Goal: Task Accomplishment & Management: Complete application form

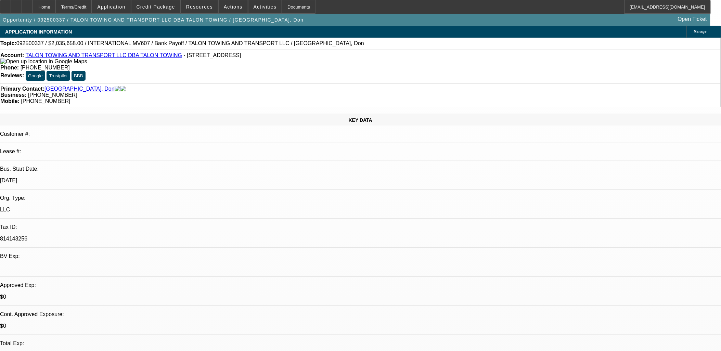
select select "0"
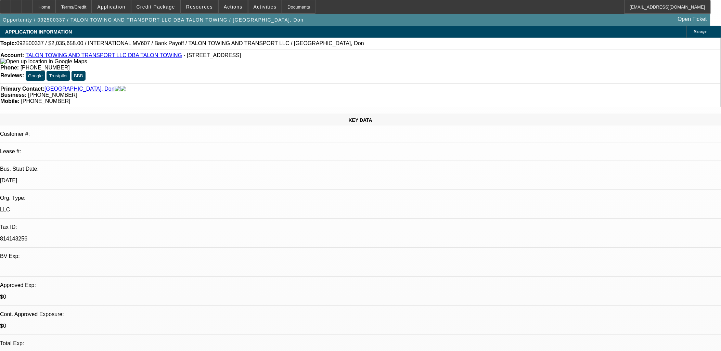
select select "0"
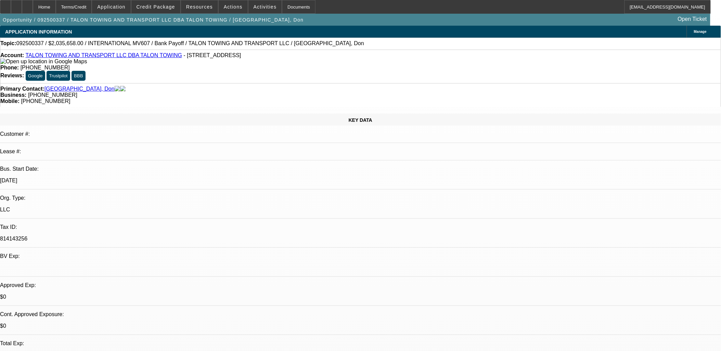
select select "0"
select select "1"
select select "2"
select select "6"
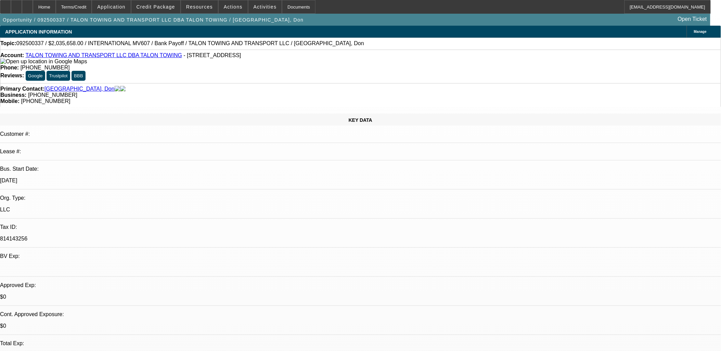
select select "1"
select select "2"
select select "6"
select select "1"
select select "2"
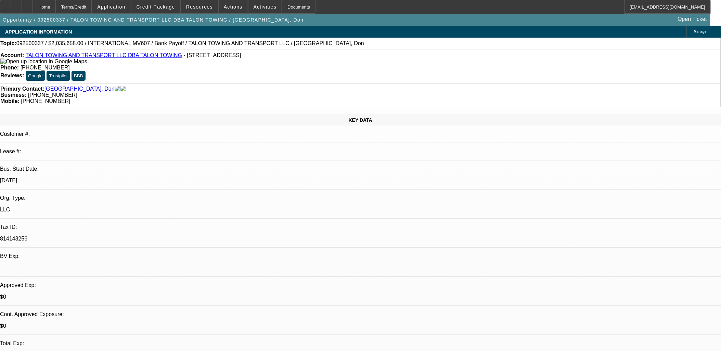
select select "6"
select select "1"
select select "2"
select select "6"
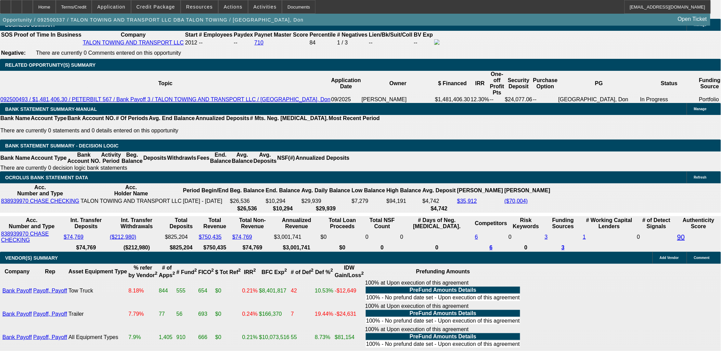
scroll to position [1217, 0]
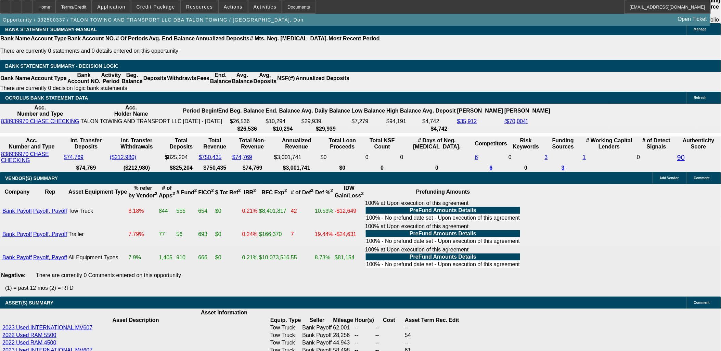
scroll to position [1141, 0]
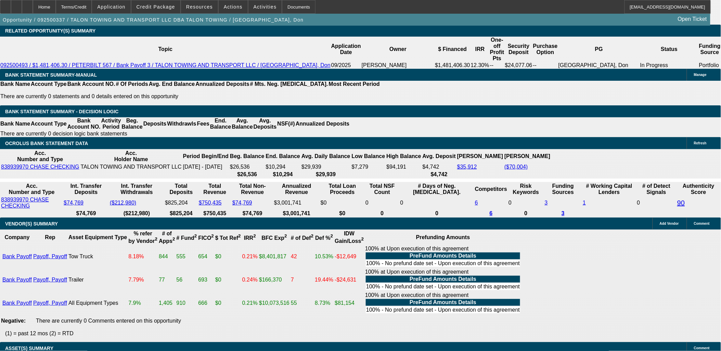
type input "6"
type input "UNKNOWN"
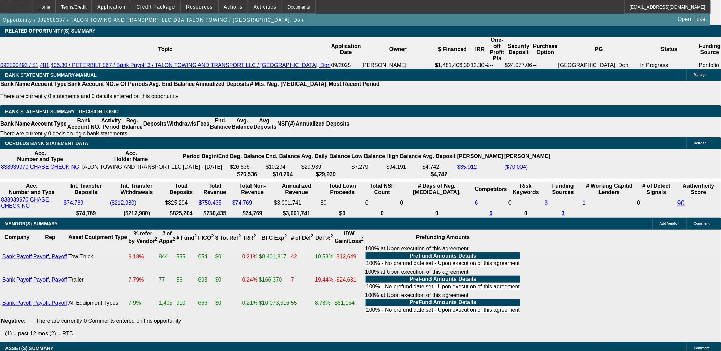
type input "60"
type input "$349,039.71"
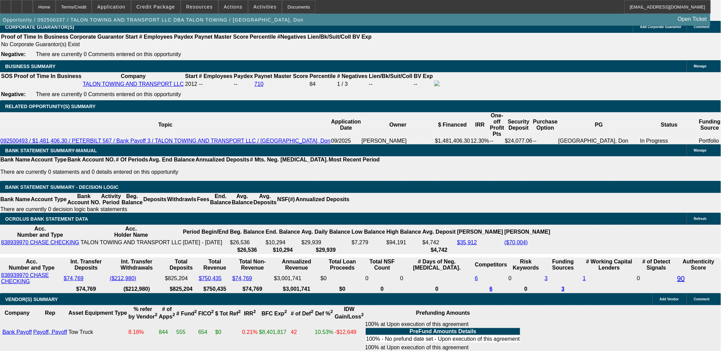
scroll to position [1065, 0]
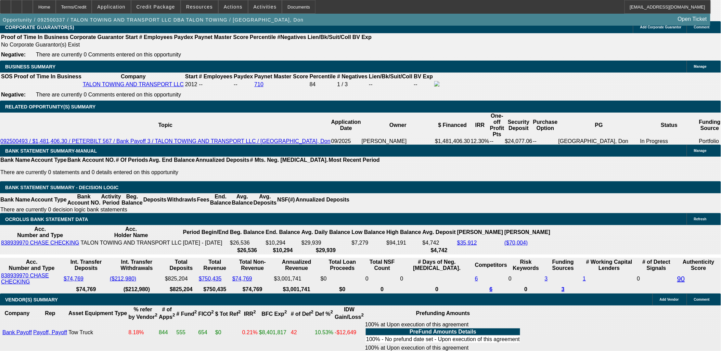
type input "60"
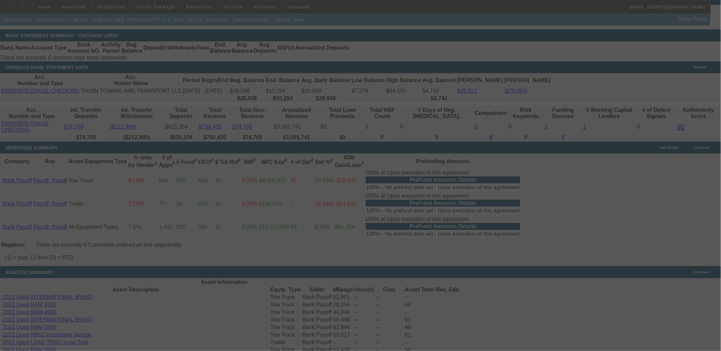
scroll to position [1179, 0]
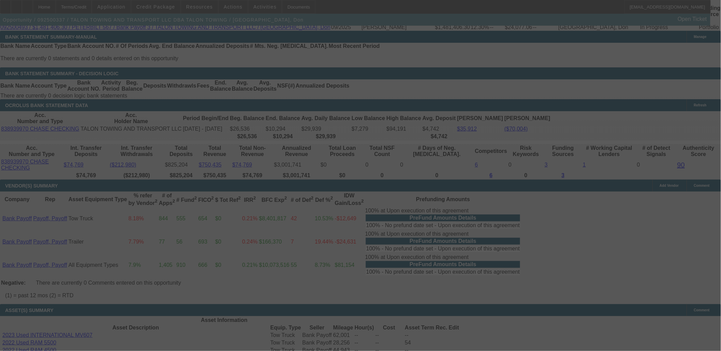
select select "0"
select select "2"
select select "0"
select select "6"
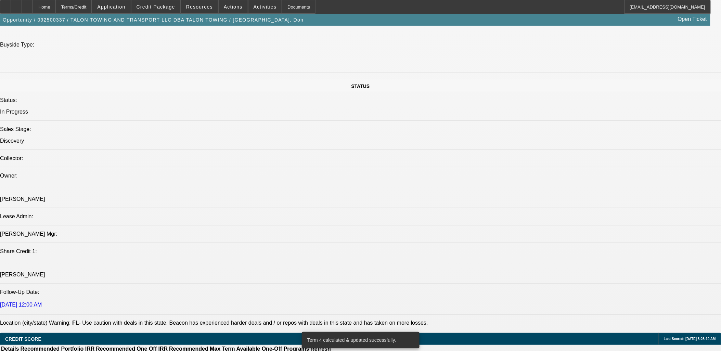
scroll to position [646, 0]
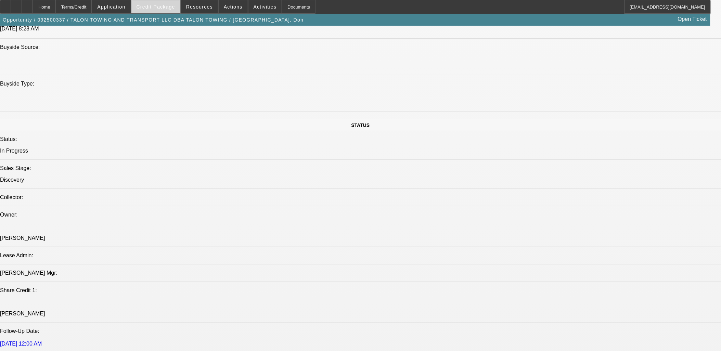
click at [173, 6] on span "Credit Package" at bounding box center [156, 6] width 39 height 5
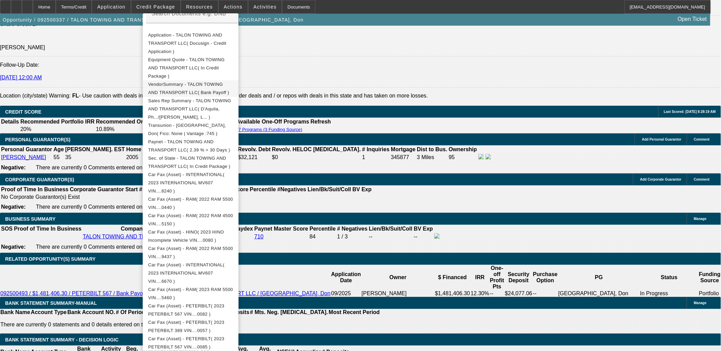
scroll to position [124, 0]
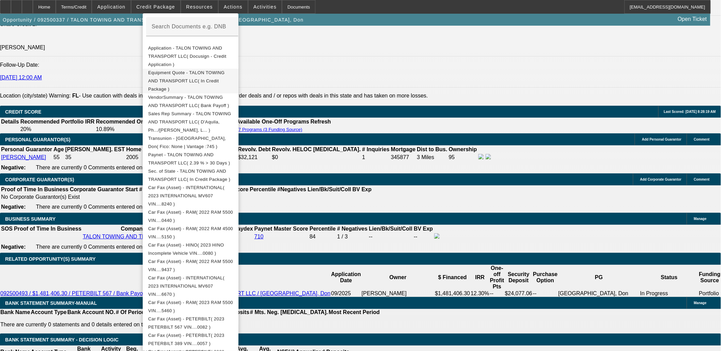
click at [193, 73] on span "Equipment Quote - TALON TOWING AND TRANSPORT LLC( In Credit Package )" at bounding box center [190, 80] width 85 height 25
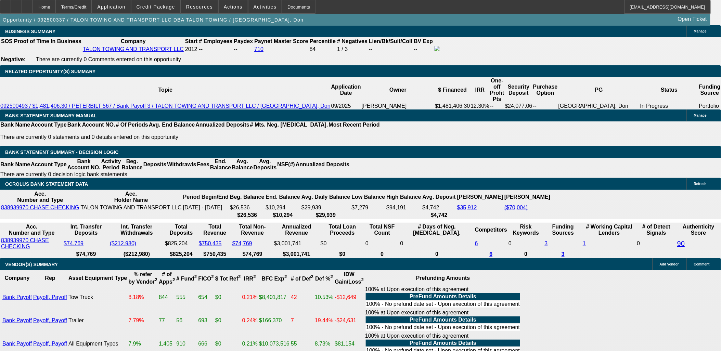
scroll to position [1141, 0]
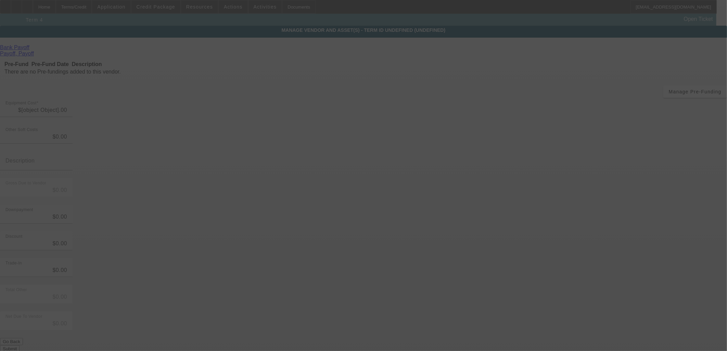
type input "$2,035,658.00"
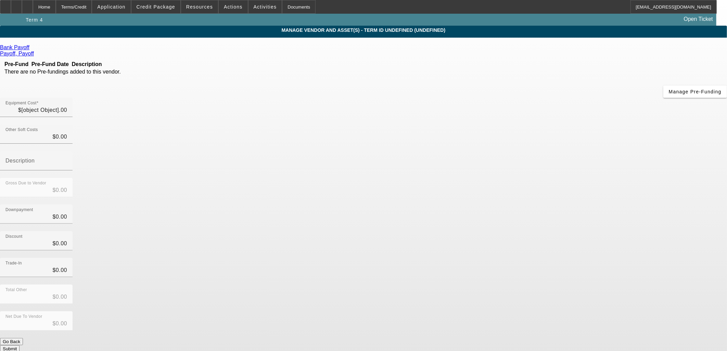
type input "$2,035,658.00"
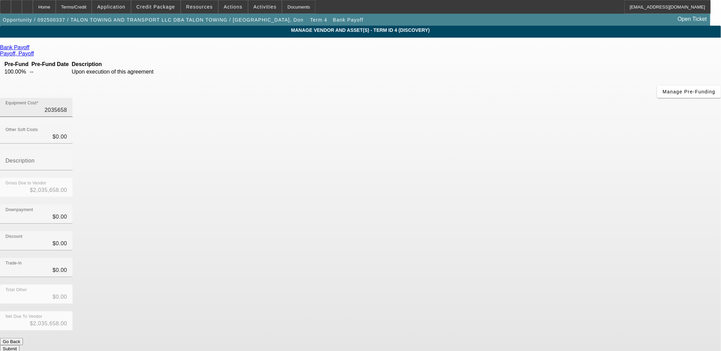
click at [67, 106] on input "2035658" at bounding box center [36, 110] width 62 height 8
type input "1"
type input "$1.00"
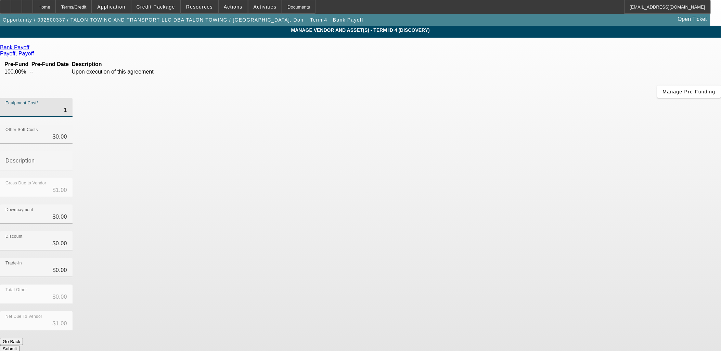
type input "15"
type input "$15.00"
type input "158"
type input "$158.00"
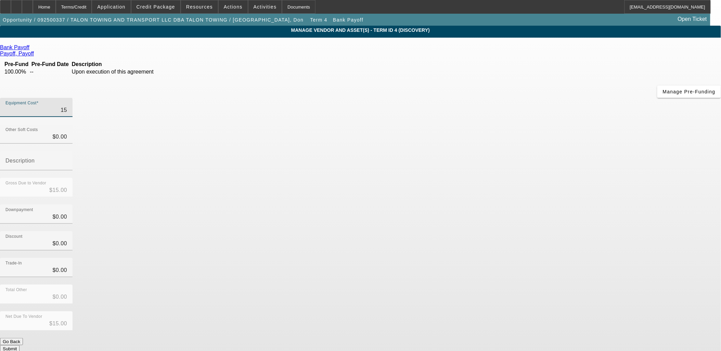
type input "$158.00"
type input "1586"
type input "$1,586.00"
type input "15862"
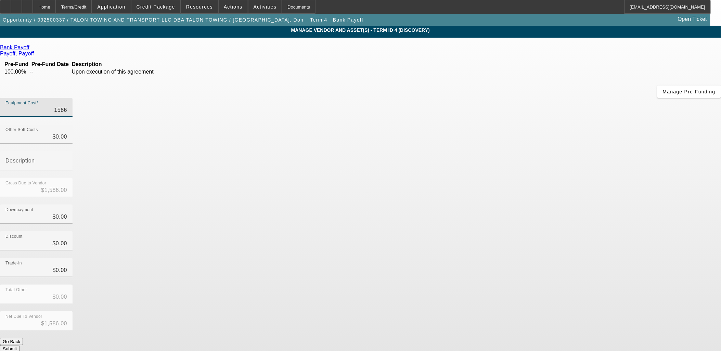
type input "$15,862.00"
type input "158629"
type input "$158,629.00"
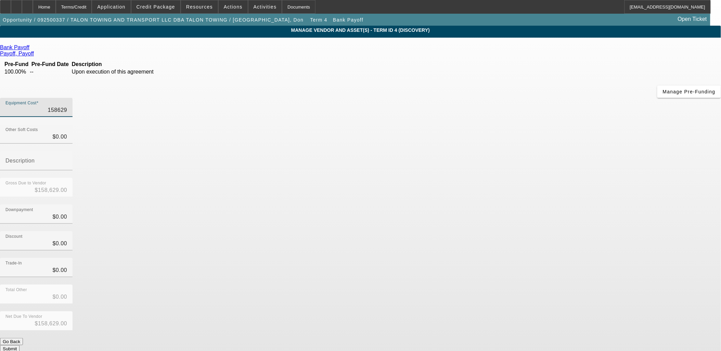
type input "1586298"
type input "$1,586,298.00"
click at [555, 258] on div "Trade-In $0.00" at bounding box center [360, 271] width 721 height 27
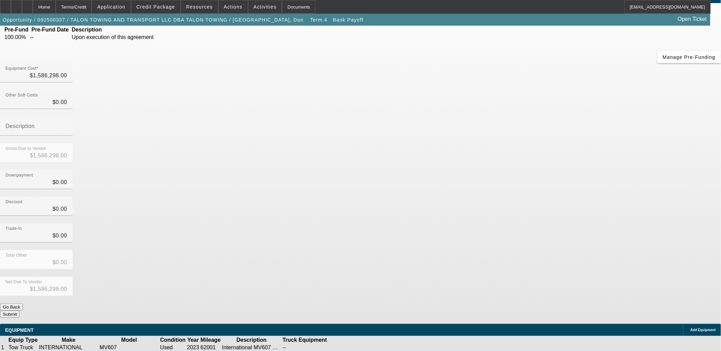
scroll to position [80, 0]
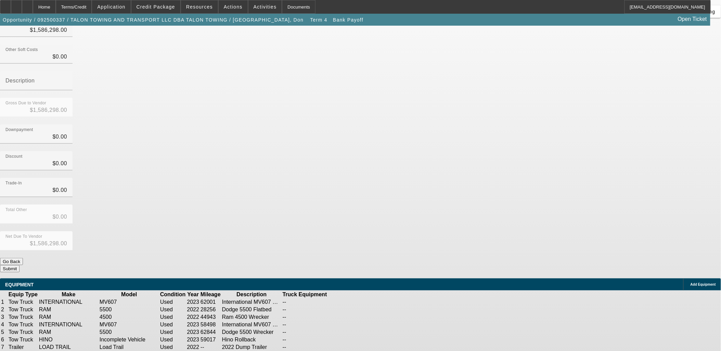
click at [20, 265] on button "Submit" at bounding box center [10, 268] width 20 height 7
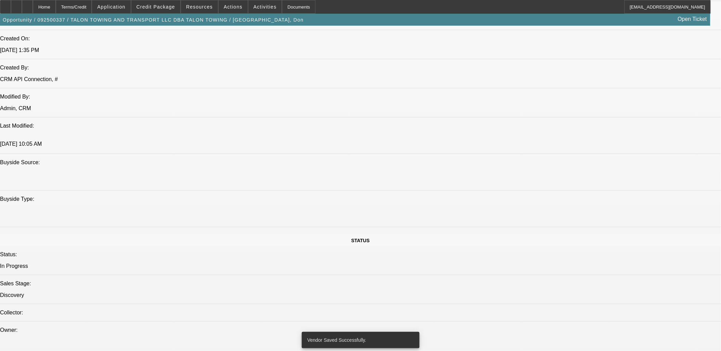
select select "0"
select select "2"
select select "0"
select select "6"
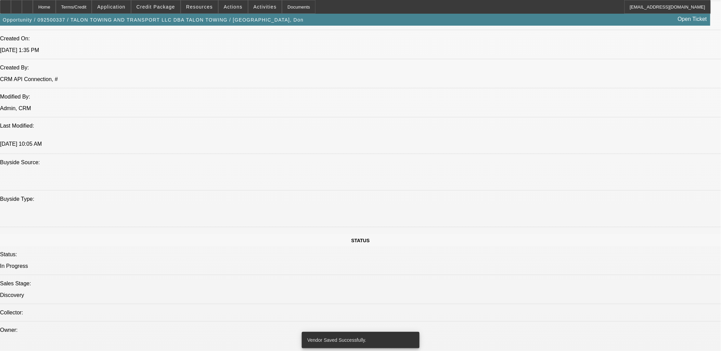
select select "0"
select select "2"
select select "0"
select select "6"
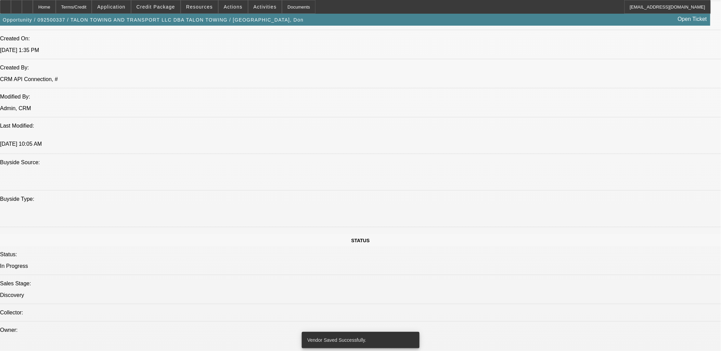
select select "0"
select select "2"
select select "0"
select select "6"
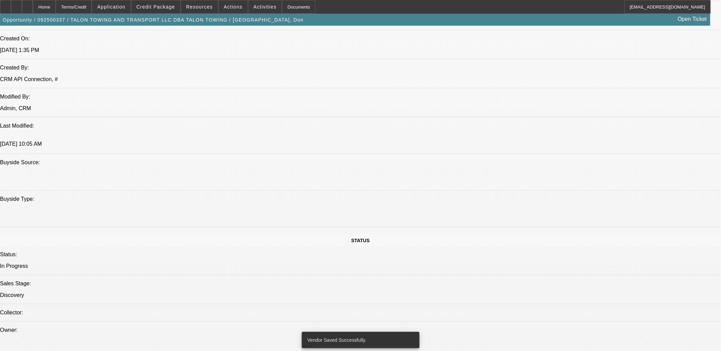
select select "0"
select select "2"
select select "0"
select select "6"
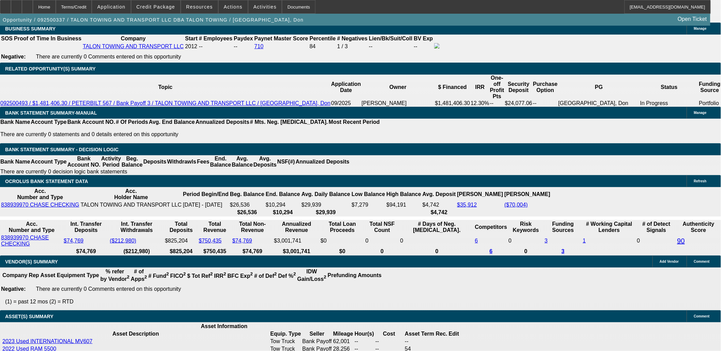
scroll to position [1065, 0]
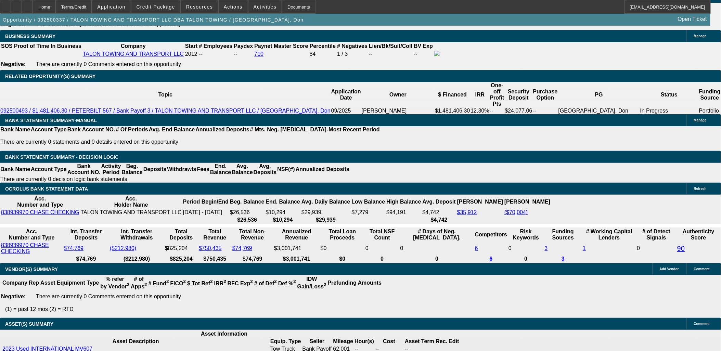
type input "UNKNOWN"
type input "9"
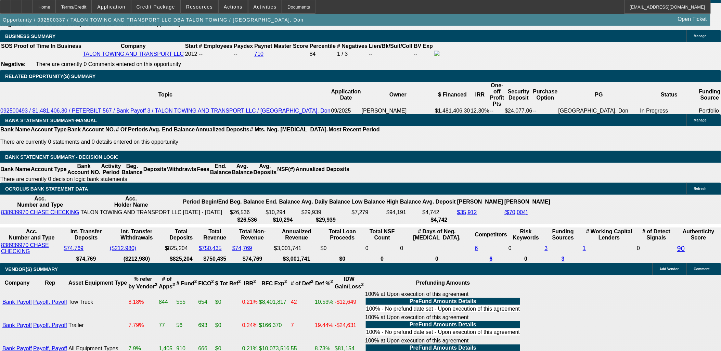
type input "$32,928.94"
type input "9.8"
type input "$33,548.25"
type input "9.8"
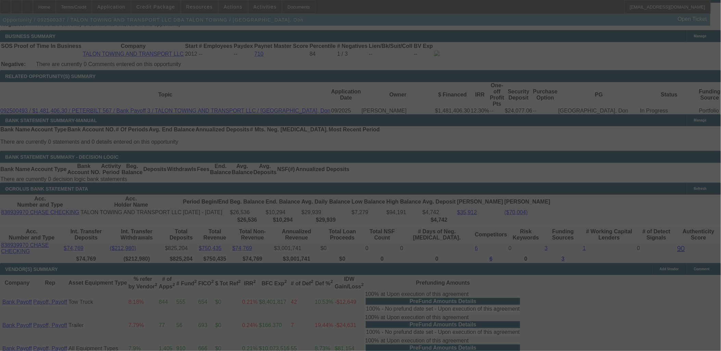
select select "0"
select select "2"
select select "0"
select select "6"
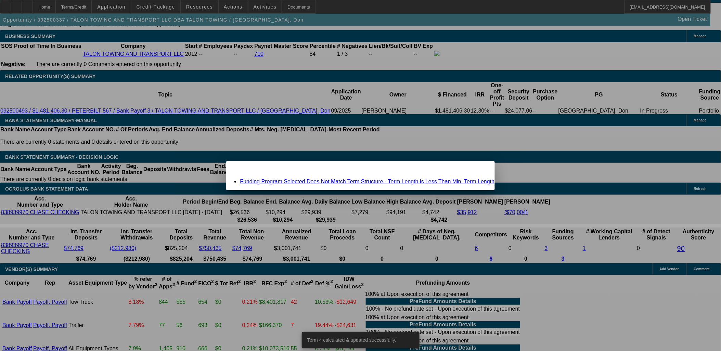
click at [481, 169] on span "Close" at bounding box center [485, 167] width 9 height 4
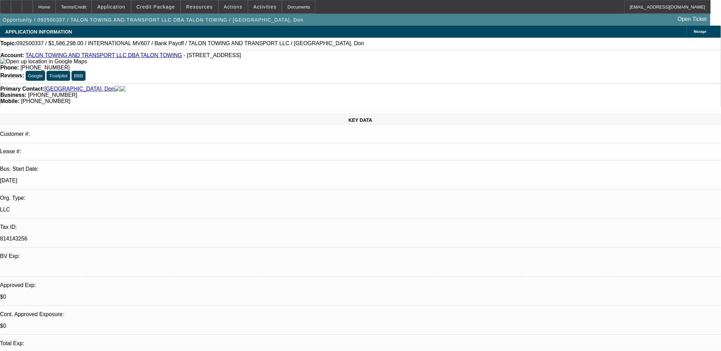
scroll to position [1095, 0]
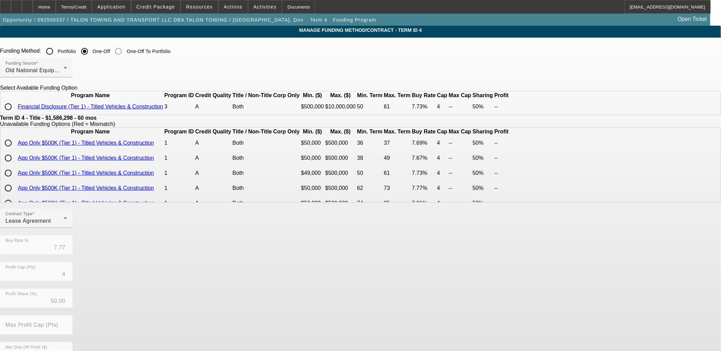
click at [15, 114] on input "radio" at bounding box center [8, 107] width 14 height 14
radio input "true"
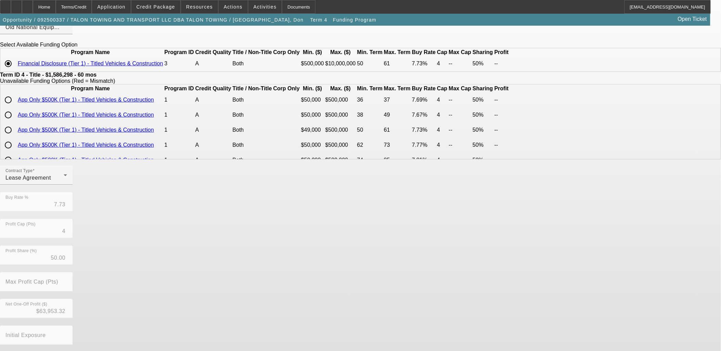
scroll to position [80, 0]
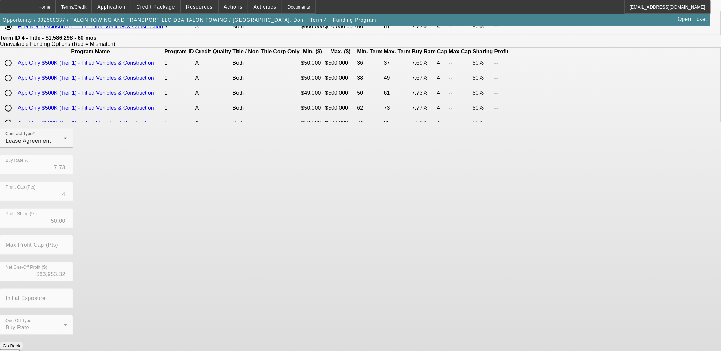
click at [20, 349] on button "Submit" at bounding box center [10, 352] width 20 height 7
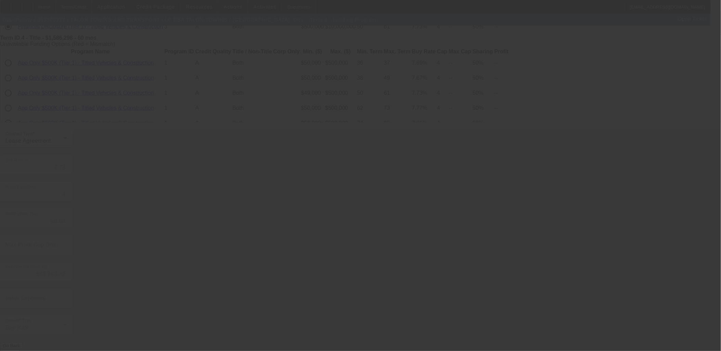
type input "7.77"
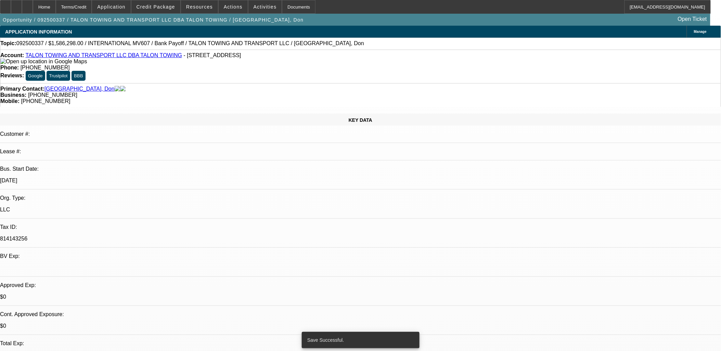
select select "0"
select select "2"
select select "0"
select select "6"
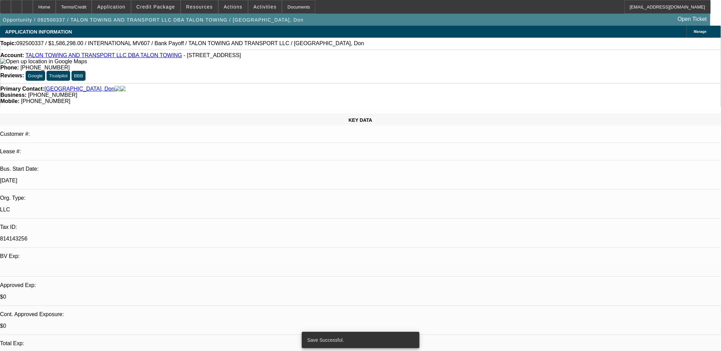
select select "0"
select select "2"
select select "0"
select select "6"
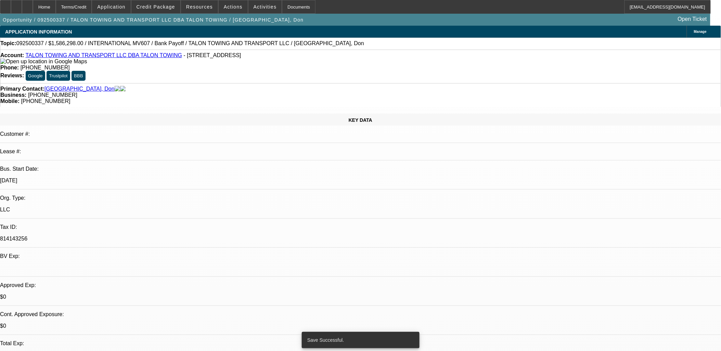
select select "0"
select select "2"
select select "0"
select select "6"
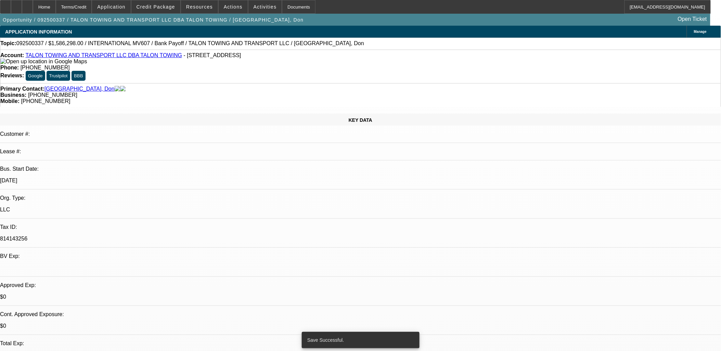
select select "0"
select select "2"
select select "0"
select select "6"
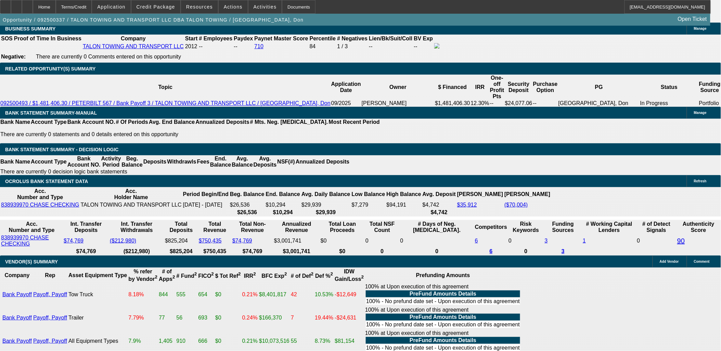
scroll to position [1133, 0]
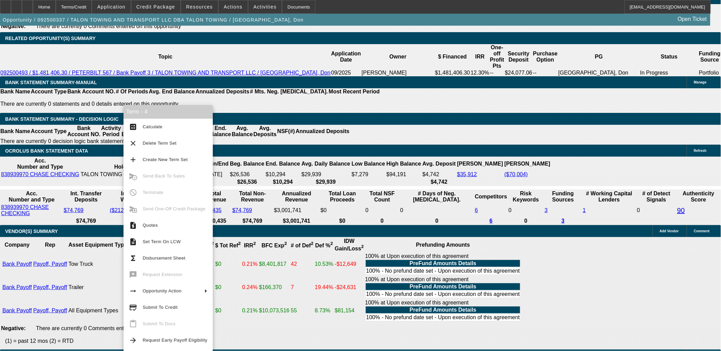
drag, startPoint x: 285, startPoint y: 107, endPoint x: 257, endPoint y: 117, distance: 30.5
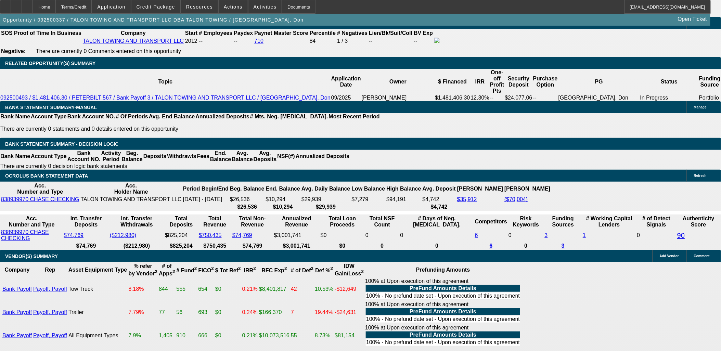
scroll to position [1095, 0]
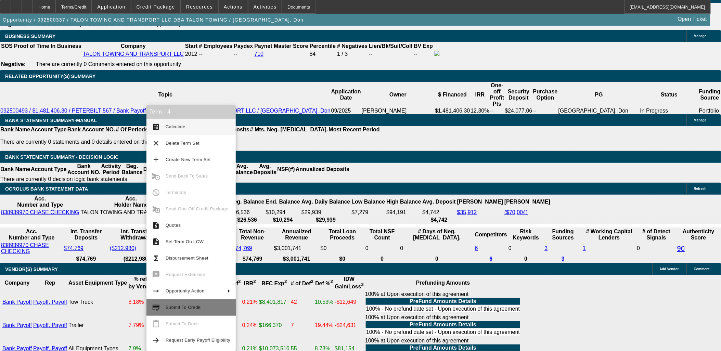
click at [180, 306] on span "Submit To Credit" at bounding box center [183, 307] width 35 height 5
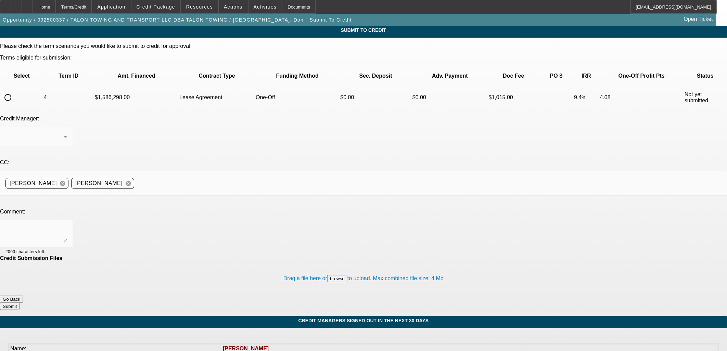
click at [15, 91] on input "radio" at bounding box center [8, 98] width 14 height 14
radio input "true"
click at [67, 226] on textarea at bounding box center [36, 234] width 62 height 16
type textarea "Old National took out all the older models"
click at [20, 303] on button "Submit" at bounding box center [10, 306] width 20 height 7
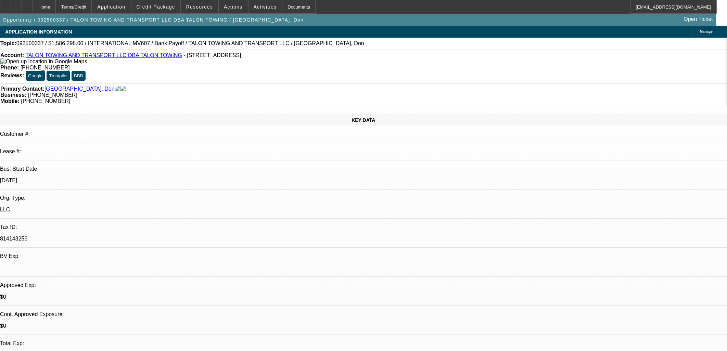
select select "0"
select select "2"
select select "0"
select select "6"
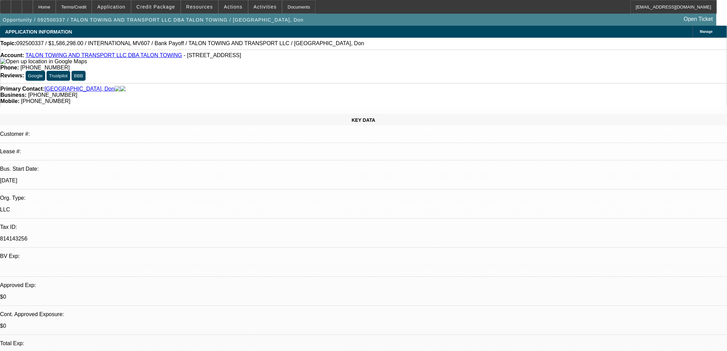
select select "0"
select select "2"
select select "0"
select select "6"
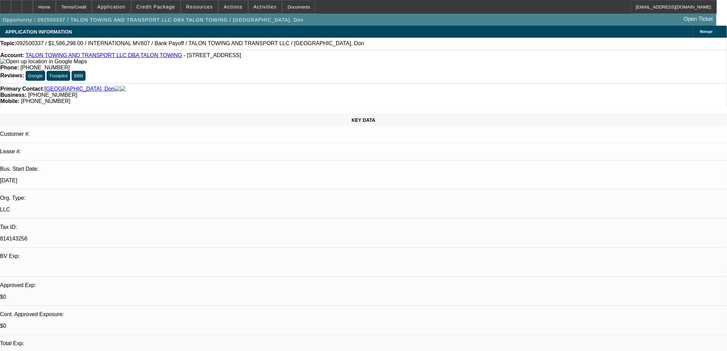
select select "0"
select select "2"
select select "0"
select select "6"
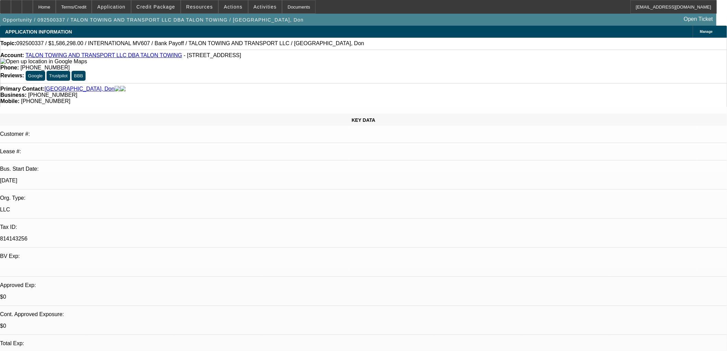
select select "0"
select select "2"
select select "0"
select select "6"
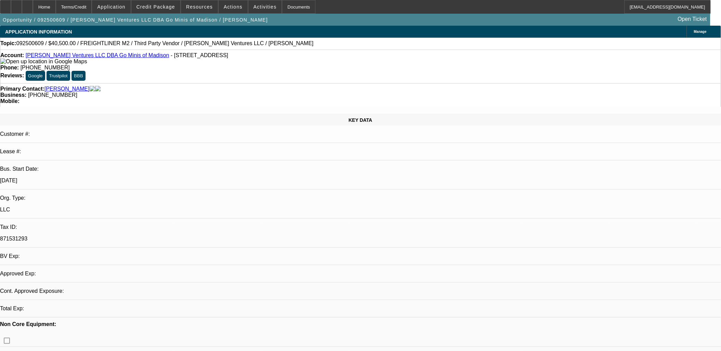
select select "0.1"
select select "2"
select select "0.1"
select select "1"
select select "2"
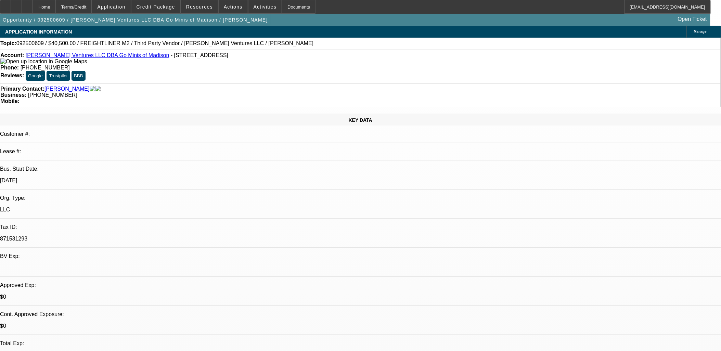
select select "4"
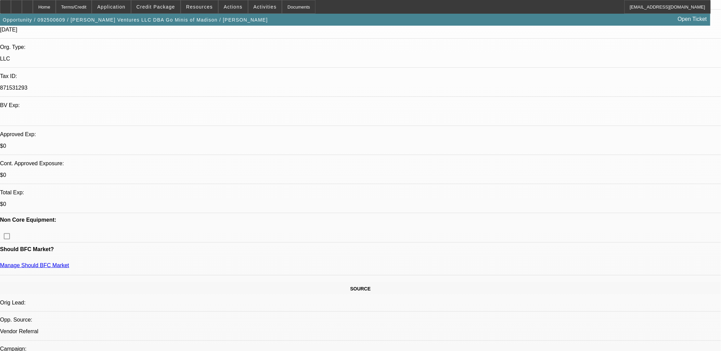
scroll to position [114, 0]
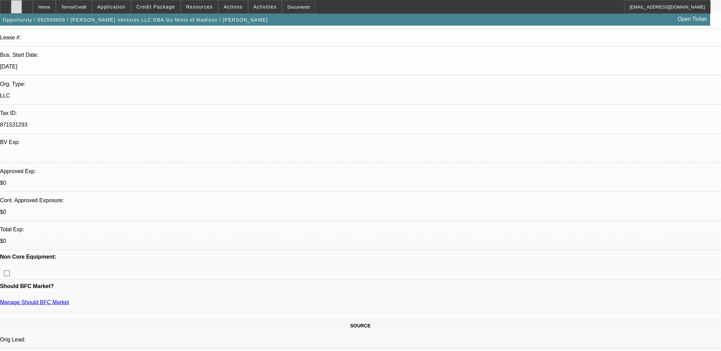
click at [16, 4] on icon at bounding box center [16, 4] width 0 height 0
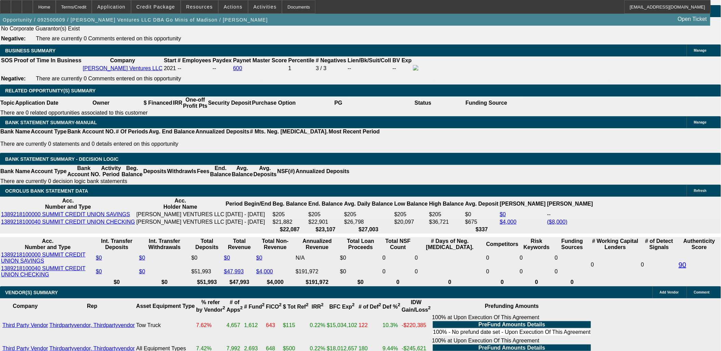
scroll to position [1027, 0]
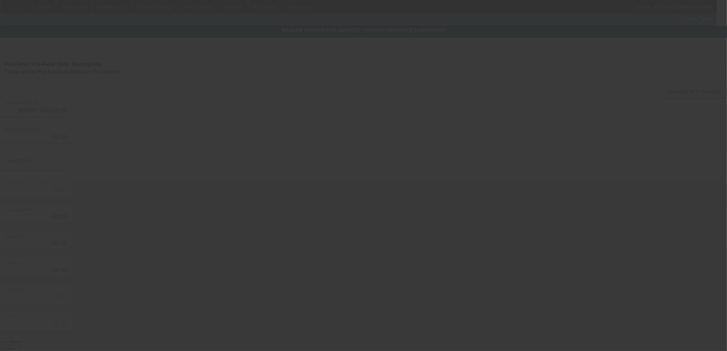
type input "$45,000.00"
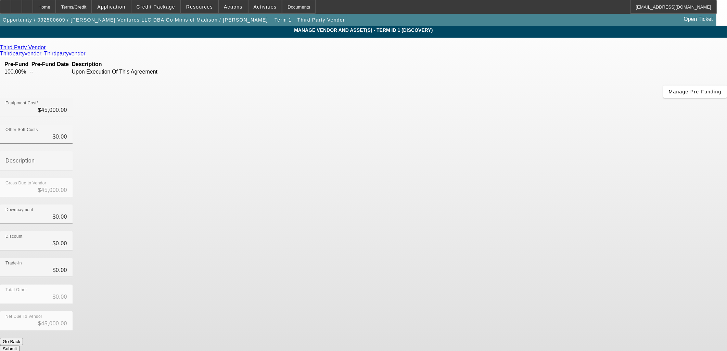
click at [625, 251] on app-vendor-asset-manage "MANAGE VENDOR AND ASSET(S) - Term ID 1 (Discovery) Remove Vendor Third Party Ve…" at bounding box center [363, 210] width 727 height 368
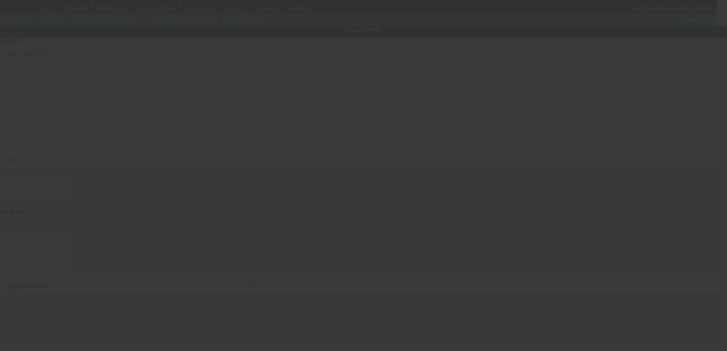
type input "[US_VEHICLE_IDENTIFICATION_NUMBER]"
type input "Freightliner"
type input "M2"
radio input "true"
type textarea "2019 Frieghtliner M2 Flatbed Tow Truck; Make: Freightliner; Model: M2"
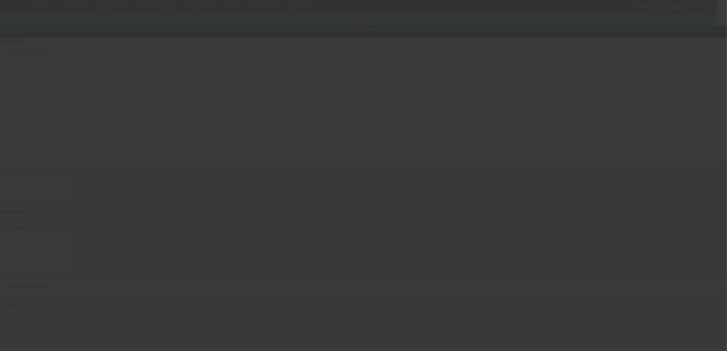
type input "1"
type input "11"
type input "11111"
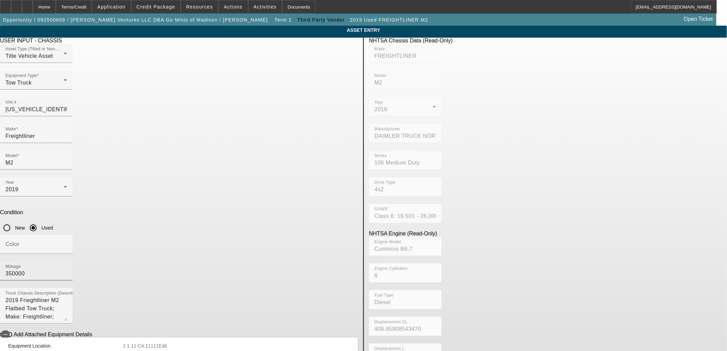
click at [67, 270] on input "350000" at bounding box center [36, 274] width 62 height 8
type input "385846"
click at [84, 151] on app-asset-collateral-manage "ASSET ENTRY Delete asset USER INPUT - CHASSIS Asset Type (Titled or Non-Titled)…" at bounding box center [363, 216] width 727 height 380
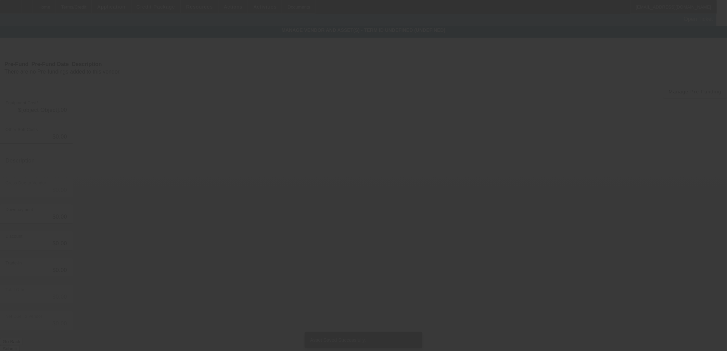
type input "$45,000.00"
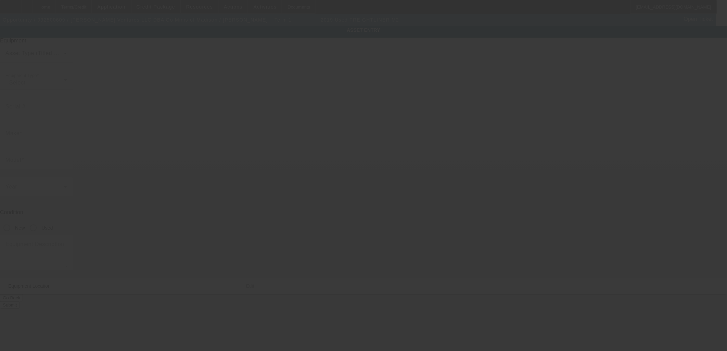
type input "1FVACWFC5KHKL8998"
type input "Freightliner"
type input "M2"
radio input "true"
type textarea "2019 Frieghtliner M2 Flatbed Tow Truck; Make: Freightliner; Model: M2"
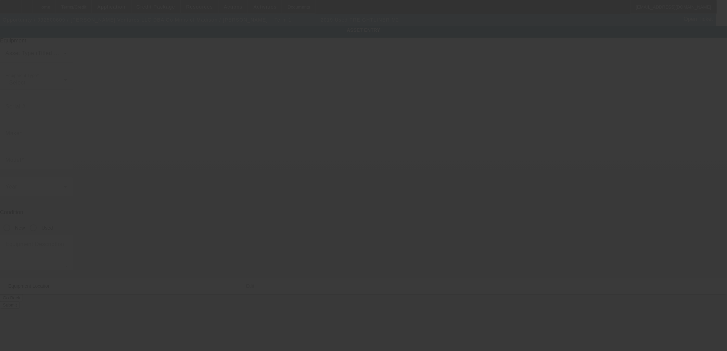
type input "1"
type input "11"
type input "11111"
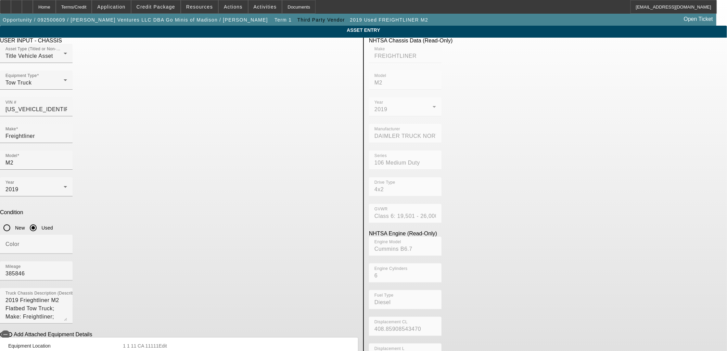
click at [93, 100] on app-asset-collateral-manage "ASSET ENTRY Delete asset USER INPUT - CHASSIS Asset Type (Titled or Non-Titled)…" at bounding box center [363, 216] width 727 height 380
click at [56, 6] on div "Home" at bounding box center [44, 7] width 23 height 14
click at [33, 8] on div at bounding box center [27, 7] width 11 height 14
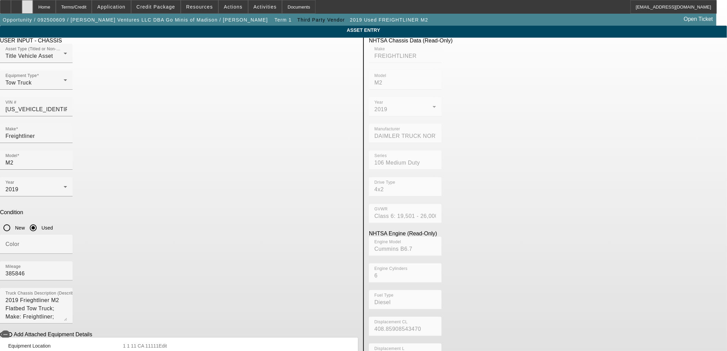
click at [33, 8] on div at bounding box center [27, 7] width 11 height 14
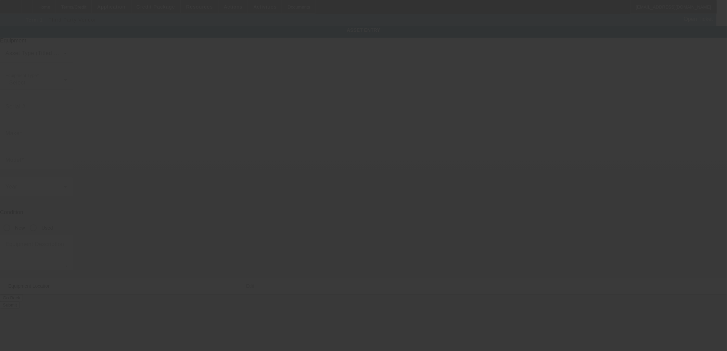
type input "[US_VEHICLE_IDENTIFICATION_NUMBER]"
type input "Freightliner"
type input "M2"
radio input "true"
type textarea "2019 Frieghtliner M2 Flatbed Tow Truck; Make: Freightliner; Model: M2"
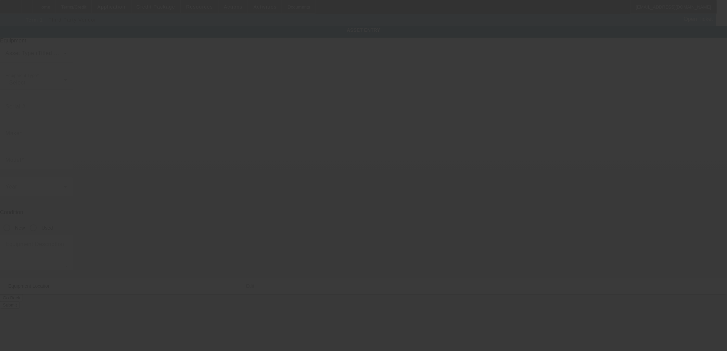
type input "1"
type input "11"
type input "11111"
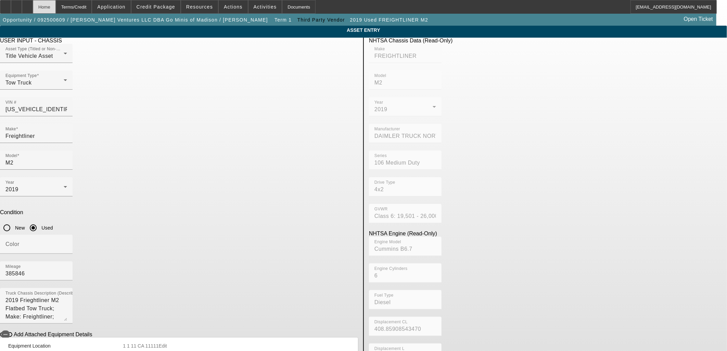
click at [56, 6] on div "Home" at bounding box center [44, 7] width 23 height 14
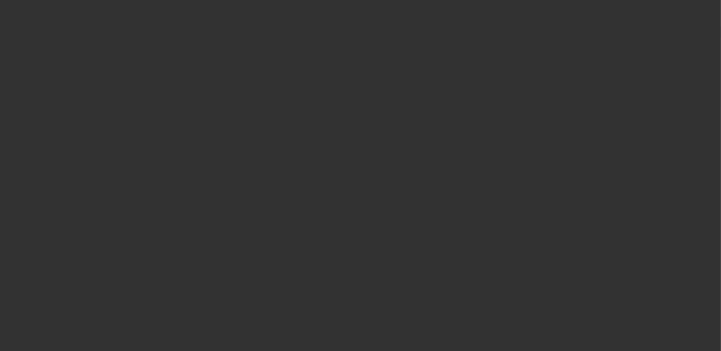
select select "0.1"
select select "2"
select select "0.1"
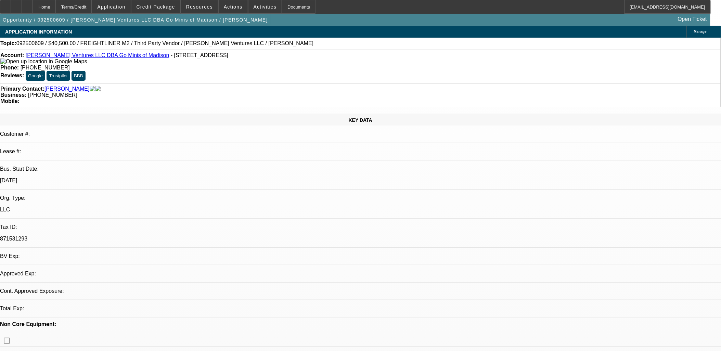
select select "1"
select select "2"
select select "4"
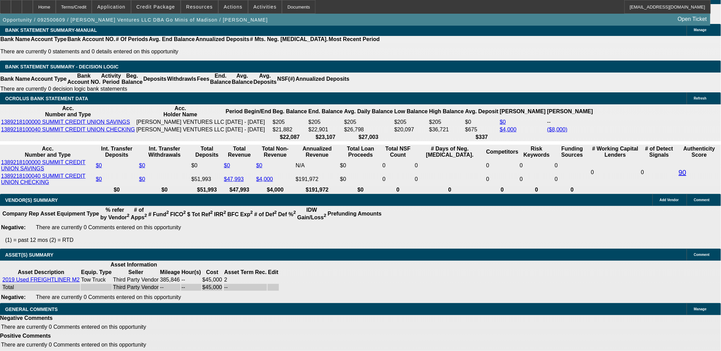
scroll to position [1024, 0]
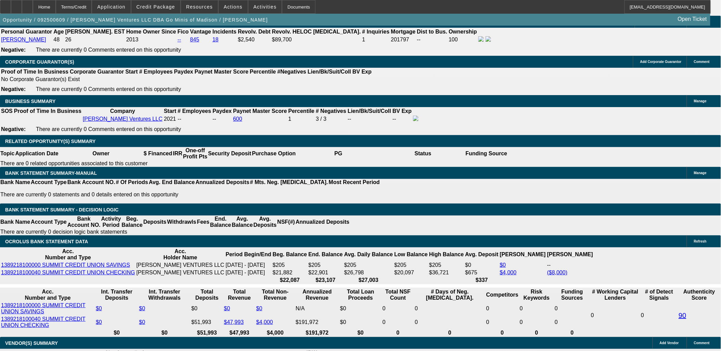
scroll to position [948, 0]
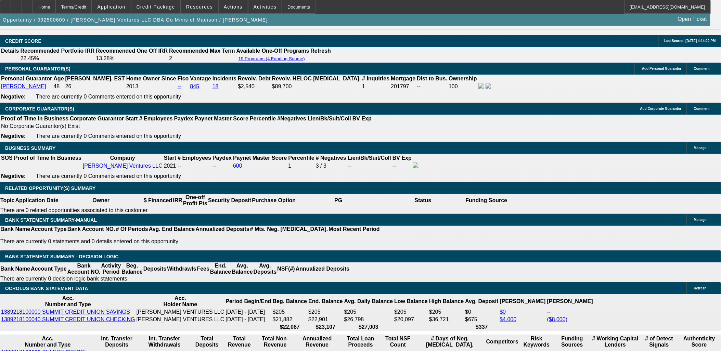
type input "12"
type input "$122,258.84"
type input "$61,129.42"
type input "$41,556.06"
type input "$20,778.03"
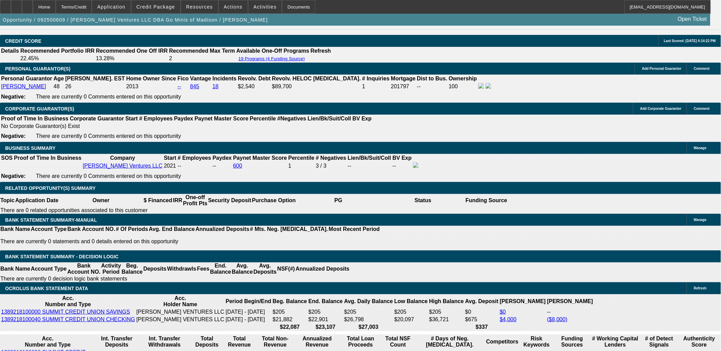
scroll to position [987, 0]
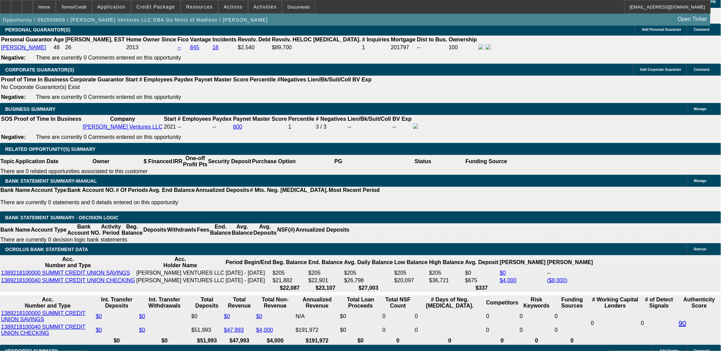
type input "12"
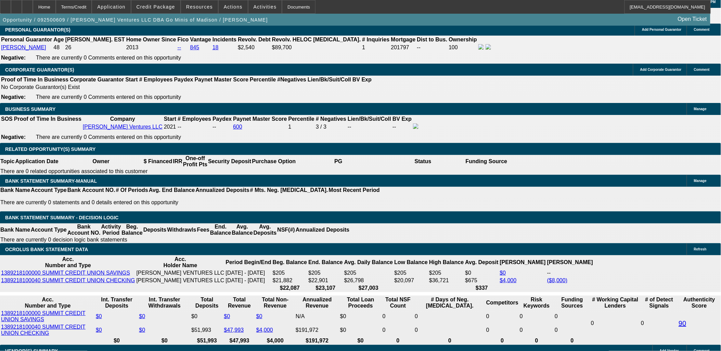
type input "20"
type input "$6,823.34"
type input "$3,411.67"
type input "$7,503.40"
type input "$3,751.70"
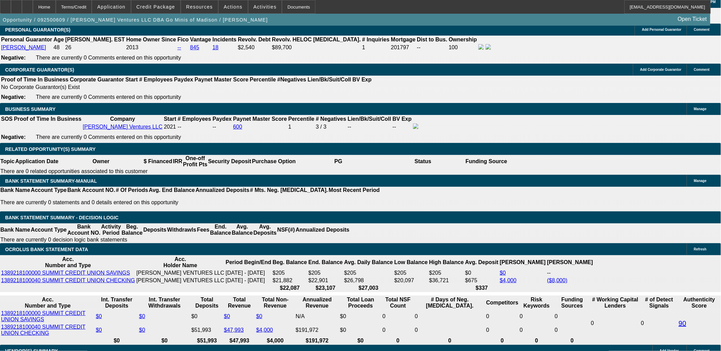
type input "20"
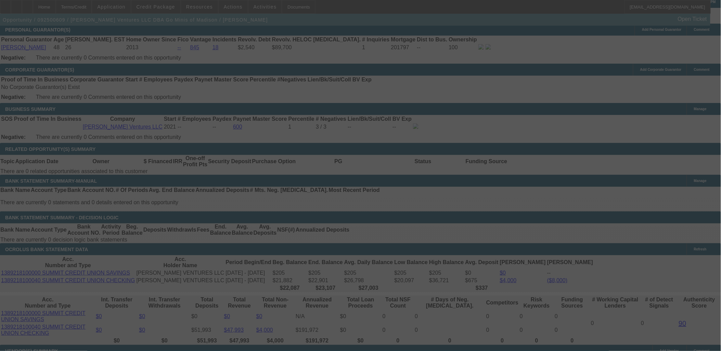
select select "0.1"
select select "2"
select select "0.1"
select select "4"
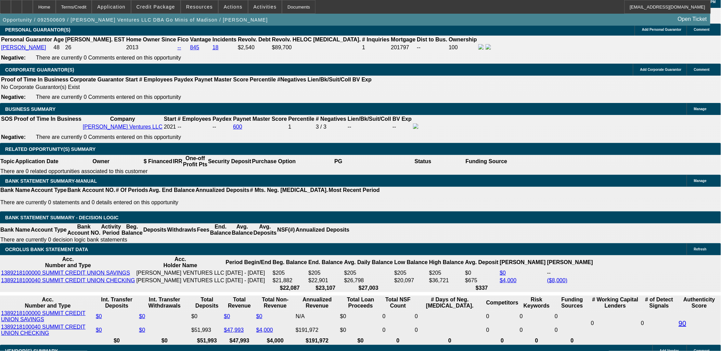
scroll to position [1025, 0]
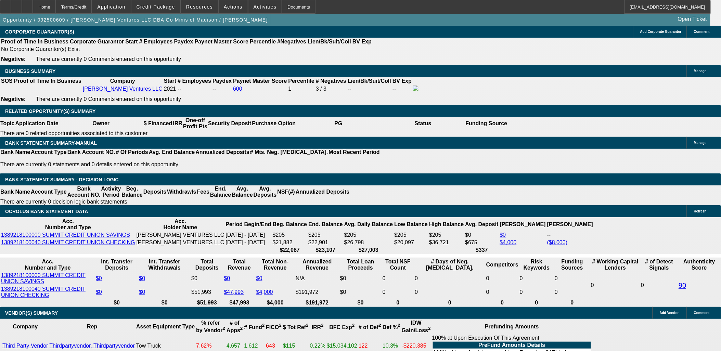
select select "1"
type input "$3,751.70"
type input "UNKNOWN"
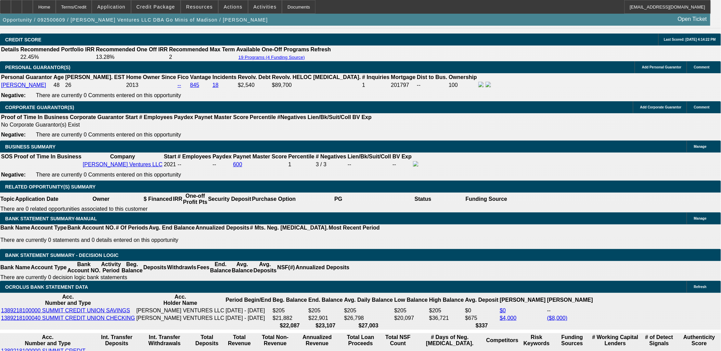
scroll to position [949, 0]
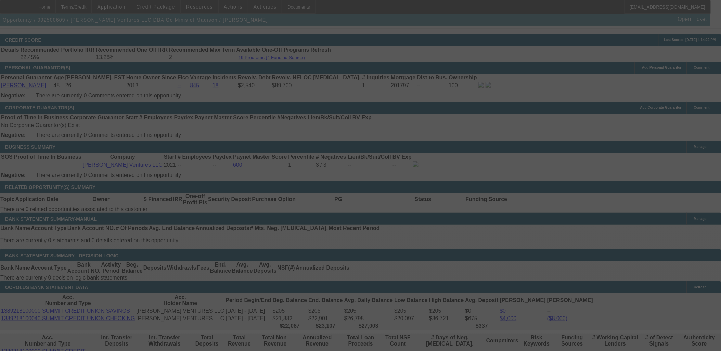
select select "0.1"
select select "2"
select select "0.1"
select select "4"
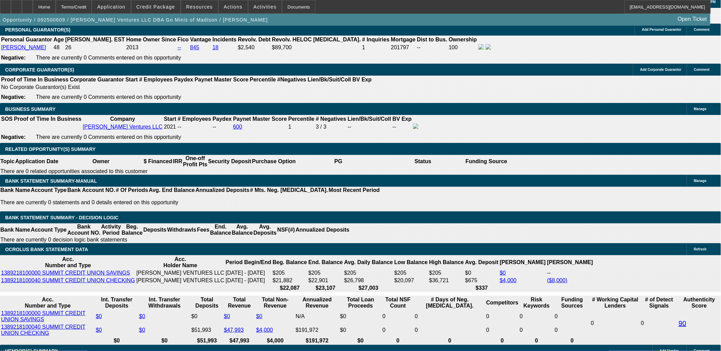
scroll to position [797, 0]
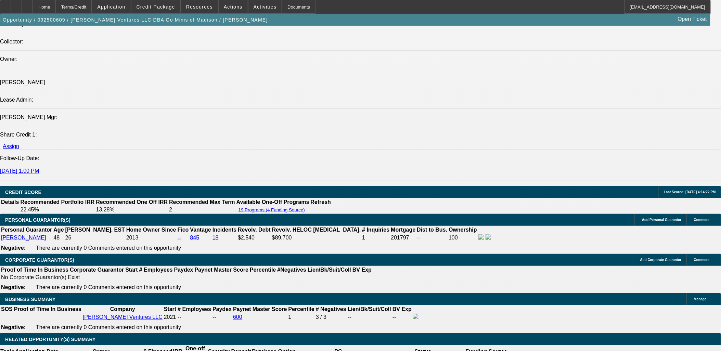
drag, startPoint x: 520, startPoint y: 76, endPoint x: 513, endPoint y: 80, distance: 8.2
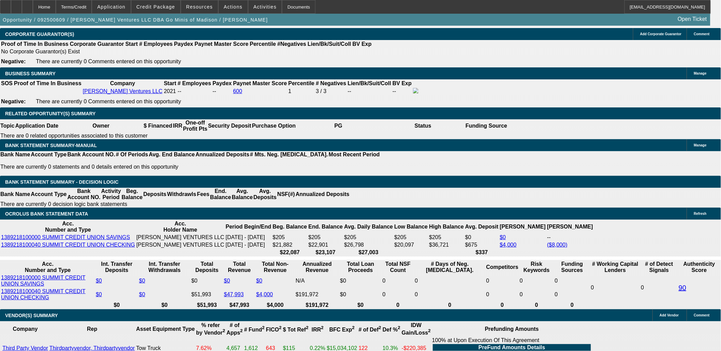
scroll to position [949, 0]
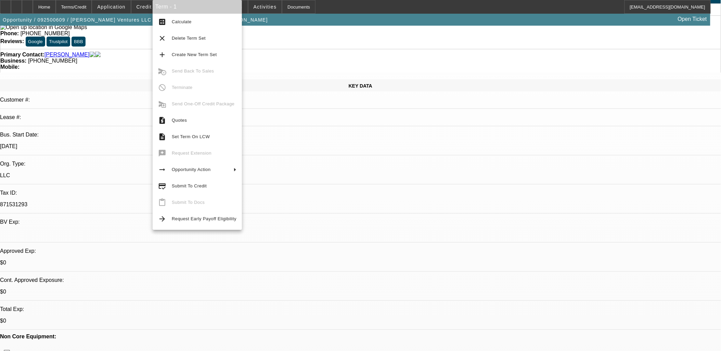
scroll to position [0, 0]
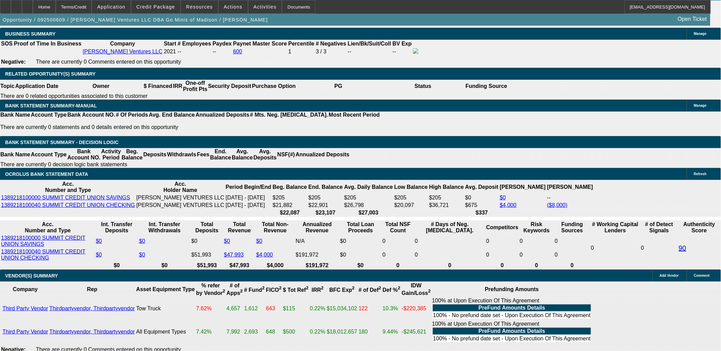
scroll to position [1027, 0]
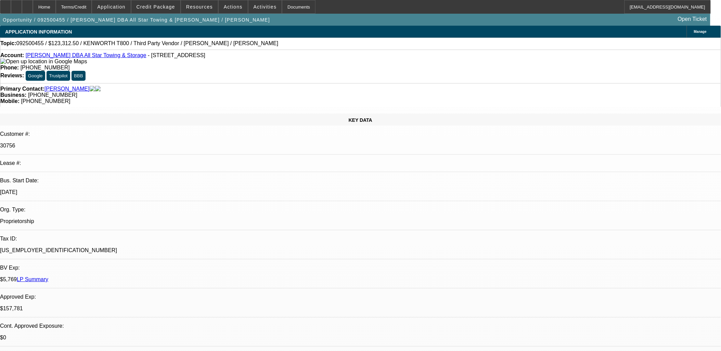
select select "0"
select select "2"
select select "0.1"
select select "0"
select select "2"
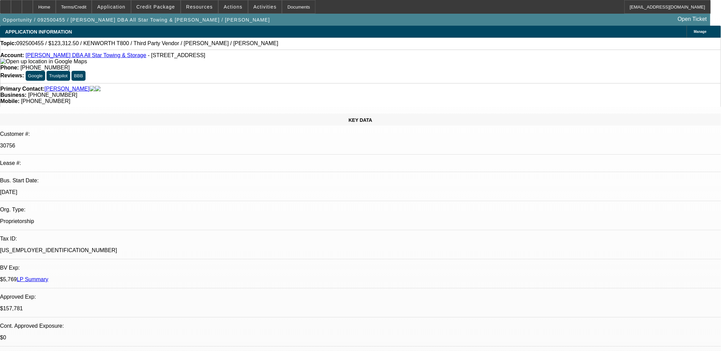
select select "0.1"
select select "0"
select select "2"
select select "0.1"
select select "0"
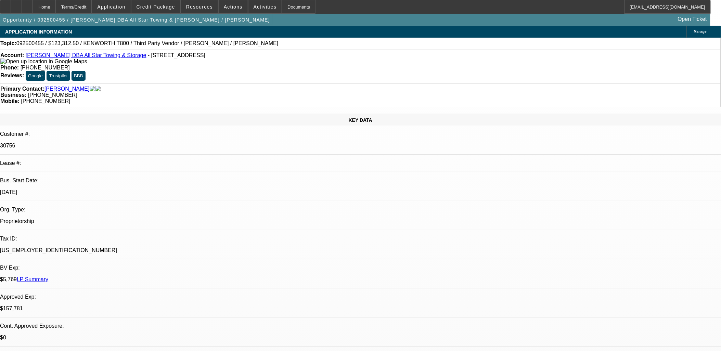
select select "2"
select select "0.1"
select select "1"
select select "2"
select select "4"
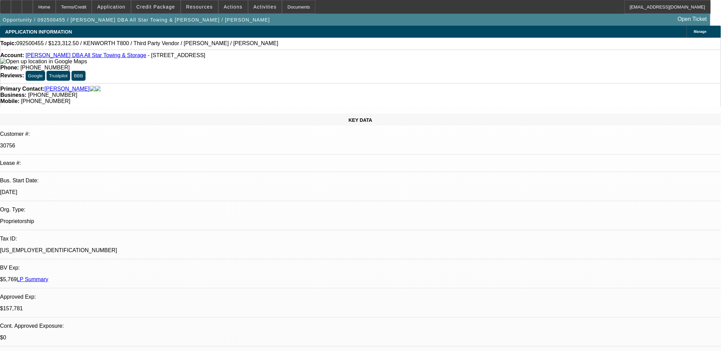
select select "1"
select select "2"
select select "4"
select select "1"
select select "2"
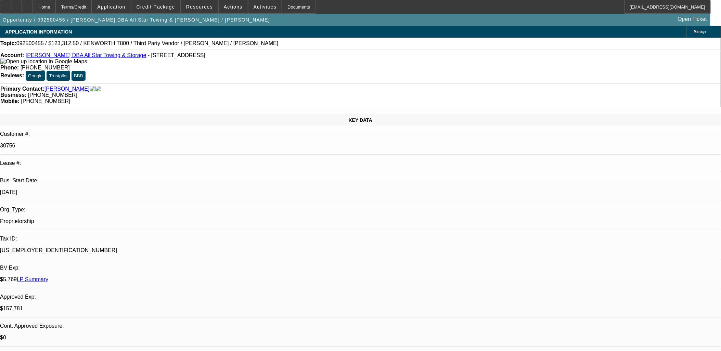
select select "4"
select select "1"
select select "2"
select select "4"
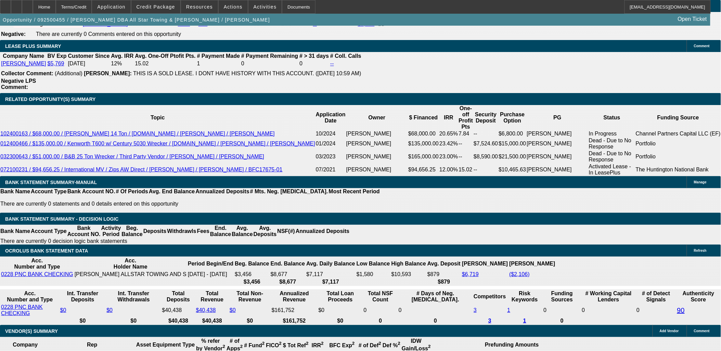
scroll to position [1103, 0]
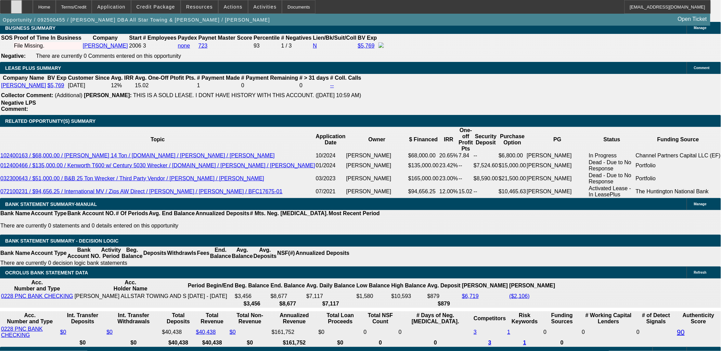
click at [16, 4] on icon at bounding box center [16, 4] width 0 height 0
drag, startPoint x: 680, startPoint y: 228, endPoint x: 630, endPoint y: 238, distance: 51.2
copy div "CLOSING STATEMENT PROVING THAT THEY SOLD THE PROPERTY AND NETTED AN AMOUNT NECE…"
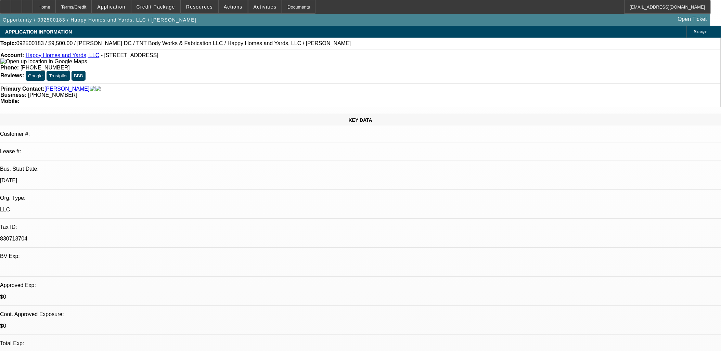
select select "0"
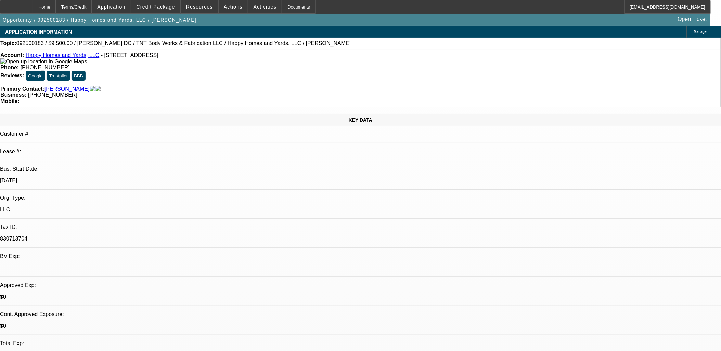
select select "0"
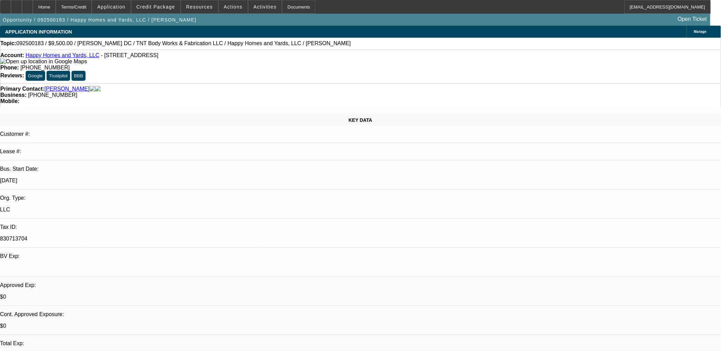
select select "0"
select select "1"
select select "6"
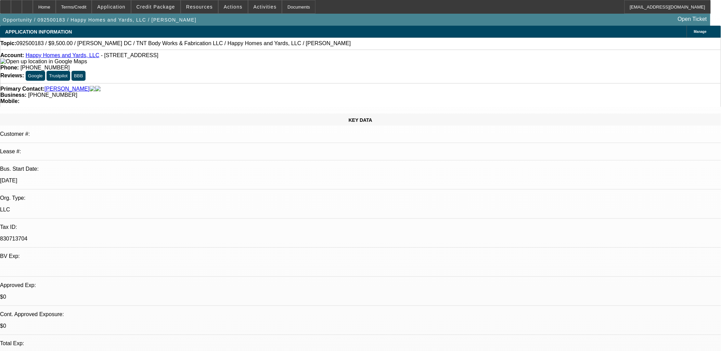
select select "1"
select select "6"
select select "1"
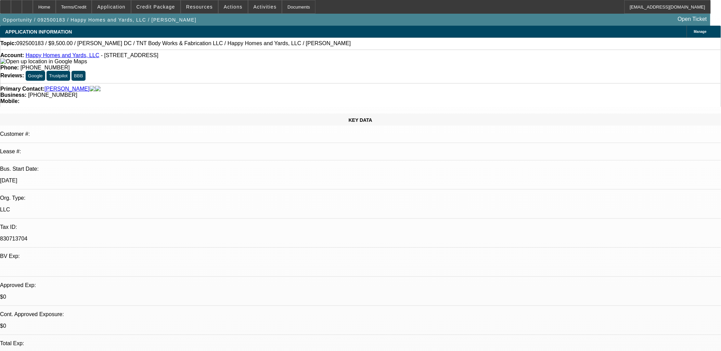
select select "6"
select select "1"
select select "6"
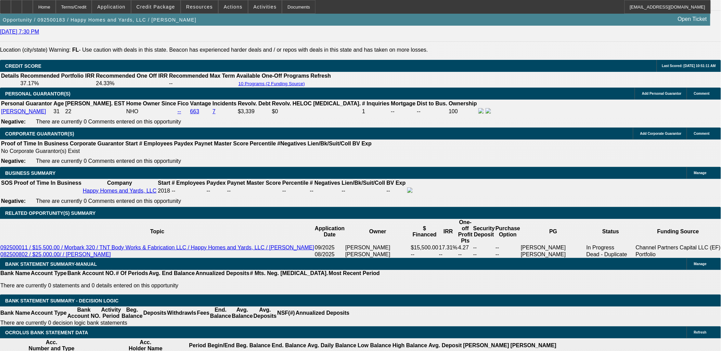
scroll to position [989, 0]
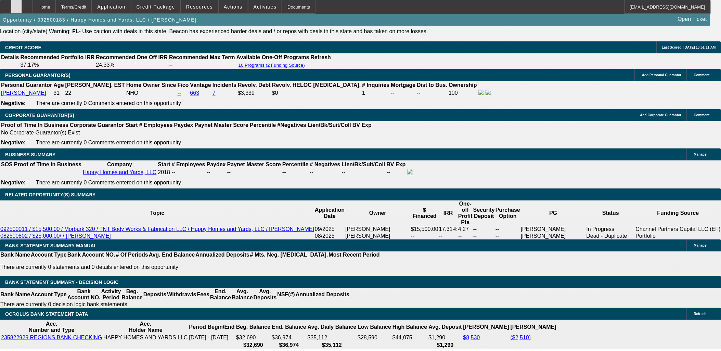
click at [22, 11] on div at bounding box center [16, 7] width 11 height 14
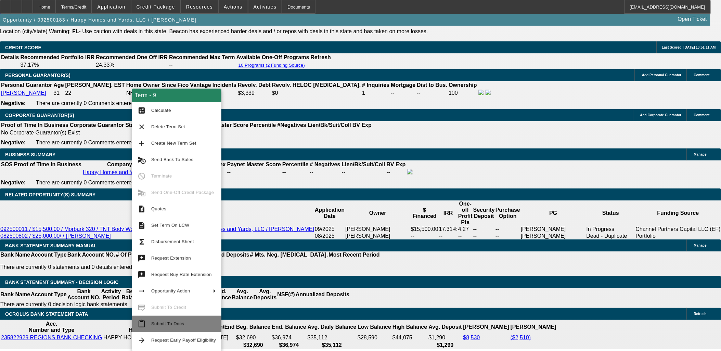
click at [166, 323] on span "Submit To Docs" at bounding box center [167, 323] width 33 height 5
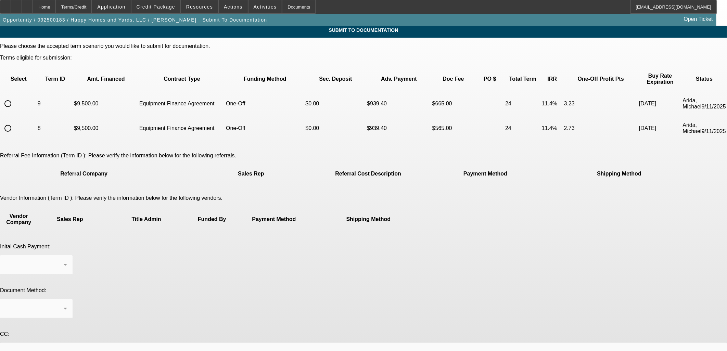
click at [15, 97] on input "radio" at bounding box center [8, 104] width 14 height 14
radio input "true"
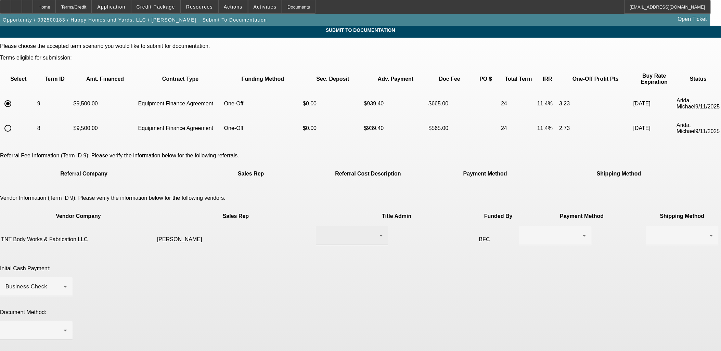
click at [343, 232] on div at bounding box center [350, 236] width 58 height 8
click at [328, 224] on span "[PERSON_NAME]" at bounding box center [317, 227] width 47 height 8
click at [519, 226] on td at bounding box center [582, 239] width 126 height 27
click at [525, 232] on div at bounding box center [554, 236] width 58 height 8
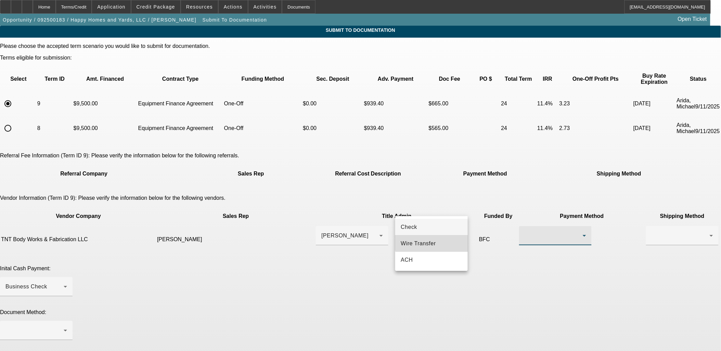
click at [435, 237] on mat-option "Wire Transfer" at bounding box center [431, 243] width 73 height 16
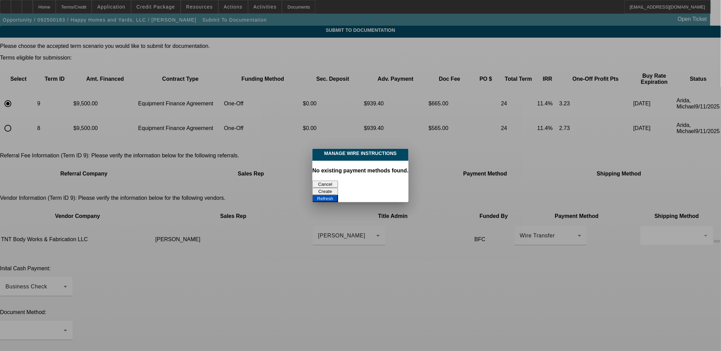
click at [323, 181] on button "Cancel" at bounding box center [326, 184] width 26 height 7
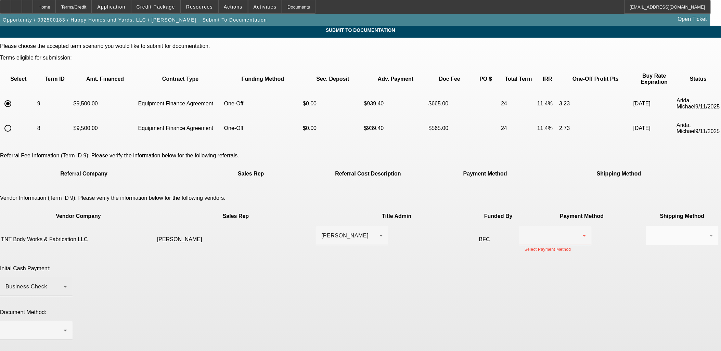
click at [64, 283] on div "Business Check" at bounding box center [34, 287] width 58 height 8
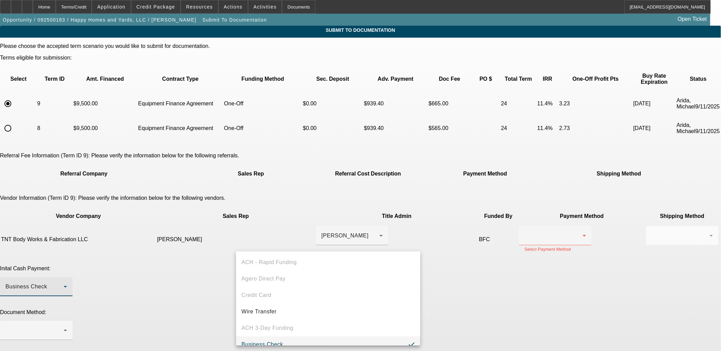
scroll to position [7, 0]
click at [266, 303] on span "Wire Transfer" at bounding box center [259, 305] width 35 height 8
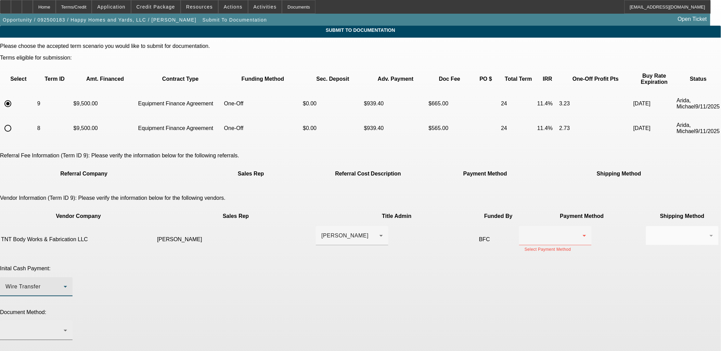
click at [64, 327] on div at bounding box center [34, 331] width 58 height 8
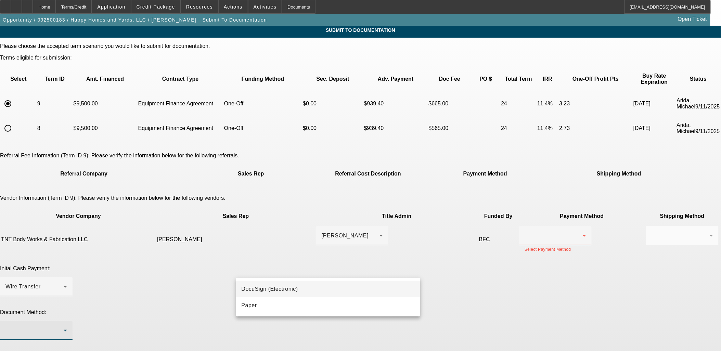
click at [274, 288] on span "DocuSign (Electronic)" at bounding box center [270, 289] width 56 height 8
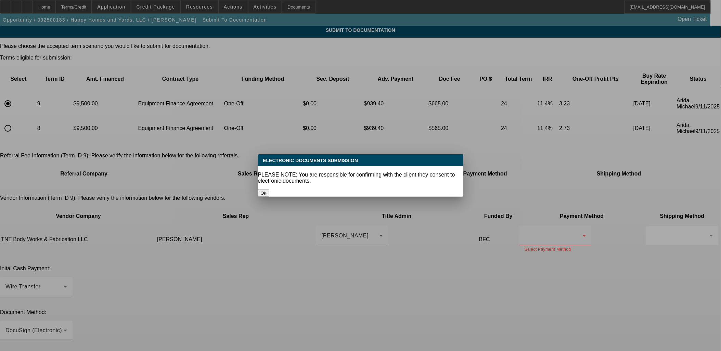
click at [269, 190] on button "Ok" at bounding box center [263, 193] width 11 height 7
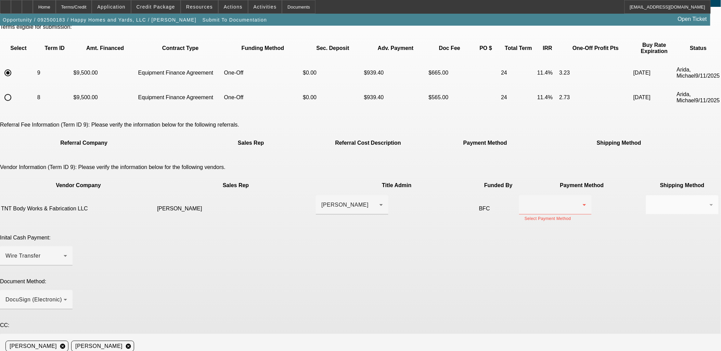
scroll to position [79, 0]
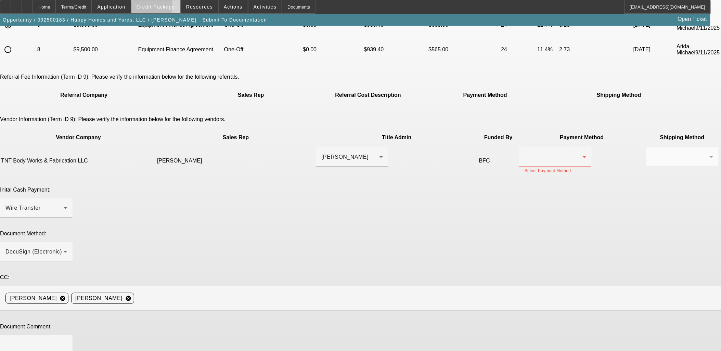
click at [156, 7] on span "Credit Package" at bounding box center [156, 6] width 39 height 5
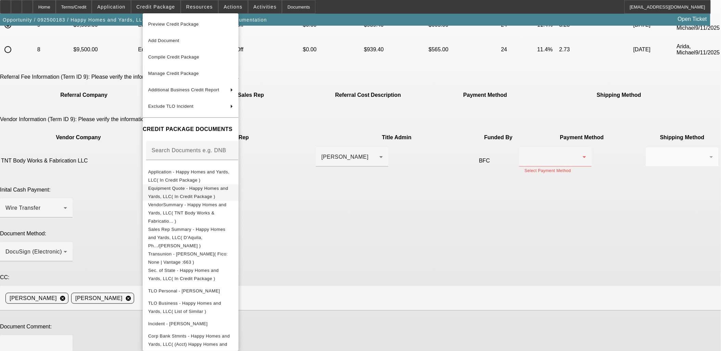
click at [204, 186] on span "Equipment Quote - Happy Homes and Yards, LLC( In Credit Package )" at bounding box center [190, 192] width 85 height 16
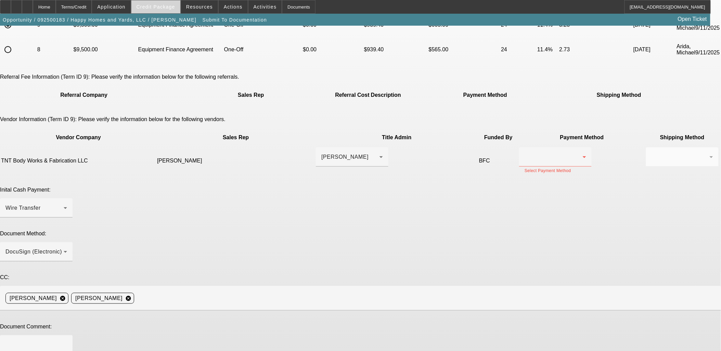
click at [167, 9] on span "Credit Package" at bounding box center [156, 6] width 39 height 5
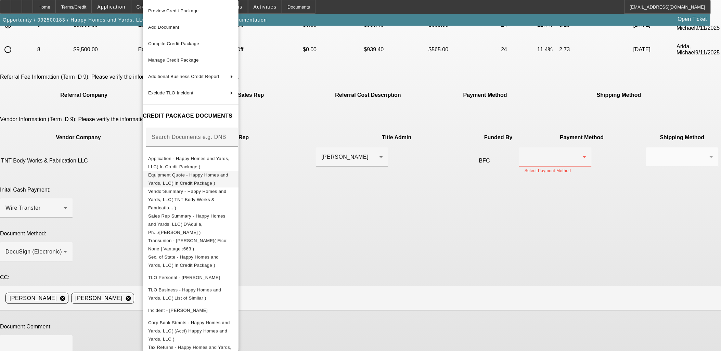
click at [189, 174] on span "Equipment Quote - Happy Homes and Yards, LLC( In Credit Package )" at bounding box center [188, 179] width 80 height 13
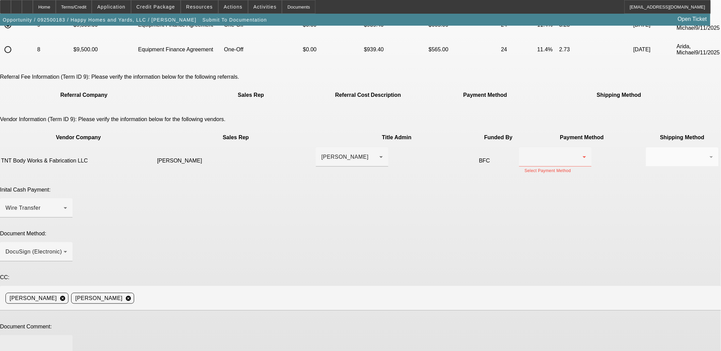
click at [67, 341] on textarea at bounding box center [36, 349] width 62 height 16
paste textarea "(813) 626-3761"
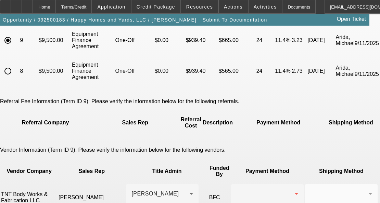
type textarea "EFA, Finpac, Early Payoff Approved, Vendor Contact Info Caesar Garcia - (813) 6…"
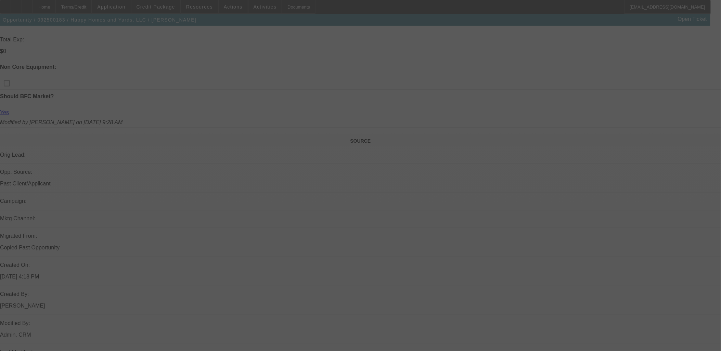
scroll to position [302, 0]
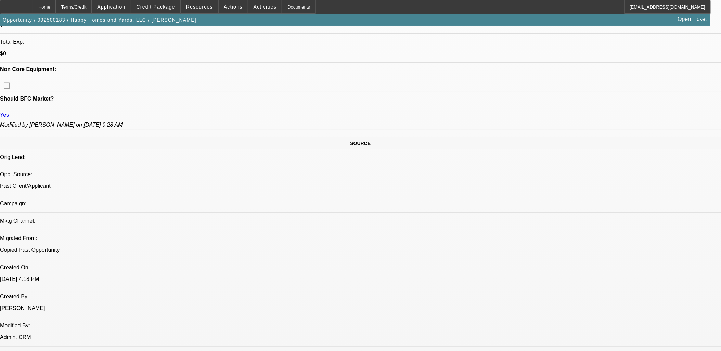
select select "0"
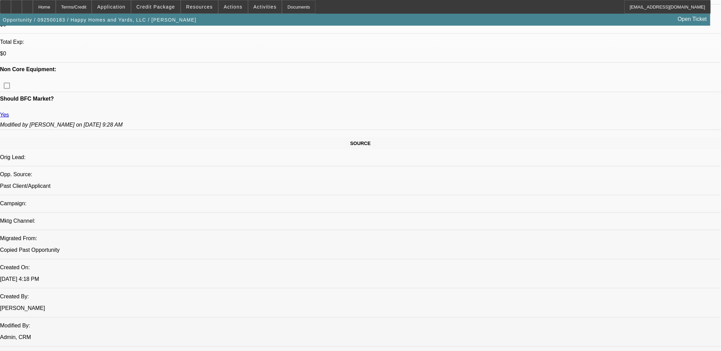
select select "0"
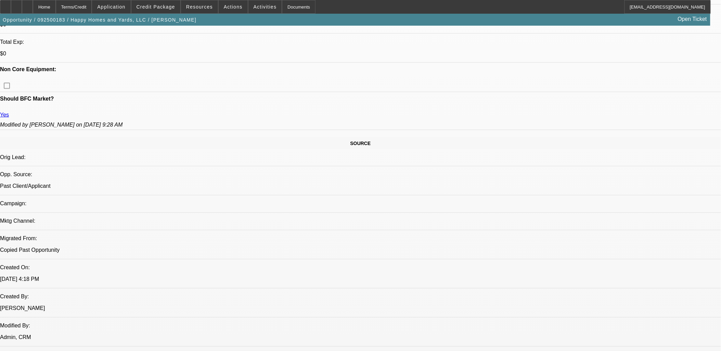
select select "0"
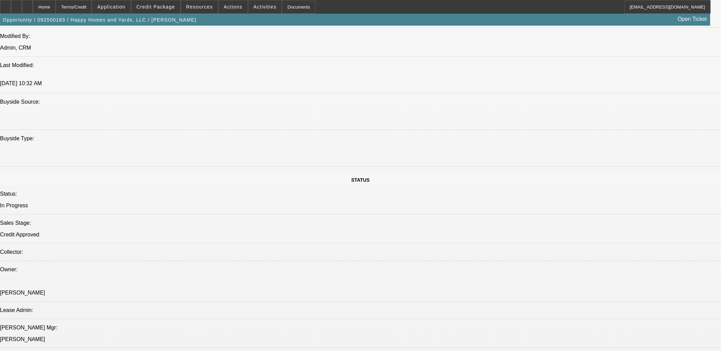
select select "1"
select select "6"
select select "1"
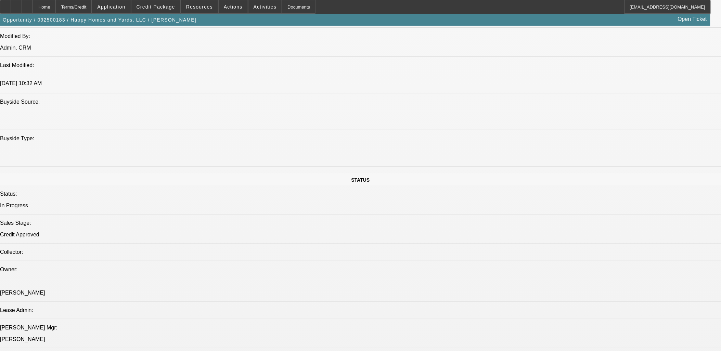
select select "6"
select select "1"
select select "6"
select select "1"
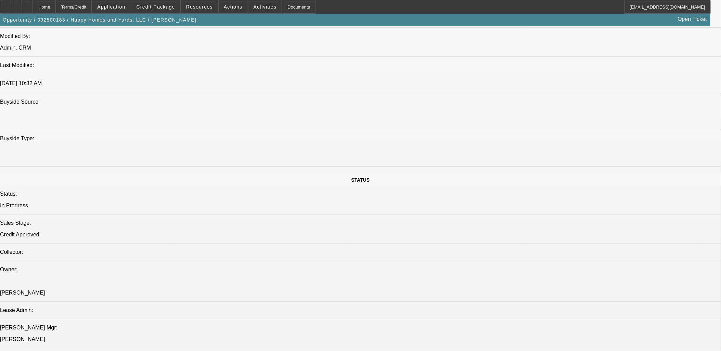
select select "1"
select select "6"
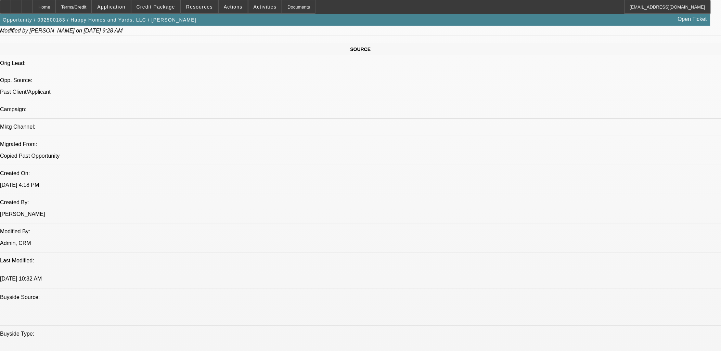
scroll to position [288, 0]
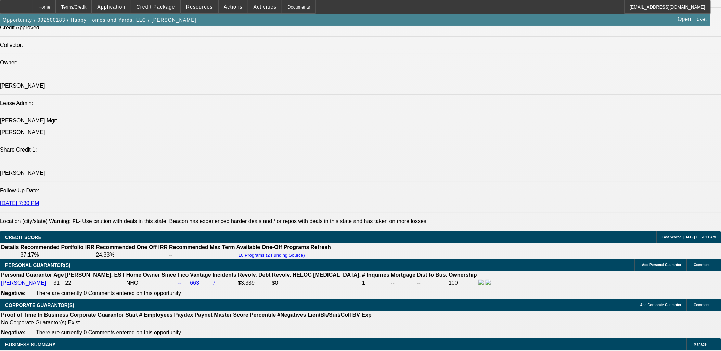
scroll to position [989, 0]
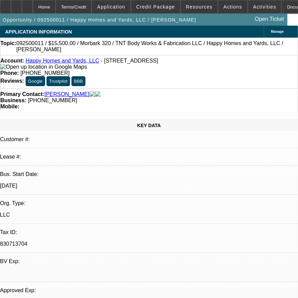
select select "0"
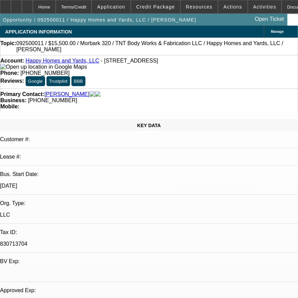
select select "0"
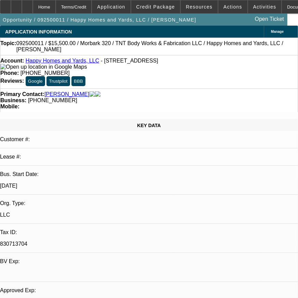
select select "0"
select select "1"
select select "3"
select select "1"
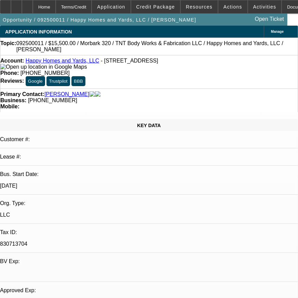
select select "3"
select select "1"
select select "3"
select select "1"
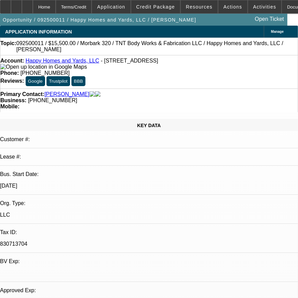
select select "6"
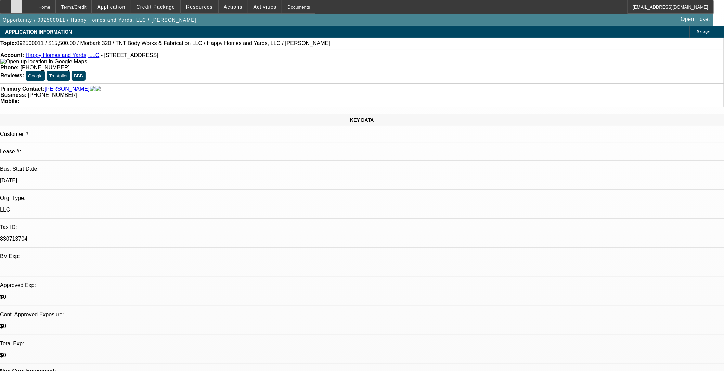
click at [22, 7] on div at bounding box center [16, 7] width 11 height 14
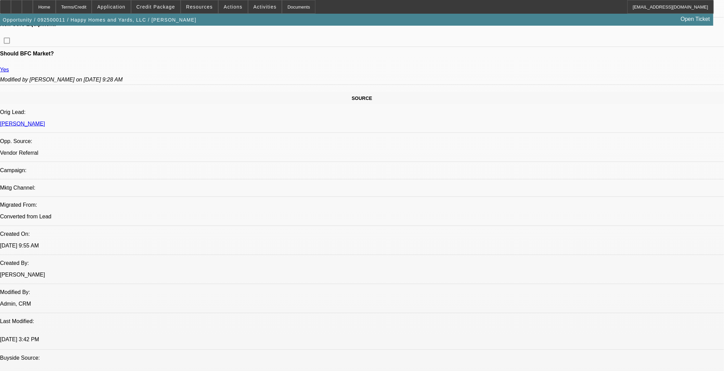
scroll to position [608, 0]
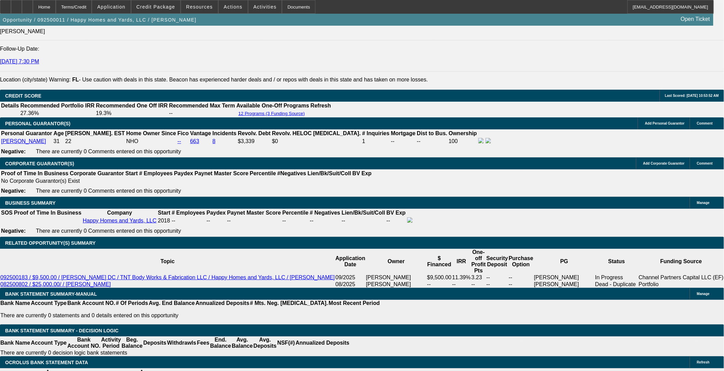
scroll to position [951, 0]
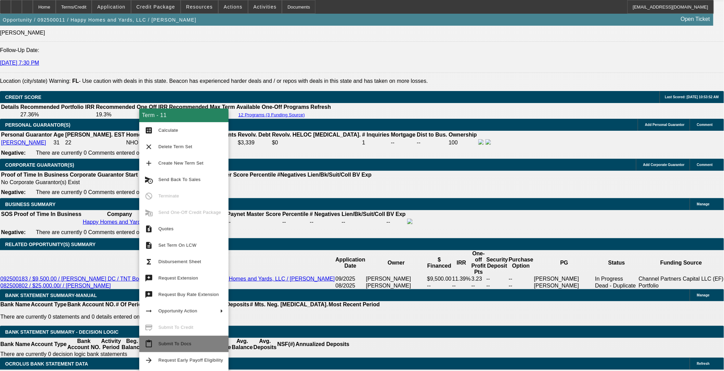
click at [185, 304] on span "Submit To Docs" at bounding box center [174, 343] width 33 height 5
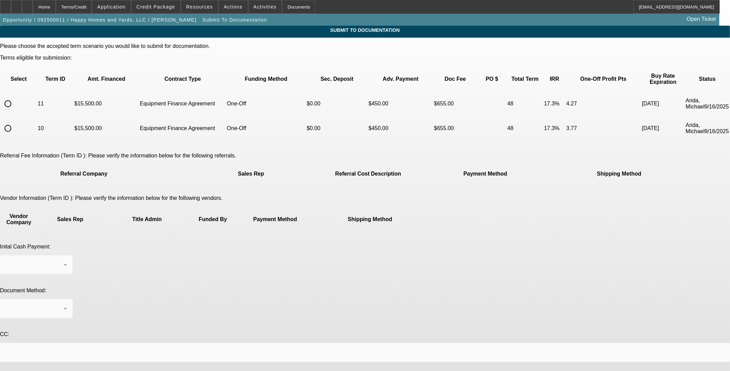
click at [15, 97] on input "radio" at bounding box center [8, 104] width 14 height 14
radio input "true"
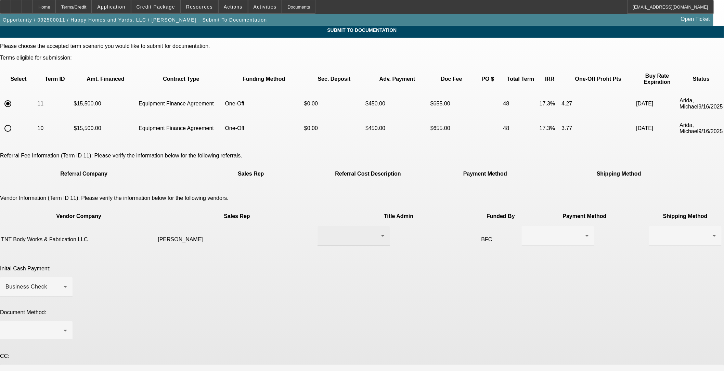
click at [298, 232] on div at bounding box center [352, 236] width 58 height 8
click at [298, 224] on span "[PERSON_NAME]" at bounding box center [319, 227] width 47 height 8
click at [64, 283] on div "Business Check" at bounding box center [34, 287] width 58 height 8
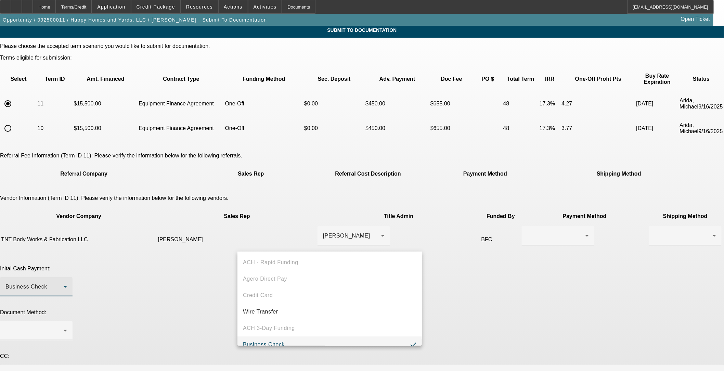
scroll to position [7, 0]
drag, startPoint x: 272, startPoint y: 305, endPoint x: 278, endPoint y: 292, distance: 14.6
click at [273, 304] on span "Wire Transfer" at bounding box center [260, 305] width 35 height 8
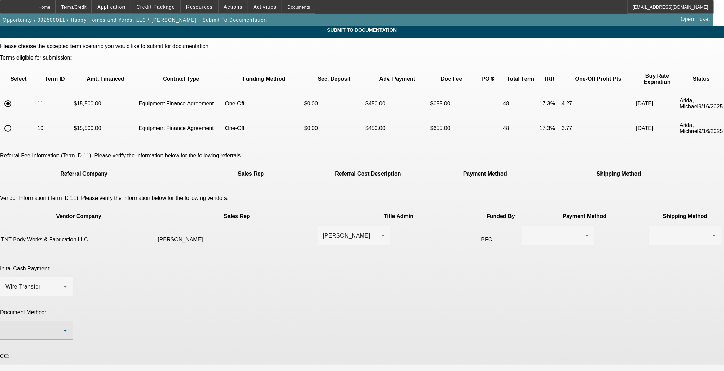
click at [64, 304] on div at bounding box center [34, 331] width 58 height 8
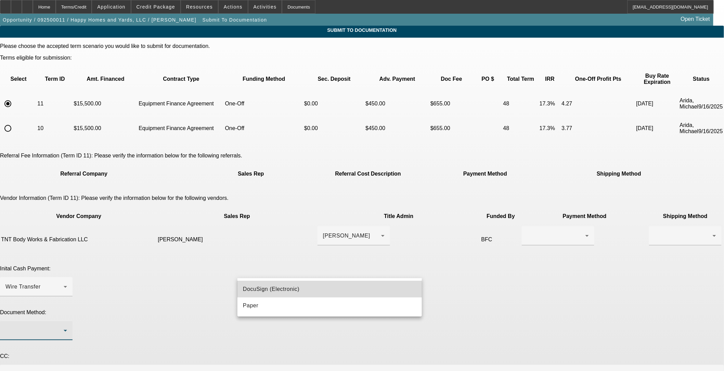
click at [270, 289] on span "DocuSign (Electronic)" at bounding box center [271, 289] width 56 height 8
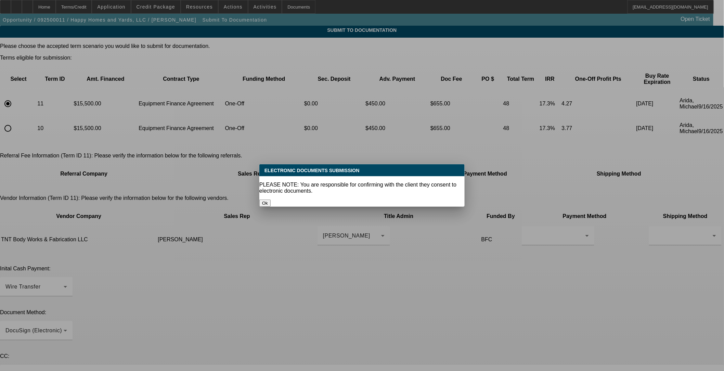
click at [271, 200] on button "Ok" at bounding box center [264, 203] width 11 height 7
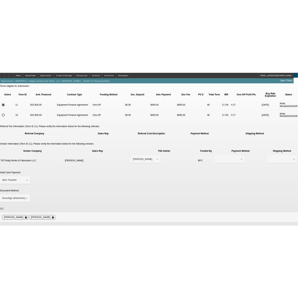
scroll to position [59, 0]
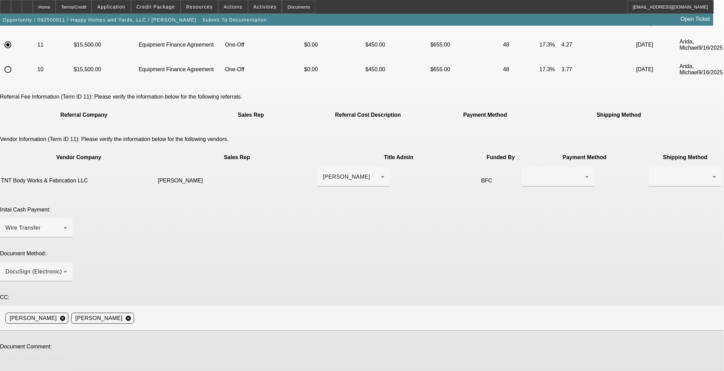
click at [67, 304] on textarea at bounding box center [36, 369] width 62 height 16
click at [67, 304] on textarea "EFA, Finpac, Early Buyout Approved Ceaser Garcia -" at bounding box center [36, 369] width 62 height 16
paste textarea "(813) 626-3761"
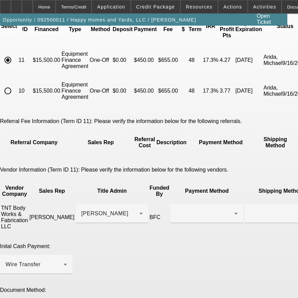
type textarea "EFA, Finpac, Early Buyout Approved Ceaser Garcia - (813) 626-3761"
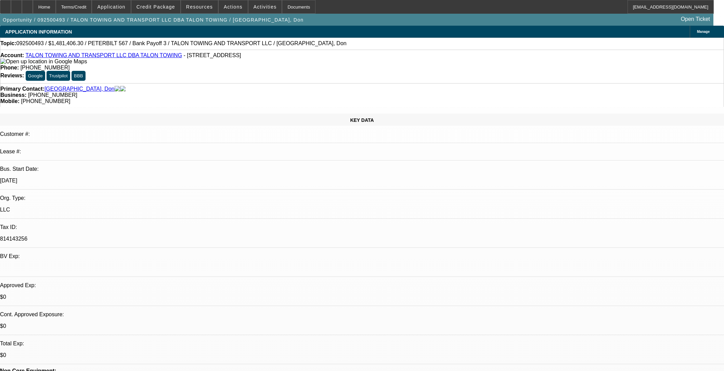
select select "0"
select select "2"
select select "0"
select select "6"
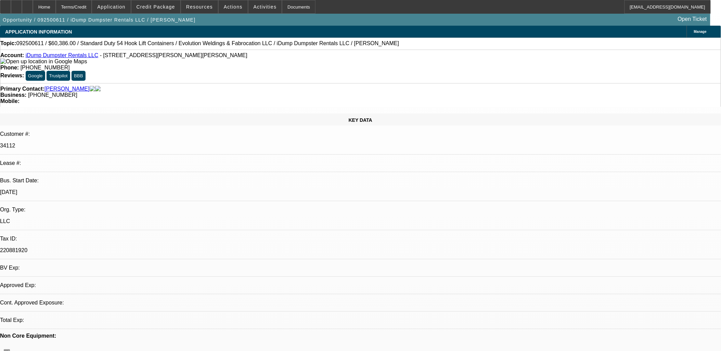
select select "0"
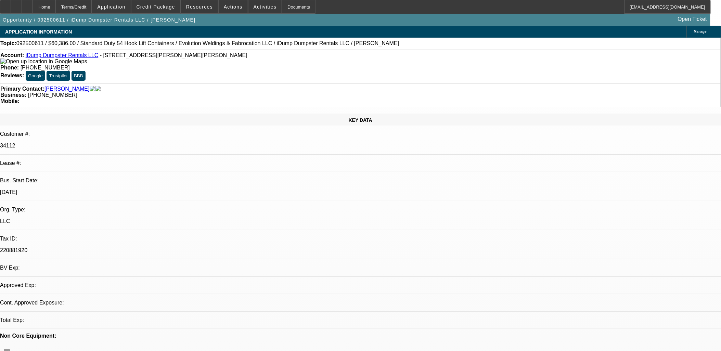
select select "0"
select select "1"
select select "6"
select select "1"
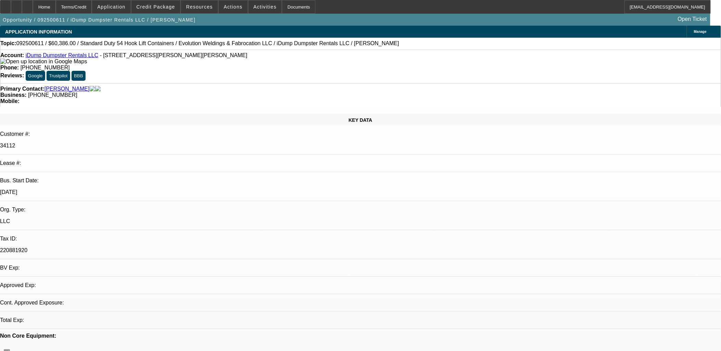
select select "1"
select select "6"
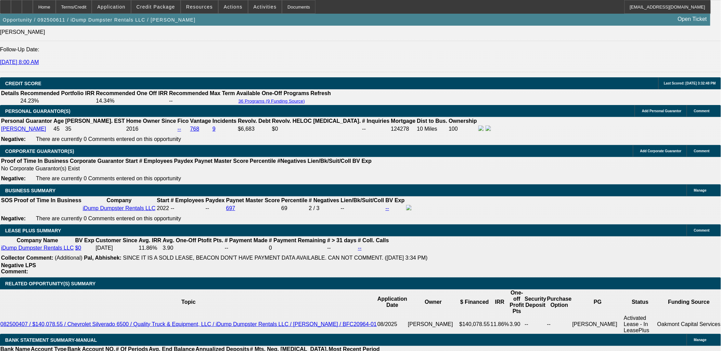
scroll to position [951, 0]
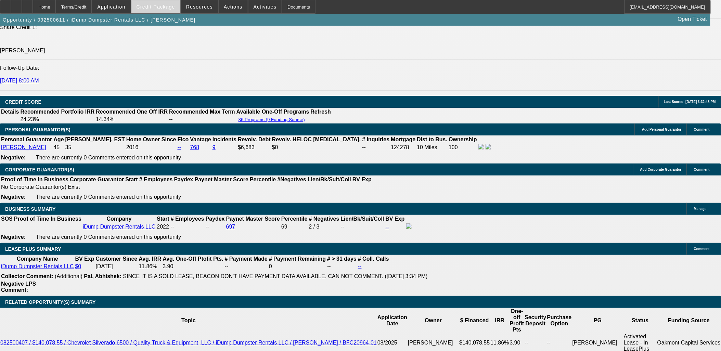
click at [168, 8] on span "Credit Package" at bounding box center [156, 6] width 39 height 5
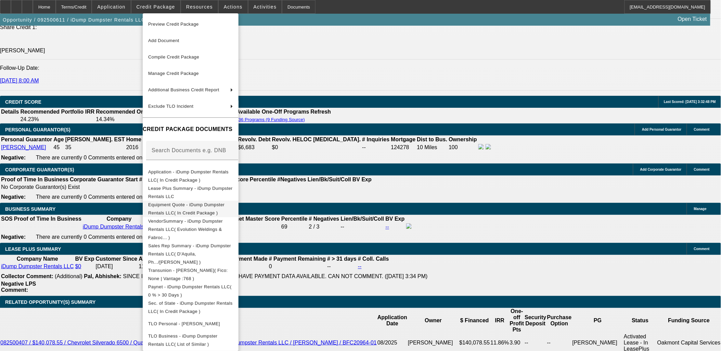
click at [202, 207] on span "Equipment Quote - iDump Dumpster Rentals LLC( In Credit Package )" at bounding box center [186, 208] width 76 height 13
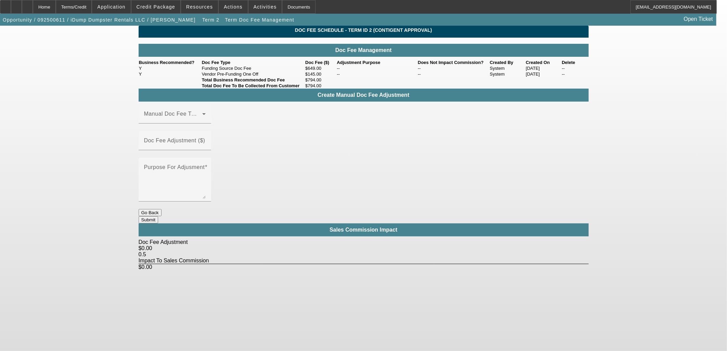
click at [162, 209] on button "Go Back" at bounding box center [150, 212] width 23 height 7
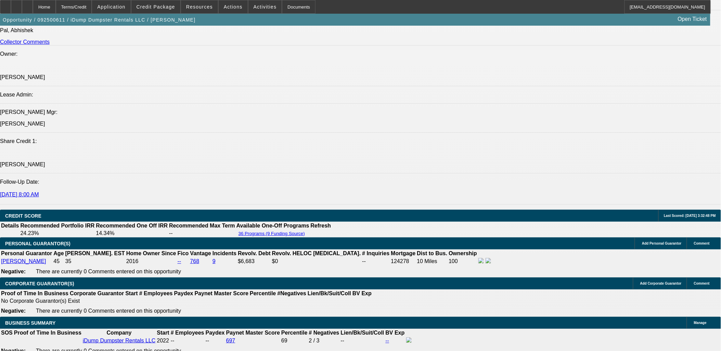
select select "0"
select select "6"
select select "0"
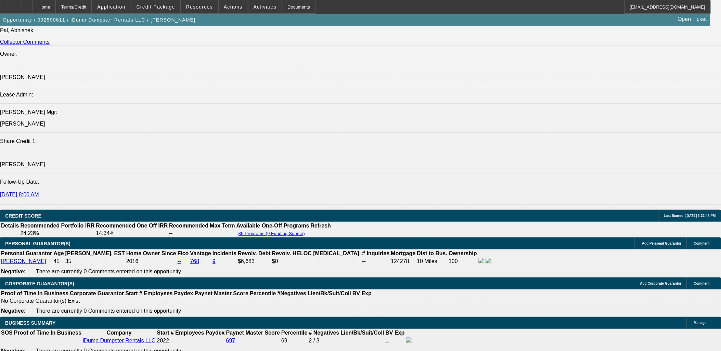
select select "0"
select select "6"
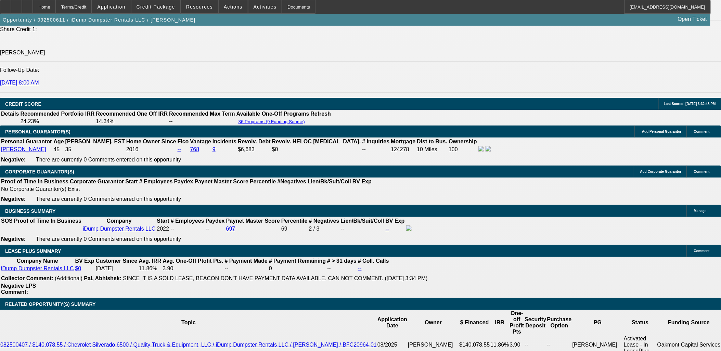
scroll to position [930, 0]
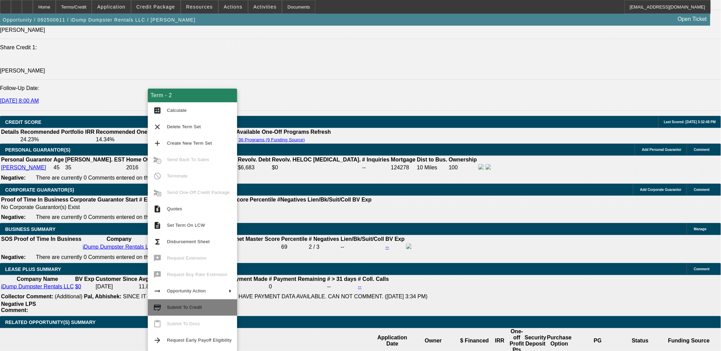
click at [182, 309] on span "Submit To Credit" at bounding box center [184, 307] width 35 height 5
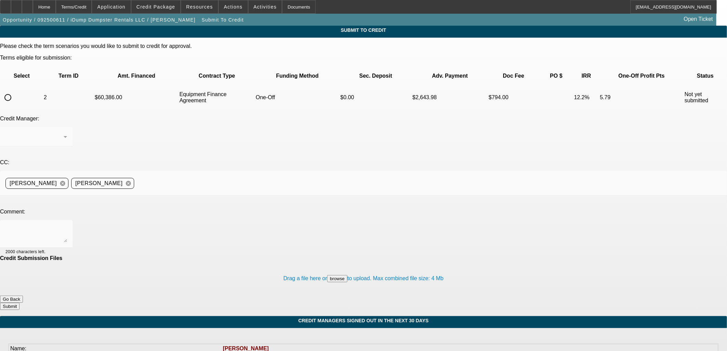
click at [15, 91] on input "radio" at bounding box center [8, 98] width 14 height 14
radio input "true"
click at [67, 226] on textarea at bounding box center [36, 234] width 62 height 16
type textarea "Final invoice in file already thanks!"
click at [20, 303] on button "Submit" at bounding box center [10, 306] width 20 height 7
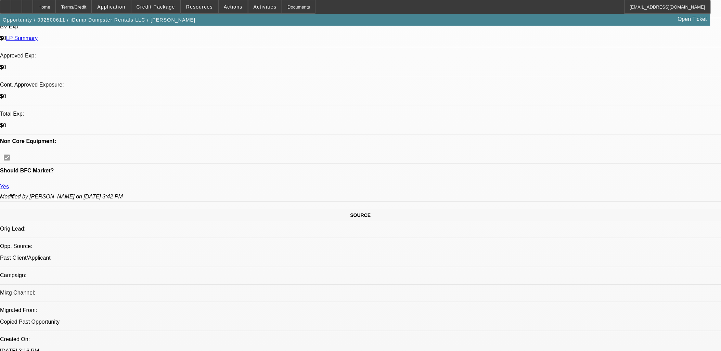
select select "0"
select select "6"
select select "0"
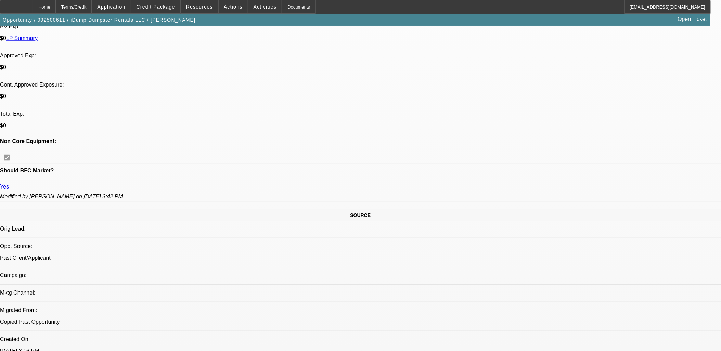
select select "0"
select select "6"
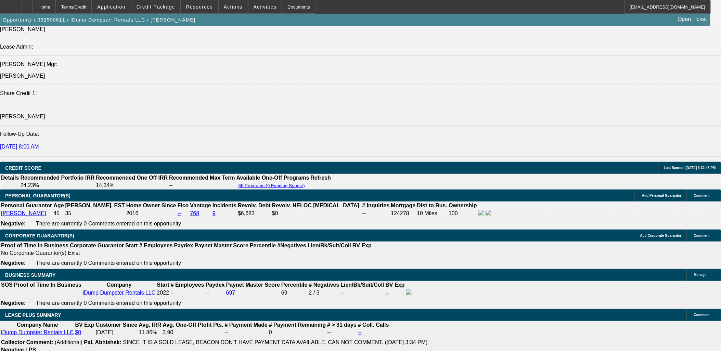
scroll to position [872, 0]
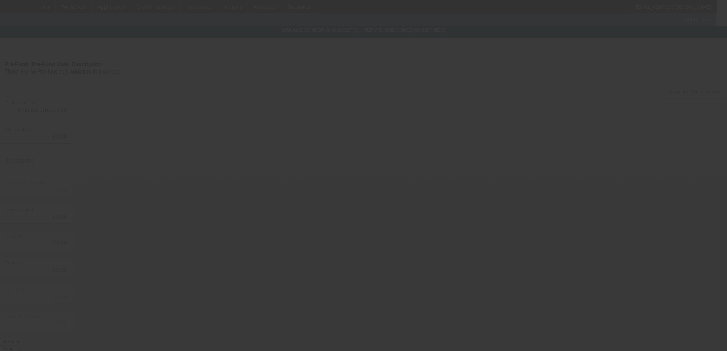
type input "$60,386.00"
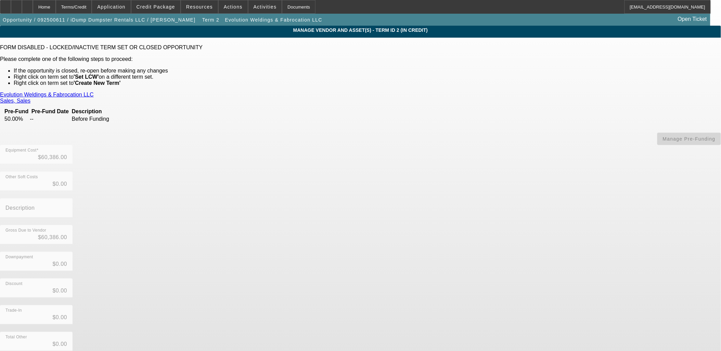
click at [223, 224] on div "Evolution Weldings & Fabrocation LLC Sales, Sales Pre-Fund Pre-Fund Date Descri…" at bounding box center [360, 246] width 721 height 308
click at [62, 165] on app-vendor-asset-manage "MANAGE VENDOR AND ASSET(S) - Term ID 2 (In Credit) FORM DISABLED - LOCKED/INACT…" at bounding box center [360, 233] width 721 height 415
click at [56, 2] on div "Home" at bounding box center [44, 7] width 23 height 14
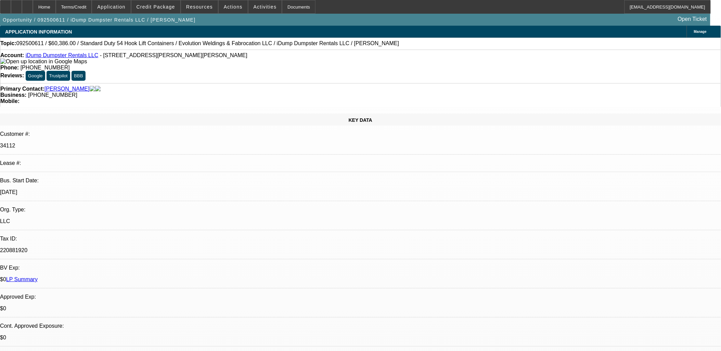
select select "0"
select select "6"
select select "0"
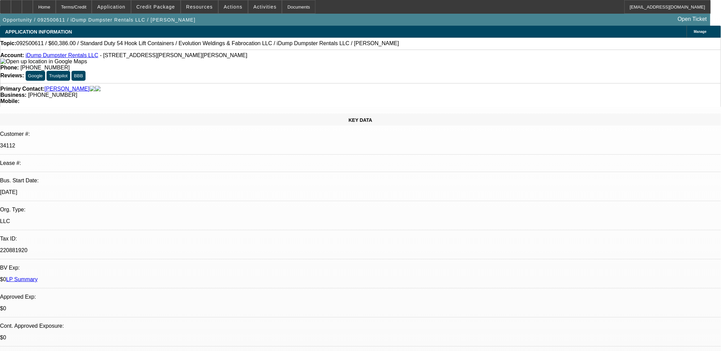
select select "0"
select select "6"
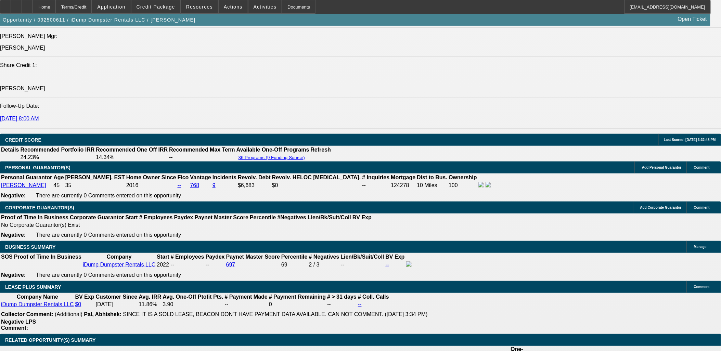
scroll to position [933, 0]
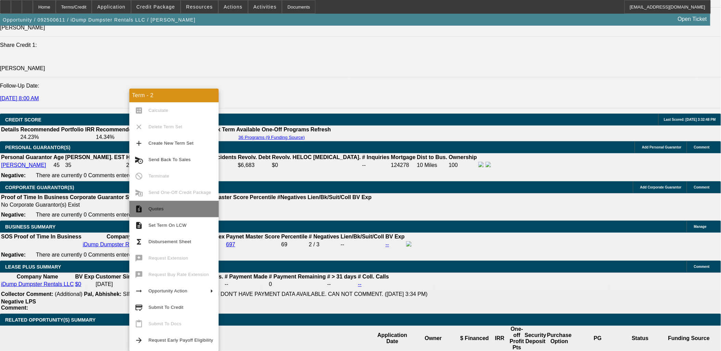
click at [162, 212] on span "Quotes" at bounding box center [181, 209] width 65 height 8
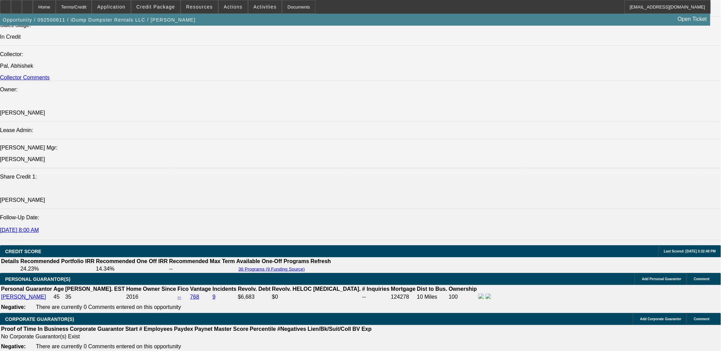
scroll to position [895, 0]
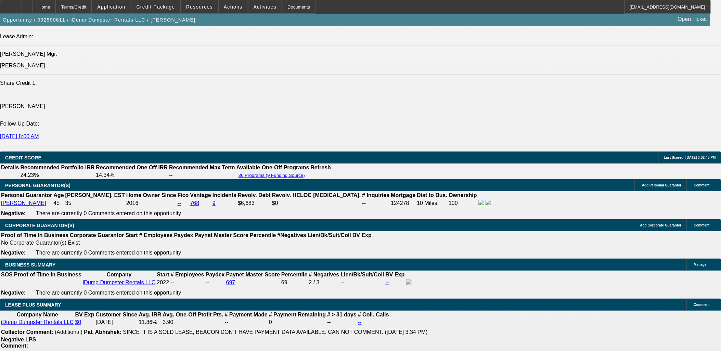
radio input "true"
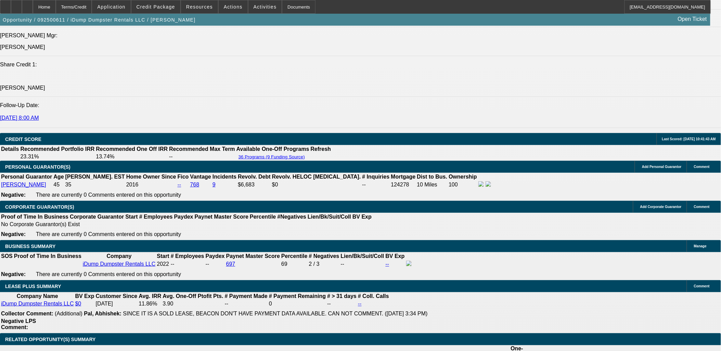
scroll to position [913, 0]
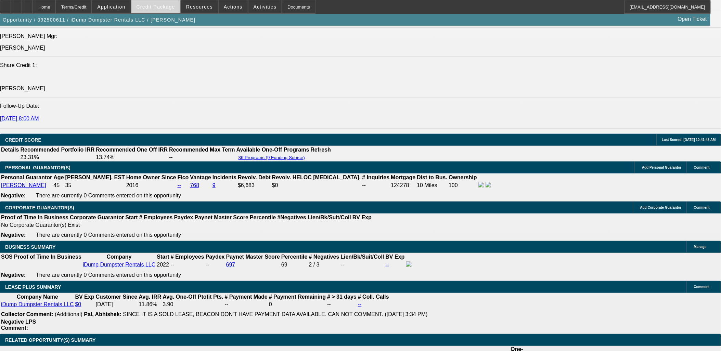
click at [162, 10] on span at bounding box center [155, 7] width 49 height 16
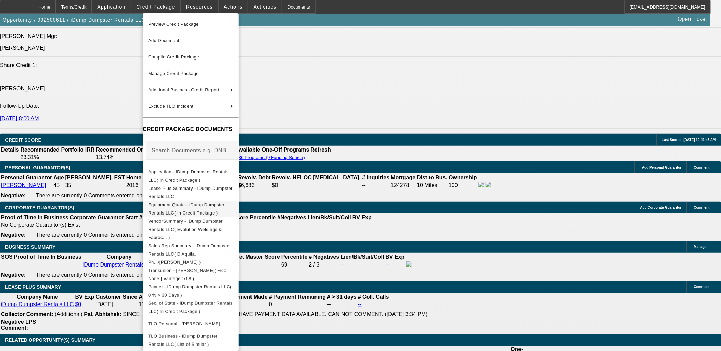
click at [217, 201] on button "Equipment Quote - iDump Dumpster Rentals LLC( In Credit Package )" at bounding box center [191, 209] width 96 height 16
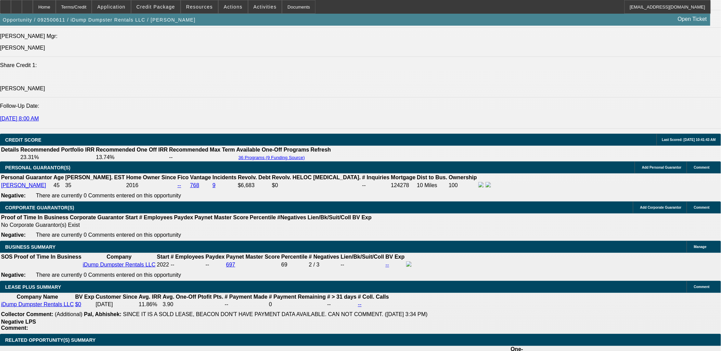
type textarea "786-553-8207 Lucas - lucas@evolutionweldings.com"
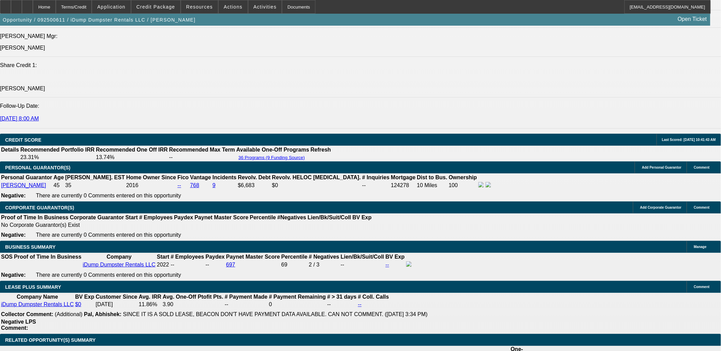
radio input "true"
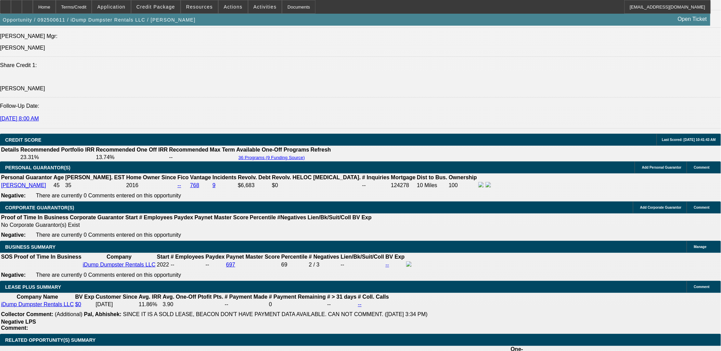
drag, startPoint x: 536, startPoint y: 76, endPoint x: 536, endPoint y: 60, distance: 15.7
drag, startPoint x: 618, startPoint y: 221, endPoint x: 542, endPoint y: 222, distance: 75.6
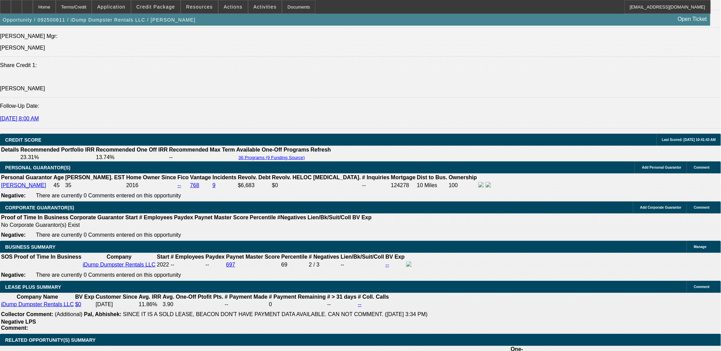
copy div "lucas@evolutionweldings.com"
radio input "true"
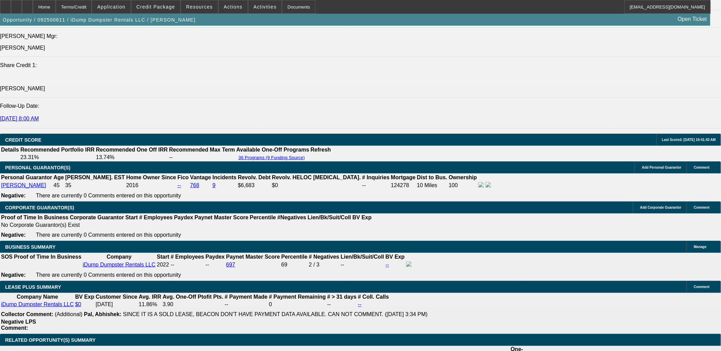
type textarea "Lead time 5-8 weeks after 50% prefund"
radio input "true"
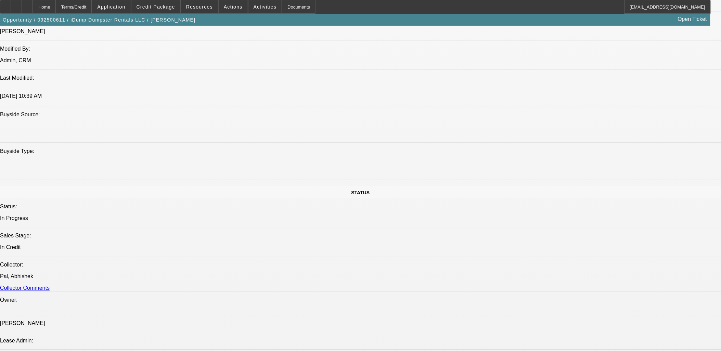
scroll to position [532, 0]
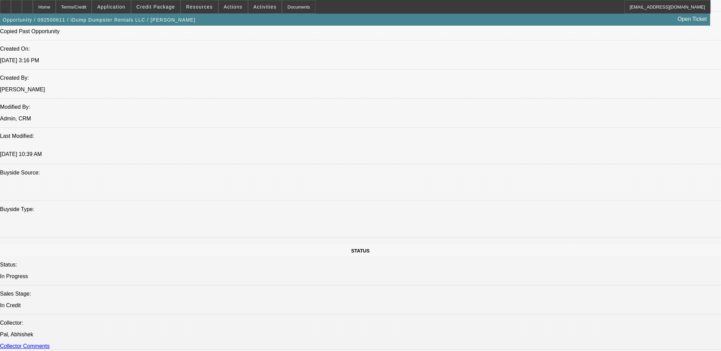
click at [27, 4] on icon at bounding box center [27, 4] width 0 height 0
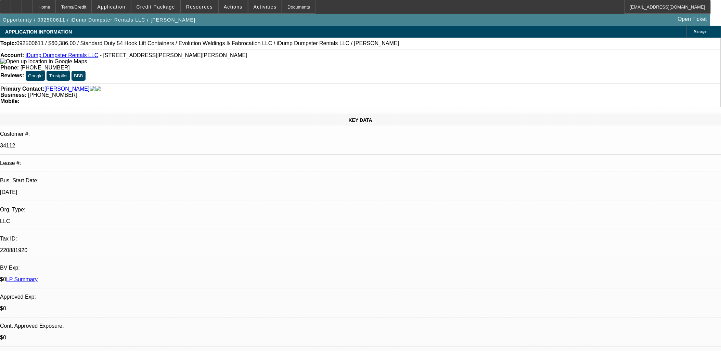
select select "0"
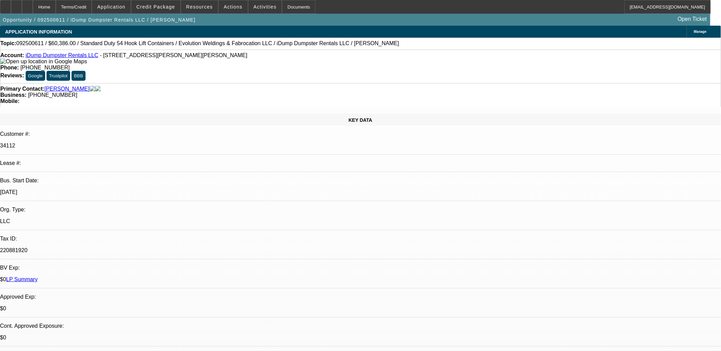
select select "0"
select select "1"
select select "6"
select select "1"
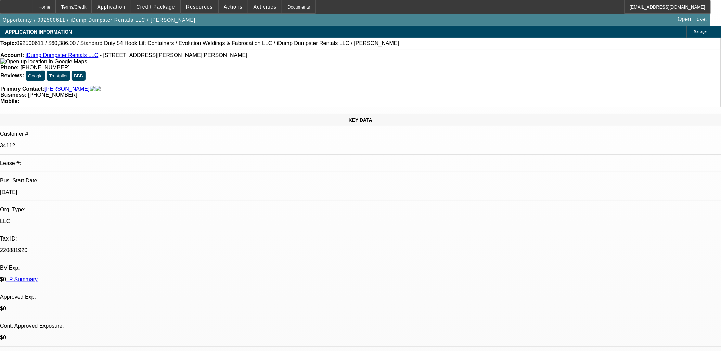
select select "1"
select select "6"
select select "0"
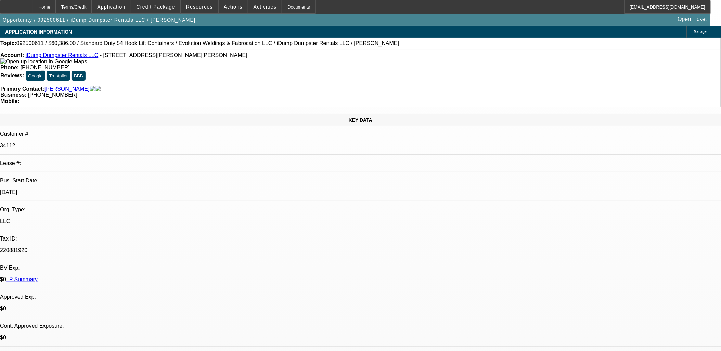
select select "0"
select select "1"
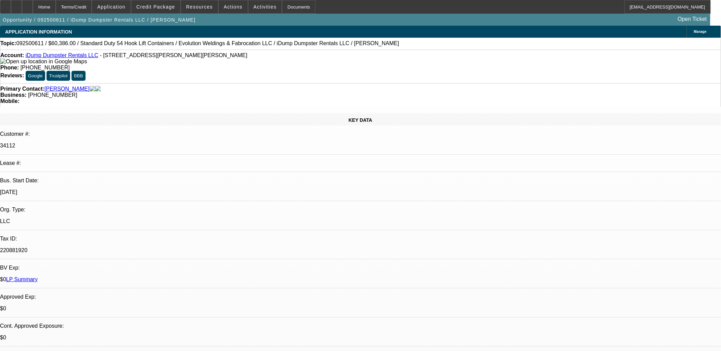
select select "6"
select select "1"
select select "6"
click at [22, 5] on div at bounding box center [16, 7] width 11 height 14
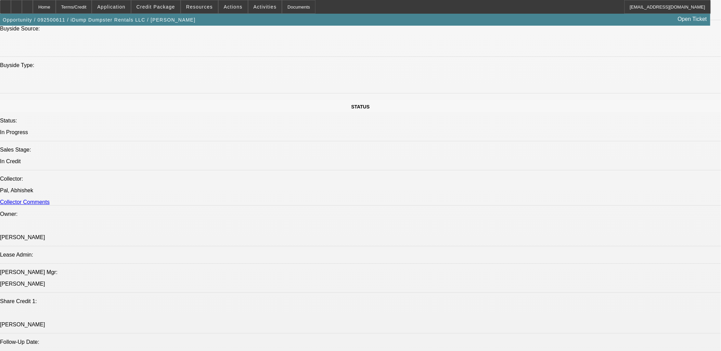
scroll to position [723, 0]
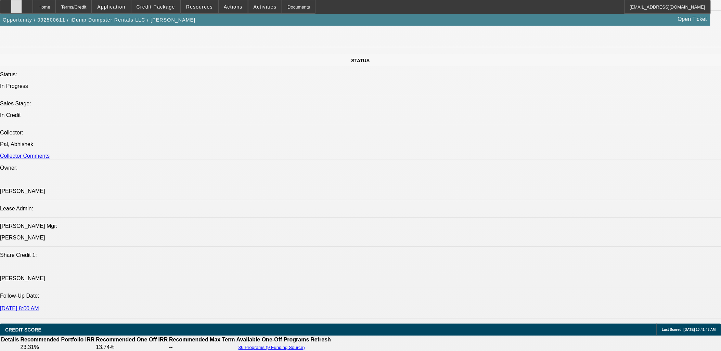
click at [16, 4] on icon at bounding box center [16, 4] width 0 height 0
click at [27, 4] on icon at bounding box center [27, 4] width 0 height 0
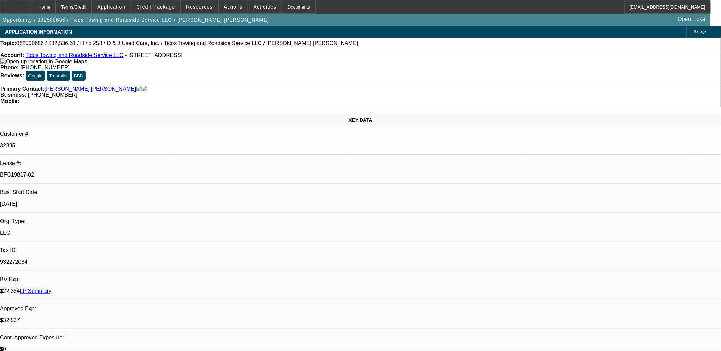
select select "0.15"
select select "2"
select select "0.1"
select select "2"
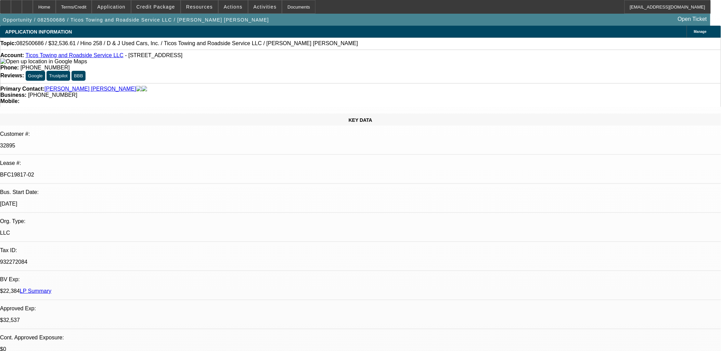
select select "0.1"
select select "0"
select select "2"
select select "0.1"
select select "0"
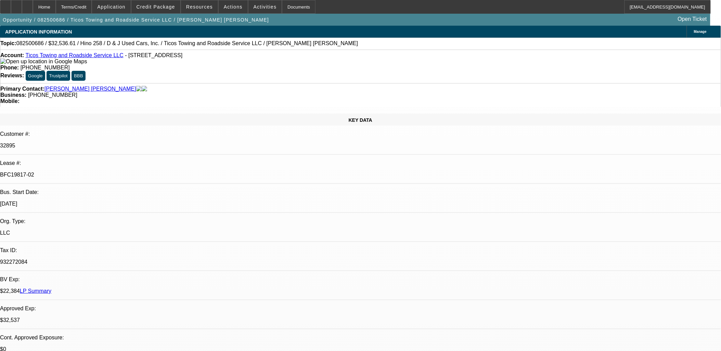
select select "2"
select select "0.1"
select select "1"
select select "2"
select select "4"
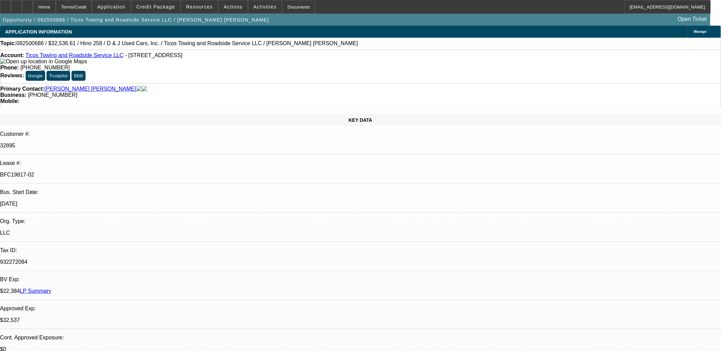
select select "1"
select select "2"
select select "4"
select select "1"
select select "2"
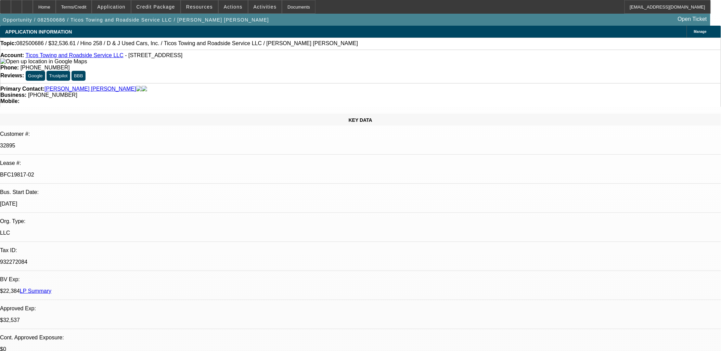
select select "4"
select select "1"
select select "2"
select select "4"
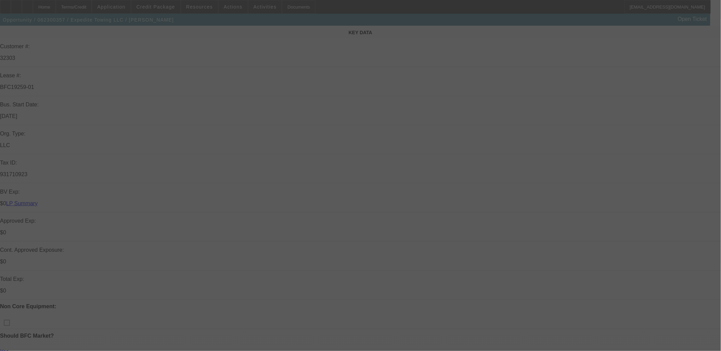
scroll to position [266, 0]
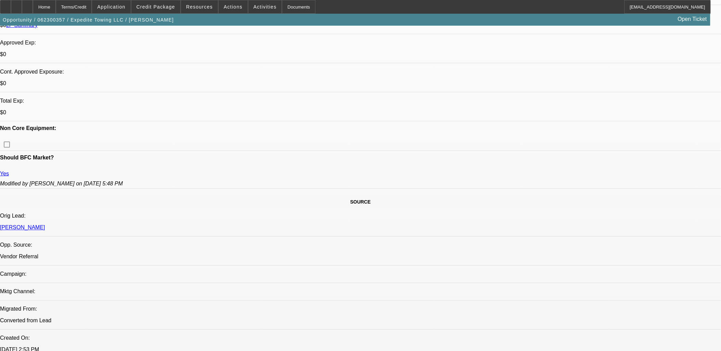
select select "0"
select select "2"
select select "0.1"
select select "0"
select select "2"
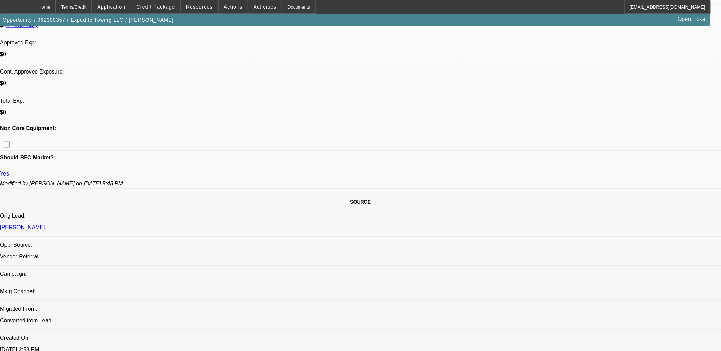
select select "0.1"
select select "0"
select select "2"
select select "0.1"
select select "0"
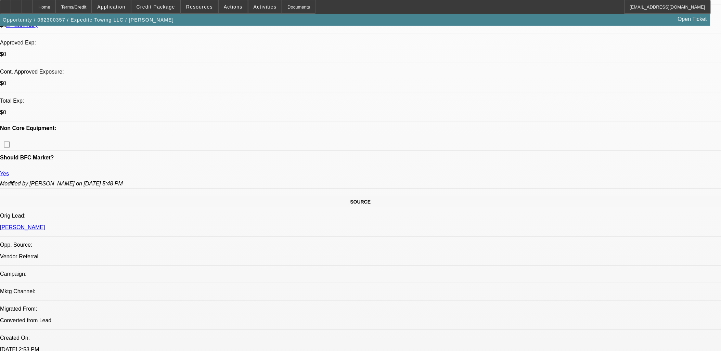
select select "2"
select select "0.1"
select select "1"
select select "2"
select select "4"
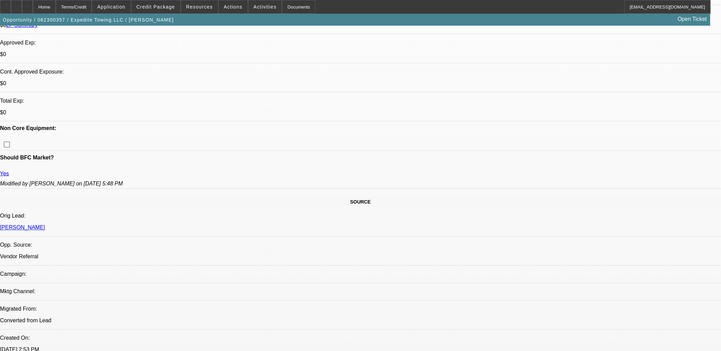
select select "1"
select select "2"
select select "4"
select select "1"
select select "2"
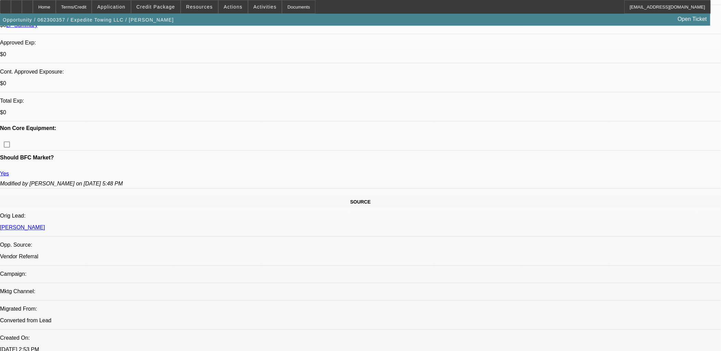
select select "4"
select select "1"
select select "2"
select select "4"
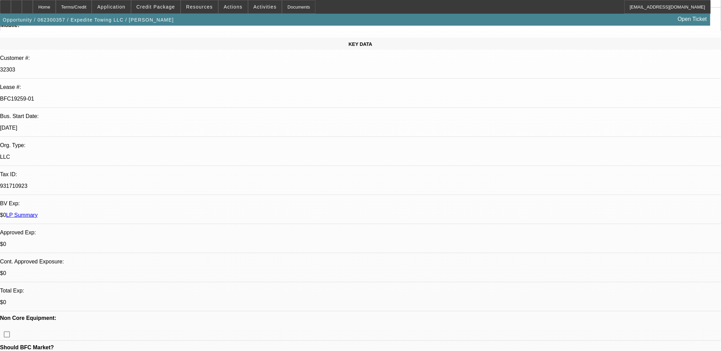
scroll to position [0, 0]
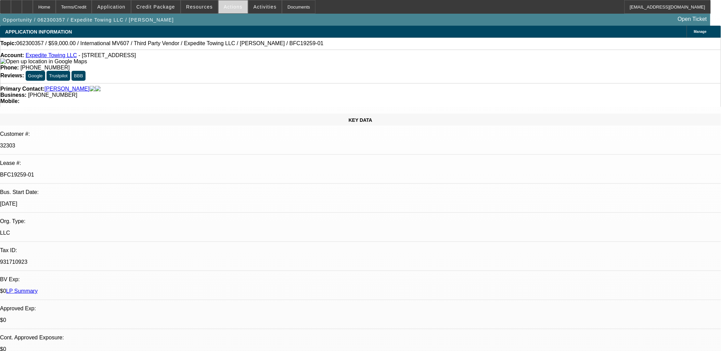
click at [230, 6] on span "Actions" at bounding box center [233, 6] width 19 height 5
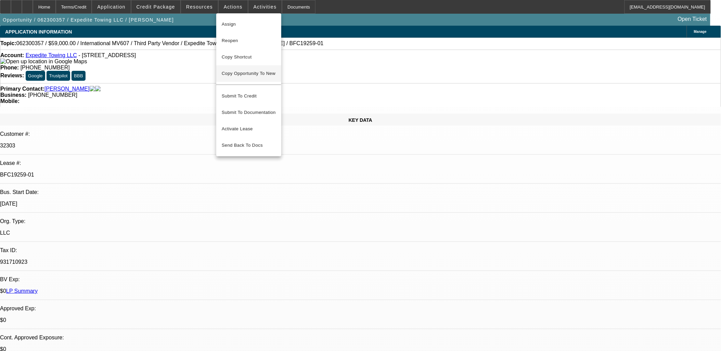
click at [238, 74] on span "Copy Opportunity To New" at bounding box center [249, 73] width 54 height 5
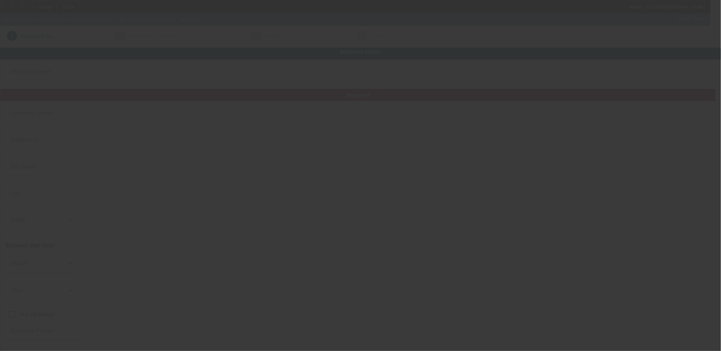
type input "Expedite Towing LLC"
type input "9440 W Stockton Blvd"
type input "95758"
type input "Elk Grove"
type input "(916) 599-8887"
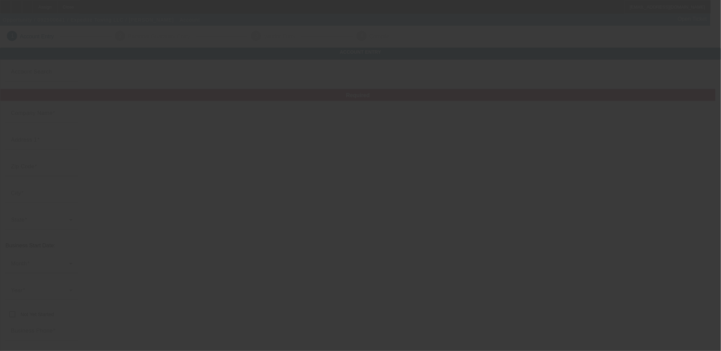
type input "Apt 203"
type input "expetowing@gmail.com"
type input "Sacramento"
type input "931710923"
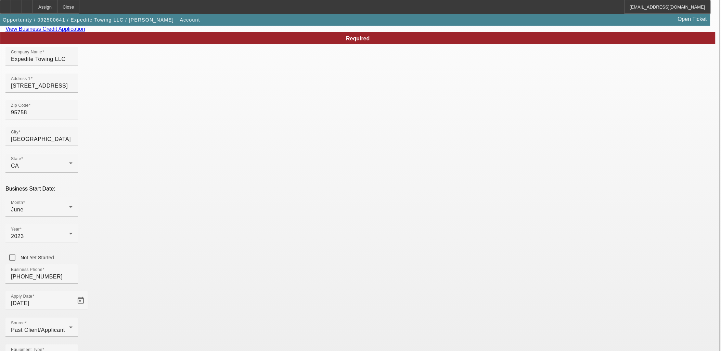
scroll to position [85, 0]
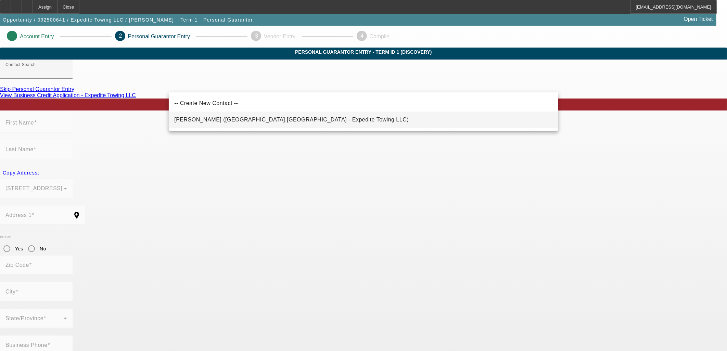
click at [232, 124] on span "Ahmadzai, Ahmad (Elk Grove,CA - Expedite Towing LLC)" at bounding box center [291, 120] width 234 height 8
type input "Ahmadzai, Ahmad (Elk Grove,CA - Expedite Towing LLC)"
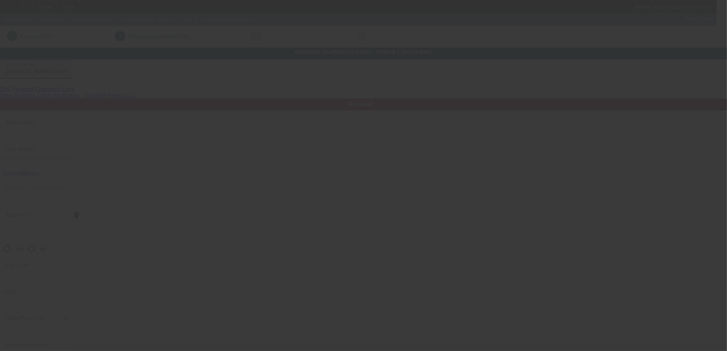
type input "Ahmad"
type input "Ahmadzai"
type input "9440 W Stockton Blvd"
radio input "true"
type input "95758"
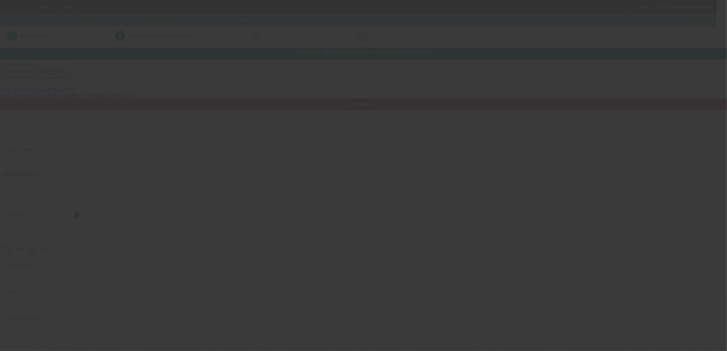
type input "Elk Grove"
type input "(916) 599-8887"
type input "100"
type input "881-92-1618"
type input "expetowing@gmail.com"
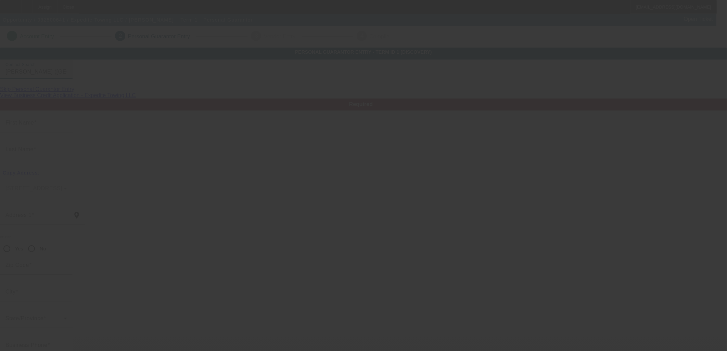
type input "Apt. 203"
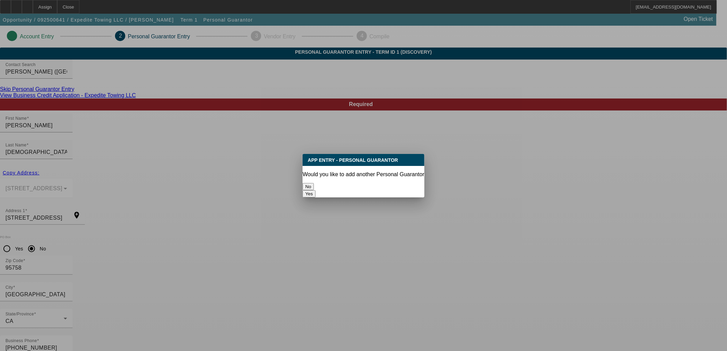
click at [314, 183] on button "No" at bounding box center [308, 186] width 11 height 7
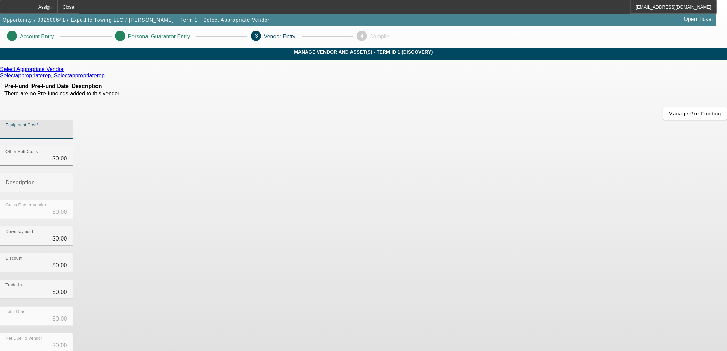
click at [67, 128] on input "Equipment Cost" at bounding box center [36, 132] width 62 height 8
type input "1"
type input "$1.00"
type input "13"
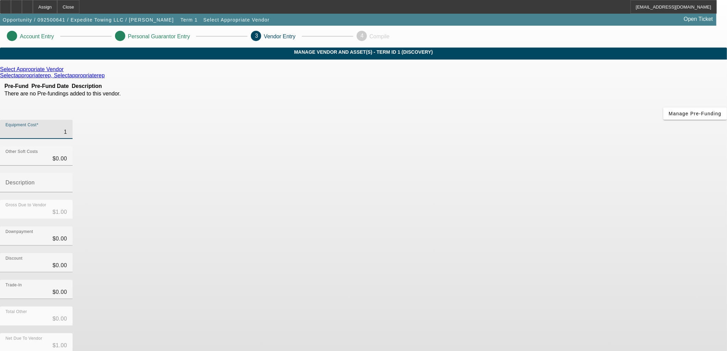
type input "$13.00"
type input "135"
type input "$135.00"
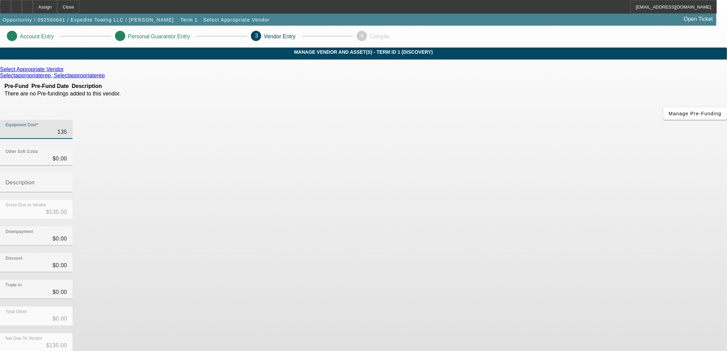
type input "1350"
type input "$1,350.00"
type input "13500"
type input "$13,500.00"
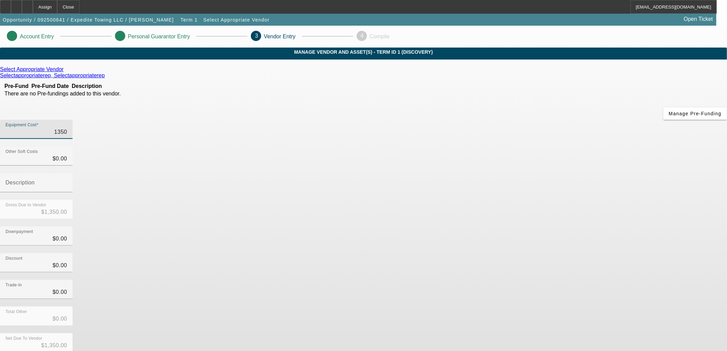
type input "$13,500.00"
type input "135000"
type input "$135,000.00"
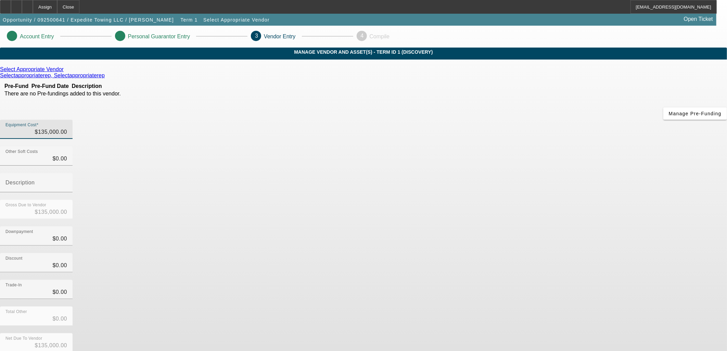
click at [531, 280] on div "Trade-In $0.00" at bounding box center [363, 293] width 727 height 27
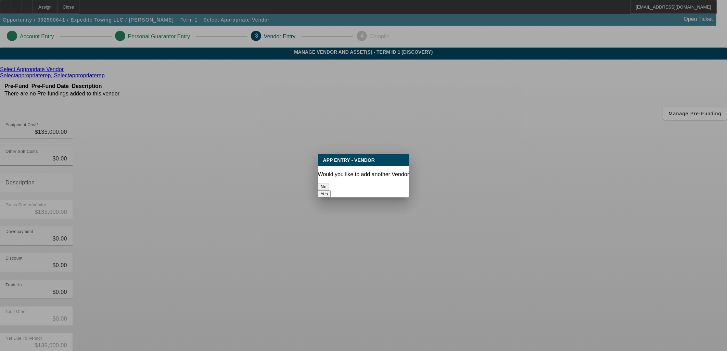
click at [333, 190] on div "No" at bounding box center [363, 186] width 91 height 7
click at [329, 184] on button "No" at bounding box center [323, 186] width 11 height 7
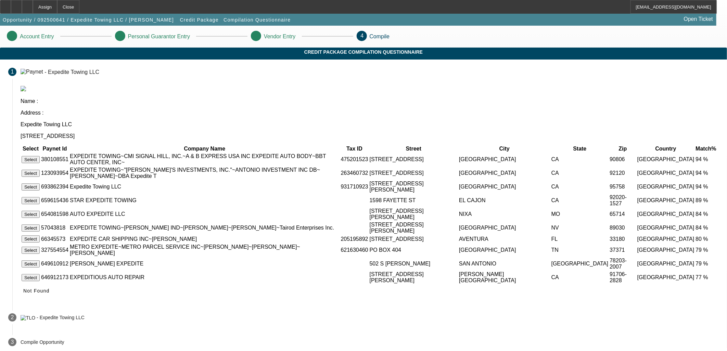
click at [40, 183] on button "Select" at bounding box center [31, 186] width 18 height 7
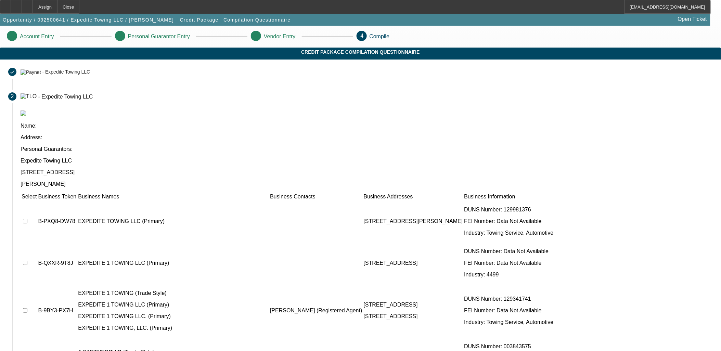
click at [27, 219] on input "checkbox" at bounding box center [25, 221] width 4 height 4
checkbox input "true"
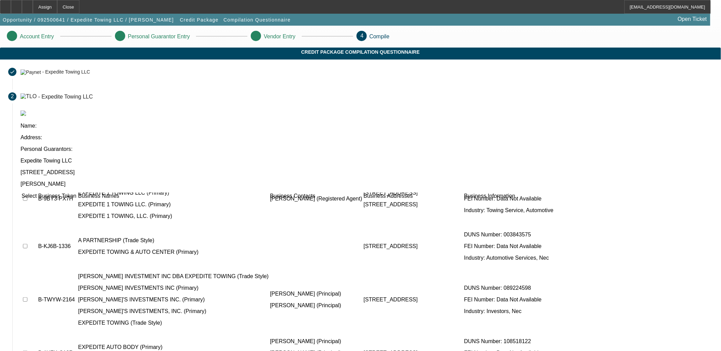
scroll to position [114, 0]
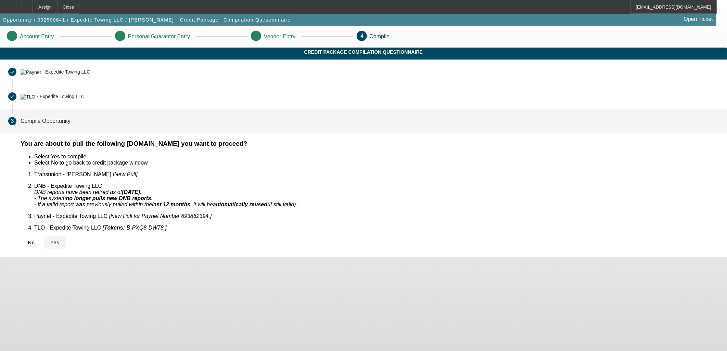
click at [66, 235] on span at bounding box center [55, 242] width 22 height 16
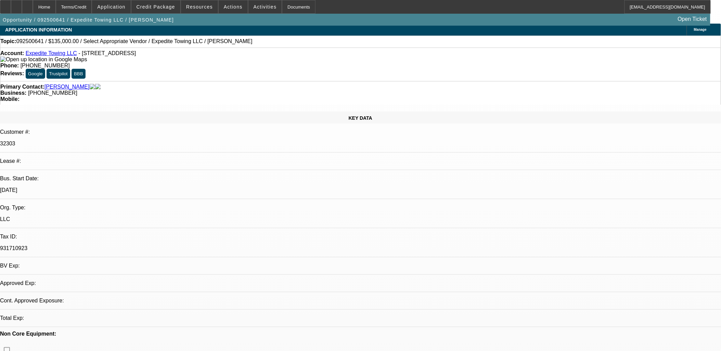
select select "0"
select select "2"
select select "0.1"
select select "4"
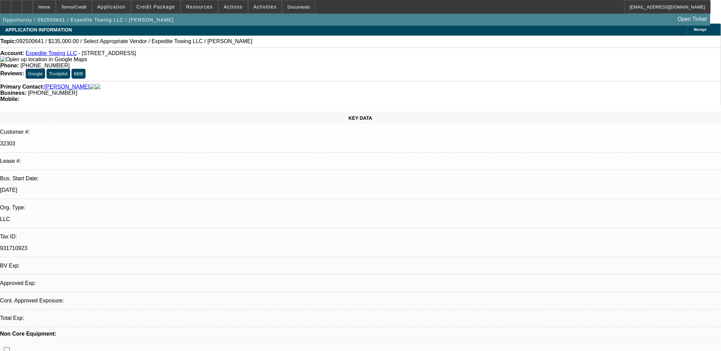
scroll to position [152, 0]
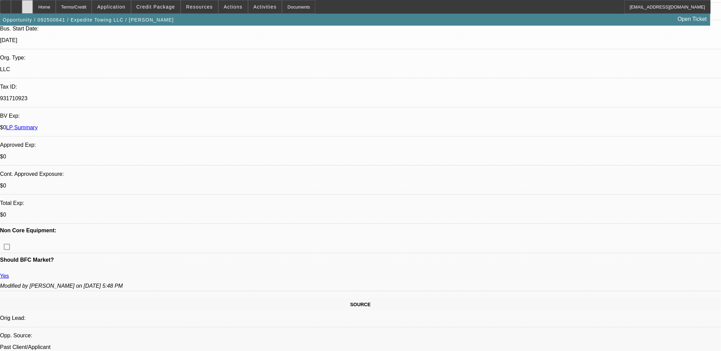
click at [33, 9] on div at bounding box center [27, 7] width 11 height 14
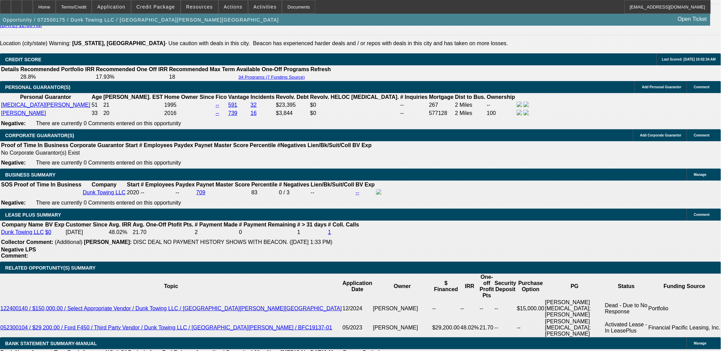
select select "0"
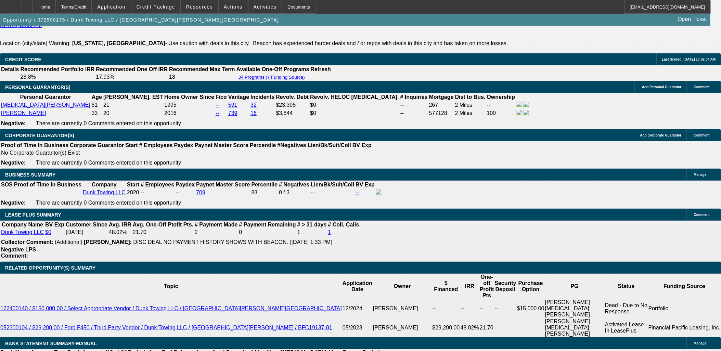
select select "0"
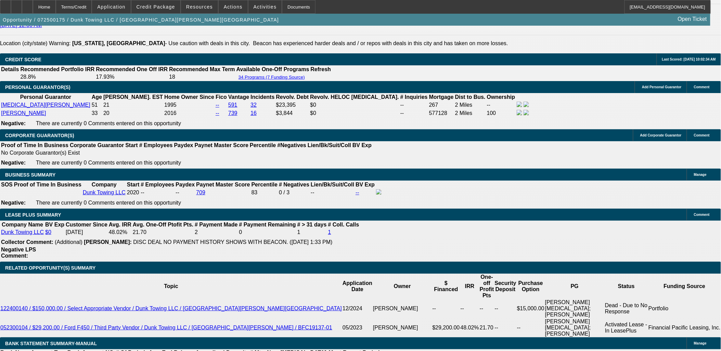
select select "0"
select select "1"
select select "3"
select select "6"
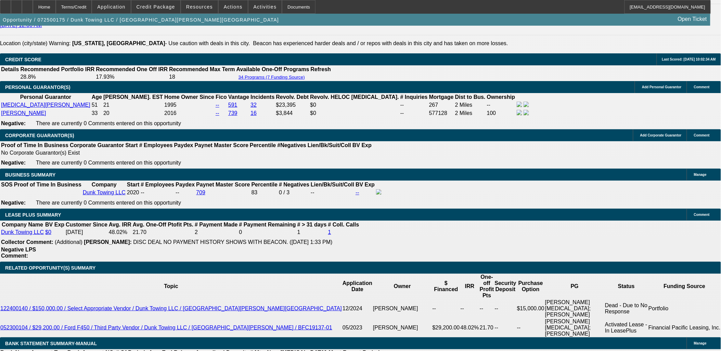
select select "1"
select select "3"
select select "6"
select select "1"
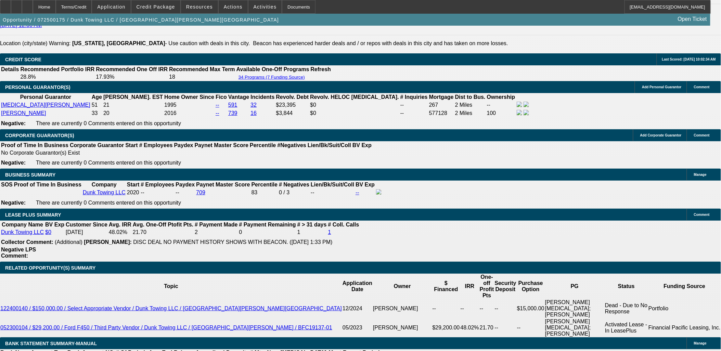
select select "6"
select select "1"
select select "6"
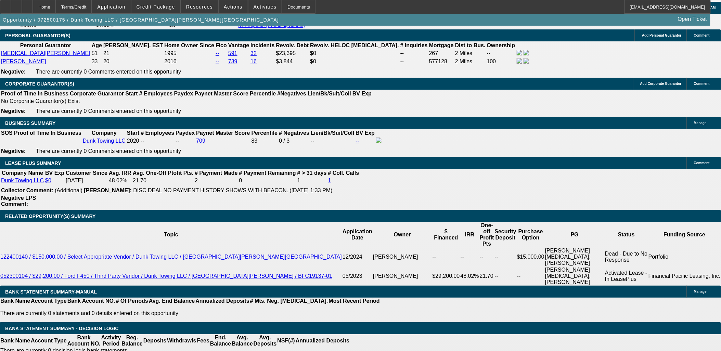
scroll to position [76, 0]
drag, startPoint x: 601, startPoint y: 260, endPoint x: 641, endPoint y: 260, distance: 40.4
drag, startPoint x: 550, startPoint y: 268, endPoint x: 600, endPoint y: 269, distance: 49.6
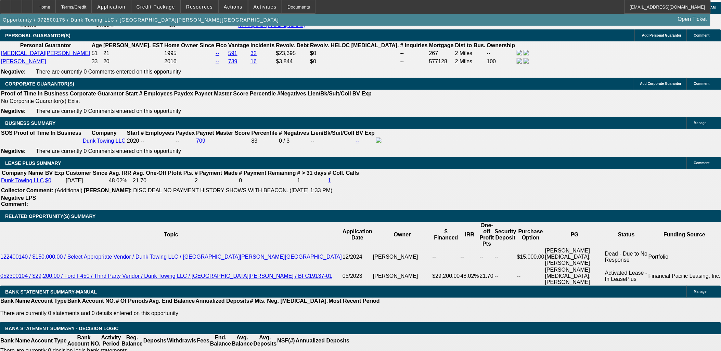
drag, startPoint x: 605, startPoint y: 265, endPoint x: 632, endPoint y: 266, distance: 26.4
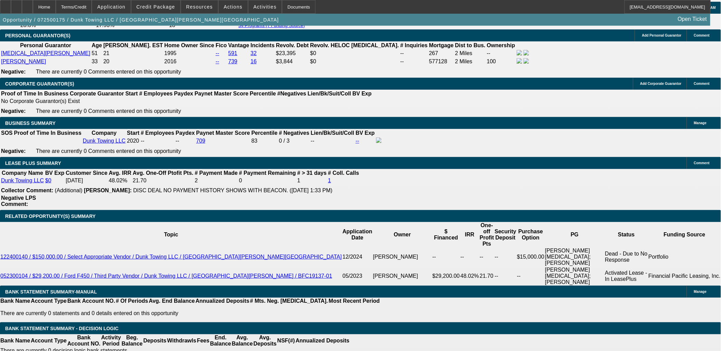
drag, startPoint x: 535, startPoint y: 271, endPoint x: 579, endPoint y: 274, distance: 44.6
drag, startPoint x: 575, startPoint y: 275, endPoint x: 515, endPoint y: 266, distance: 60.5
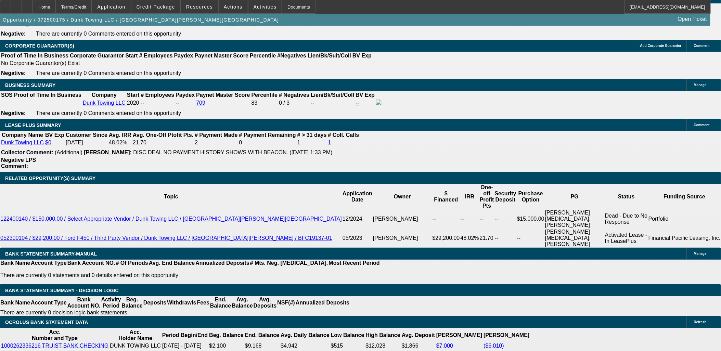
scroll to position [152, 0]
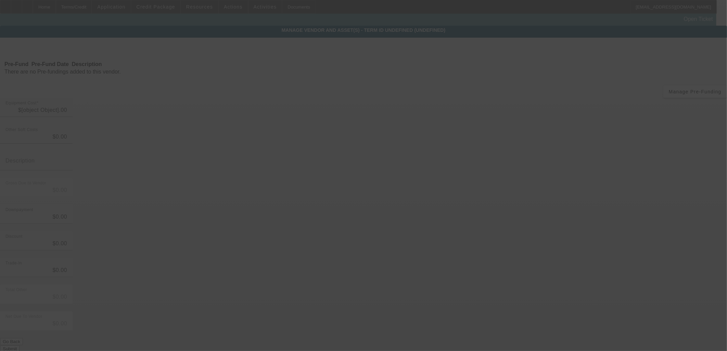
type input "$40,000.00"
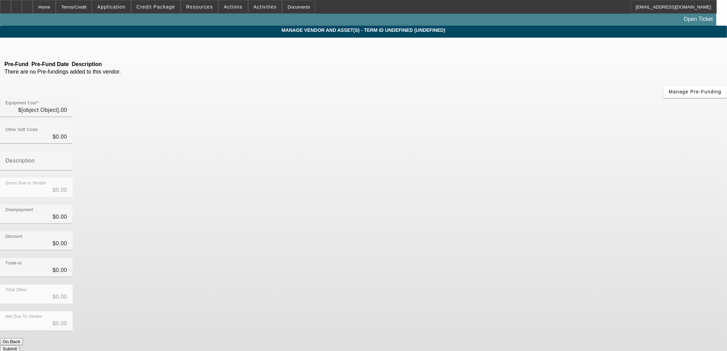
type input "$40,000.00"
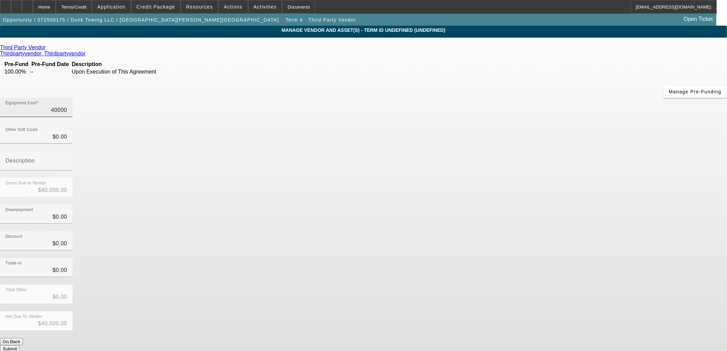
click at [67, 106] on input "40000" at bounding box center [36, 110] width 62 height 8
type input "4"
type input "$4.00"
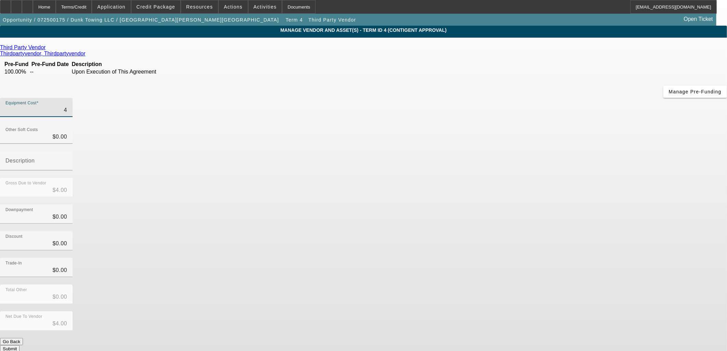
type input "42"
type input "$42.00"
type input "420"
type input "$420.00"
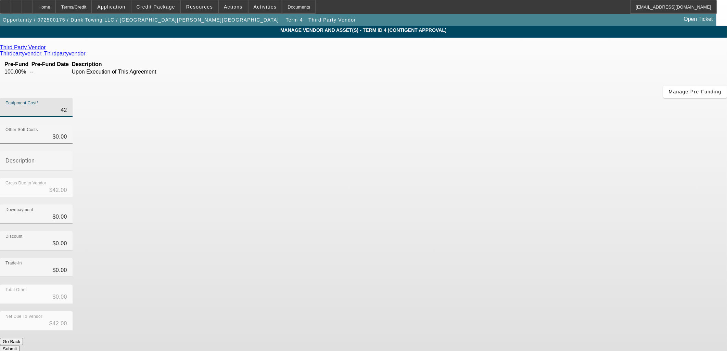
type input "$420.00"
type input "4200"
type input "$4,200.00"
type input "42000"
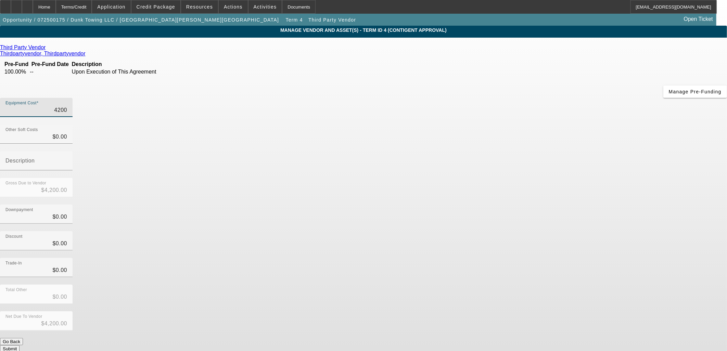
type input "$42,000.00"
click at [540, 205] on div "Downpayment $0.00" at bounding box center [363, 218] width 727 height 27
click at [20, 345] on button "Submit" at bounding box center [10, 348] width 20 height 7
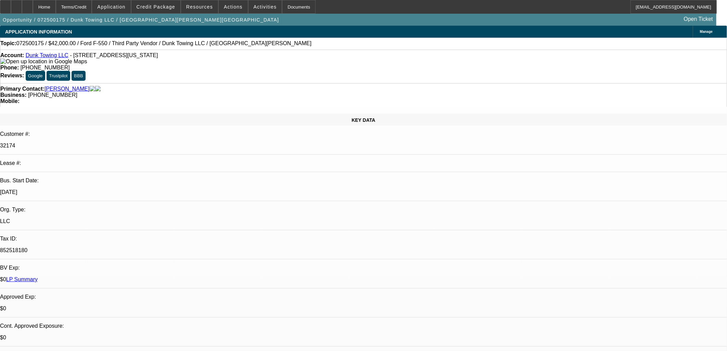
select select "0"
select select "3"
select select "0"
select select "6"
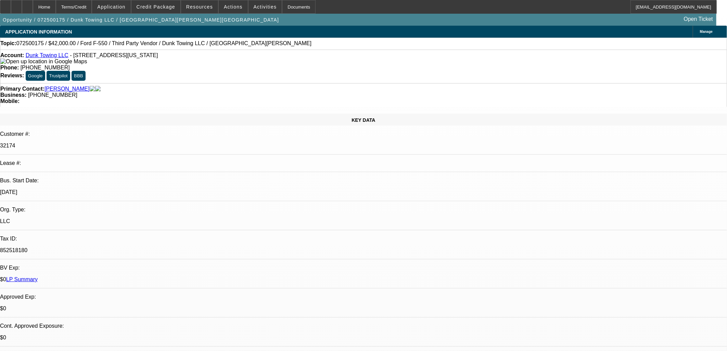
select select "0"
select select "3"
select select "0"
select select "6"
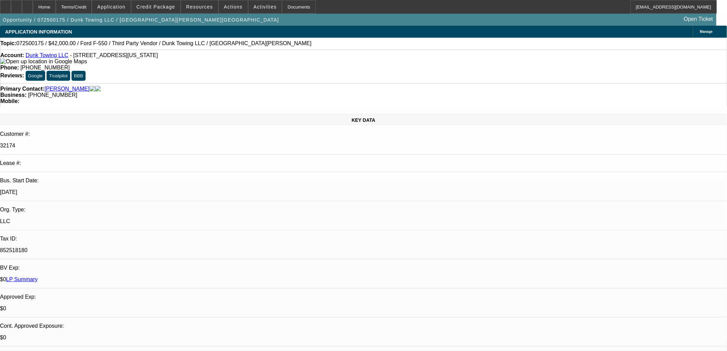
select select "0"
select select "6"
select select "0"
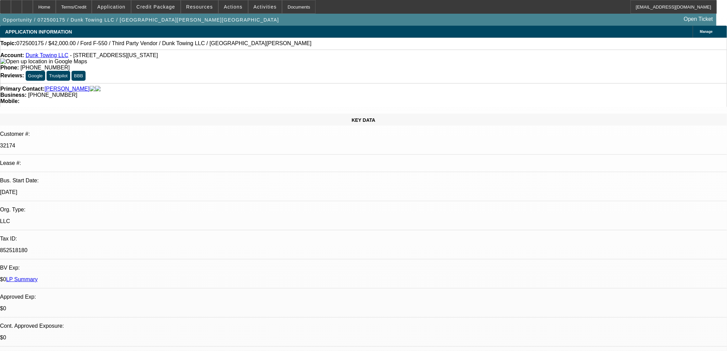
select select "0"
select select "6"
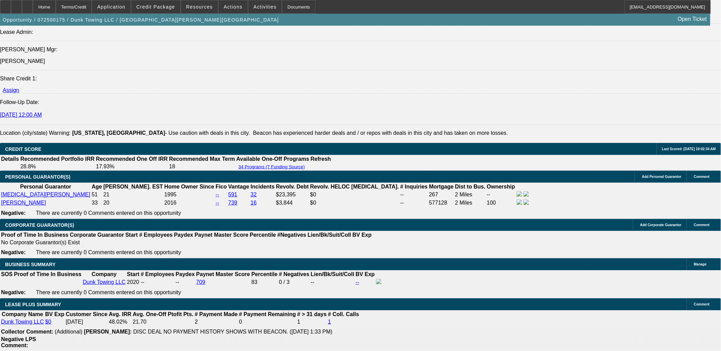
scroll to position [1065, 0]
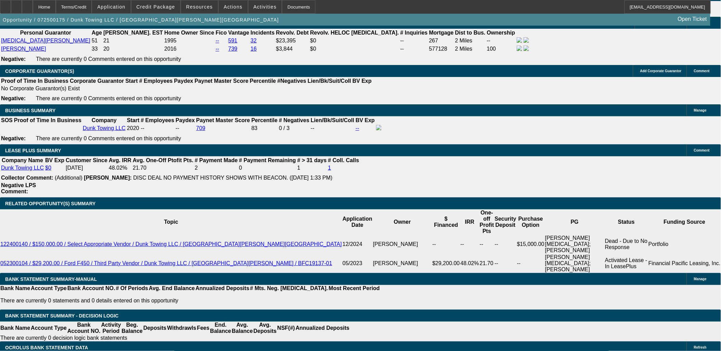
drag, startPoint x: 651, startPoint y: 261, endPoint x: 584, endPoint y: 268, distance: 67.4
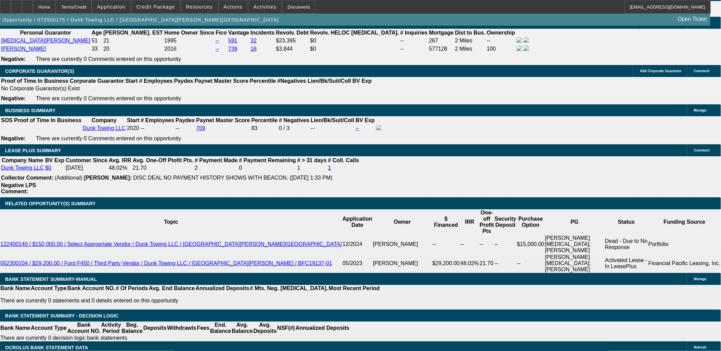
drag, startPoint x: 532, startPoint y: 266, endPoint x: 605, endPoint y: 274, distance: 74.0
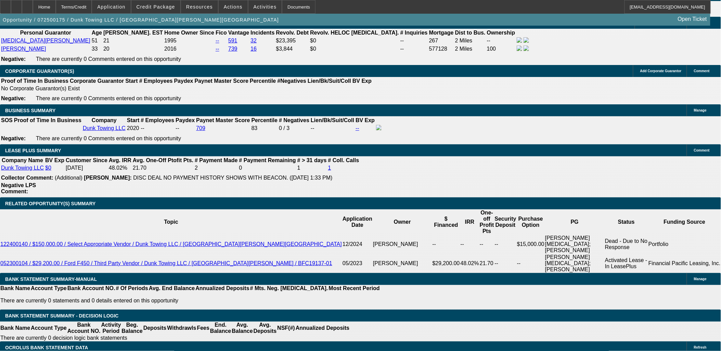
copy td "Equipment Condition Report & Photos. Equipment Invoice. Proof of ownership priv…"
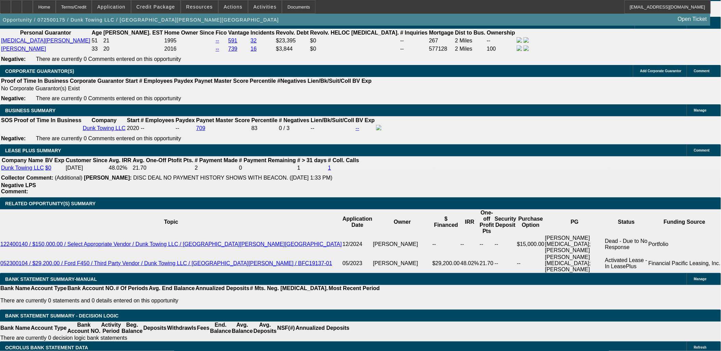
click at [158, 8] on span "Credit Package" at bounding box center [156, 6] width 39 height 5
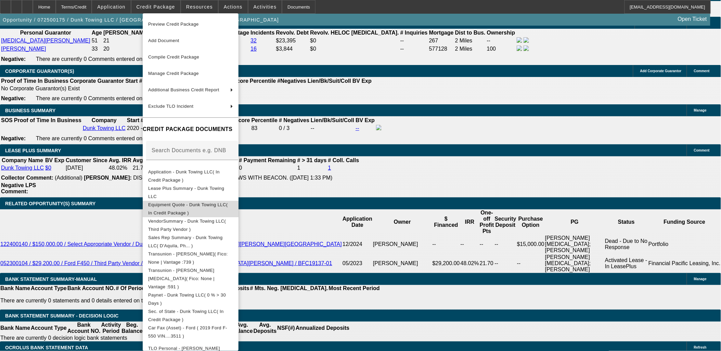
click at [228, 207] on span "Equipment Quote - Dunk Towing LLC( In Credit Package )" at bounding box center [188, 208] width 80 height 13
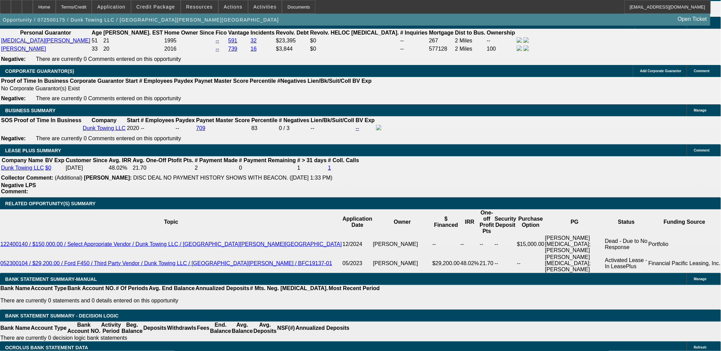
radio input "true"
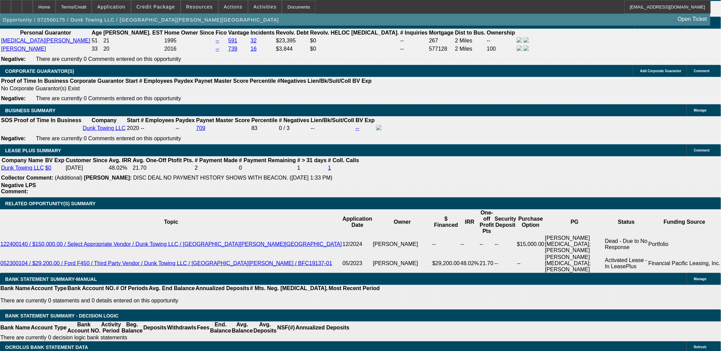
type textarea "N"
type textarea "Maynards Towing LLC - Randy Maynard - 614-778-9592 rsmaynardtowing37@gmail.com …"
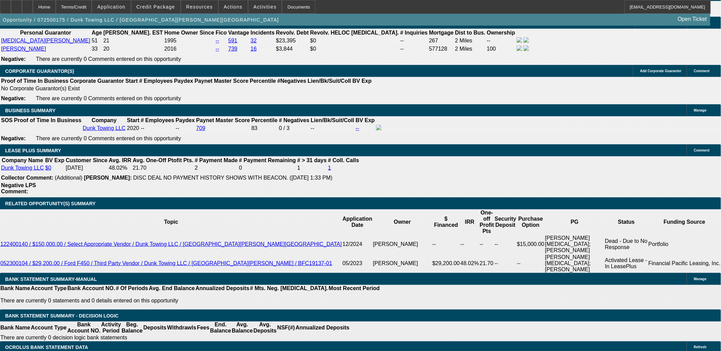
radio input "true"
drag, startPoint x: 519, startPoint y: 35, endPoint x: 516, endPoint y: 36, distance: 3.5
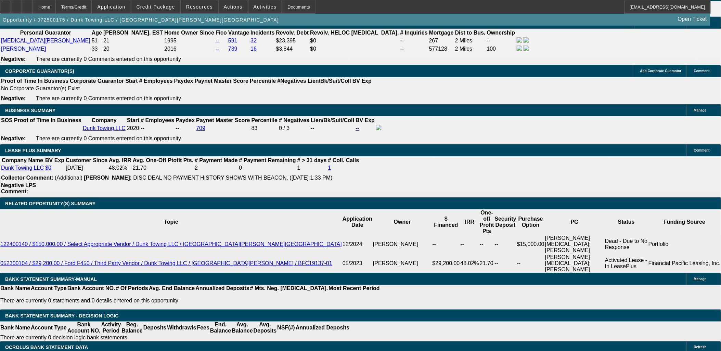
drag, startPoint x: 494, startPoint y: 32, endPoint x: 596, endPoint y: 60, distance: 106.4
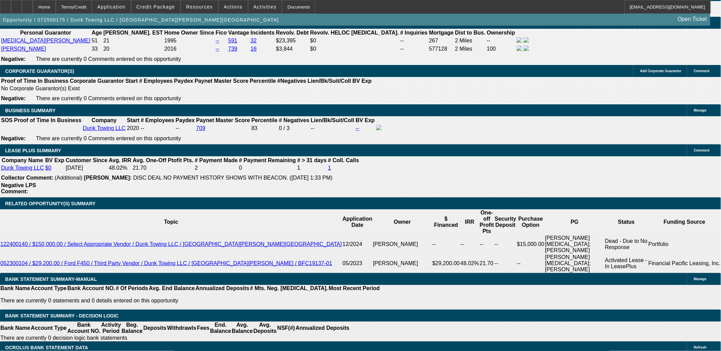
drag, startPoint x: 632, startPoint y: 220, endPoint x: 704, endPoint y: 224, distance: 72.3
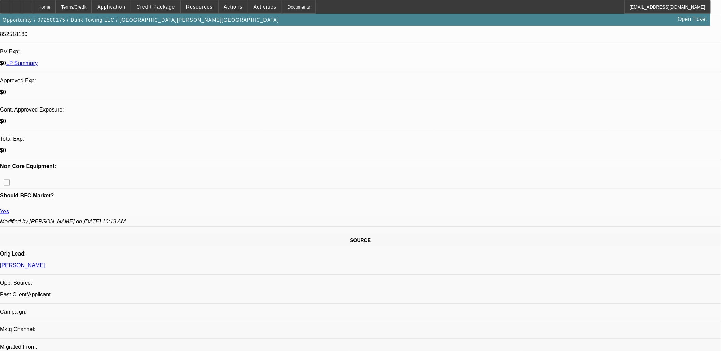
scroll to position [0, 0]
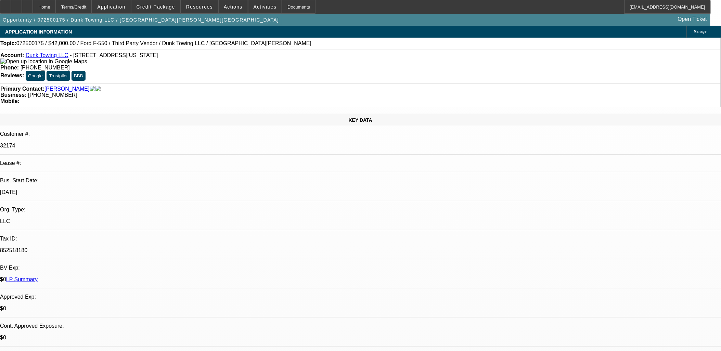
drag, startPoint x: 29, startPoint y: 57, endPoint x: 182, endPoint y: 55, distance: 152.7
click at [182, 55] on div "Account: Dunk Towing LLC - 1239 Kenilworth Ave NE # M, Washington, DC 20019" at bounding box center [360, 58] width 721 height 12
copy div "Dunk Towing LLC - 1239 Kenilworth Ave NE # M, Washington, DC 20019"
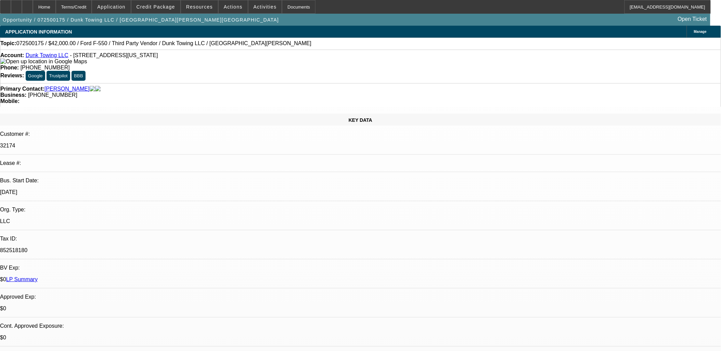
drag, startPoint x: 704, startPoint y: 218, endPoint x: 625, endPoint y: 221, distance: 78.8
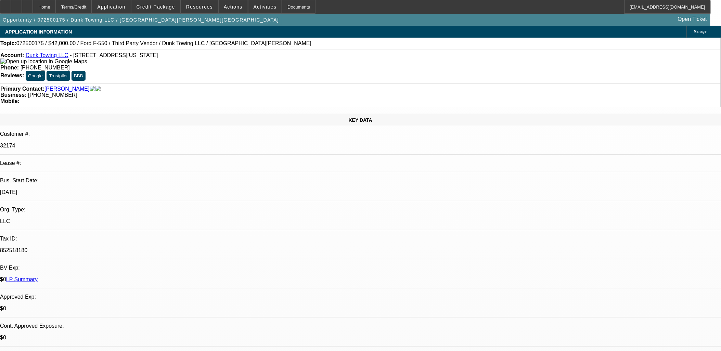
copy div "rsmaynardtowing37@gmail.com"
drag, startPoint x: 544, startPoint y: 240, endPoint x: 555, endPoint y: 237, distance: 11.4
drag, startPoint x: 607, startPoint y: 225, endPoint x: 488, endPoint y: 231, distance: 119.3
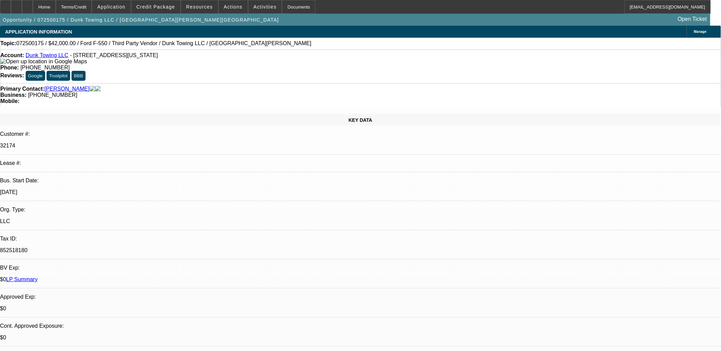
copy div "2997 Westerville Road --- Columbus, OH 43224"
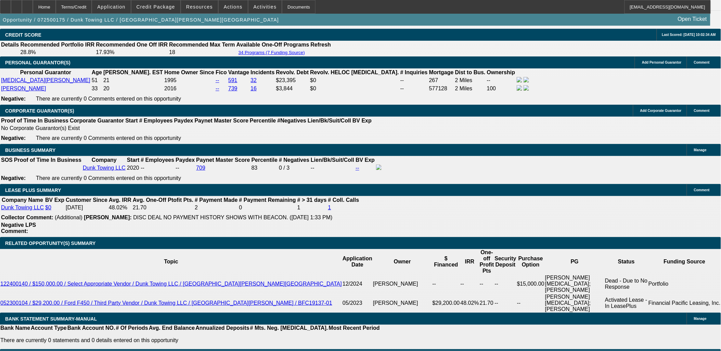
scroll to position [1065, 0]
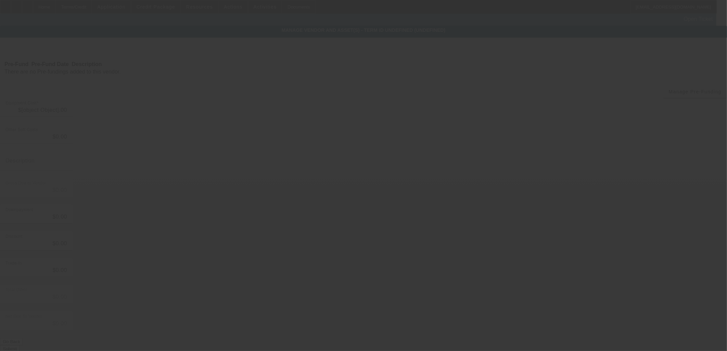
type input "$40,000.00"
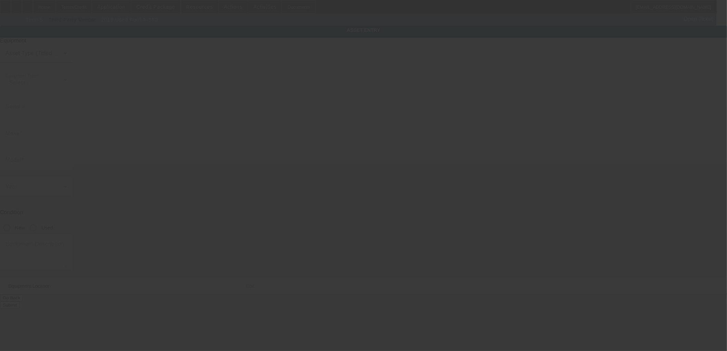
type input "1FDUF5GT5KDA13511"
type input "Ford"
type input "F-550"
radio input "true"
type textarea "and all"
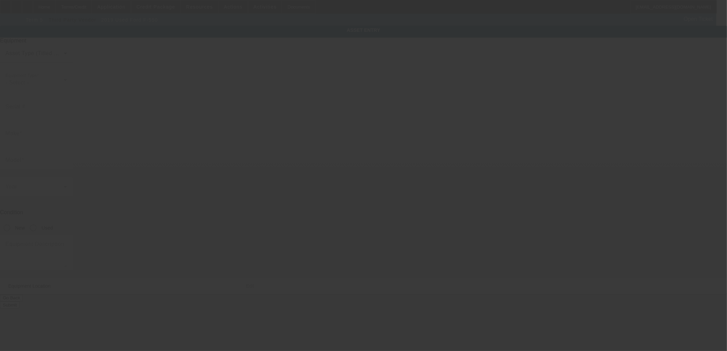
type input "1239 Kenilworth Ave NE"
type input "# M"
type input "Washington"
type input "20019"
type input "District of Columbia"
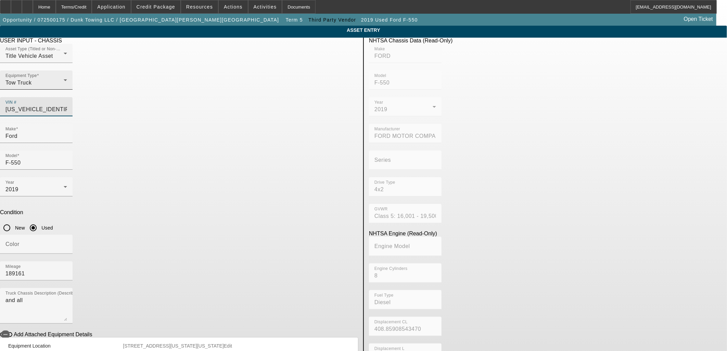
drag, startPoint x: 333, startPoint y: 94, endPoint x: 238, endPoint y: 87, distance: 95.1
click at [238, 87] on div "Asset Type (Titled or Non-Titled) Title Vehicle Asset Equipment Type Tow Truck …" at bounding box center [179, 84] width 358 height 80
drag, startPoint x: 636, startPoint y: 134, endPoint x: 576, endPoint y: 9, distance: 138.7
click at [635, 131] on app-asset-collateral-manage "ASSET ENTRY Delete asset USER INPUT - CHASSIS Asset Type (Titled or Non-Titled)…" at bounding box center [363, 216] width 727 height 380
click at [12, 328] on span "button" at bounding box center [6, 335] width 14 height 14
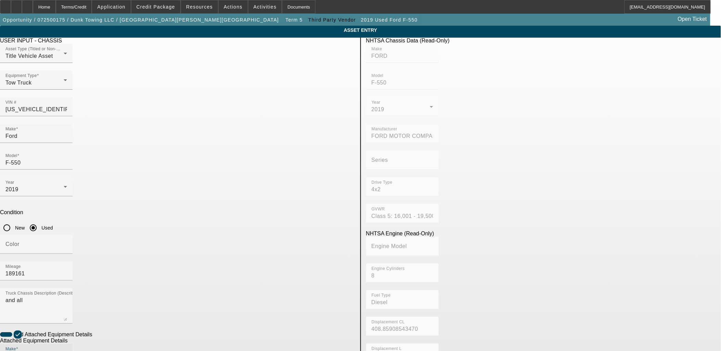
click at [67, 351] on input "Make" at bounding box center [36, 356] width 62 height 8
click at [202, 311] on mat-option "Jerr-Dan" at bounding box center [210, 312] width 89 height 16
type input "Jerr-Dan"
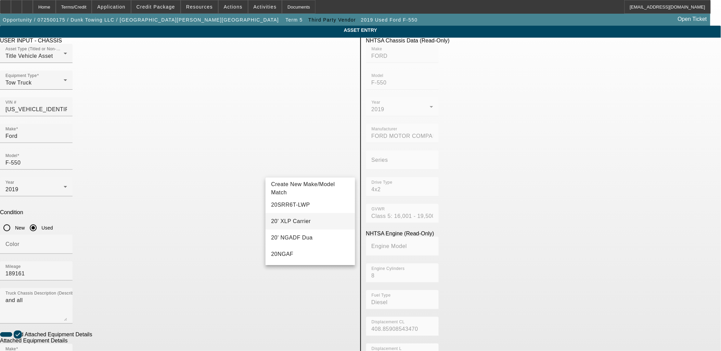
click at [309, 223] on mat-option "20' XLP Carrier" at bounding box center [310, 221] width 89 height 16
type input "20' XLP Carrier"
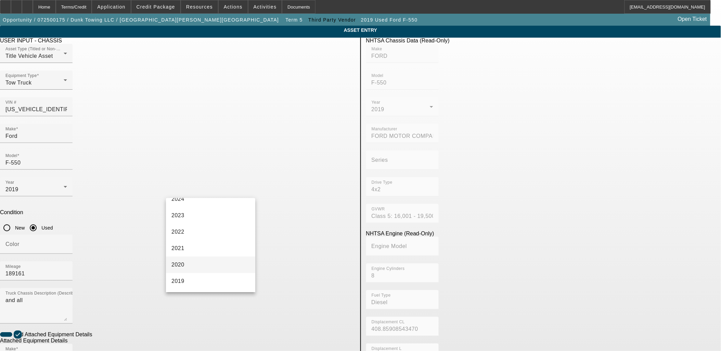
scroll to position [76, 0]
click at [188, 279] on mat-option "2019" at bounding box center [210, 281] width 89 height 16
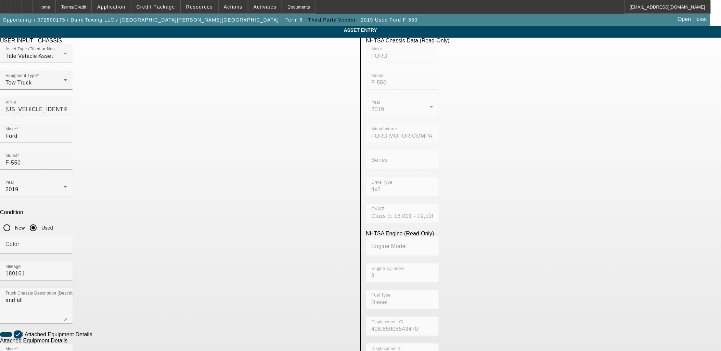
radio input "true"
drag, startPoint x: 236, startPoint y: 327, endPoint x: 245, endPoint y: 311, distance: 17.8
checkbox input "true"
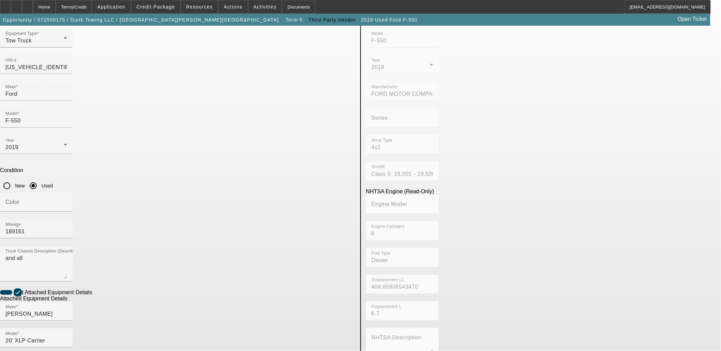
scroll to position [89, 0]
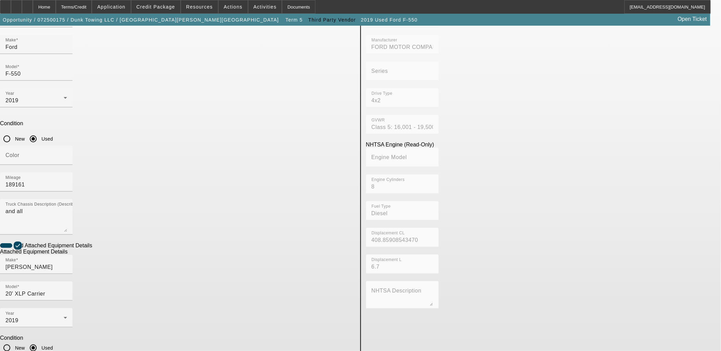
type textarea "And All"
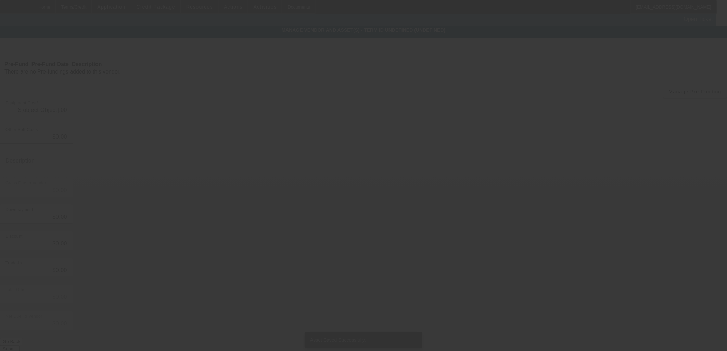
type input "$40,000.00"
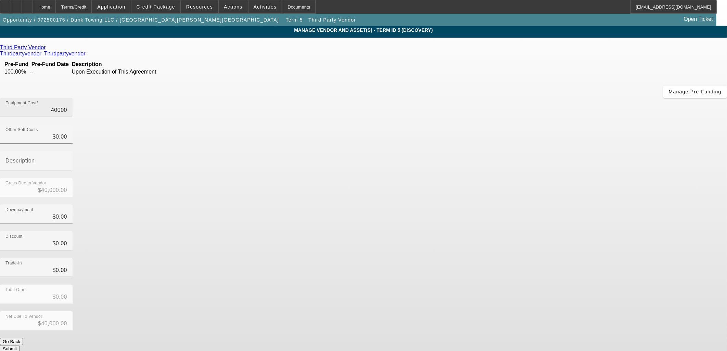
click at [67, 106] on input "40000" at bounding box center [36, 110] width 62 height 8
type input "4"
type input "$4.00"
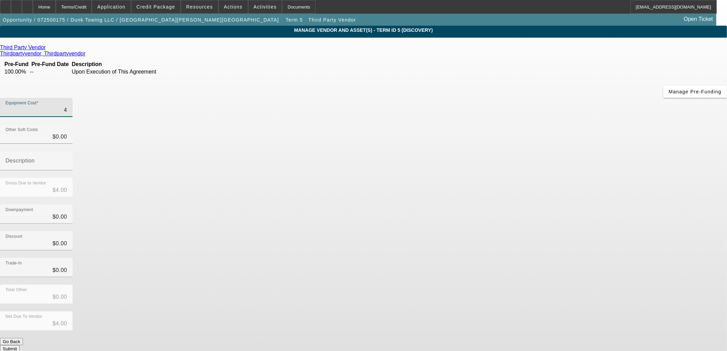
type input "42"
type input "$42.00"
type input "420"
type input "$420.00"
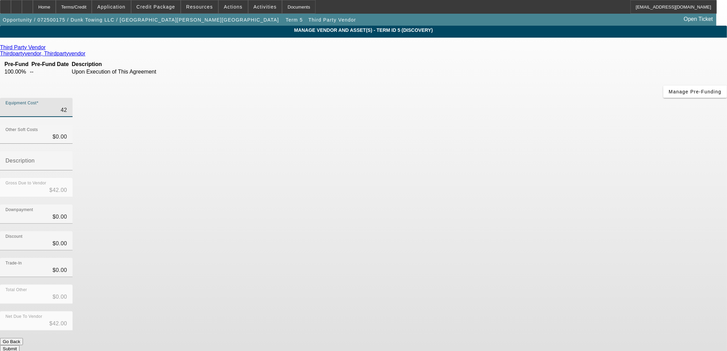
type input "$420.00"
type input "4200"
type input "$4,200.00"
type input "42000"
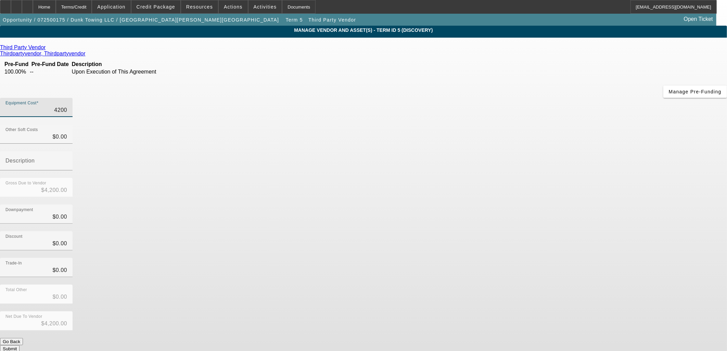
type input "$42,000.00"
click at [536, 258] on div "Trade-In $0.00" at bounding box center [363, 271] width 727 height 27
click at [20, 345] on button "Submit" at bounding box center [10, 348] width 20 height 7
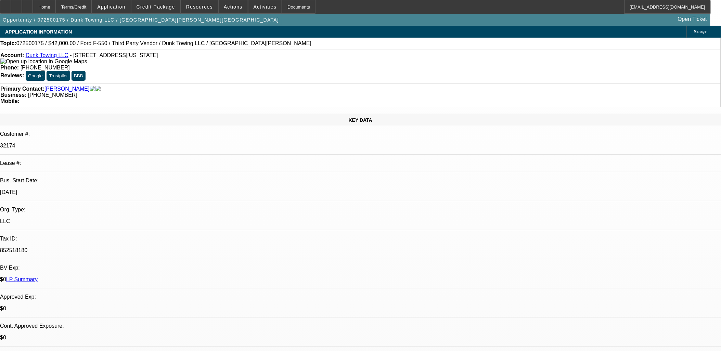
select select "0"
select select "3"
select select "0"
select select "6"
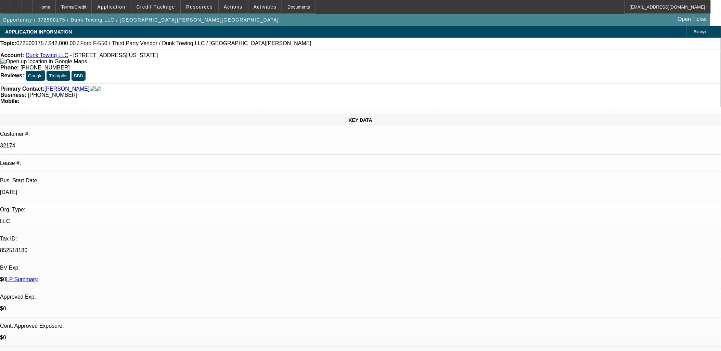
select select "0"
select select "3"
select select "0"
select select "6"
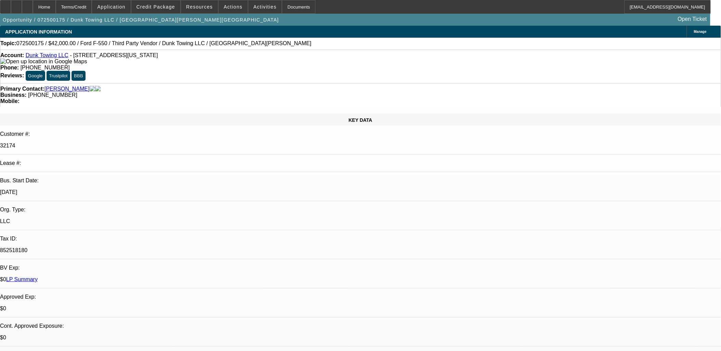
select select "0"
select select "6"
select select "0"
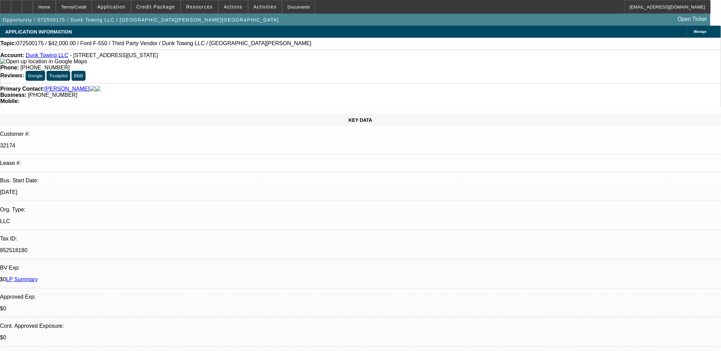
select select "0"
select select "6"
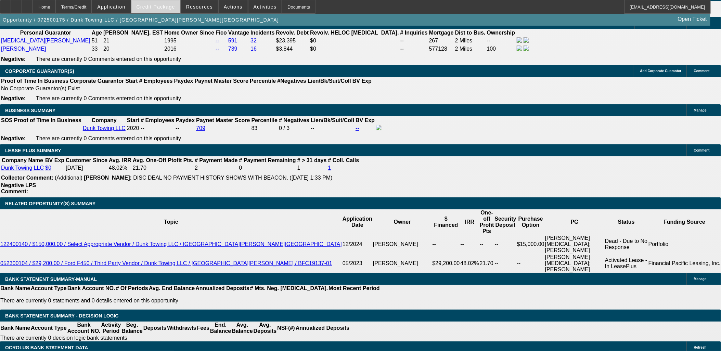
scroll to position [1104, 0]
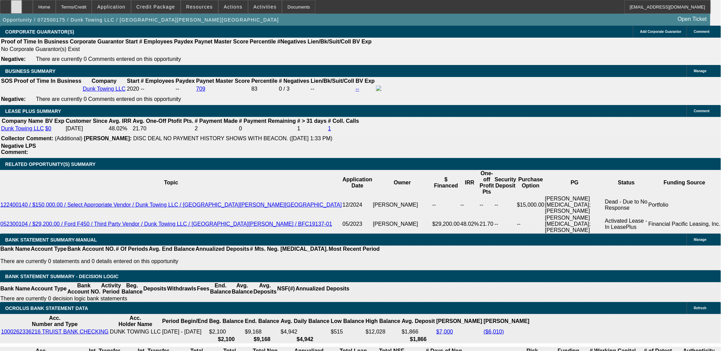
click at [22, 3] on div at bounding box center [16, 7] width 11 height 14
click at [172, 7] on span "Credit Package" at bounding box center [156, 6] width 39 height 5
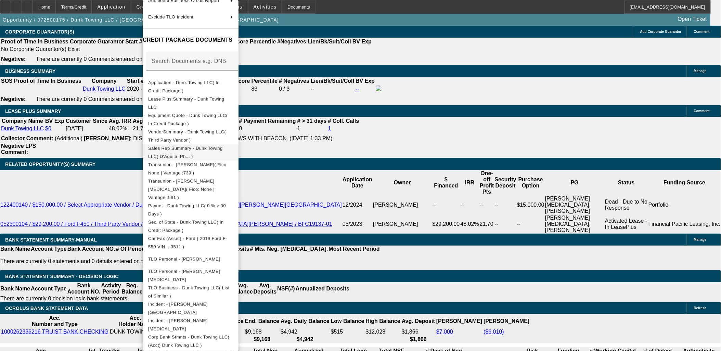
scroll to position [121, 0]
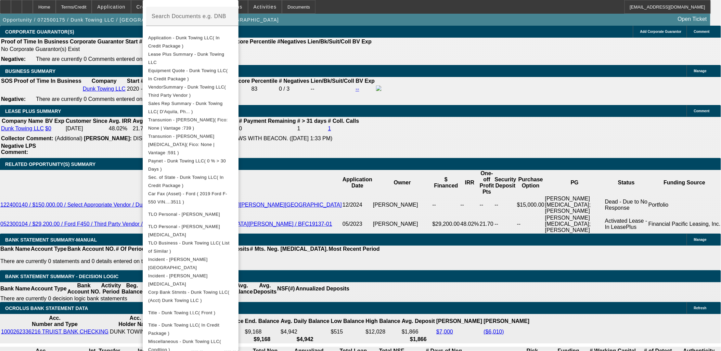
click at [417, 213] on div at bounding box center [360, 175] width 721 height 351
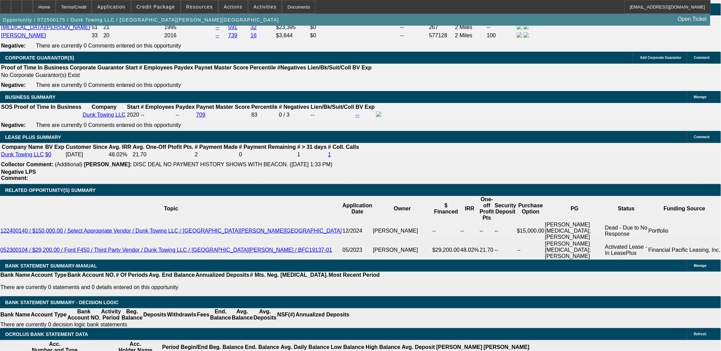
scroll to position [1065, 0]
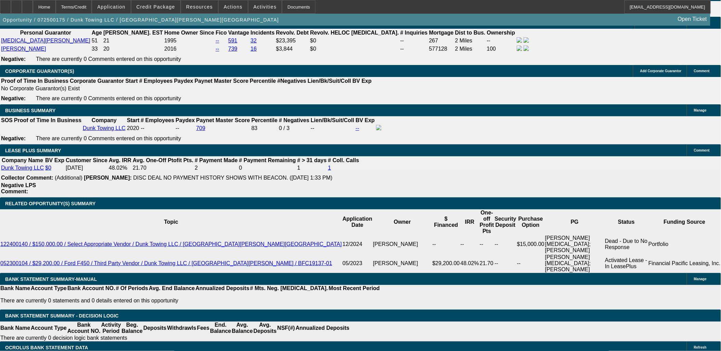
type input "$4,000.00"
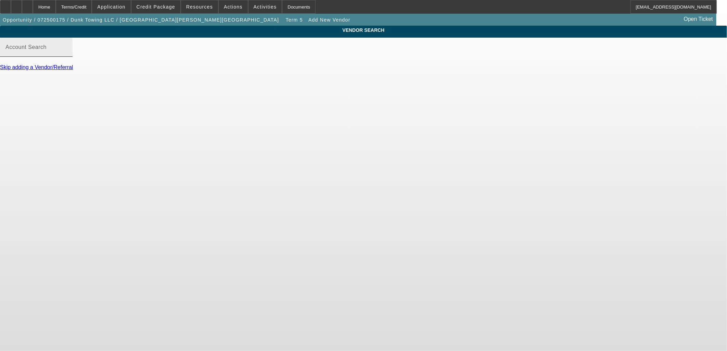
click at [67, 57] on div "Account Search" at bounding box center [36, 47] width 62 height 19
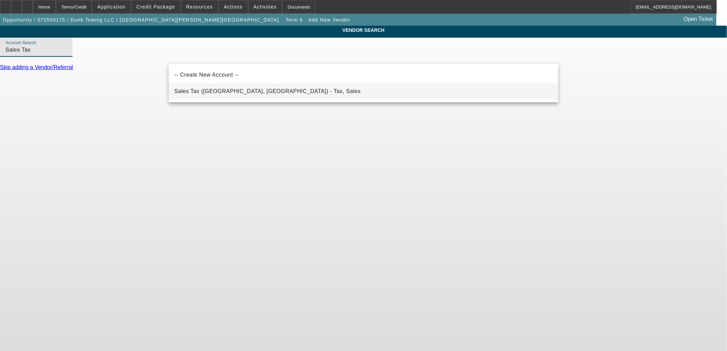
click at [231, 85] on mat-option "Sales Tax (Marlborough, MA) - Tax, Sales" at bounding box center [364, 91] width 390 height 16
type input "Sales Tax (Marlborough, MA) - Tax, Sales"
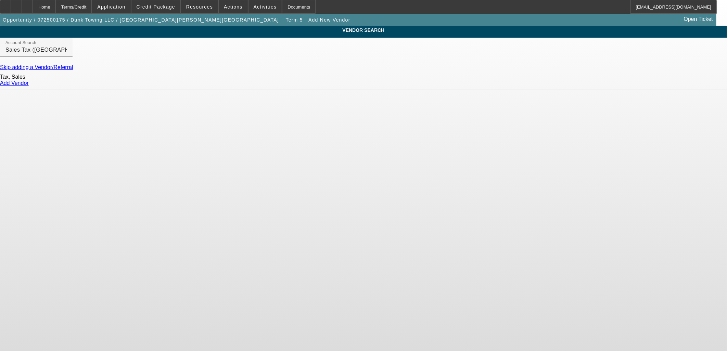
click at [29, 86] on link "Add Vendor" at bounding box center [14, 83] width 29 height 6
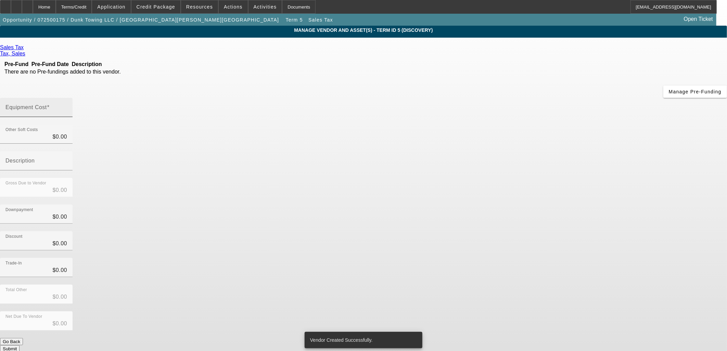
click at [67, 106] on input "Equipment Cost" at bounding box center [36, 110] width 62 height 8
type input "2"
type input "$2.00"
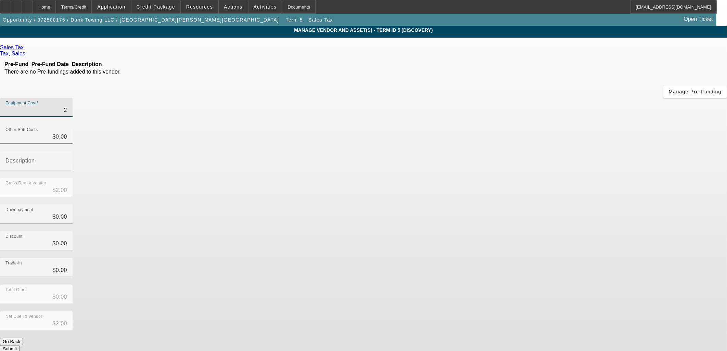
type input "25"
type input "$25.00"
type input "252"
type input "$252.00"
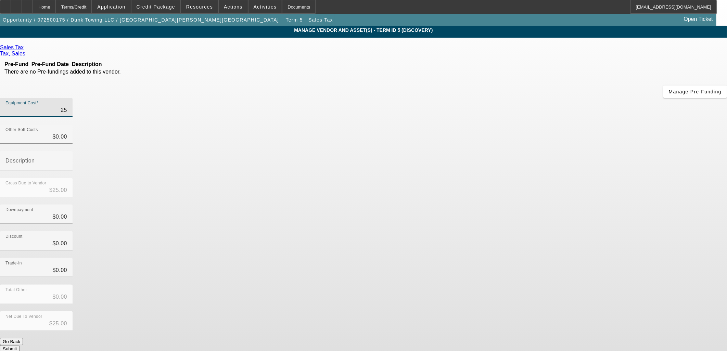
type input "$252.00"
type input "2520"
type input "$2,520.00"
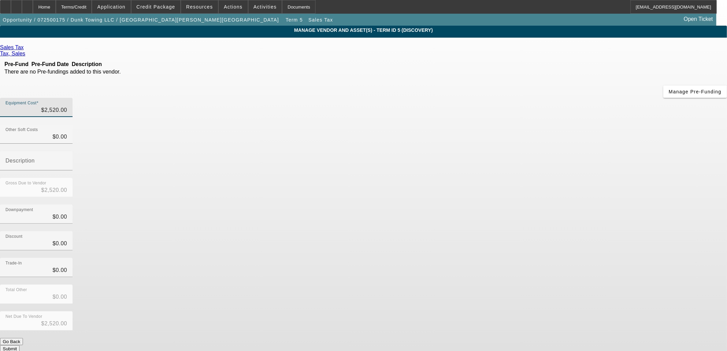
click at [526, 231] on div "Discount $0.00" at bounding box center [363, 244] width 727 height 27
click at [20, 345] on button "Submit" at bounding box center [10, 348] width 20 height 7
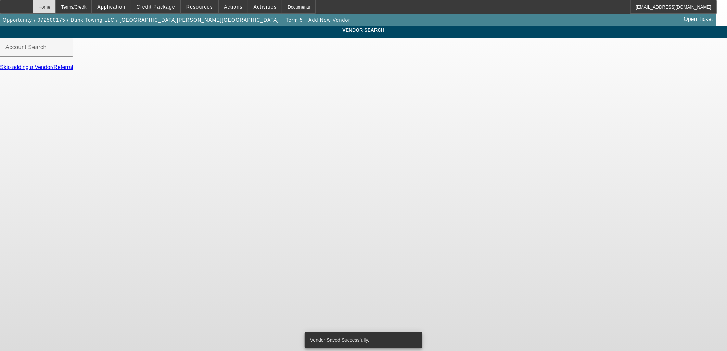
click at [56, 9] on div "Home" at bounding box center [44, 7] width 23 height 14
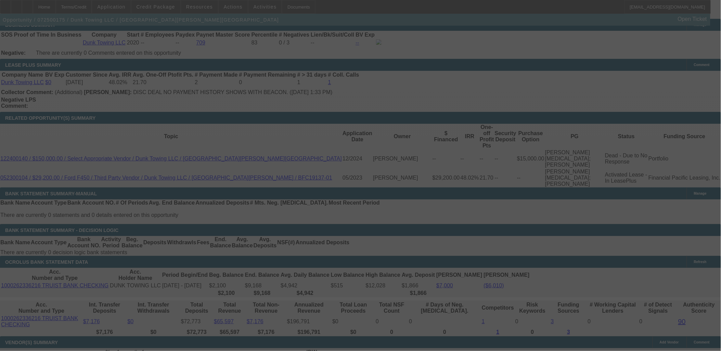
scroll to position [1098, 0]
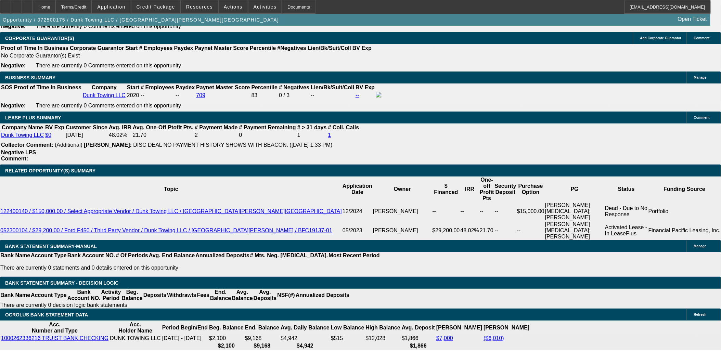
select select "0"
select select "3"
select select "0"
select select "6"
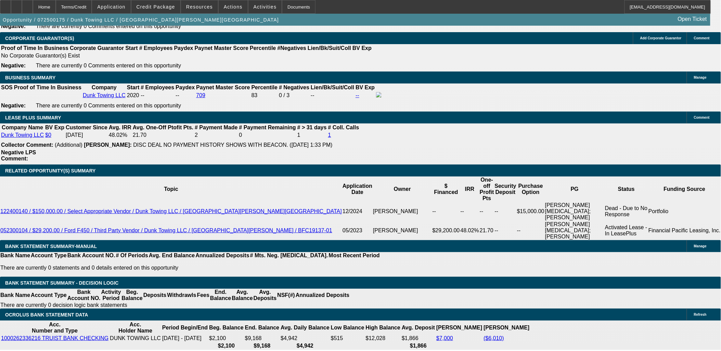
select select "0"
select select "3"
select select "0"
select select "6"
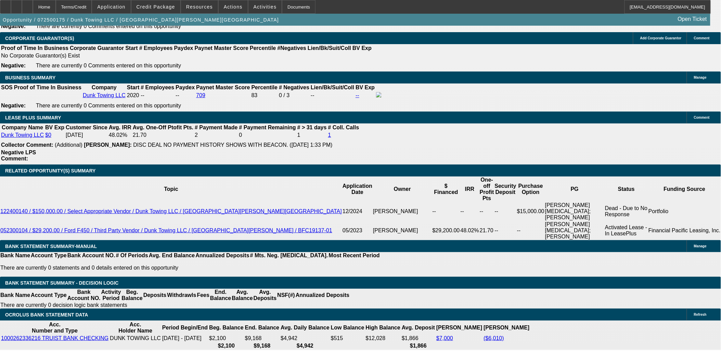
select select "0"
select select "6"
select select "0"
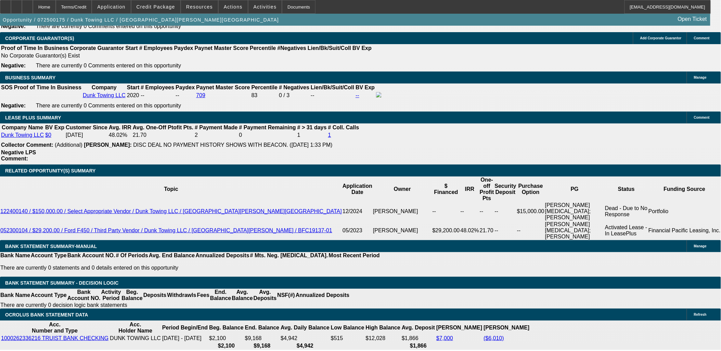
select select "0"
select select "6"
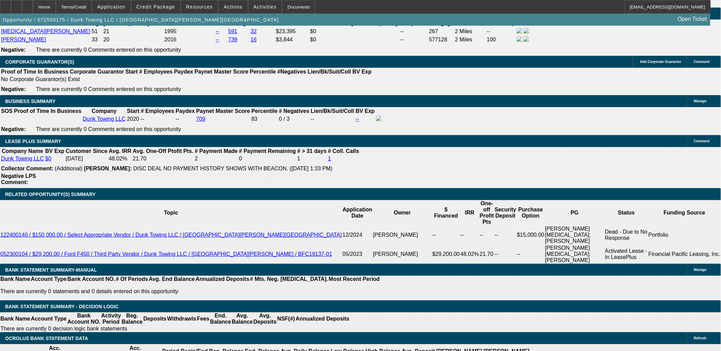
scroll to position [1113, 0]
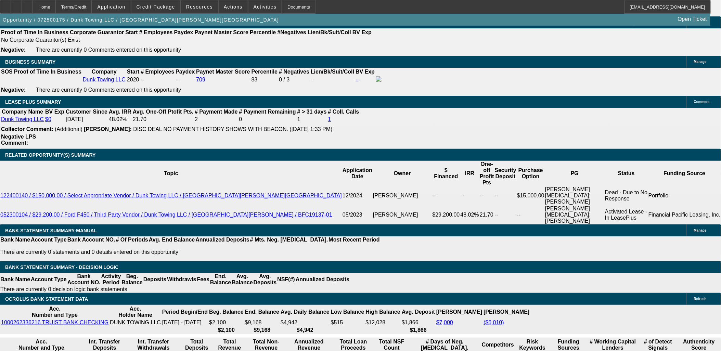
type input "4000"
type input "UNKNOWN"
type input "$0.00"
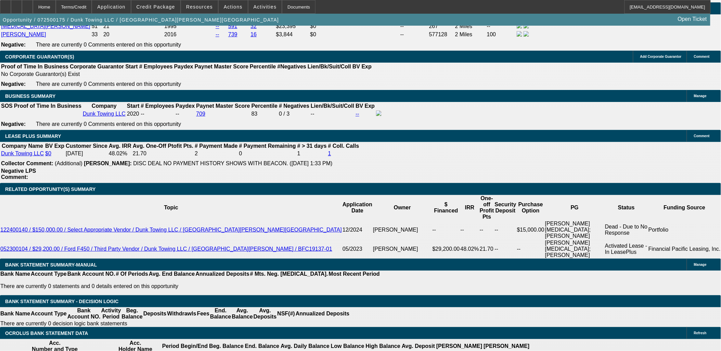
scroll to position [1037, 0]
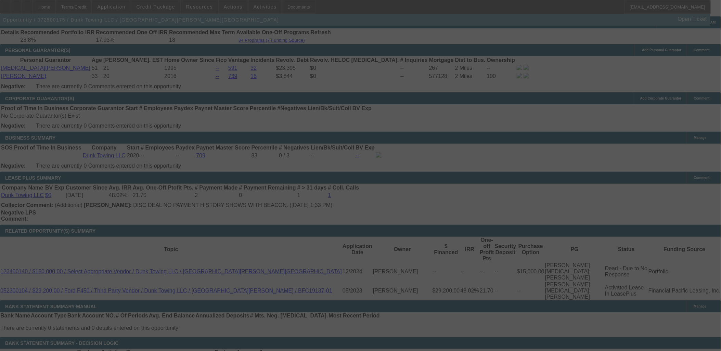
select select "0"
select select "3"
select select "0"
select select "6"
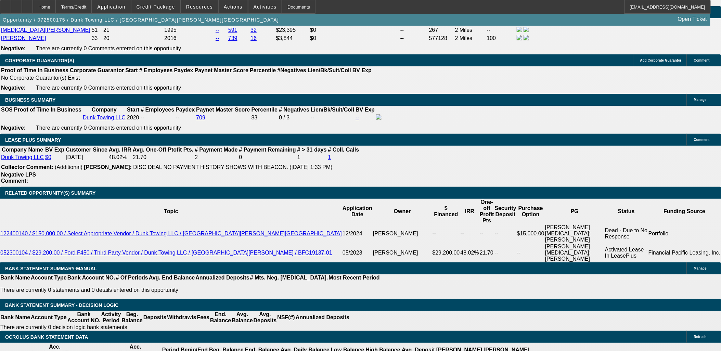
scroll to position [1113, 0]
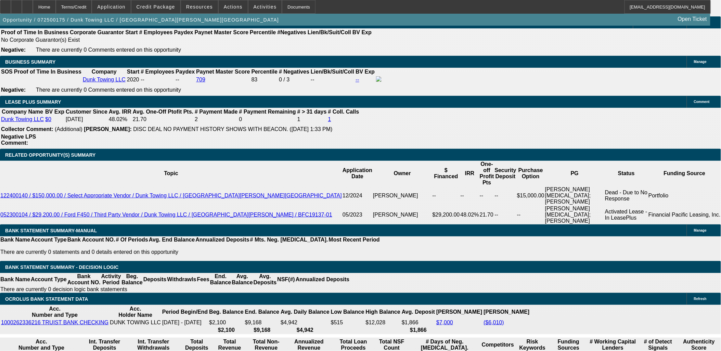
type input "UNKNOWN"
type input "26"
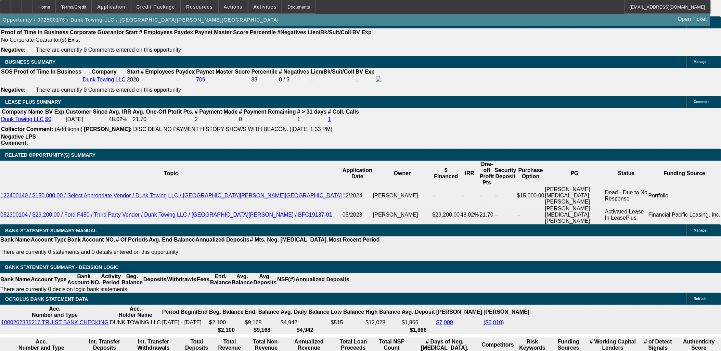
type input "$2,398.50"
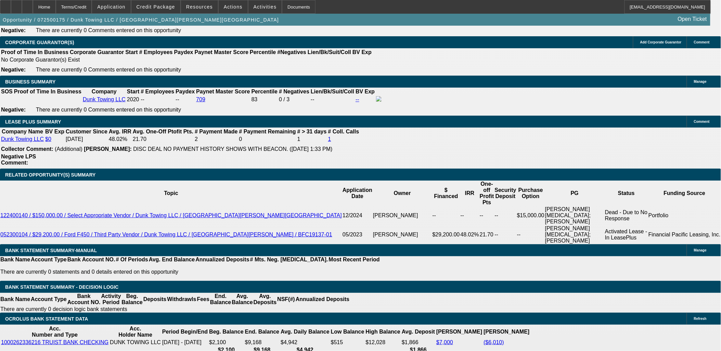
scroll to position [1075, 0]
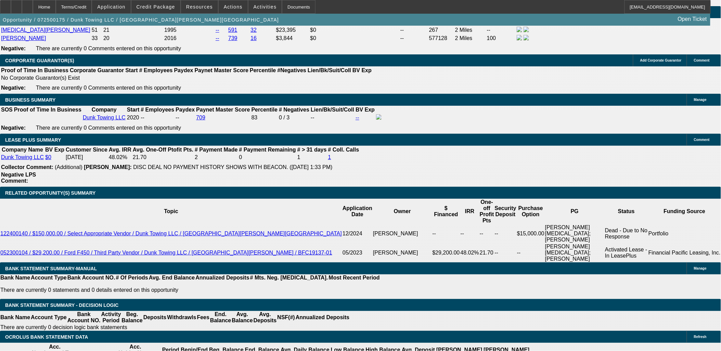
type input "26"
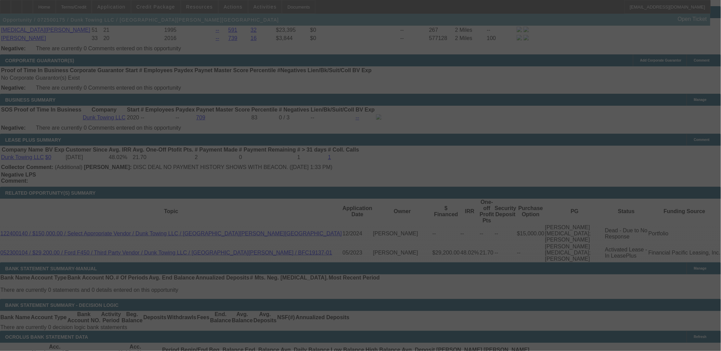
select select "0"
select select "3"
select select "0"
select select "6"
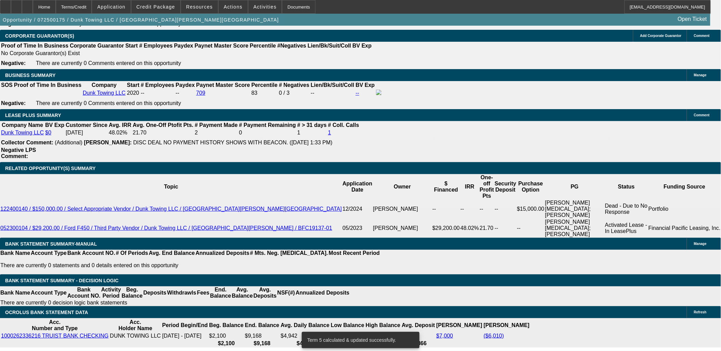
scroll to position [1113, 0]
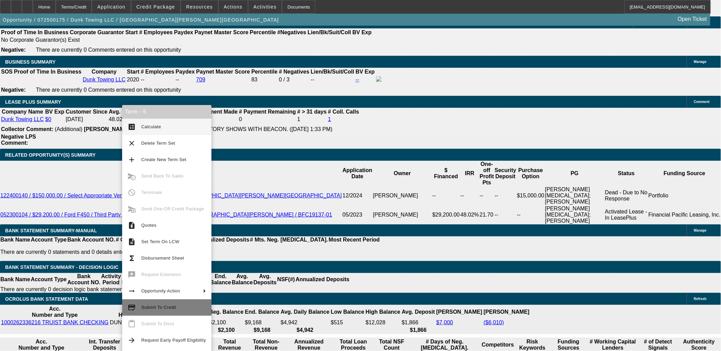
click at [156, 305] on span "Submit To Credit" at bounding box center [158, 307] width 35 height 5
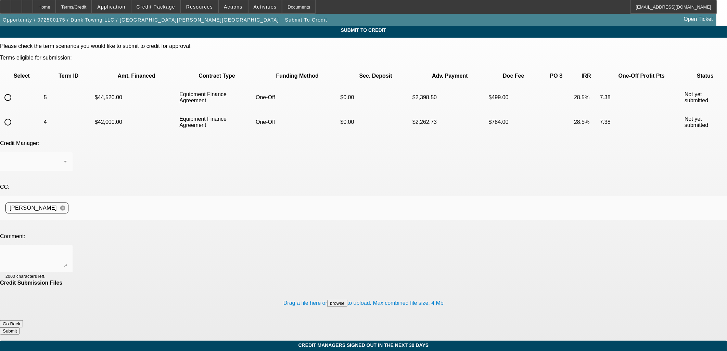
click at [15, 91] on input "radio" at bounding box center [8, 98] width 14 height 14
radio input "true"
click at [67, 251] on textarea at bounding box center [36, 259] width 62 height 16
type textarea "everything should be in"
click at [20, 328] on button "Submit" at bounding box center [10, 331] width 20 height 7
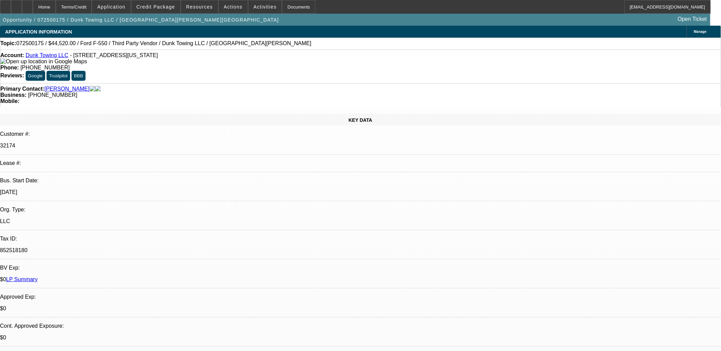
select select "0"
select select "3"
select select "0"
select select "6"
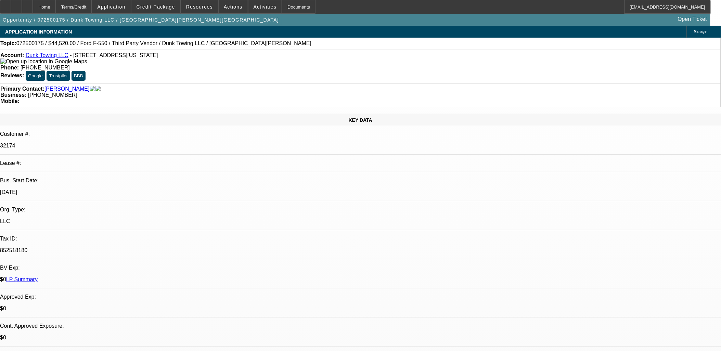
select select "0"
select select "3"
select select "0"
select select "6"
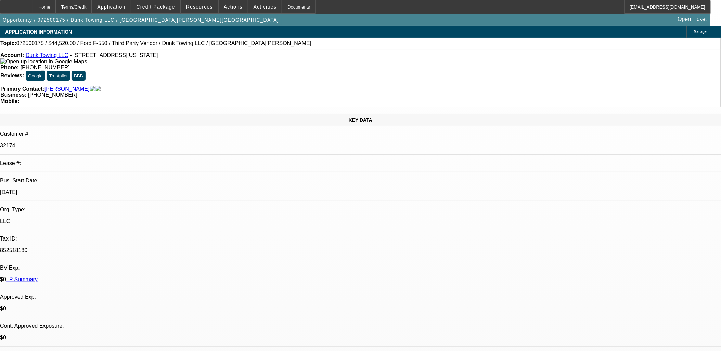
select select "0"
select select "6"
select select "0"
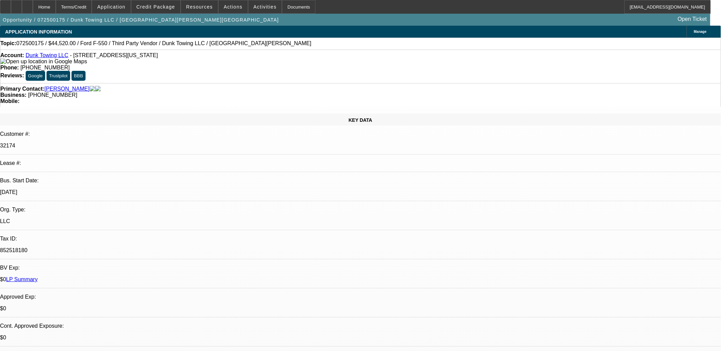
select select "0"
select select "6"
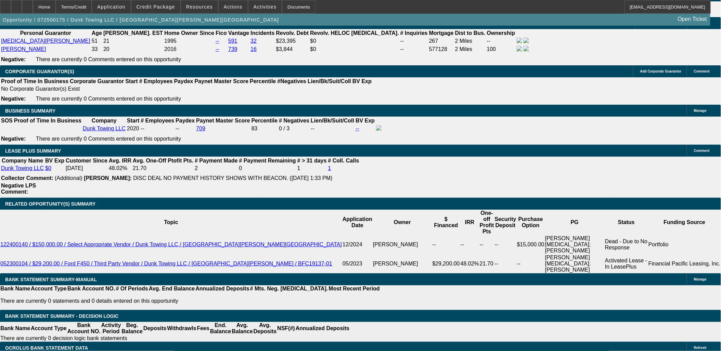
scroll to position [1065, 0]
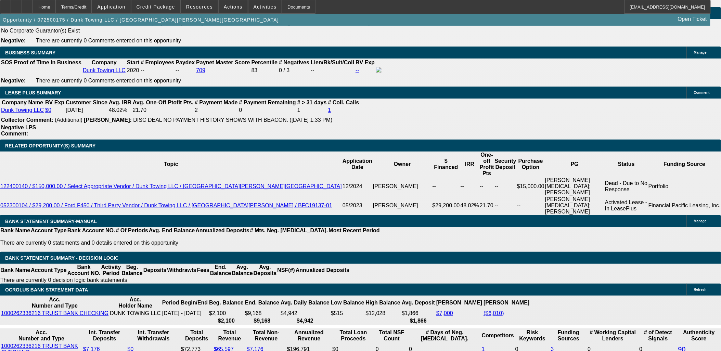
select select "0"
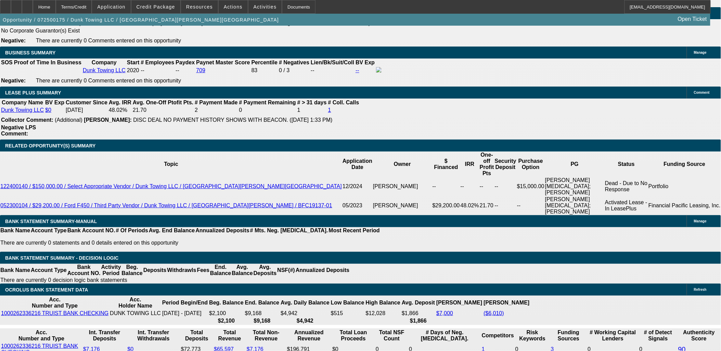
select select "0"
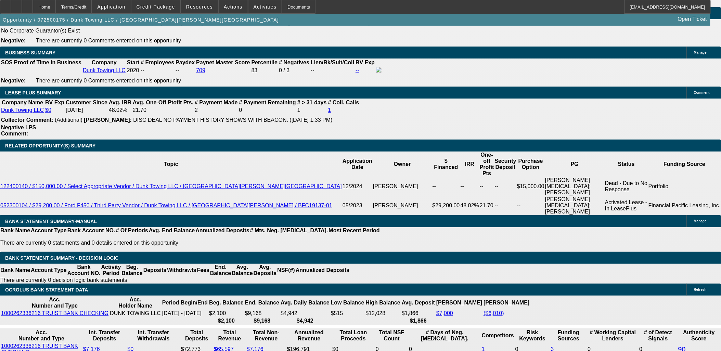
select select "0"
select select "1"
select select "3"
select select "6"
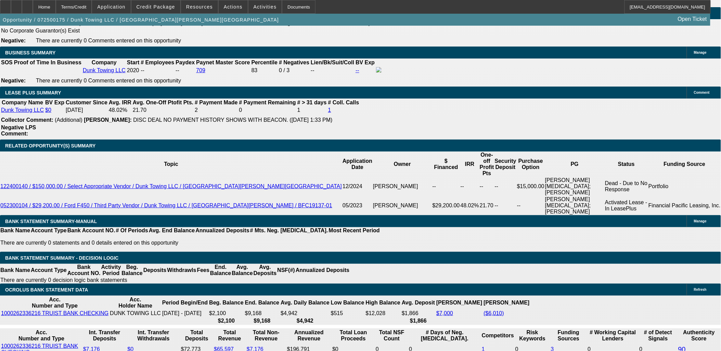
select select "1"
select select "3"
select select "6"
select select "1"
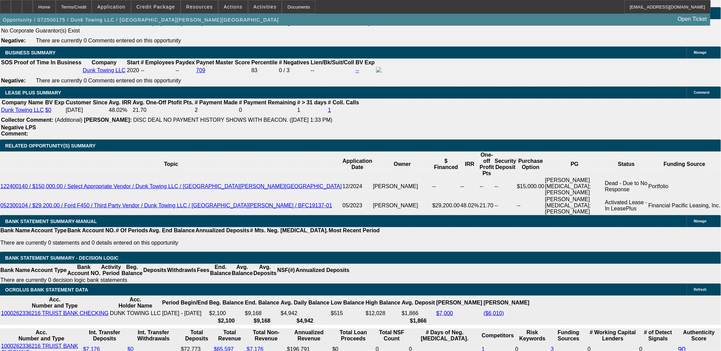
select select "6"
select select "1"
select select "6"
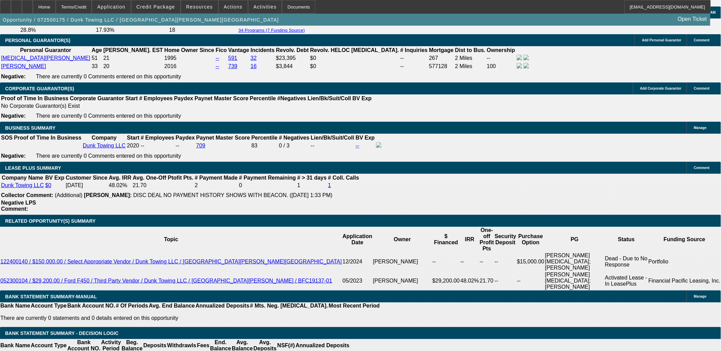
scroll to position [1072, 0]
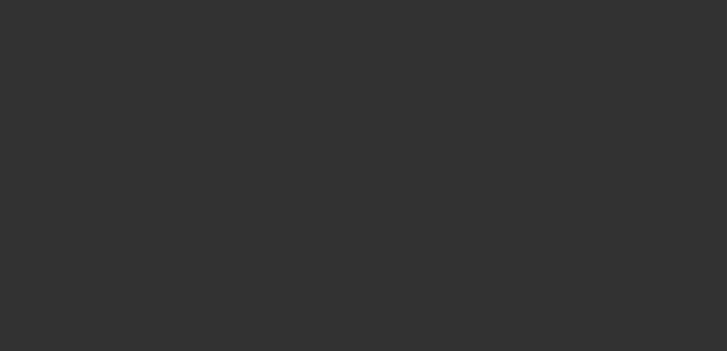
select select "0"
select select "6"
select select "0"
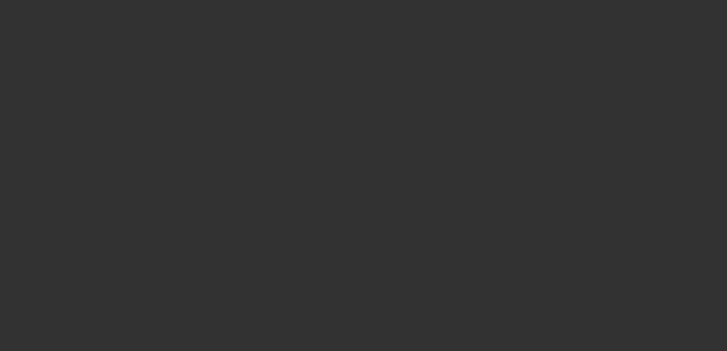
select select "0"
select select "6"
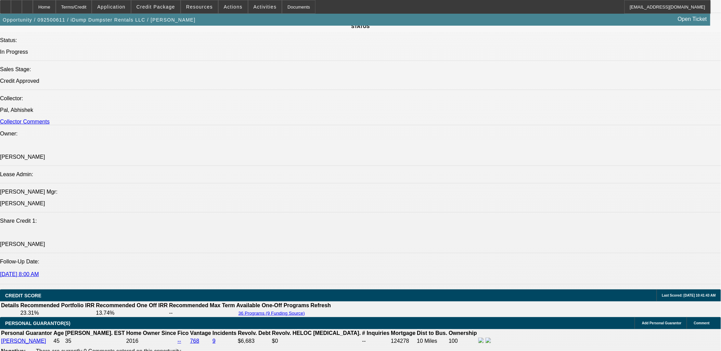
scroll to position [799, 0]
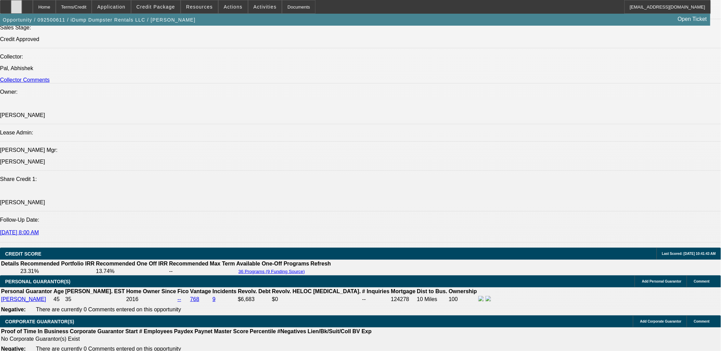
click at [22, 8] on div at bounding box center [16, 7] width 11 height 14
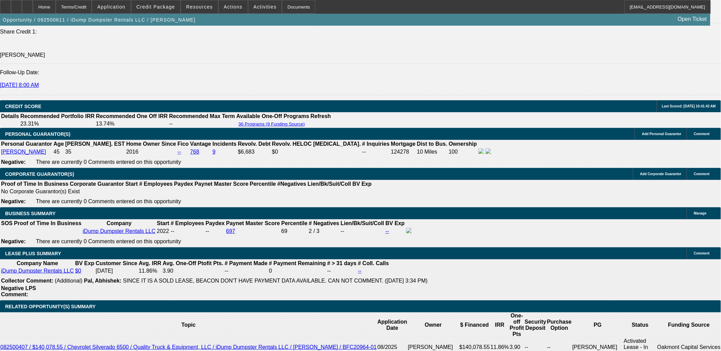
scroll to position [933, 0]
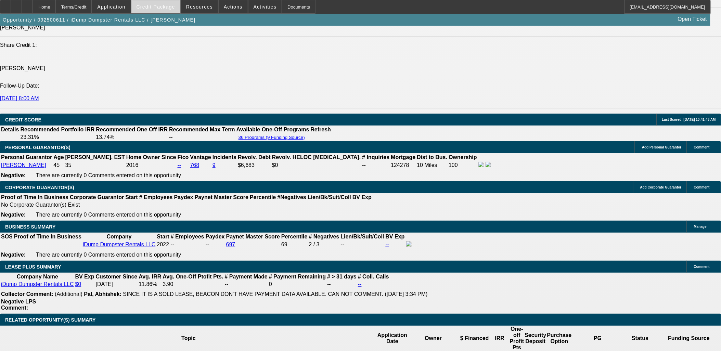
click at [158, 8] on span "Credit Package" at bounding box center [156, 6] width 39 height 5
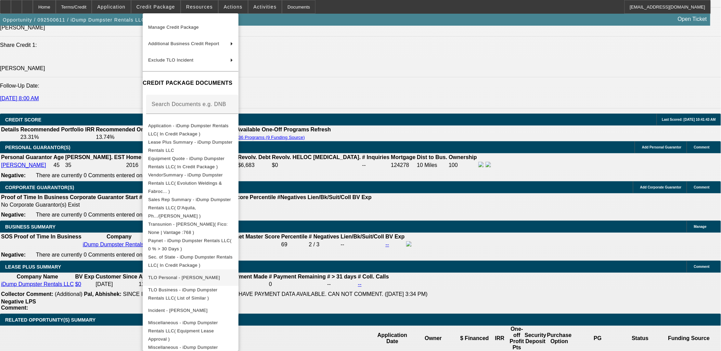
scroll to position [47, 0]
click at [394, 223] on div at bounding box center [360, 175] width 721 height 351
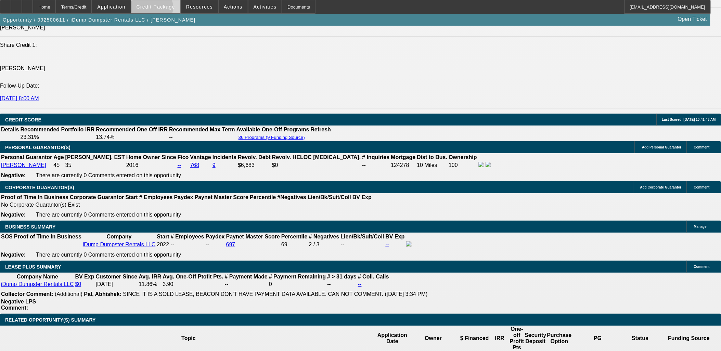
click at [163, 9] on span "Credit Package" at bounding box center [156, 6] width 39 height 5
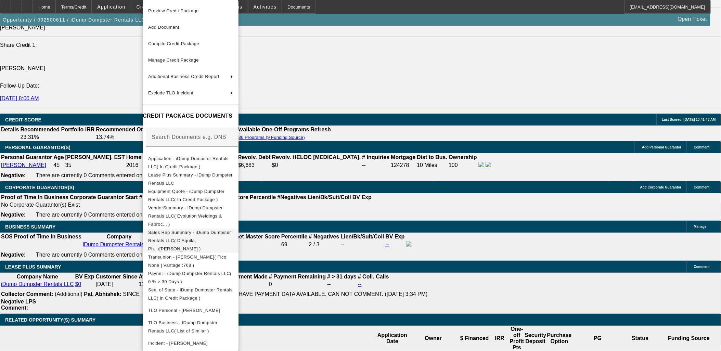
scroll to position [33, 0]
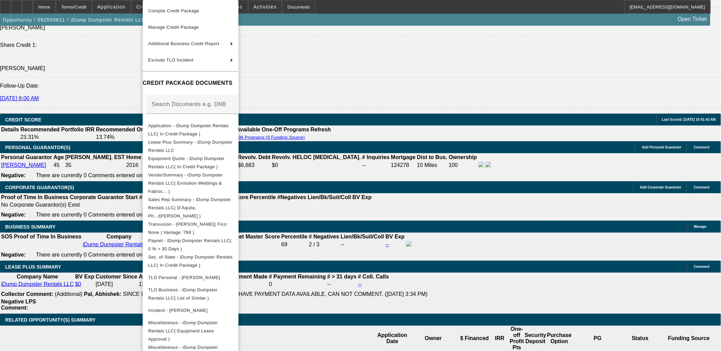
click at [388, 235] on div at bounding box center [360, 175] width 721 height 351
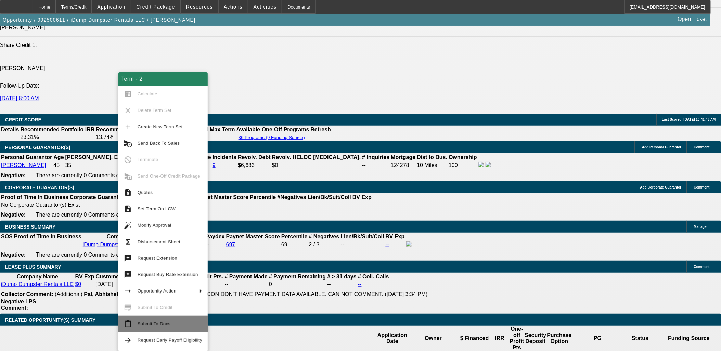
click at [166, 322] on span "Submit To Docs" at bounding box center [154, 323] width 33 height 5
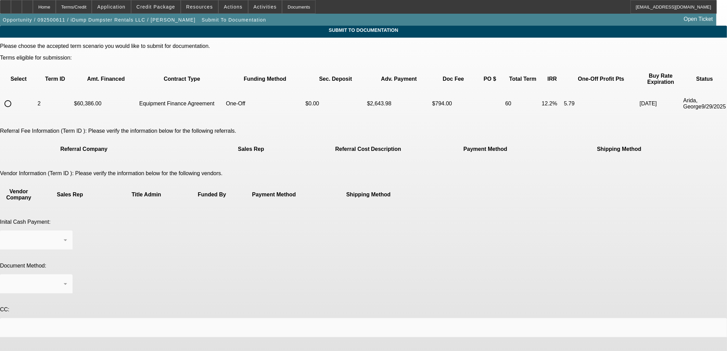
click at [15, 97] on input "radio" at bounding box center [8, 104] width 14 height 14
radio input "true"
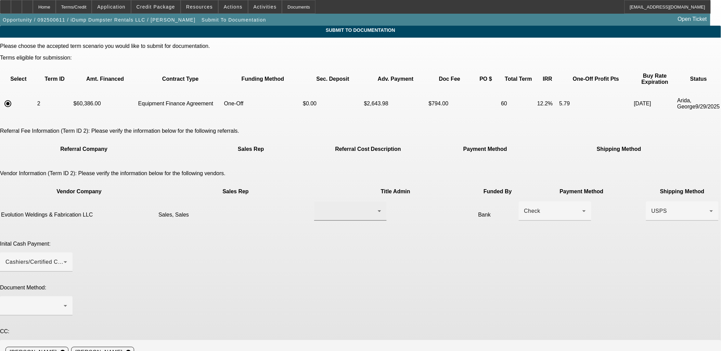
click at [320, 207] on div at bounding box center [349, 211] width 58 height 8
click at [331, 210] on mat-option "Sales, Sales" at bounding box center [330, 207] width 82 height 16
click at [524, 207] on div "Check" at bounding box center [553, 211] width 58 height 8
click at [421, 230] on mat-option "Wire Transfer" at bounding box center [431, 224] width 73 height 16
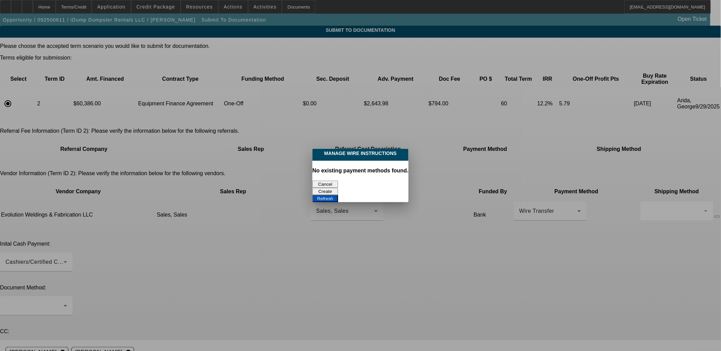
click at [338, 188] on button "Create" at bounding box center [326, 191] width 26 height 7
click at [338, 195] on button "Refresh" at bounding box center [326, 198] width 26 height 7
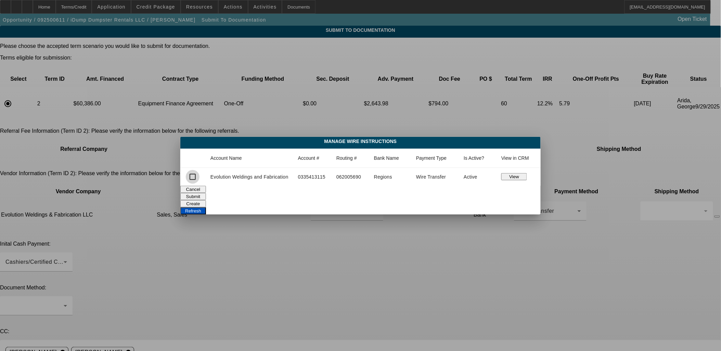
click at [195, 176] on input "checkbox" at bounding box center [193, 177] width 14 height 14
checkbox input "true"
click at [206, 193] on button "Submit" at bounding box center [193, 196] width 26 height 7
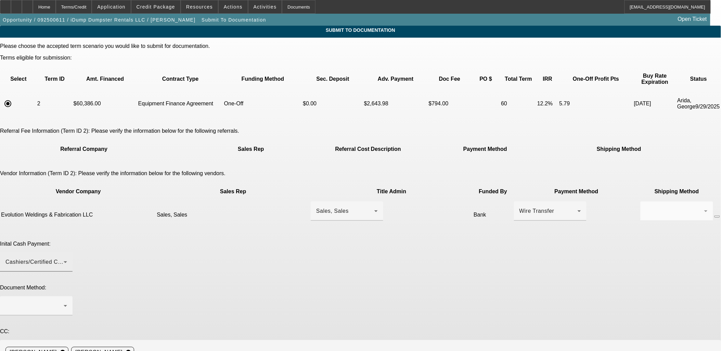
click at [64, 258] on div "Cashiers/Certified Check" at bounding box center [34, 262] width 58 height 8
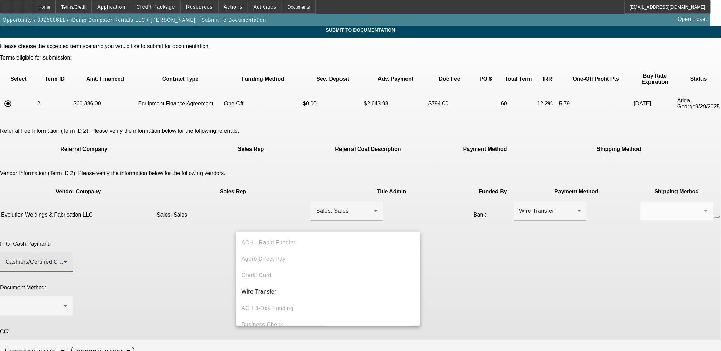
scroll to position [23, 0]
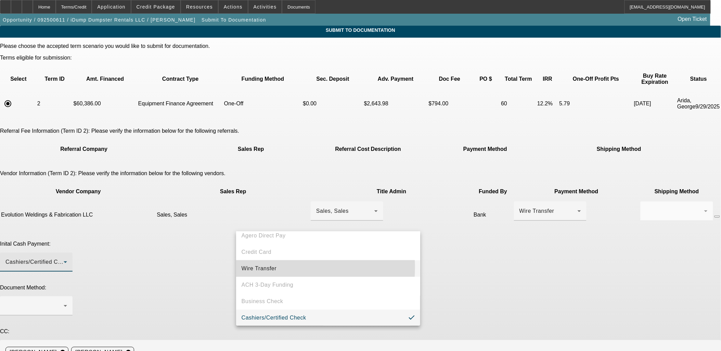
click at [254, 266] on span "Wire Transfer" at bounding box center [259, 269] width 35 height 8
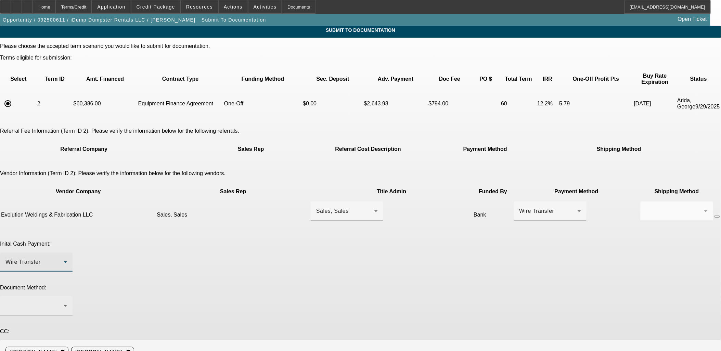
click at [67, 296] on div at bounding box center [36, 305] width 62 height 19
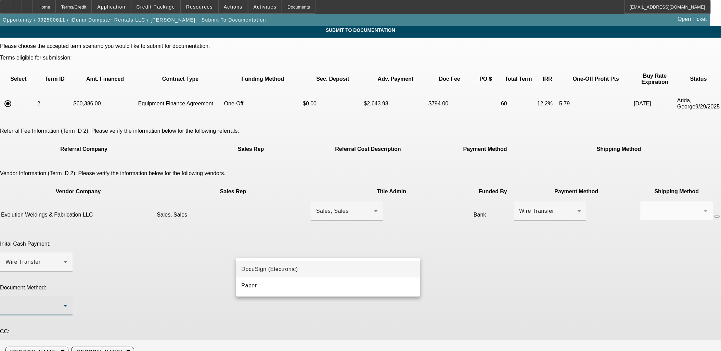
click at [277, 268] on span "DocuSign (Electronic)" at bounding box center [270, 269] width 56 height 8
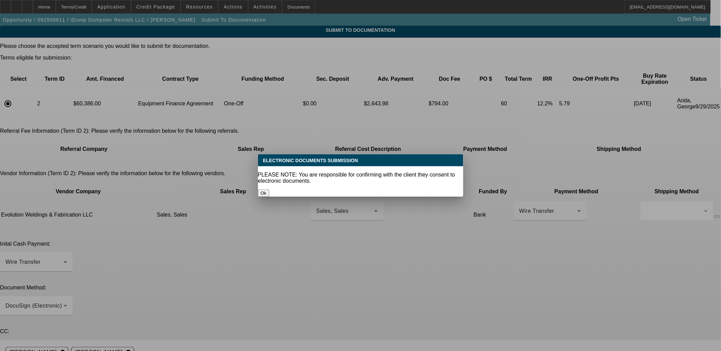
click at [269, 190] on button "Ok" at bounding box center [263, 193] width 11 height 7
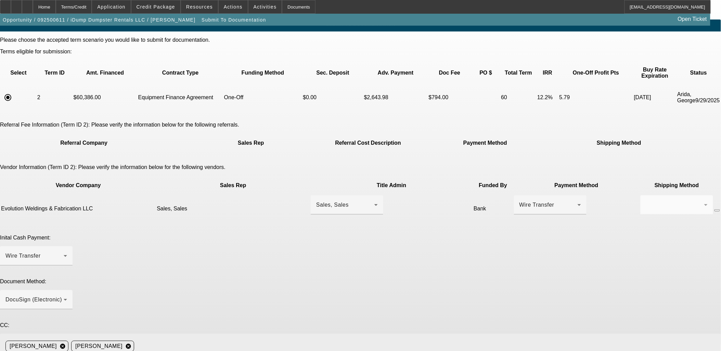
scroll to position [9, 0]
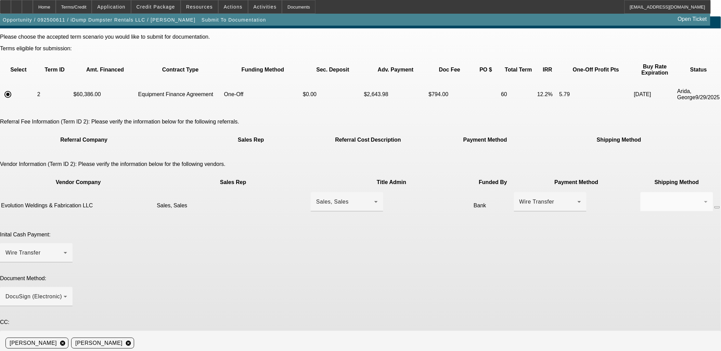
click at [470, 232] on div "Inital Cash Payment: Wire Transfer" at bounding box center [360, 251] width 721 height 38
click at [717, 207] on icon "button" at bounding box center [717, 207] width 0 height 0
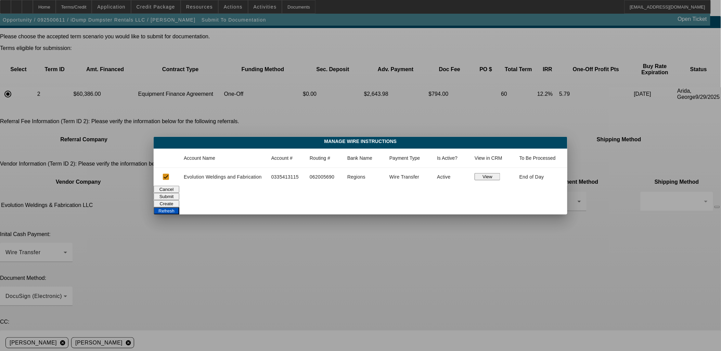
click at [179, 192] on button "Cancel" at bounding box center [167, 189] width 26 height 7
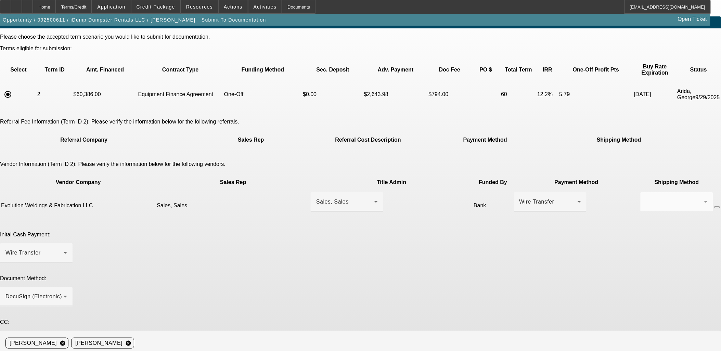
click at [477, 232] on div "Inital Cash Payment: Wire Transfer" at bounding box center [360, 251] width 721 height 38
type textarea "Oakmont, Past Customer, EFA, 50% prefund and 50% post after build 5-8 weeks, Lu…"
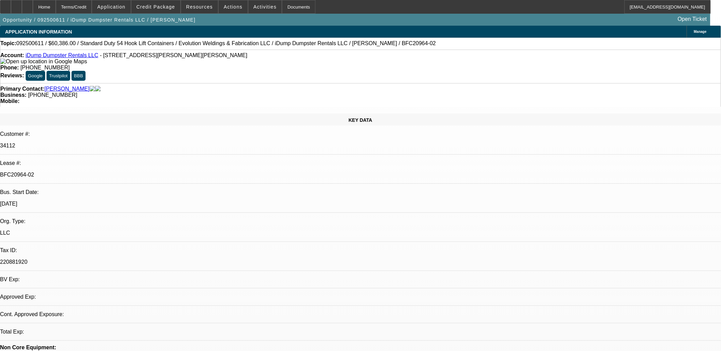
select select "0"
select select "6"
select select "0"
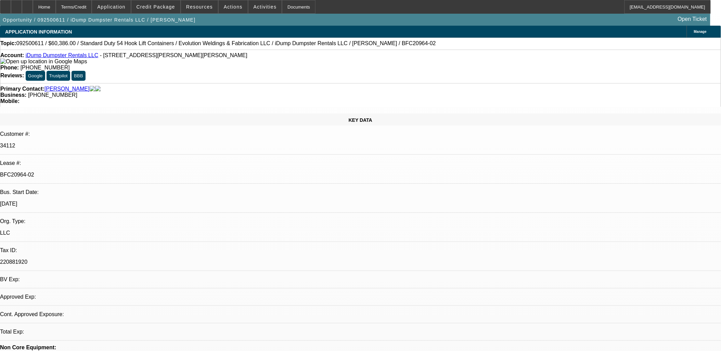
select select "0"
select select "6"
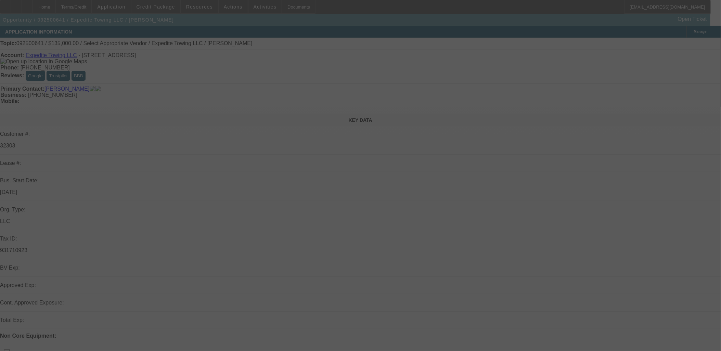
scroll to position [152, 0]
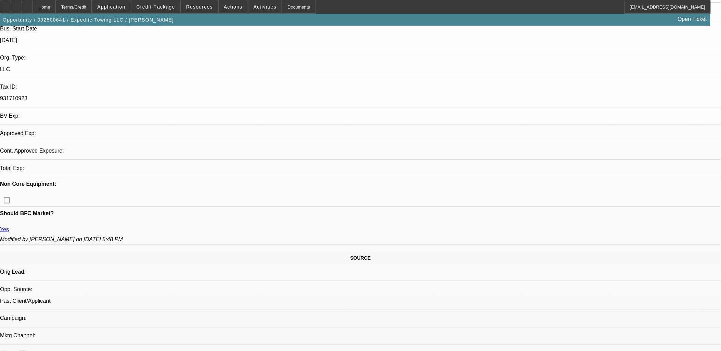
select select "0"
select select "2"
select select "0.1"
select select "1"
select select "2"
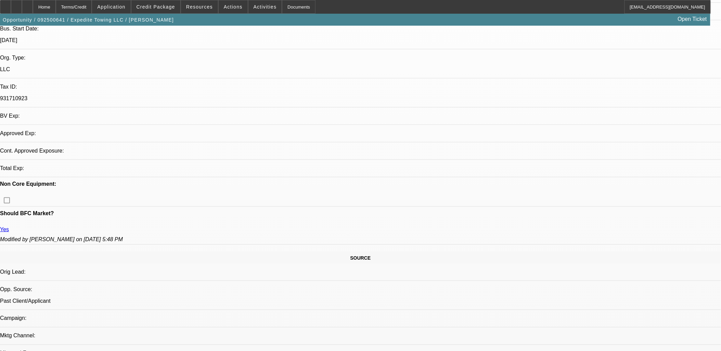
select select "4"
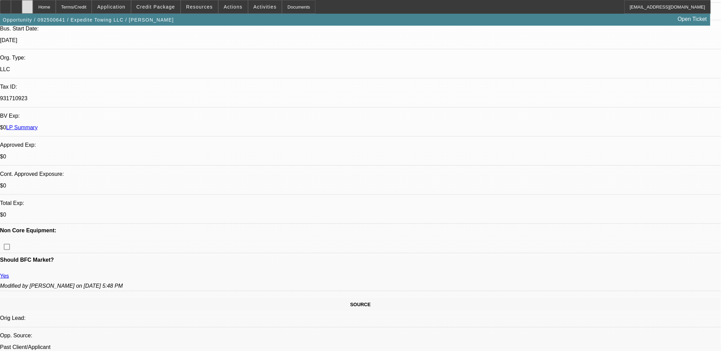
click at [33, 9] on div at bounding box center [27, 7] width 11 height 14
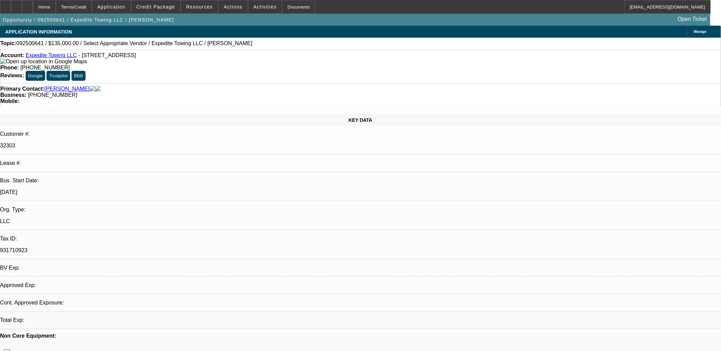
select select "0"
select select "2"
select select "0.1"
select select "1"
select select "2"
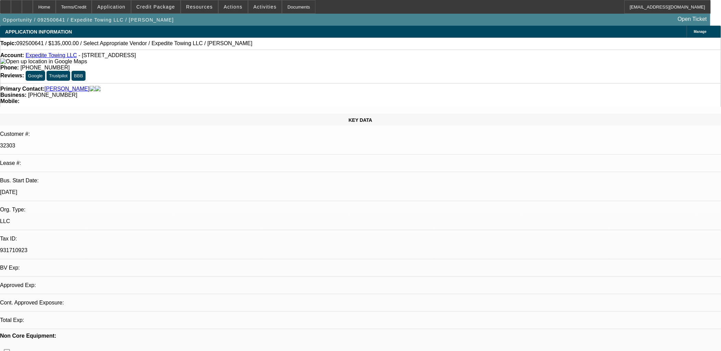
select select "4"
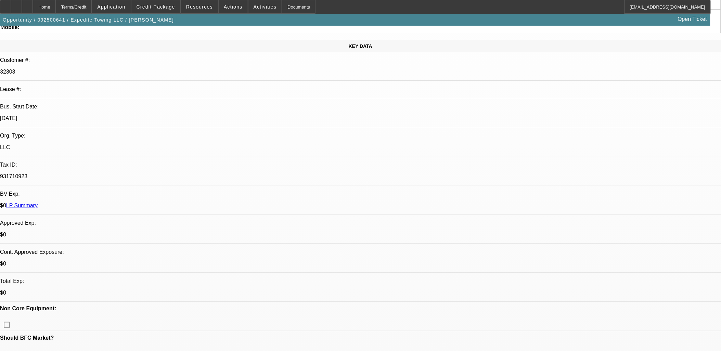
scroll to position [152, 0]
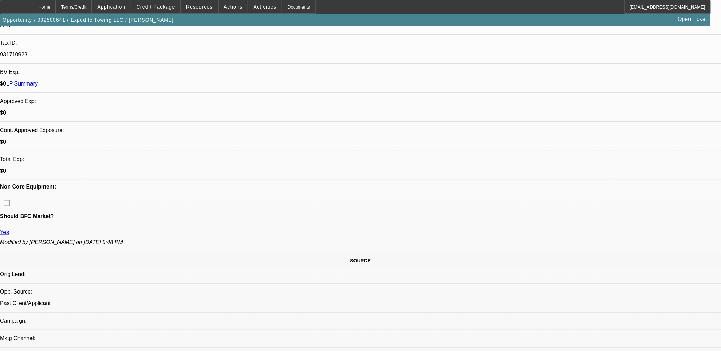
scroll to position [76, 0]
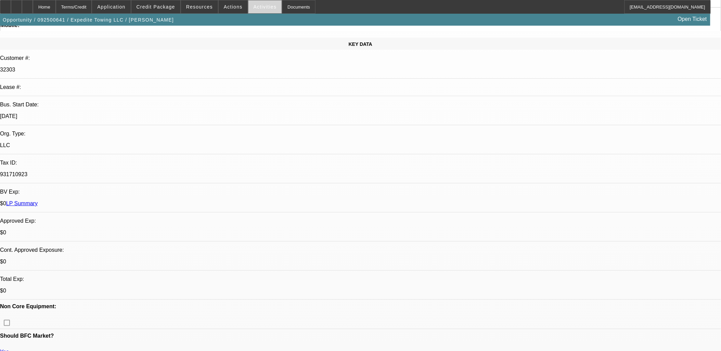
click at [254, 7] on span "Activities" at bounding box center [265, 6] width 23 height 5
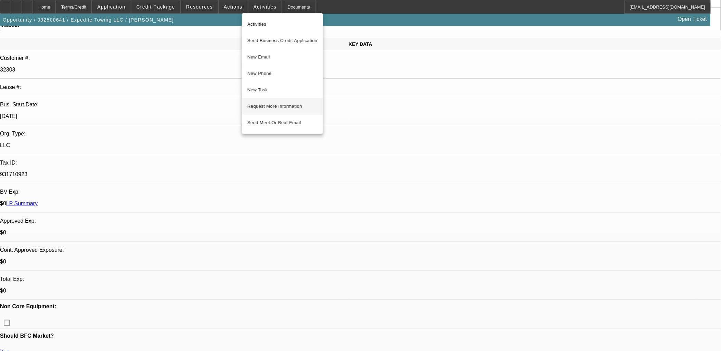
click at [289, 107] on span "Request More Information" at bounding box center [282, 106] width 70 height 8
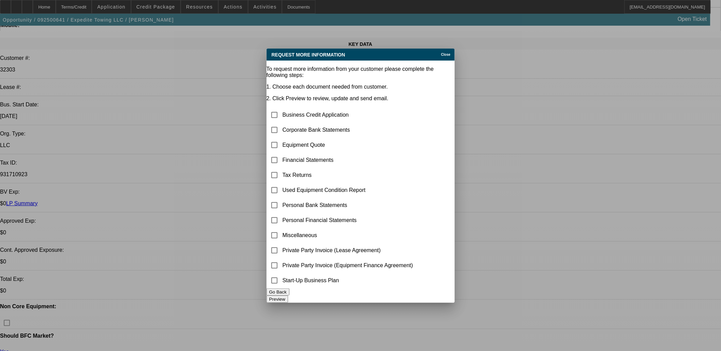
scroll to position [0, 0]
click at [281, 123] on input "checkbox" at bounding box center [275, 130] width 14 height 14
checkbox input "true"
click at [281, 138] on input "checkbox" at bounding box center [275, 145] width 14 height 14
checkbox input "true"
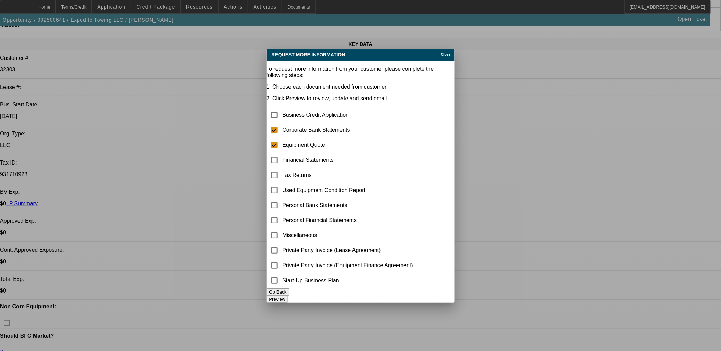
click at [288, 296] on button "Preview" at bounding box center [278, 299] width 22 height 7
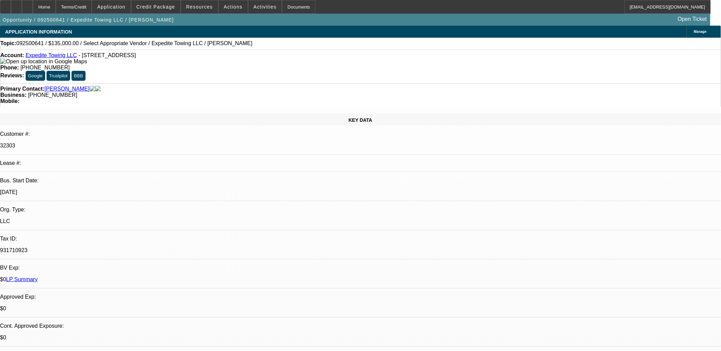
scroll to position [76, 0]
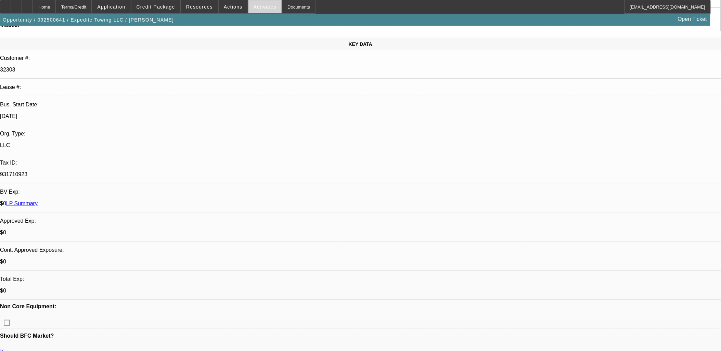
click at [261, 9] on span "Activities" at bounding box center [265, 6] width 23 height 5
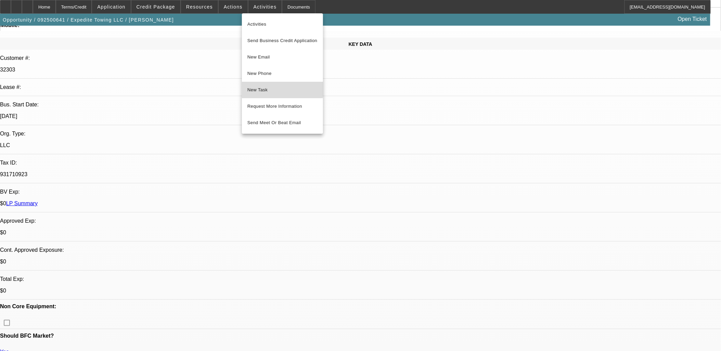
click at [267, 88] on span "New Task" at bounding box center [282, 90] width 70 height 8
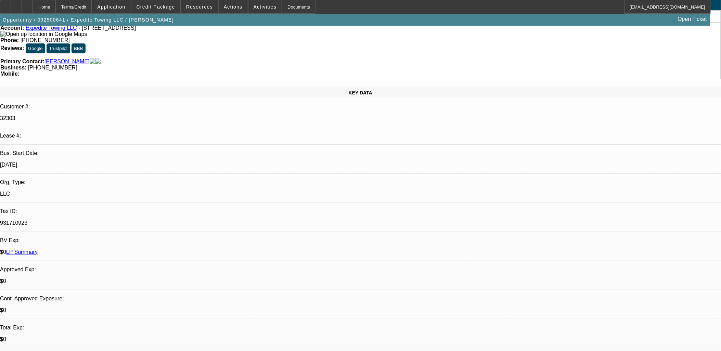
scroll to position [0, 0]
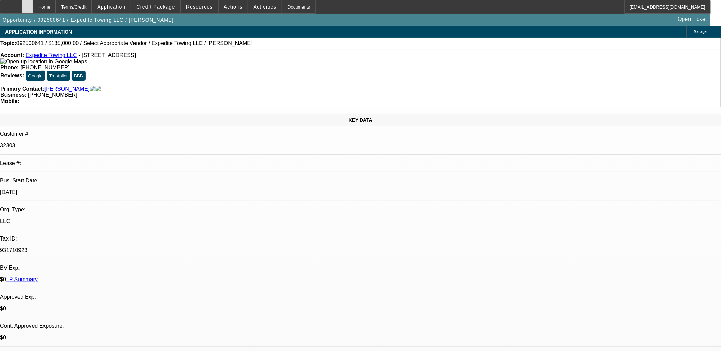
click at [33, 2] on div at bounding box center [27, 7] width 11 height 14
select select "0"
select select "2"
select select "0.1"
select select "1"
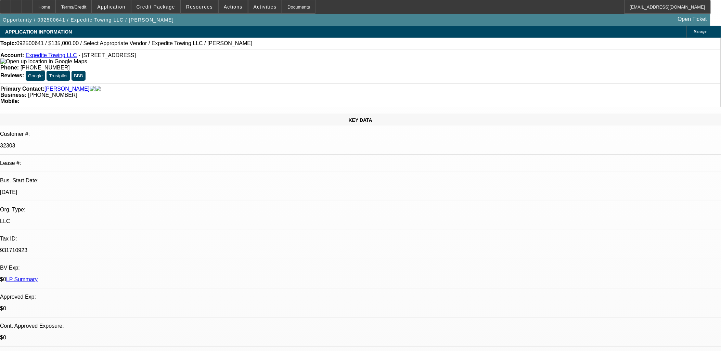
select select "2"
select select "4"
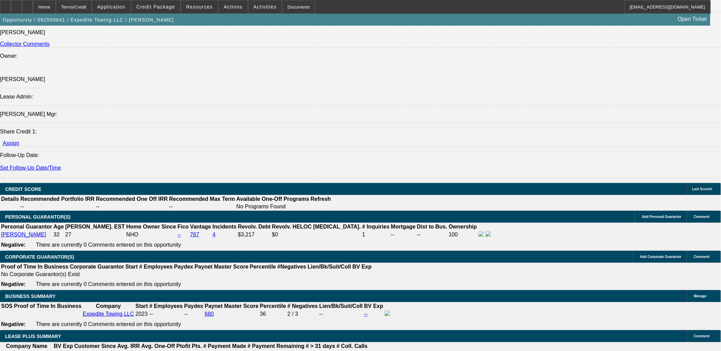
scroll to position [875, 0]
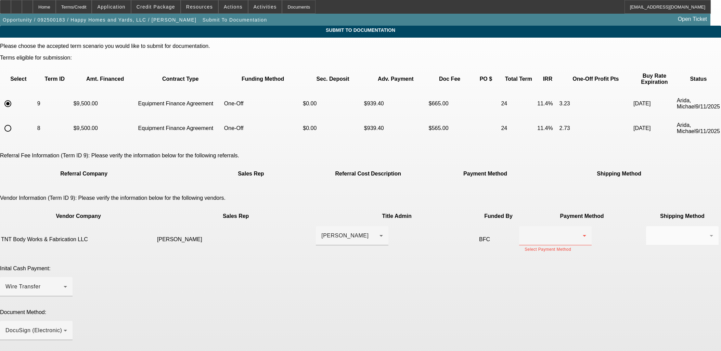
scroll to position [79, 0]
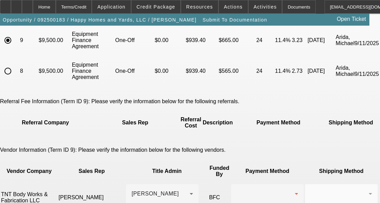
type textarea "EFA, Finpac, Early Payoff Approved, Vendor Contact Info [PERSON_NAME] - [PHONE_…"
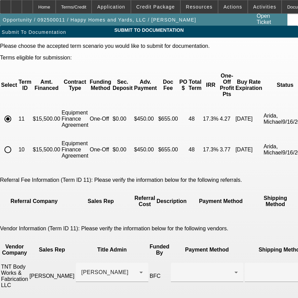
scroll to position [59, 0]
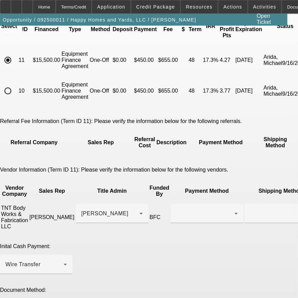
paste textarea "[EMAIL_ADDRESS][DOMAIN_NAME]"
type textarea "EFA, Finpac, Early Buyout Approved [PERSON_NAME] - [PHONE_NUMBER] [EMAIL_ADDRES…"
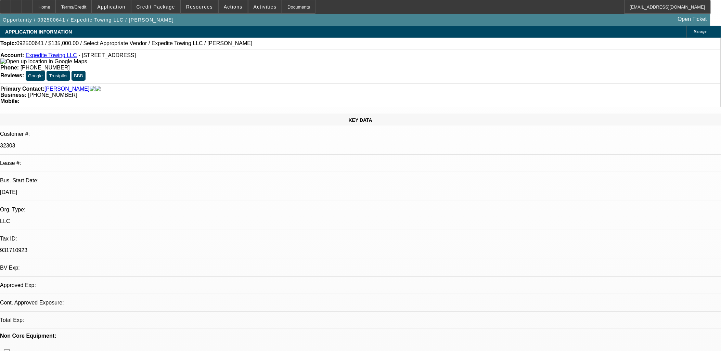
select select "0"
select select "2"
select select "0.1"
select select "1"
select select "2"
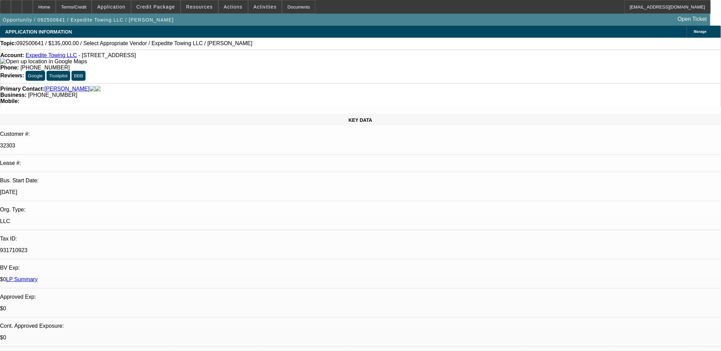
select select "4"
click at [16, 4] on icon at bounding box center [16, 4] width 0 height 0
click at [169, 7] on span "Credit Package" at bounding box center [156, 6] width 39 height 5
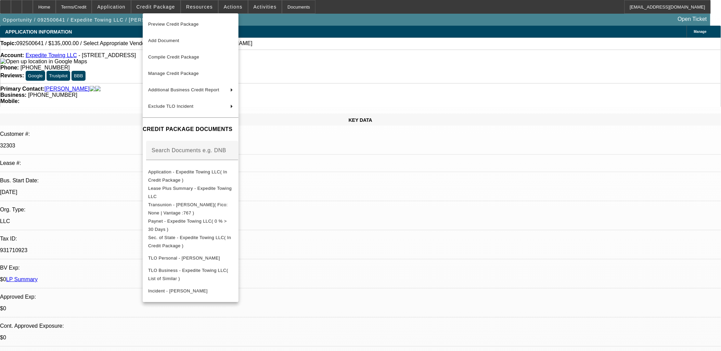
click at [375, 195] on div at bounding box center [360, 175] width 721 height 351
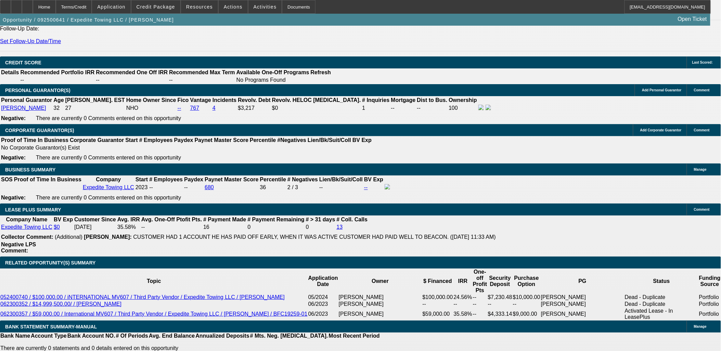
scroll to position [837, 0]
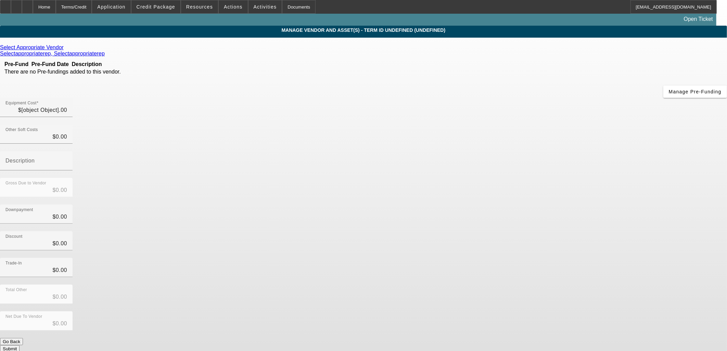
type input "$135,000.00"
click at [67, 106] on input "135000" at bounding box center [36, 110] width 62 height 8
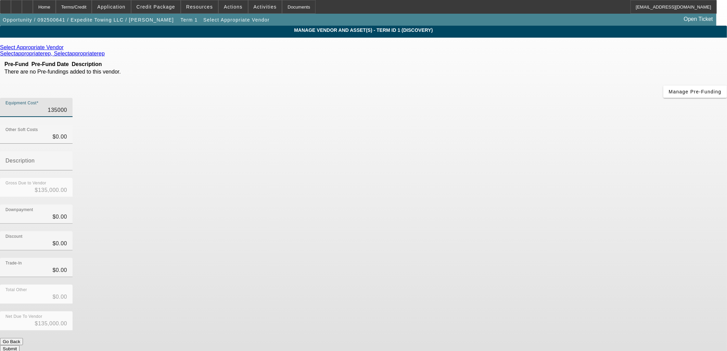
click at [67, 106] on input "135000" at bounding box center [36, 110] width 62 height 8
type input "1"
type input "$1.00"
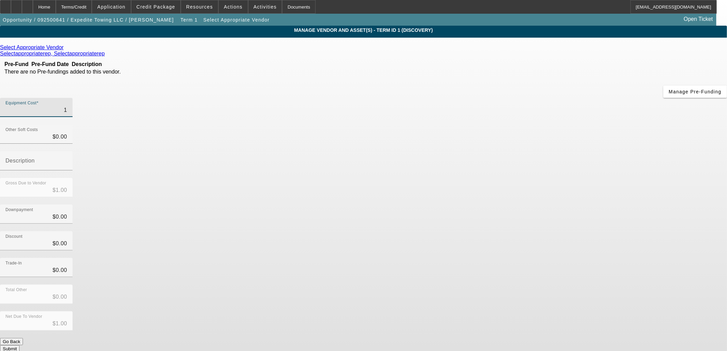
type input "11"
type input "$11.00"
type input "115"
type input "$115.00"
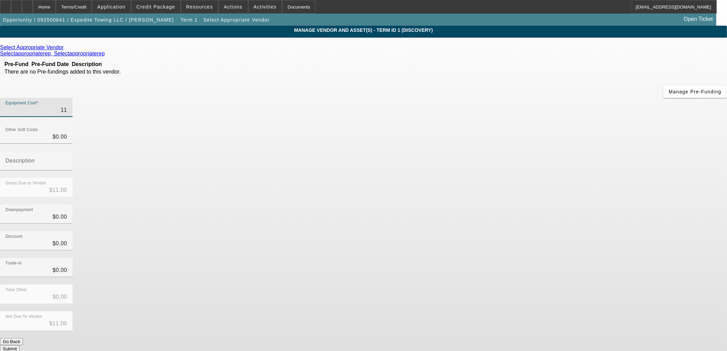
type input "$115.00"
type input "1150"
type input "$1,150.00"
type input "11500"
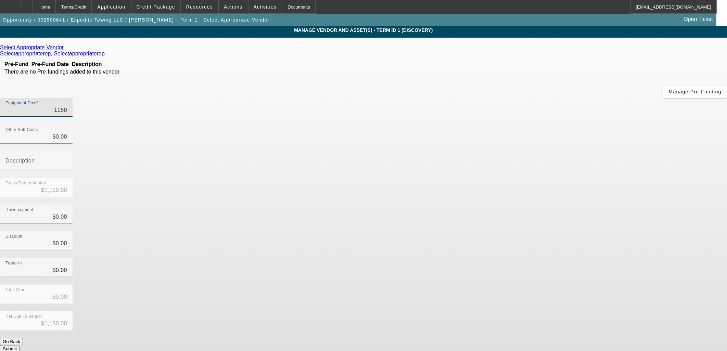
type input "$11,500.00"
type input "115000"
type input "$115,000.00"
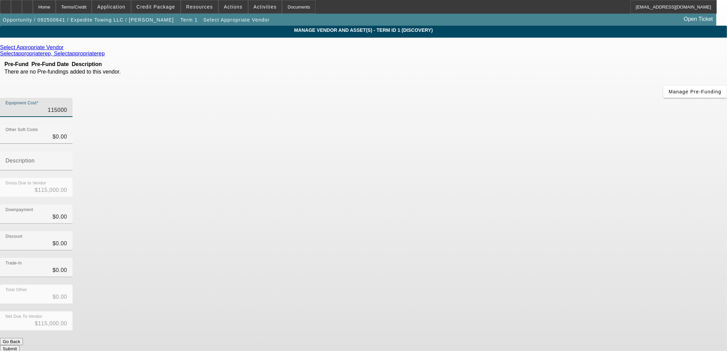
type input "$115,000.00"
click at [274, 225] on div "Select Appropriate Vendor Selectappropriaterep, Selectappropriaterep Pre-Fund P…" at bounding box center [363, 198] width 727 height 308
click at [20, 345] on button "Submit" at bounding box center [10, 348] width 20 height 7
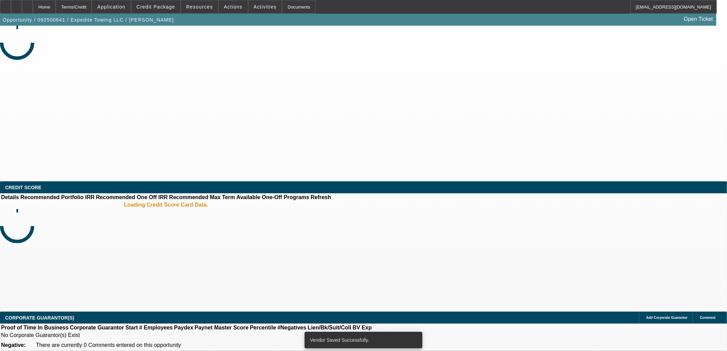
select select "0"
select select "2"
select select "0.1"
select select "4"
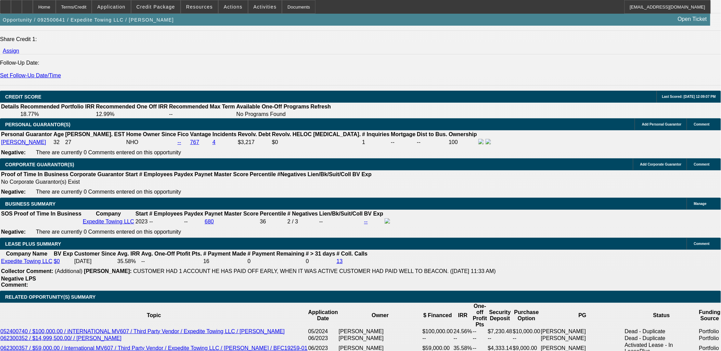
scroll to position [913, 0]
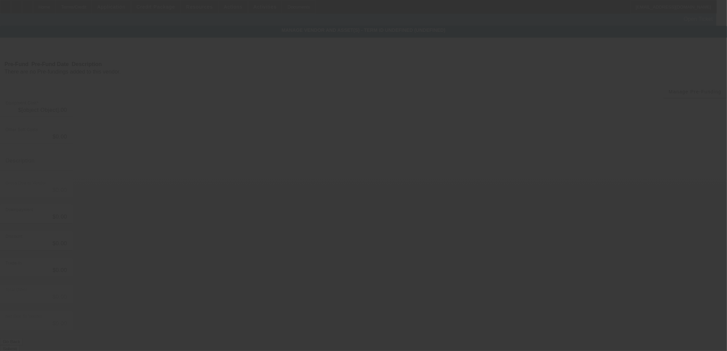
type input "$115,000.00"
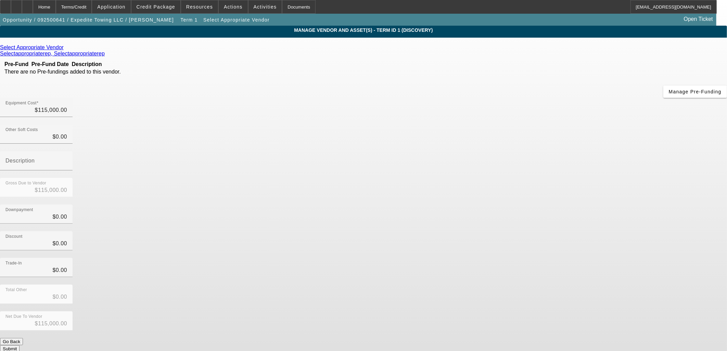
click at [65, 50] on icon at bounding box center [65, 47] width 0 height 6
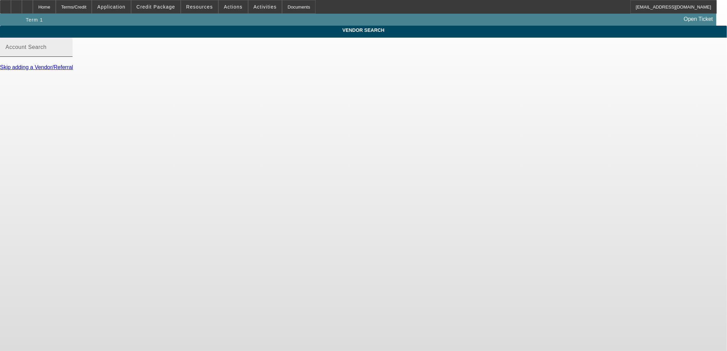
click at [67, 54] on input "Account Search" at bounding box center [36, 50] width 62 height 8
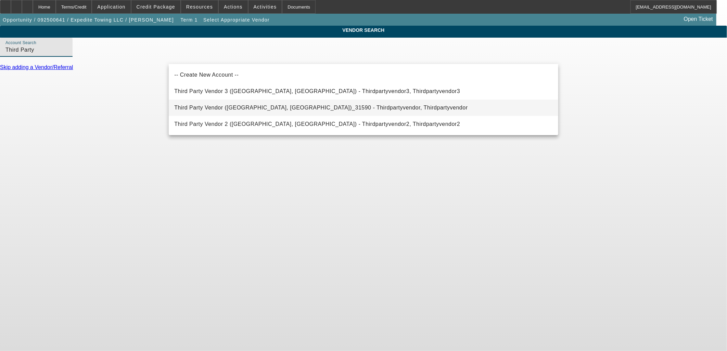
click at [223, 105] on span "Third Party Vendor (Northbrook, IL)_31590 - Thirdpartyvendor, Thirdpartyvendor" at bounding box center [320, 108] width 293 height 6
type input "Third Party Vendor (Northbrook, IL)_31590 - Thirdpartyvendor, Thirdpartyvendor"
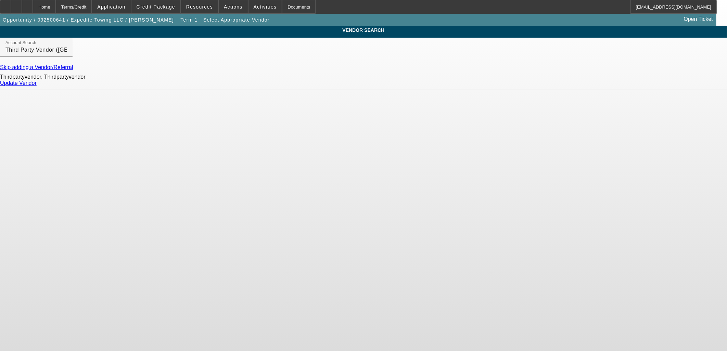
click at [37, 86] on link "Update Vendor" at bounding box center [18, 83] width 37 height 6
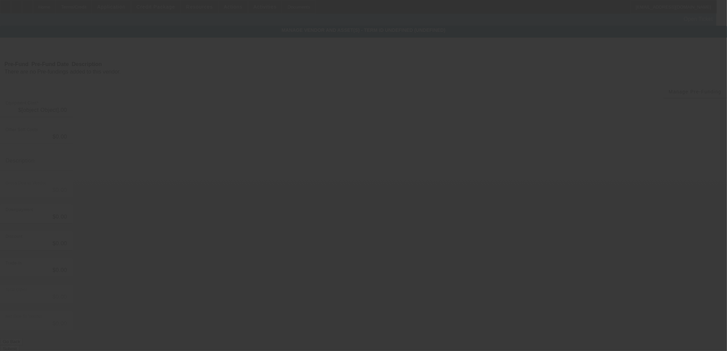
type input "$115,000.00"
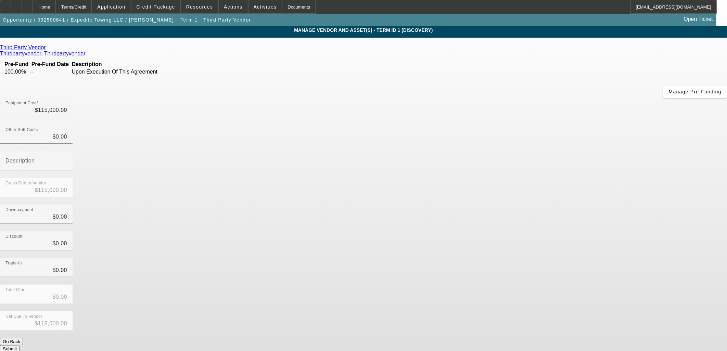
drag, startPoint x: 291, startPoint y: 192, endPoint x: 354, endPoint y: 211, distance: 65.2
click at [291, 192] on div "Third Party Vendor Thirdpartyvendor, Thirdpartyvendor Pre-Fund Pre-Fund Date De…" at bounding box center [363, 198] width 727 height 308
click at [543, 231] on div "Discount $0.00" at bounding box center [363, 244] width 727 height 27
click at [204, 165] on div "Third Party Vendor Thirdpartyvendor, Thirdpartyvendor Pre-Fund Pre-Fund Date De…" at bounding box center [363, 198] width 727 height 308
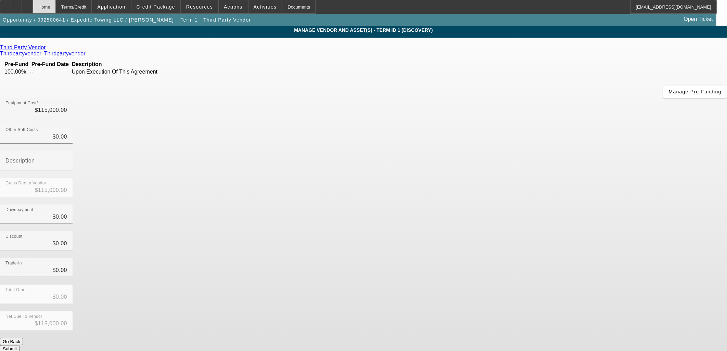
click at [56, 7] on div "Home" at bounding box center [44, 7] width 23 height 14
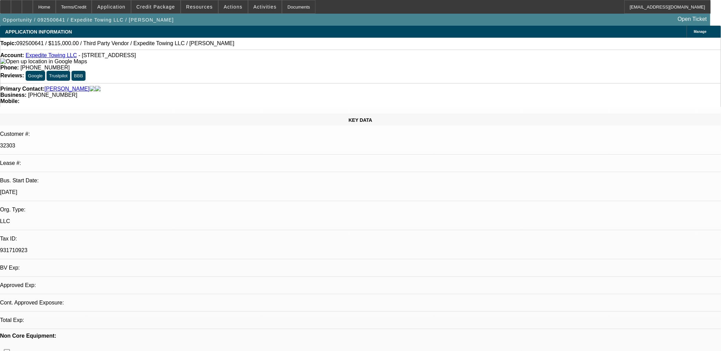
select select "0"
select select "2"
select select "0.1"
select select "4"
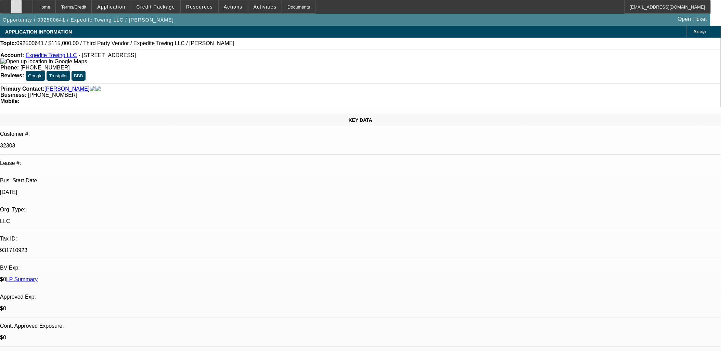
click at [22, 11] on div at bounding box center [16, 7] width 11 height 14
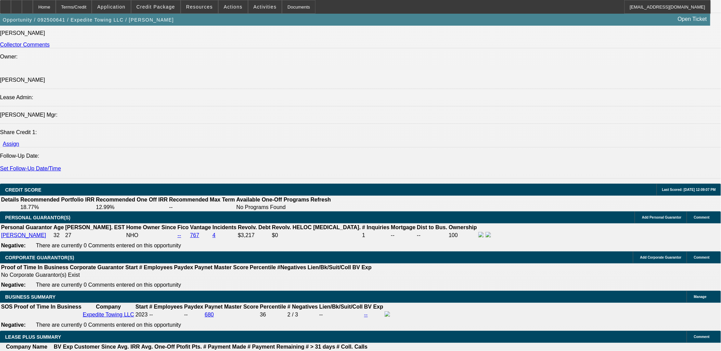
scroll to position [913, 0]
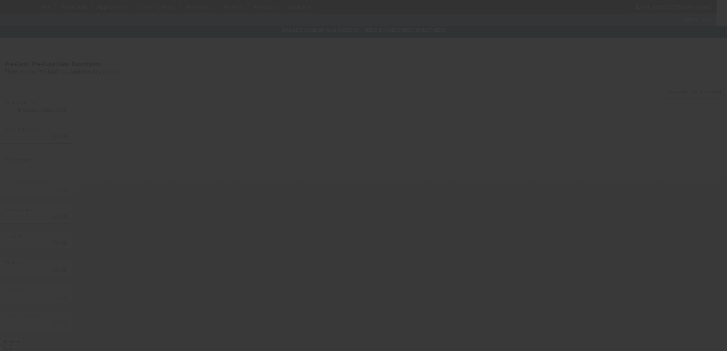
type input "$115,000.00"
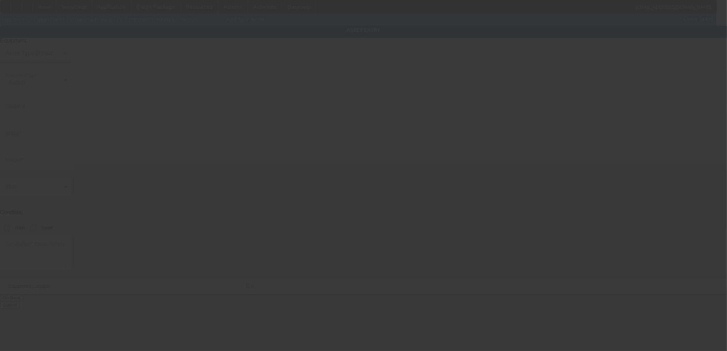
type input "9440 W Stockton Blvd"
type input "Apt 203"
type input "Elk Grove"
type input "95758"
type input "Sacramento"
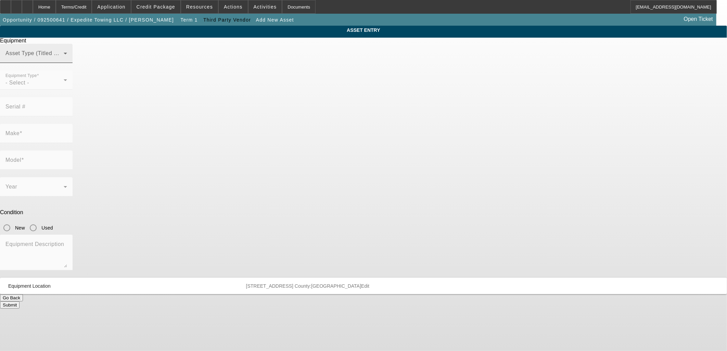
click at [64, 60] on span at bounding box center [34, 56] width 58 height 8
click at [64, 60] on div at bounding box center [34, 56] width 58 height 8
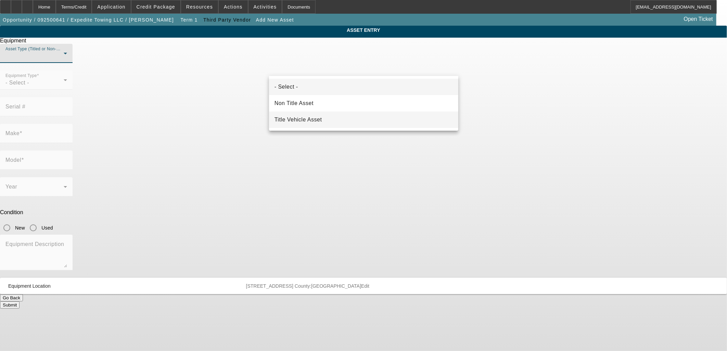
click at [312, 119] on span "Title Vehicle Asset" at bounding box center [299, 120] width 48 height 8
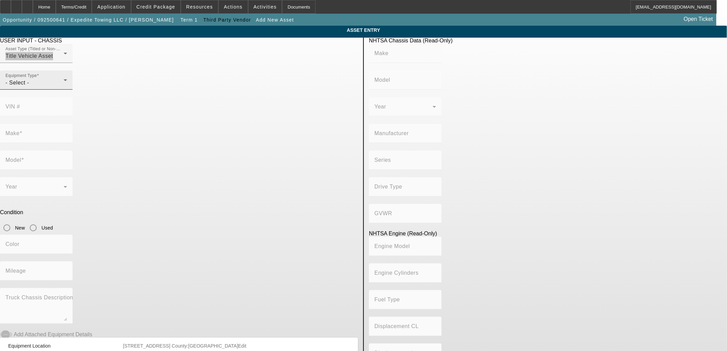
drag, startPoint x: 197, startPoint y: 82, endPoint x: 196, endPoint y: 87, distance: 4.7
click at [73, 71] on div at bounding box center [36, 67] width 73 height 8
click at [64, 87] on div "- Select -" at bounding box center [34, 83] width 58 height 8
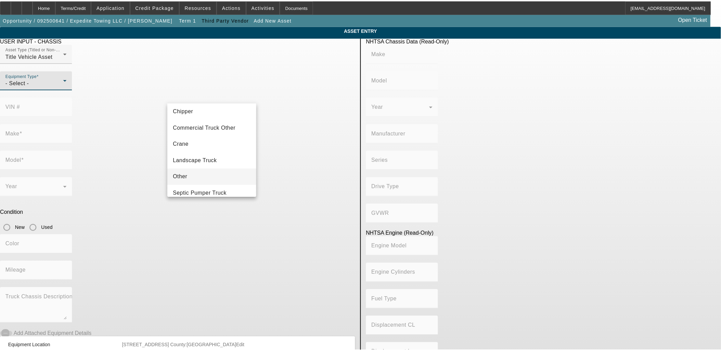
scroll to position [75, 0]
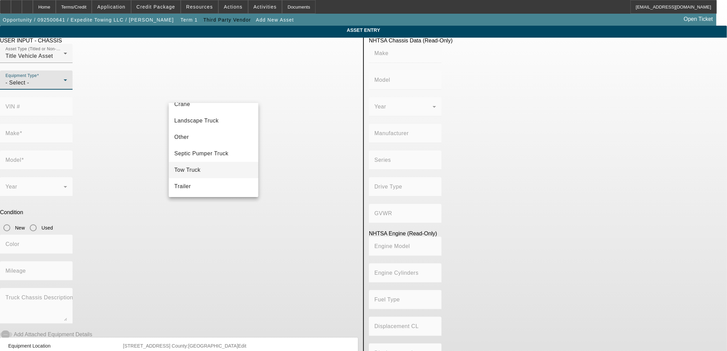
click at [194, 170] on span "Tow Truck" at bounding box center [187, 170] width 26 height 8
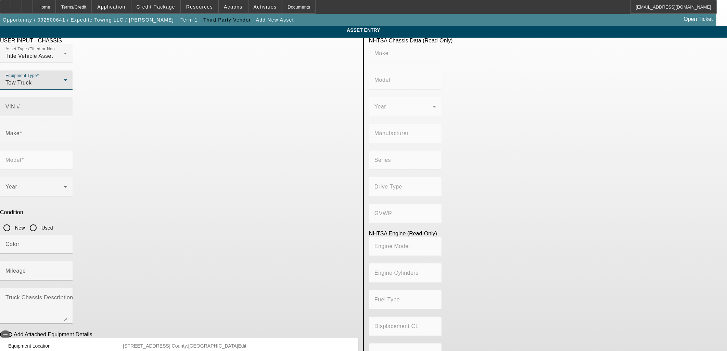
click at [20, 104] on mat-label "VIN #" at bounding box center [12, 107] width 15 height 6
click at [67, 105] on input "VIN #" at bounding box center [36, 109] width 62 height 8
paste input "[US_VEHICLE_IDENTIFICATION_NUMBER]"
type input "[US_VEHICLE_IDENTIFICATION_NUMBER]"
type input "INTERNATIONAL"
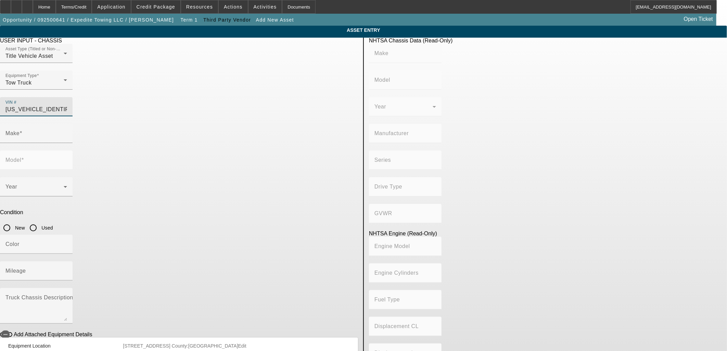
type input "MV607"
type input "BLUE DIAMOND TRUCK, S. DE [PERSON_NAME] DE C. V."
type input "MV"
type input "4x2"
type input "Class 6: 19,501 - 26,000 lb (8,845 - 11,794 kg)"
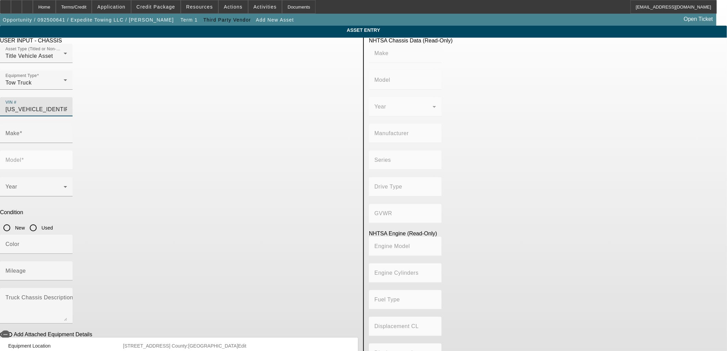
type input "B 6.7"
type input "Diesel"
type input "408.85908543470"
type input "6.7"
type input "INTERNATIONAL"
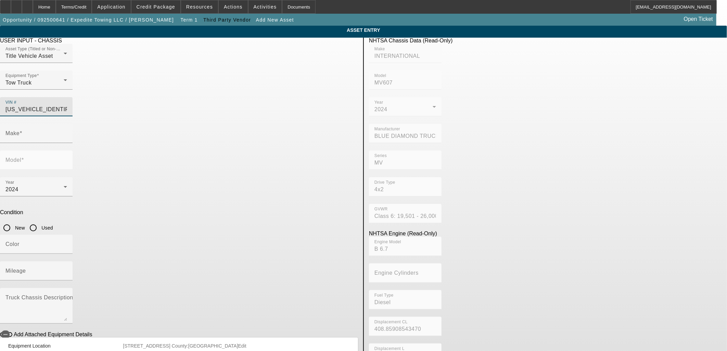
type input "MV607"
type input "[US_VEHICLE_IDENTIFICATION_NUMBER]"
click at [40, 221] on input "Used" at bounding box center [33, 228] width 14 height 14
radio input "true"
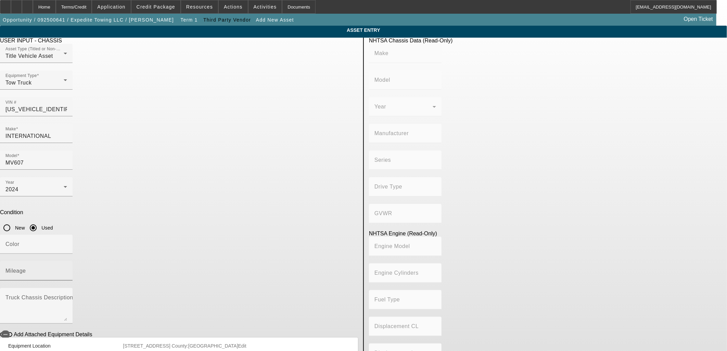
click at [67, 270] on input "Mileage" at bounding box center [36, 274] width 62 height 8
type input "INTERNATIONAL"
type input "MV607"
type input "BLUE DIAMOND TRUCK, S. DE [PERSON_NAME] DE C. V."
type input "MV"
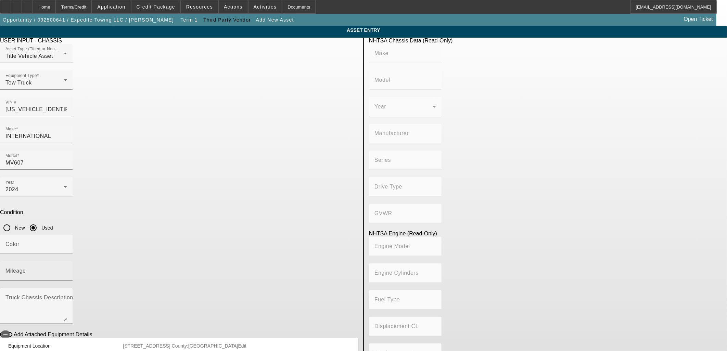
type input "4x2"
type input "Class 6: 19,501 - 26,000 lb (8,845 - 11,794 kg)"
type input "B 6.7"
type input "Diesel"
type input "408.85908543470"
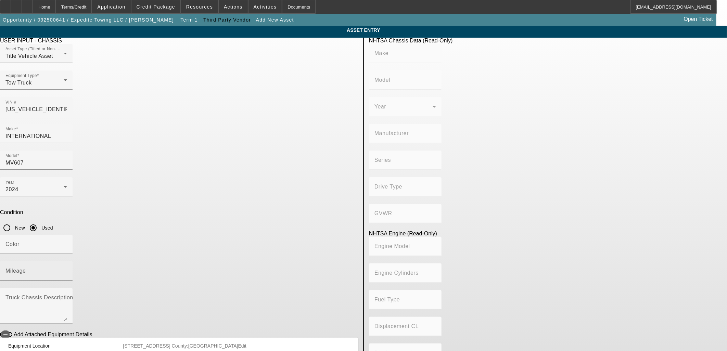
type input "6.7"
type input "25000"
click at [160, 295] on mat-label "Truck Chassis Description (Describe the truck chassis only)" at bounding box center [82, 298] width 154 height 6
click at [67, 296] on textarea "Truck Chassis Description (Describe the truck chassis only)" at bounding box center [36, 308] width 62 height 25
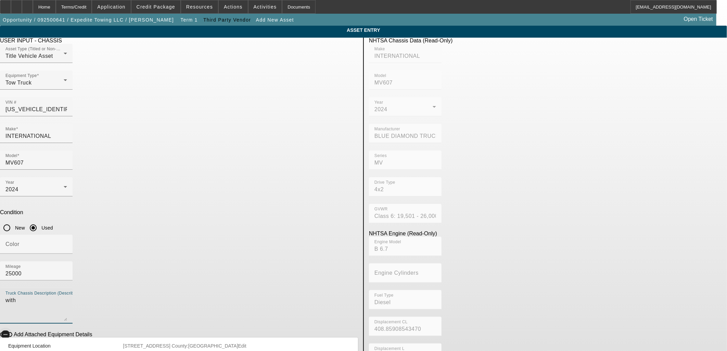
type textarea "with"
click at [9, 332] on icon "button" at bounding box center [5, 335] width 6 height 6
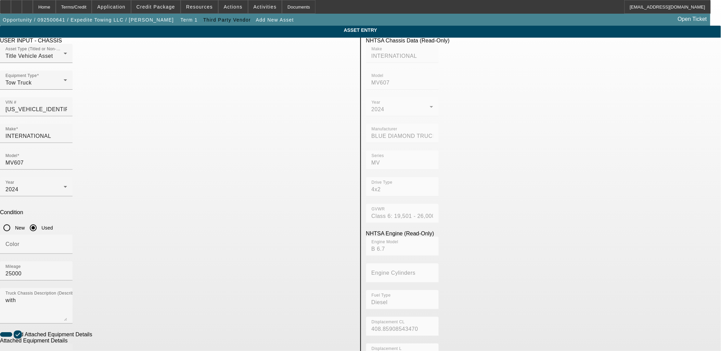
click at [67, 351] on input "Make" at bounding box center [36, 356] width 62 height 8
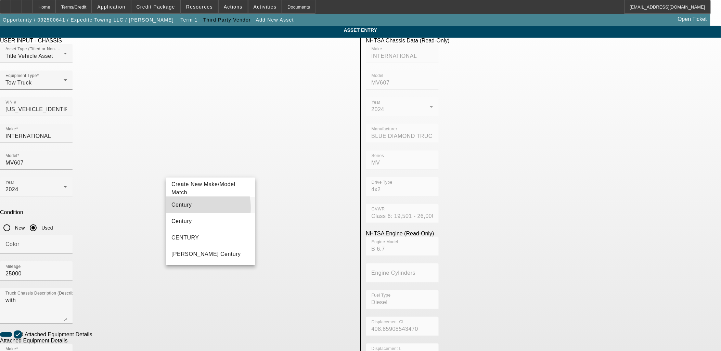
click at [186, 208] on span "Century" at bounding box center [181, 205] width 21 height 8
type input "Century"
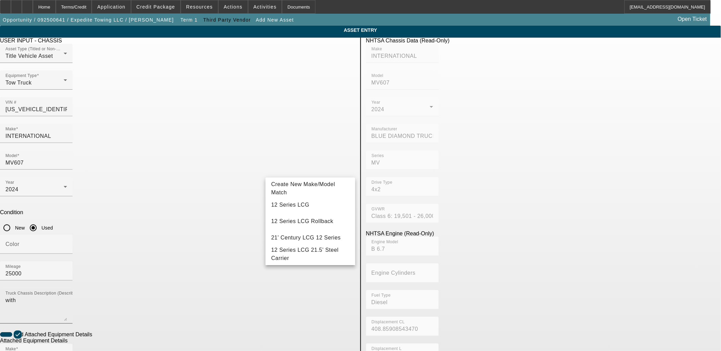
click at [302, 205] on mat-option "12 Series LCG" at bounding box center [310, 205] width 89 height 16
type input "12 Series LCG"
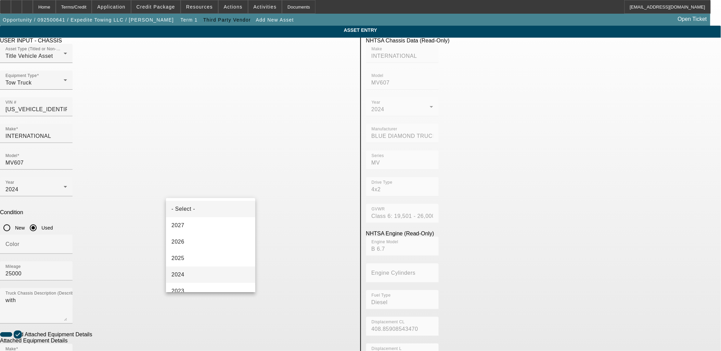
click at [191, 276] on mat-option "2024" at bounding box center [210, 275] width 89 height 16
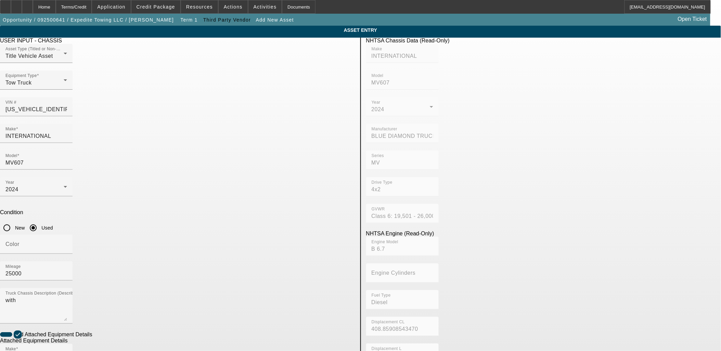
radio input "true"
paste input "ST12L2L238584"
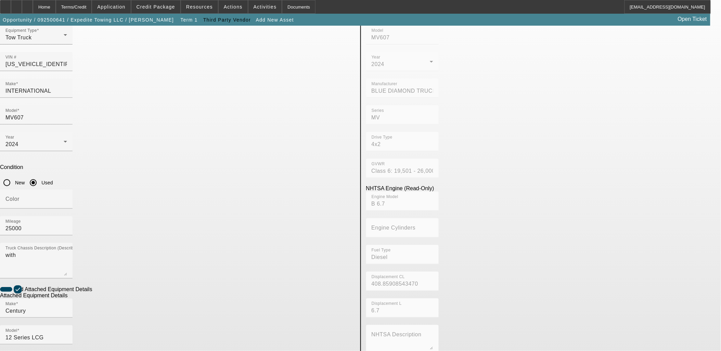
scroll to position [89, 0]
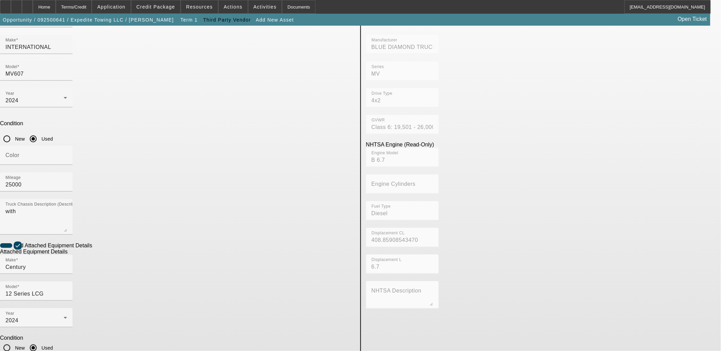
type input "ST12L2L238584"
type textarea "And All"
click at [293, 330] on div "ASSET ENTRY USER INPUT - CHASSIS Asset Type (Titled or Non-Titled) Title Vehicl…" at bounding box center [360, 203] width 721 height 533
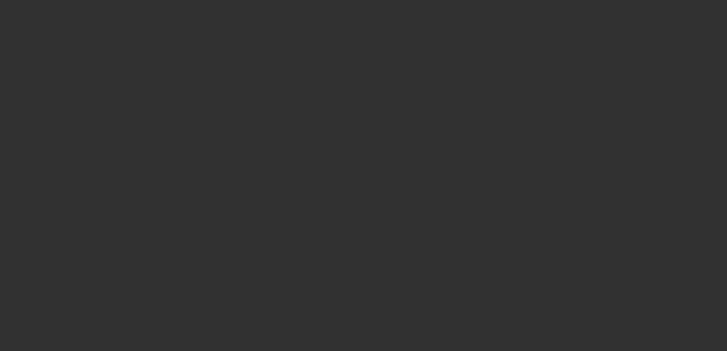
type input "$115,000.00"
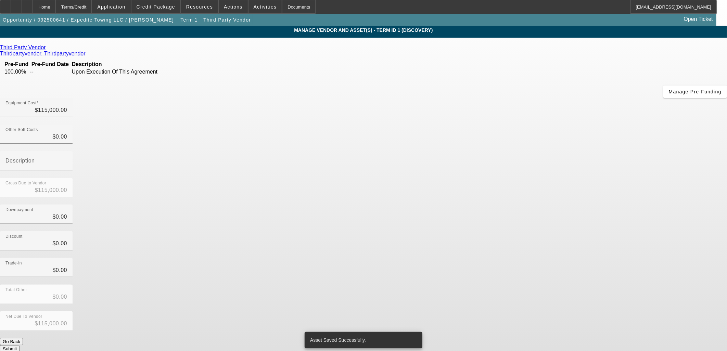
click at [504, 285] on div "Total Other $0.00" at bounding box center [363, 298] width 727 height 27
click at [20, 345] on button "Submit" at bounding box center [10, 348] width 20 height 7
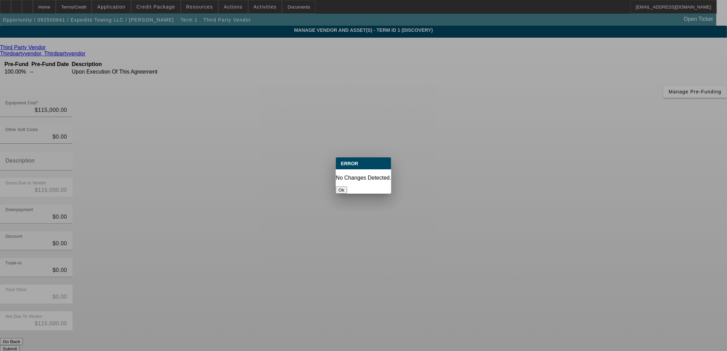
click at [347, 187] on button "Ok" at bounding box center [341, 190] width 11 height 7
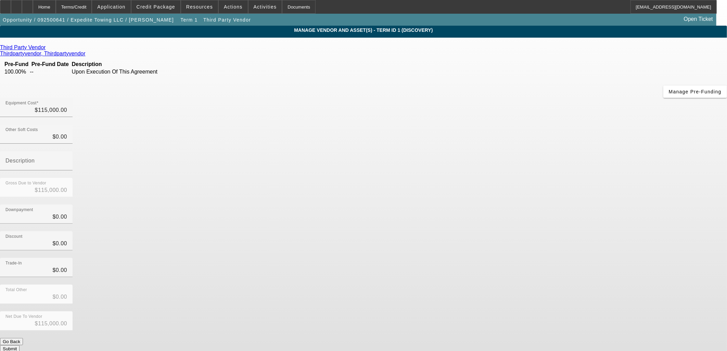
click at [310, 196] on div "Third Party Vendor Thirdpartyvendor, Thirdpartyvendor Pre-Fund Pre-Fund Date De…" at bounding box center [363, 198] width 727 height 308
drag, startPoint x: 129, startPoint y: 172, endPoint x: 125, endPoint y: 172, distance: 4.4
click at [125, 172] on app-vendor-asset-manage "MANAGE VENDOR AND ASSET(S) - Term ID 1 (Discovery) Remove Vendor Third Party Ve…" at bounding box center [363, 210] width 727 height 368
click at [71, 72] on app-vendor-asset-manage "MANAGE VENDOR AND ASSET(S) - Term ID 1 (Discovery) Remove Vendor Third Party Ve…" at bounding box center [363, 210] width 727 height 368
click at [56, 4] on div "Home" at bounding box center [44, 7] width 23 height 14
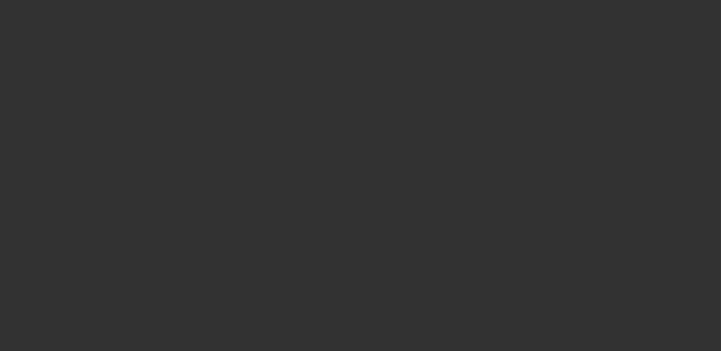
select select "0"
select select "2"
select select "0.1"
select select "4"
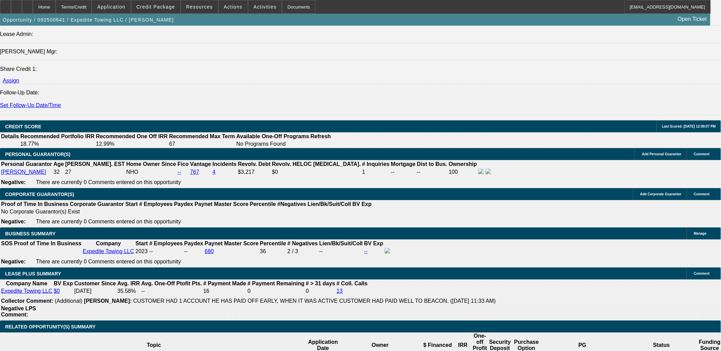
scroll to position [989, 0]
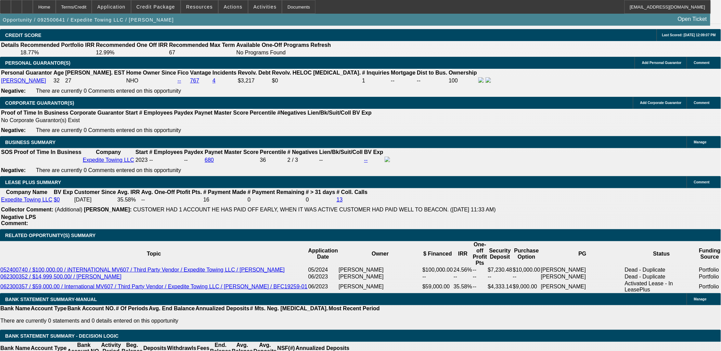
type input "$0.00"
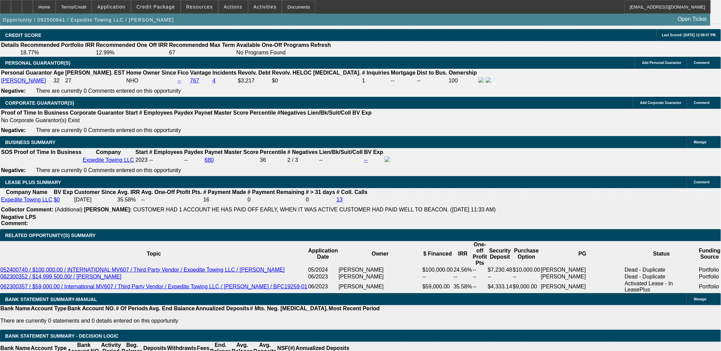
type input "65"
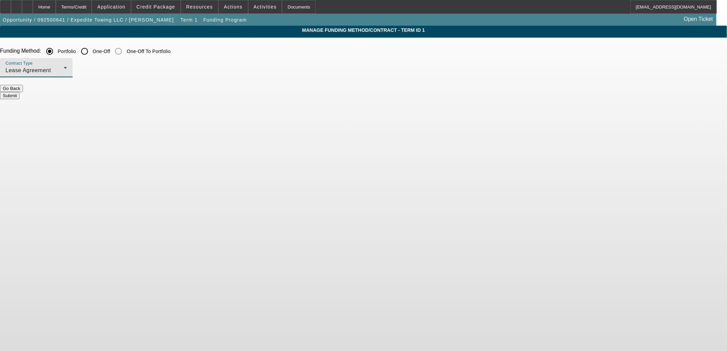
click at [64, 71] on div "Lease Agreement" at bounding box center [34, 70] width 58 height 8
click at [285, 179] on div at bounding box center [363, 175] width 727 height 351
click at [91, 50] on input "One-Off" at bounding box center [85, 51] width 14 height 14
radio input "true"
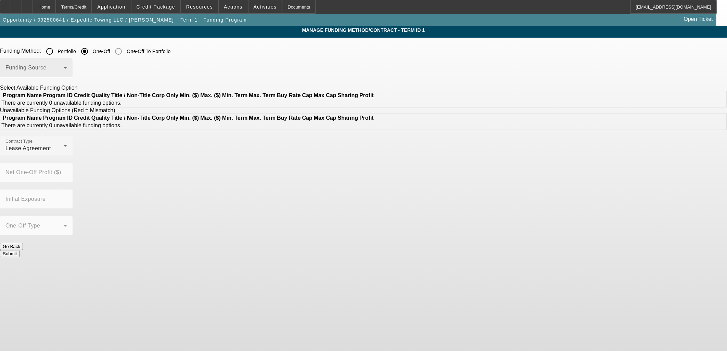
click at [64, 68] on span at bounding box center [34, 70] width 58 height 8
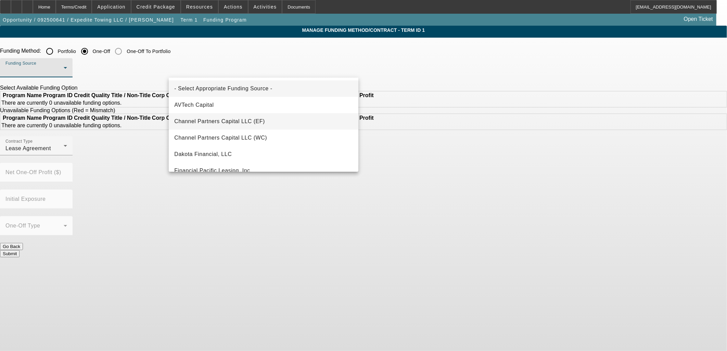
click at [251, 124] on span "Channel Partners Capital LLC (EF)" at bounding box center [219, 121] width 91 height 8
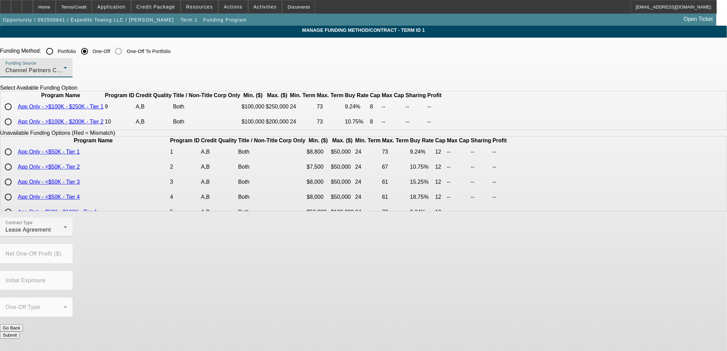
drag, startPoint x: 179, startPoint y: 118, endPoint x: 182, endPoint y: 121, distance: 4.1
click at [15, 114] on input "radio" at bounding box center [8, 107] width 14 height 14
radio input "true"
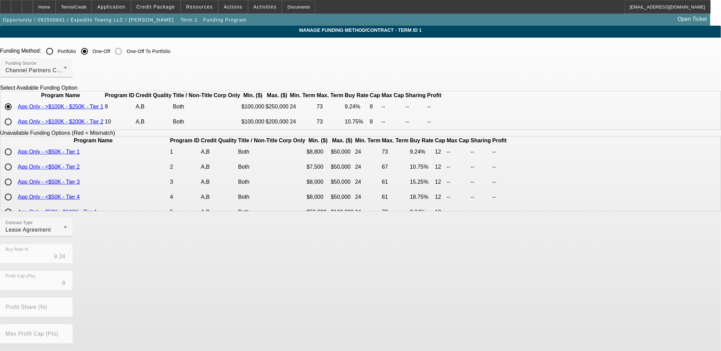
click at [357, 275] on div "Contract Type Lease Agreement Buy Rate % 9.24 Profit Cap (Pts) 8 Profit Share (…" at bounding box center [360, 325] width 721 height 214
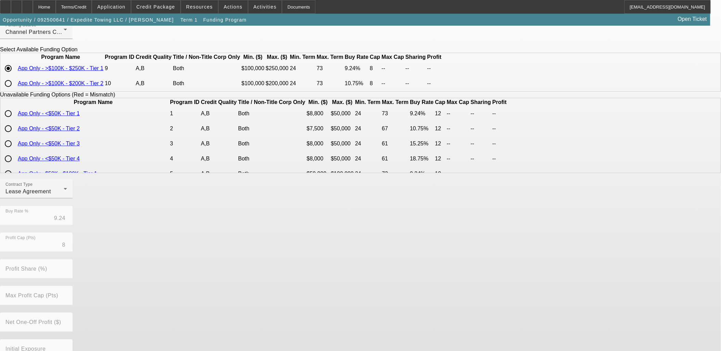
scroll to position [91, 0]
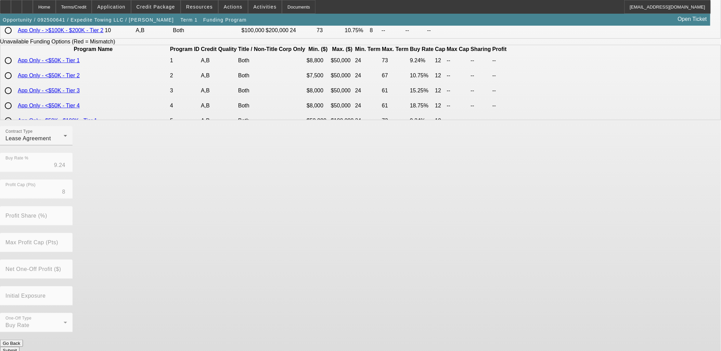
click at [20, 347] on button "Submit" at bounding box center [10, 350] width 20 height 7
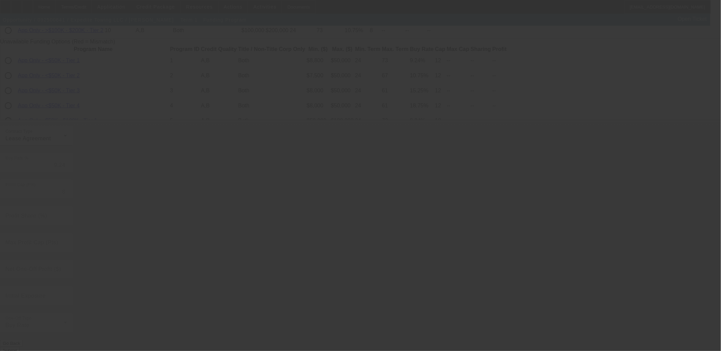
radio input "true"
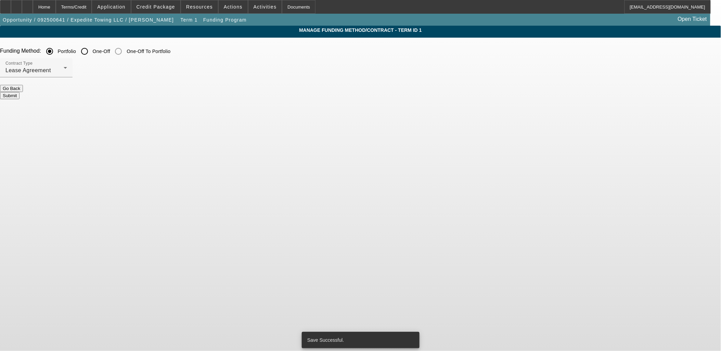
scroll to position [0, 0]
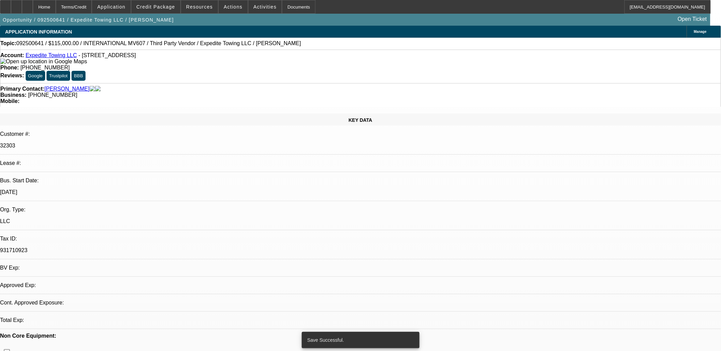
select select "0"
select select "2"
select select "0.1"
select select "4"
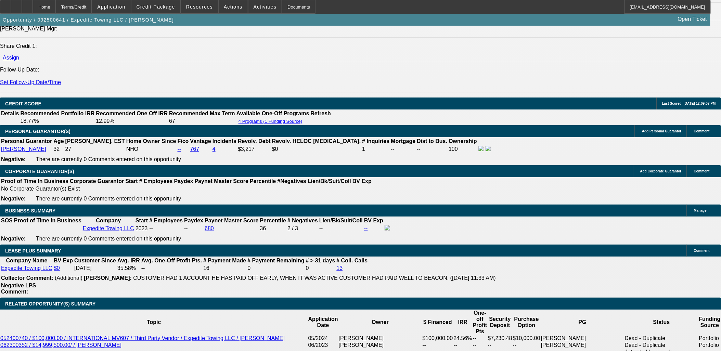
scroll to position [989, 0]
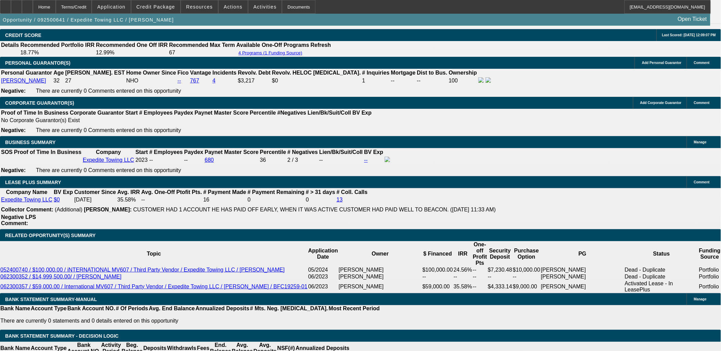
type input "67"
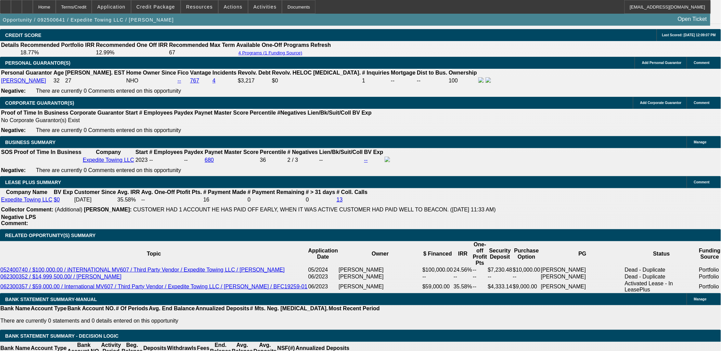
type input "9."
type input "$2,189.93"
type input "$4,379.86"
type input "9.5"
type input "$2,218.31"
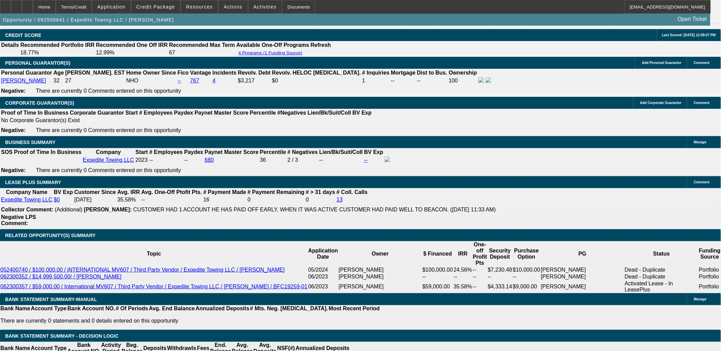
type input "$4,436.62"
type input "9.5"
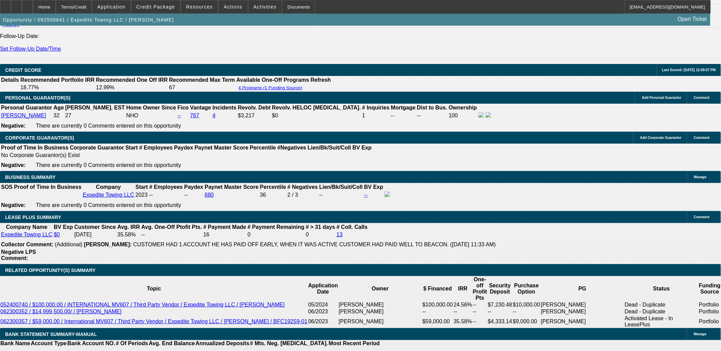
scroll to position [875, 0]
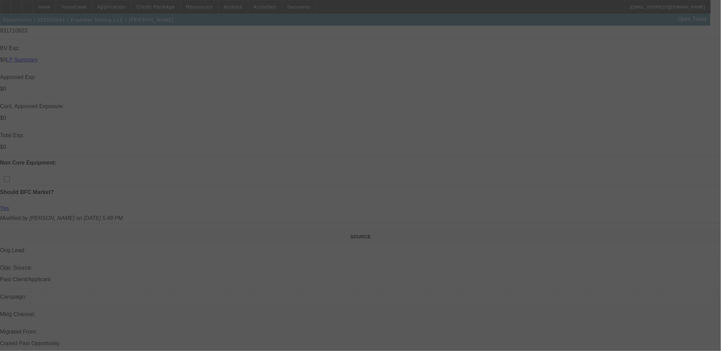
scroll to position [0, 0]
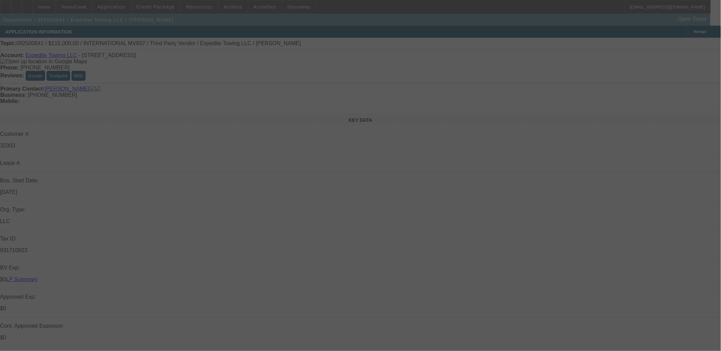
select select "0"
select select "2"
select select "0.1"
select select "4"
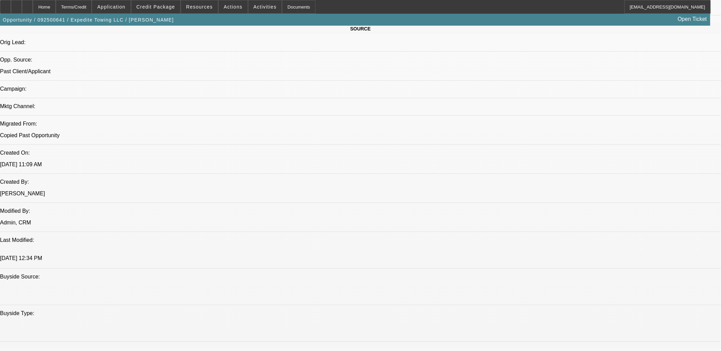
scroll to position [380, 0]
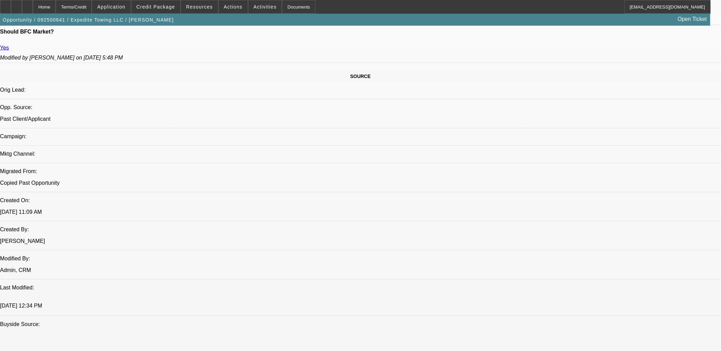
drag, startPoint x: 649, startPoint y: 99, endPoint x: 649, endPoint y: 103, distance: 4.8
radio input "true"
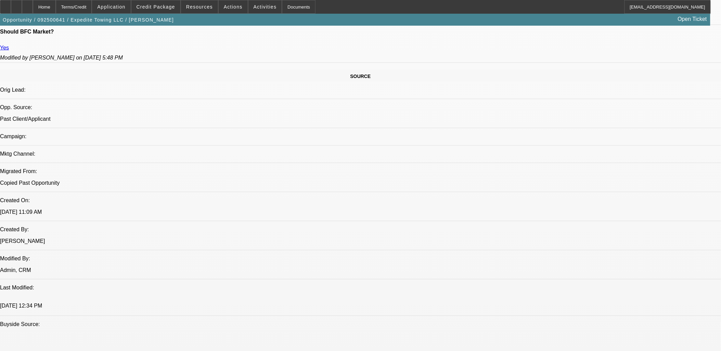
paste textarea "Expedite Towing LLC, founded in June 2023, is owned and operated by Ahmad Ahmad…"
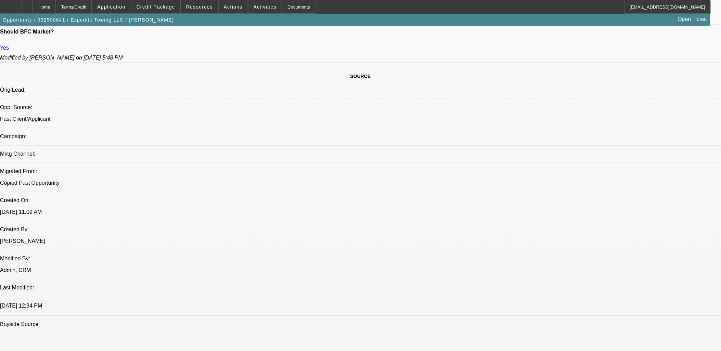
scroll to position [1, 0]
type textarea "Expedite Towing LLC, founded in June 2023, is owned and operated by Ahmad Ahmad…"
radio input "true"
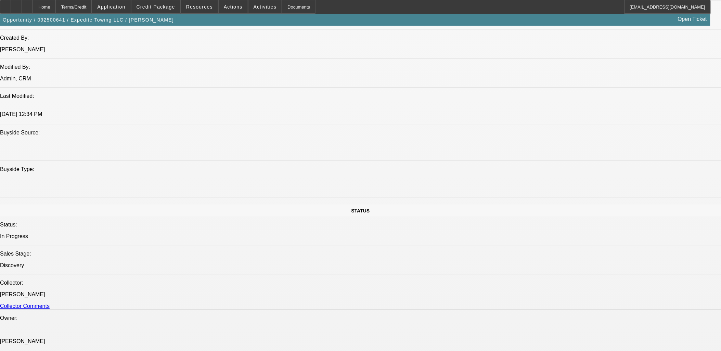
scroll to position [494, 0]
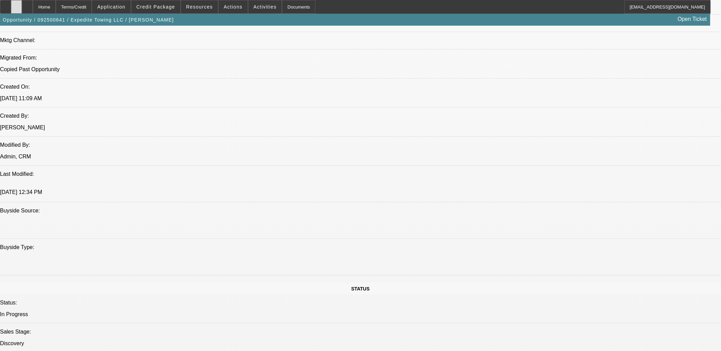
click at [16, 4] on icon at bounding box center [16, 4] width 0 height 0
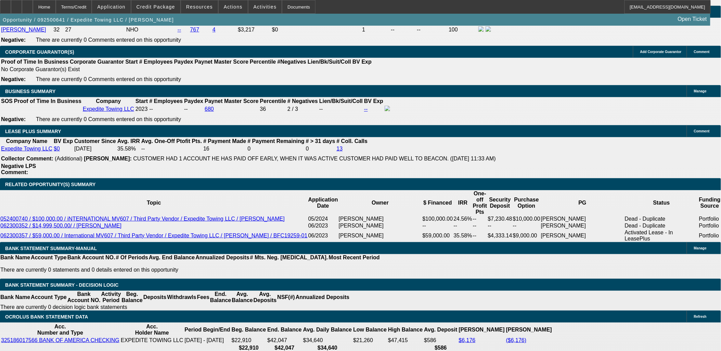
scroll to position [1027, 0]
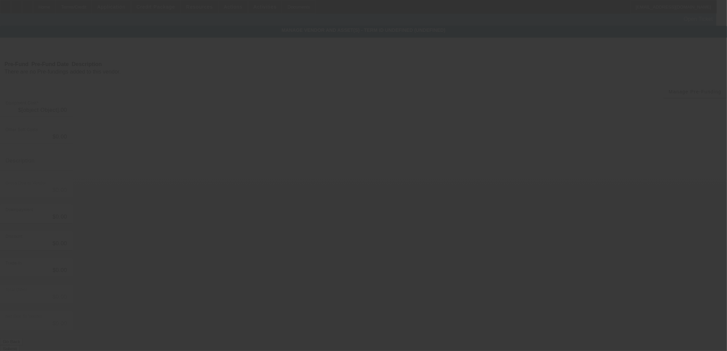
type input "$115,000.00"
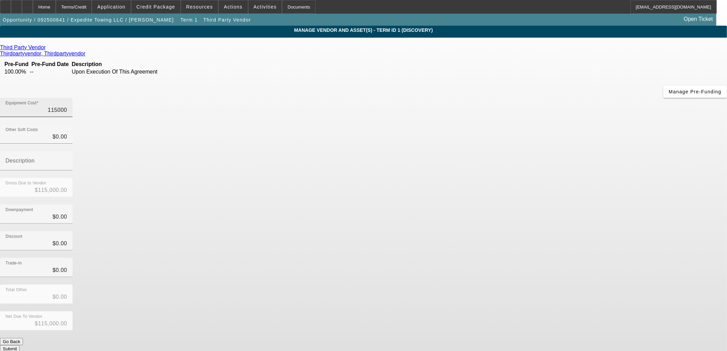
click at [67, 106] on input "115000" at bounding box center [36, 110] width 62 height 8
type input "1"
type input "$1.00"
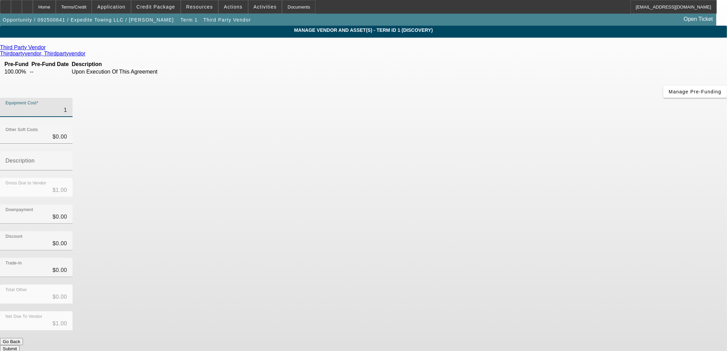
type input "11"
type input "$11.00"
type input "117"
type input "$117.00"
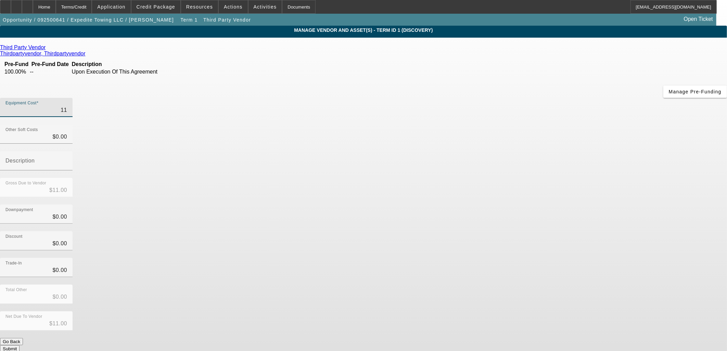
type input "$117.00"
type input "1174"
type input "$1,174.00"
type input "11746"
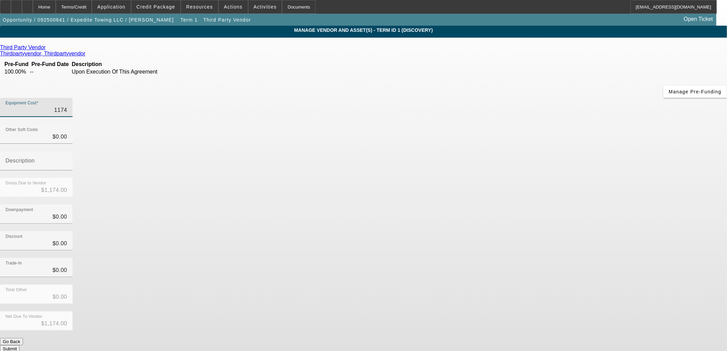
type input "$11,746.00"
type input "117467"
type input "$117,467.00"
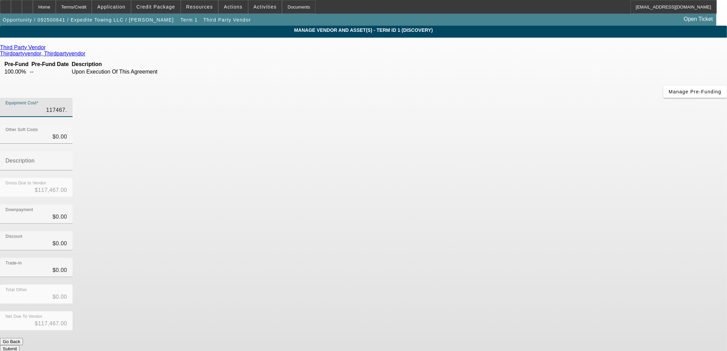
type input "117467.1"
type input "$117,467.10"
type input "117467.17"
type input "$117,467.17"
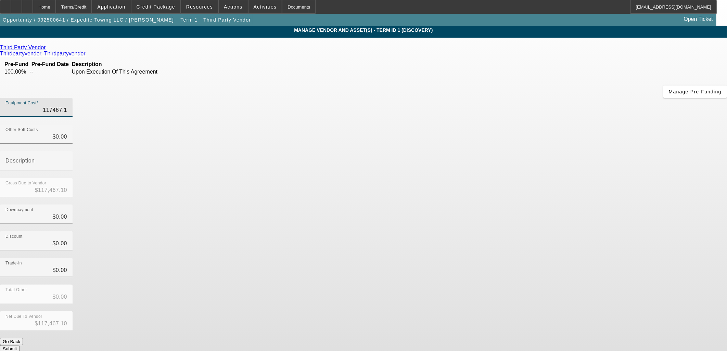
type input "$117,467.17"
click at [498, 205] on div "Downpayment $0.00" at bounding box center [363, 218] width 727 height 27
click at [20, 345] on button "Submit" at bounding box center [10, 348] width 20 height 7
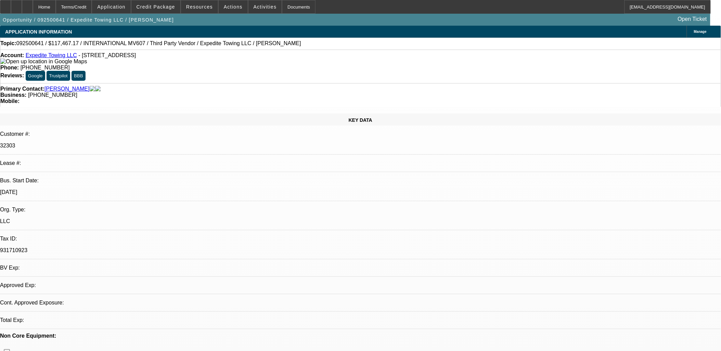
select select "0"
select select "2"
select select "0.1"
select select "4"
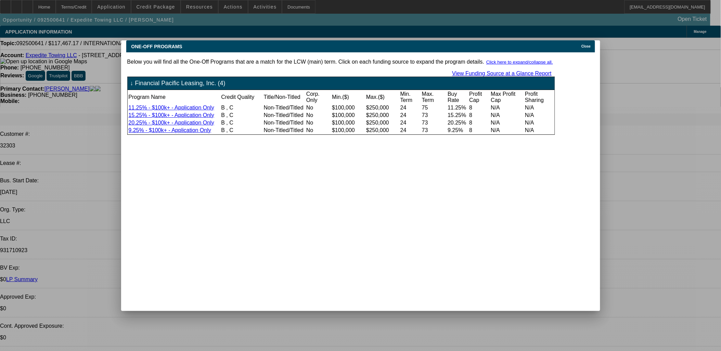
drag, startPoint x: 579, startPoint y: 43, endPoint x: 573, endPoint y: 48, distance: 7.8
click at [580, 44] on icon at bounding box center [580, 46] width 0 height 4
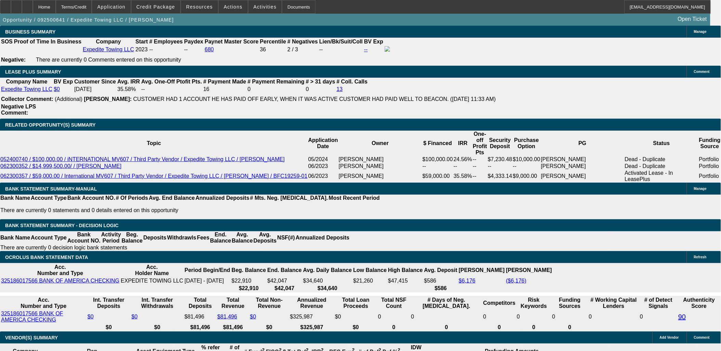
scroll to position [1104, 0]
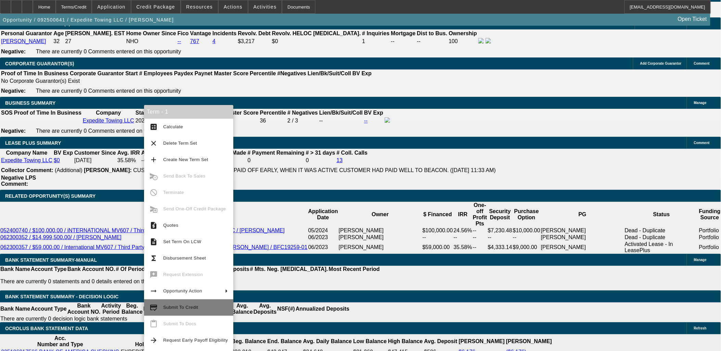
click at [175, 309] on span "Submit To Credit" at bounding box center [180, 307] width 35 height 5
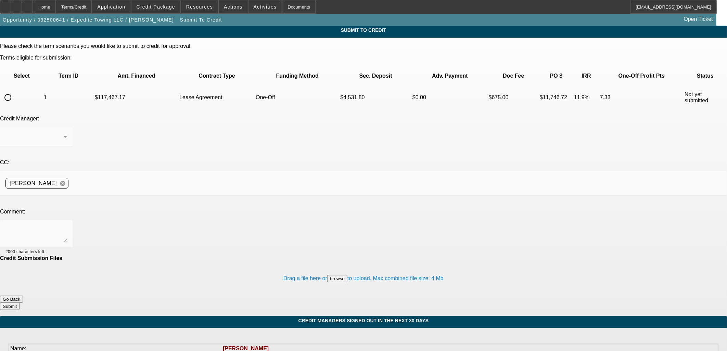
click at [15, 91] on input "radio" at bounding box center [8, 98] width 14 height 14
radio input "true"
click at [67, 226] on textarea at bounding box center [36, 234] width 62 height 16
type textarea "please send to Channel"
click at [20, 303] on button "Submit" at bounding box center [10, 306] width 20 height 7
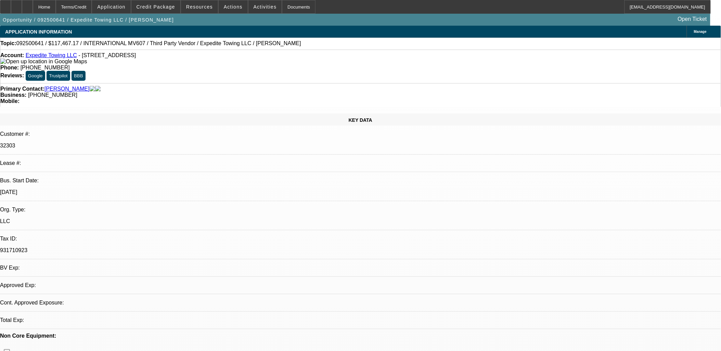
select select "0"
select select "2"
select select "0.1"
select select "4"
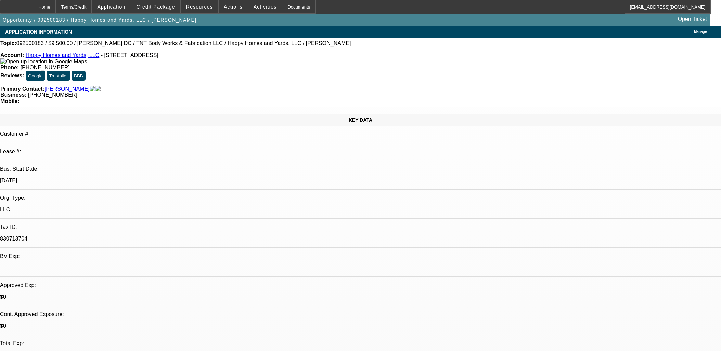
select select "0"
select select "6"
select select "0"
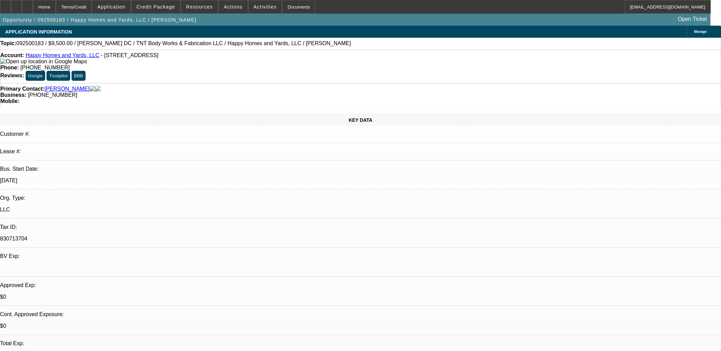
select select "0"
select select "6"
select select "0"
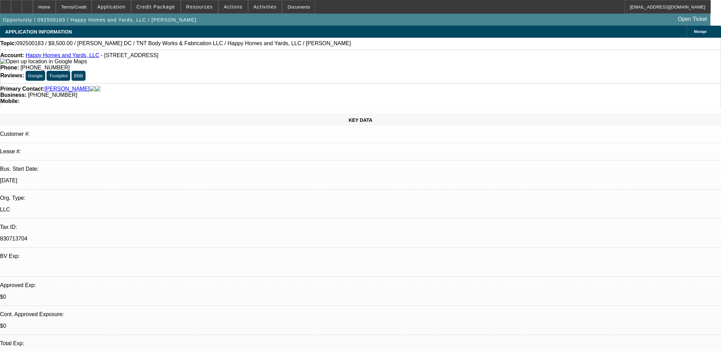
select select "0"
select select "6"
select select "0"
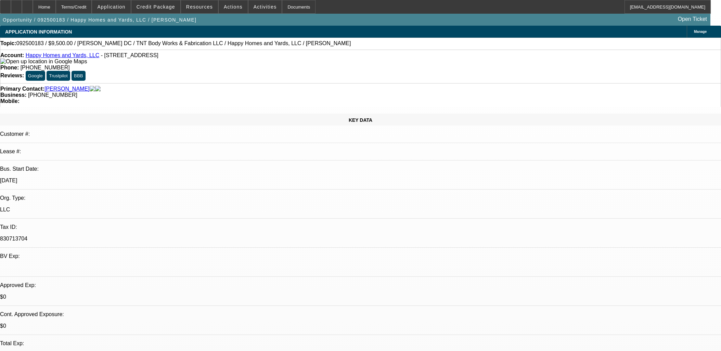
select select "6"
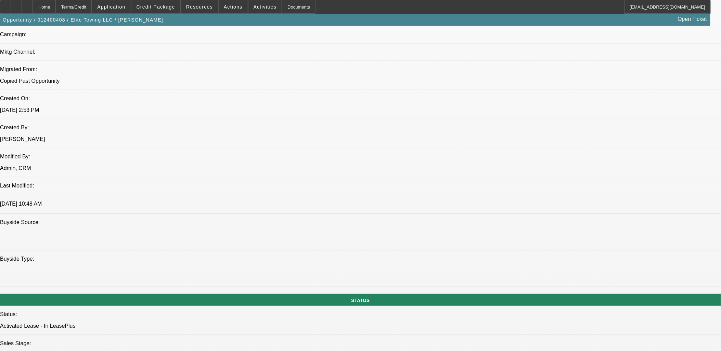
select select "0"
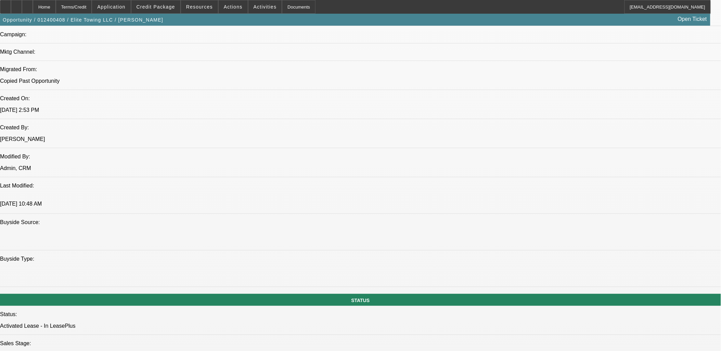
select select "0"
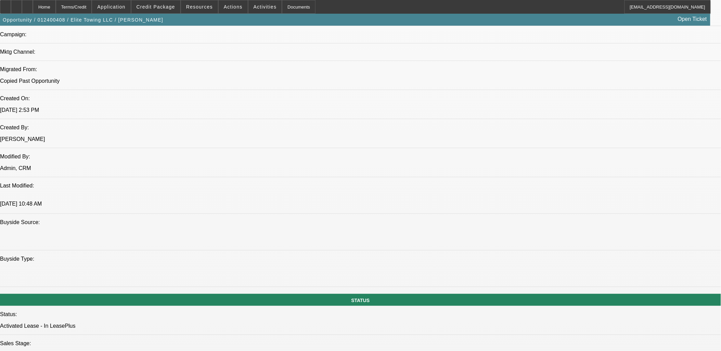
select select "0"
select select "1"
select select "6"
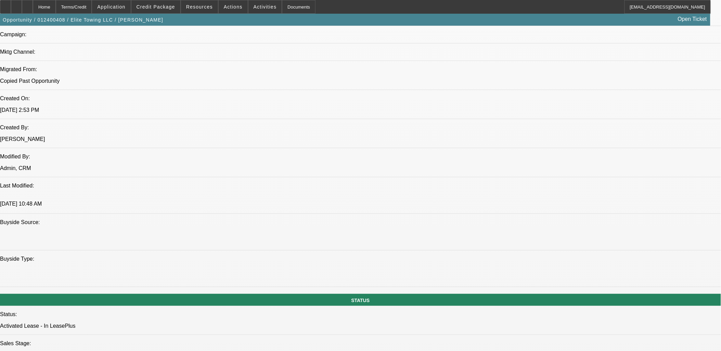
select select "1"
select select "6"
select select "1"
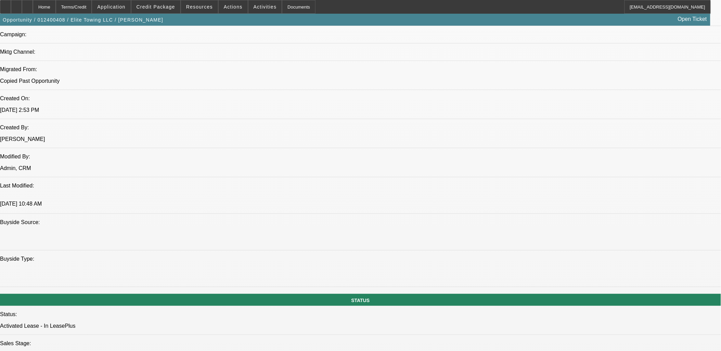
select select "6"
select select "1"
select select "6"
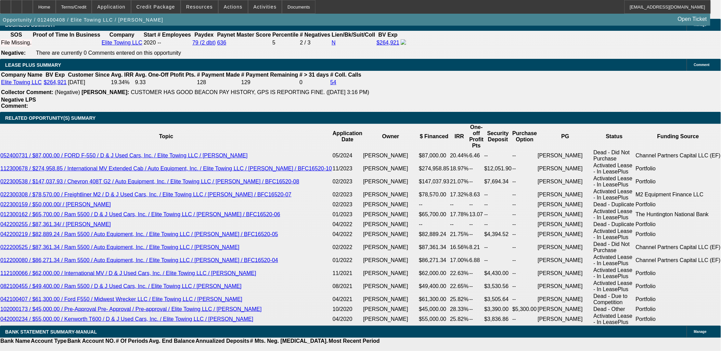
scroll to position [1180, 0]
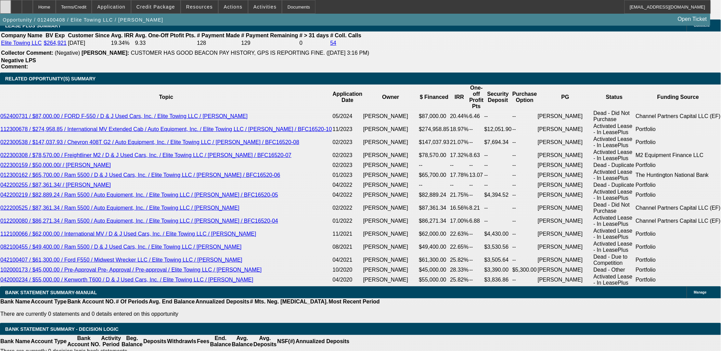
click at [11, 10] on div at bounding box center [5, 7] width 11 height 14
click at [163, 5] on span "Credit Package" at bounding box center [156, 6] width 39 height 5
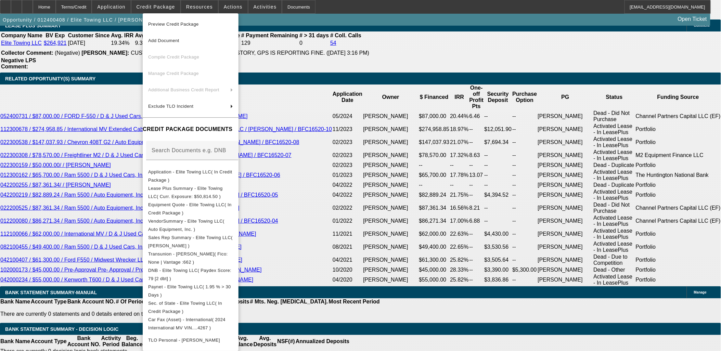
click at [454, 192] on div at bounding box center [360, 175] width 721 height 351
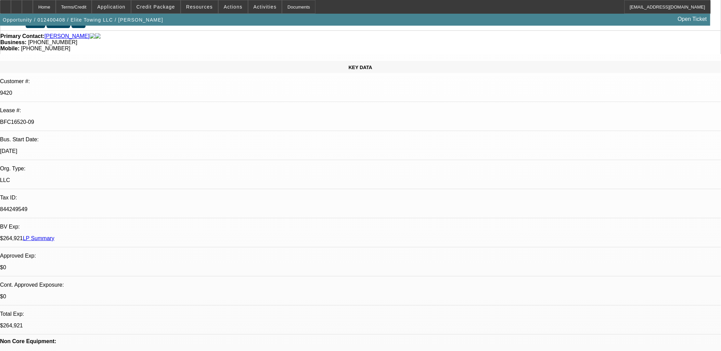
scroll to position [0, 0]
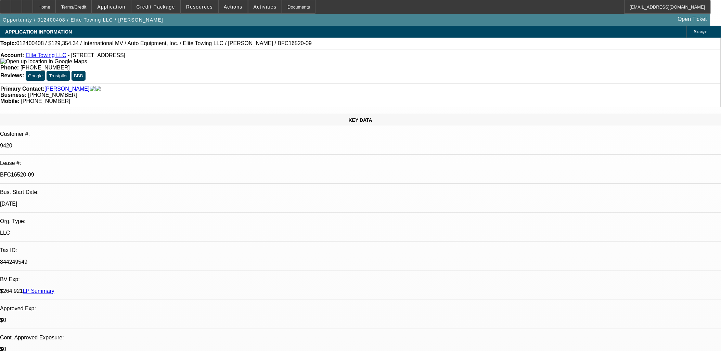
drag, startPoint x: 125, startPoint y: 115, endPoint x: 87, endPoint y: 117, distance: 38.0
click at [87, 172] on div "BFC16520-09" at bounding box center [360, 175] width 721 height 6
copy p "BFC16520-09"
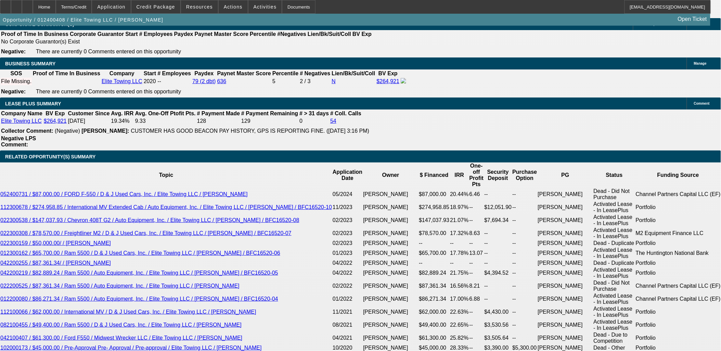
scroll to position [1179, 0]
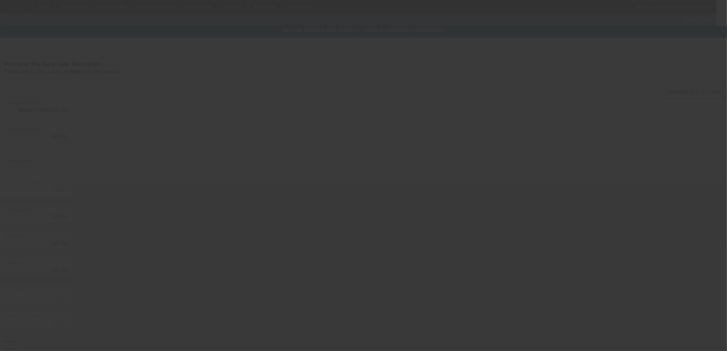
type input "$138,679.34"
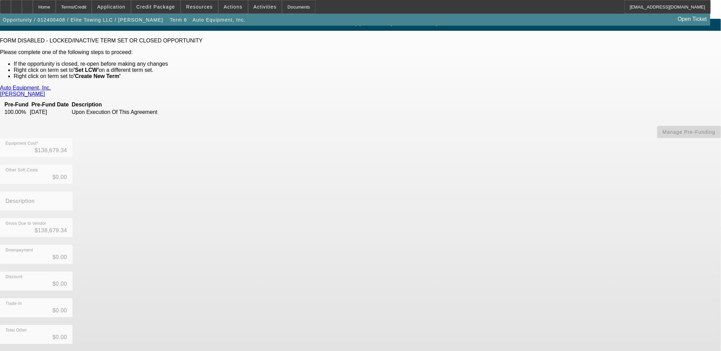
scroll to position [13, 0]
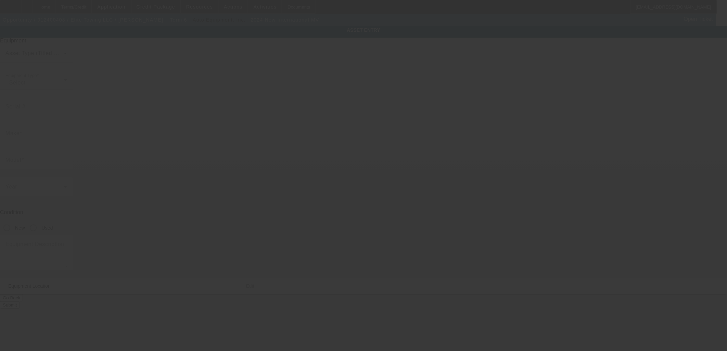
type input "[US_VEHICLE_IDENTIFICATION_NUMBER]"
type input "International"
type input "MV"
radio input "true"
type textarea "with"
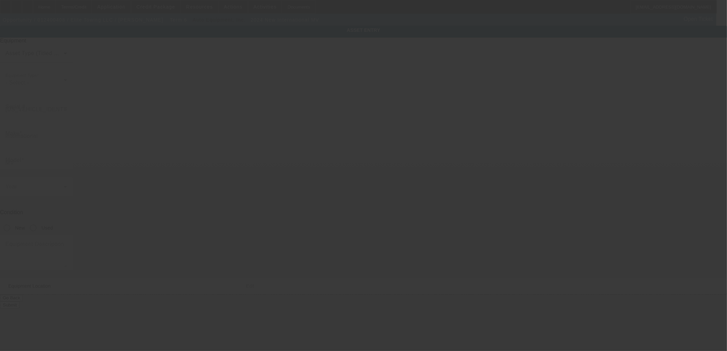
type input "[STREET_ADDRESS]"
type input "Bldg D"
type input "[GEOGRAPHIC_DATA]"
type input "28147"
type input "[PERSON_NAME]"
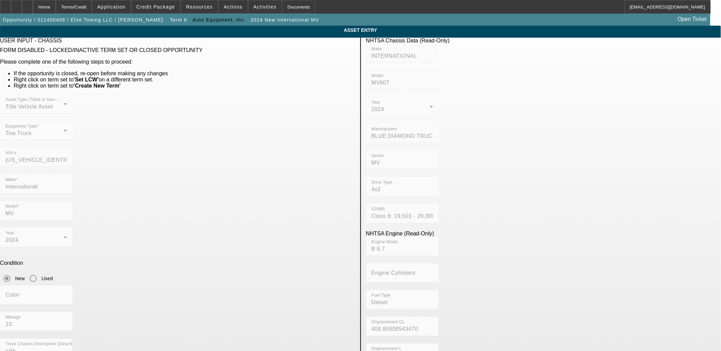
click at [73, 148] on mat-form-field "VIN # [US_VEHICLE_IDENTIFICATION_NUMBER]" at bounding box center [36, 161] width 73 height 27
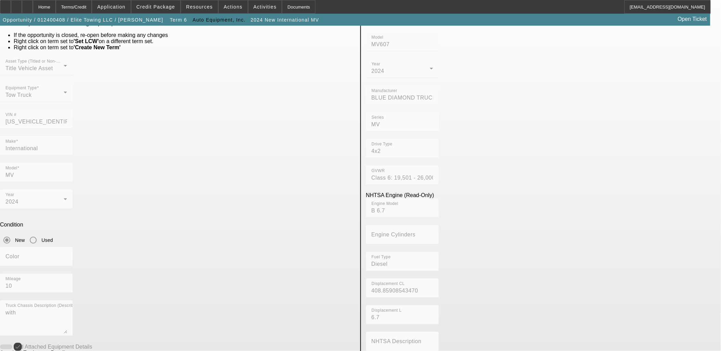
scroll to position [114, 0]
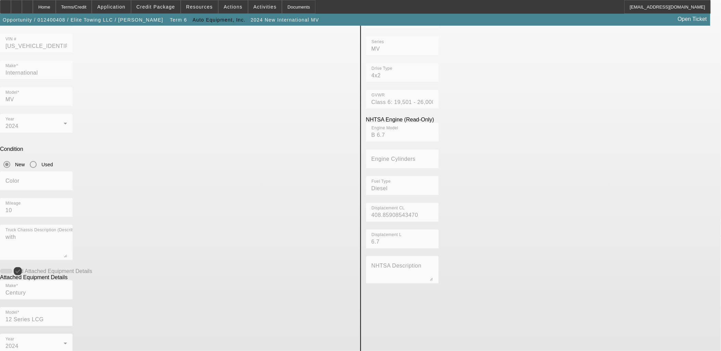
click at [56, 8] on div "Home" at bounding box center [44, 7] width 23 height 14
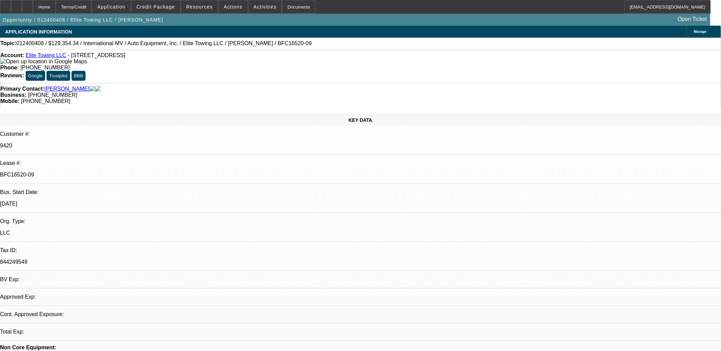
select select "0"
select select "6"
select select "0"
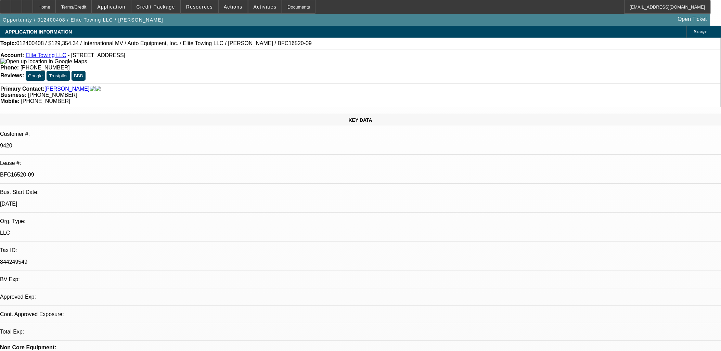
select select "0"
select select "6"
select select "0"
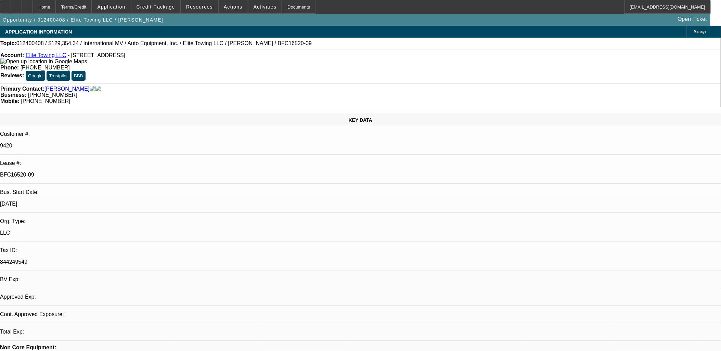
select select "0"
select select "6"
select select "0"
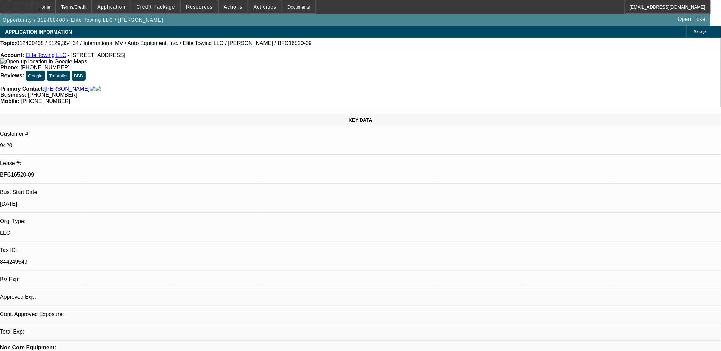
select select "6"
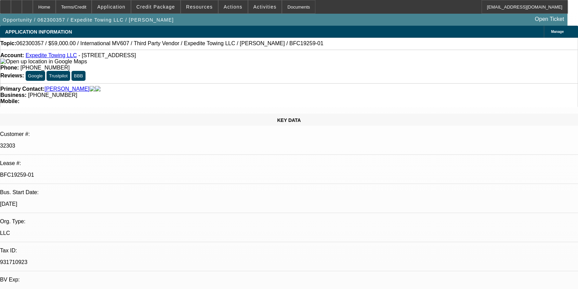
select select "0"
select select "2"
select select "0.1"
select select "0"
select select "2"
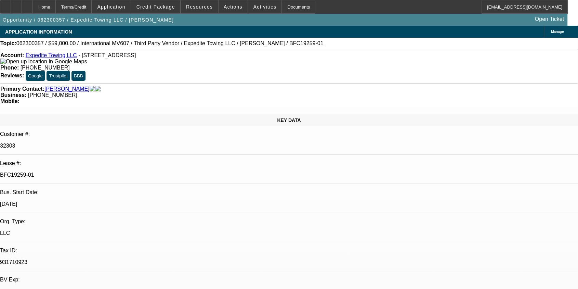
select select "0.1"
select select "0"
select select "2"
select select "0.1"
select select "0"
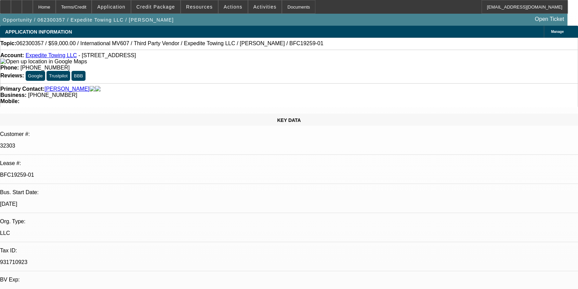
select select "2"
select select "0.1"
select select "1"
select select "2"
select select "4"
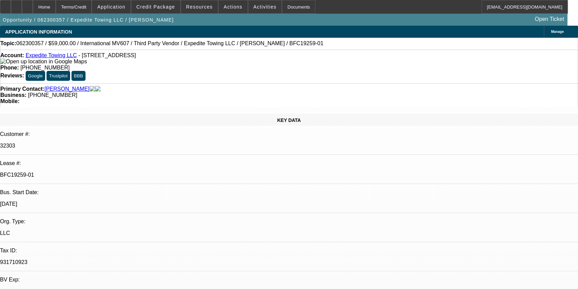
select select "1"
select select "2"
select select "4"
select select "1"
select select "2"
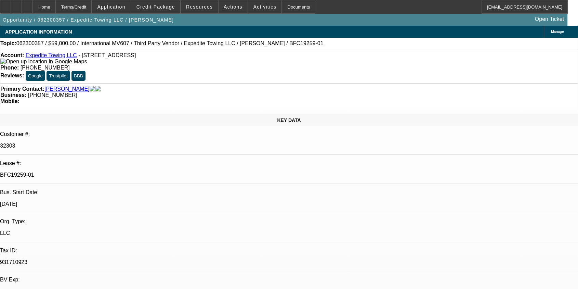
select select "4"
select select "1"
select select "2"
select select "4"
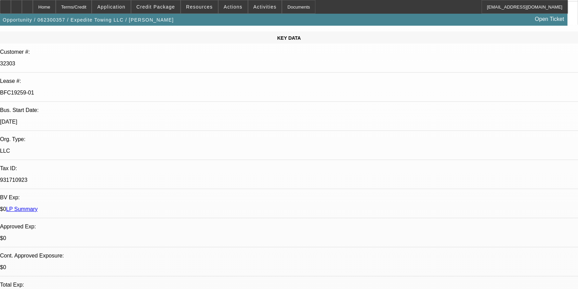
scroll to position [114, 0]
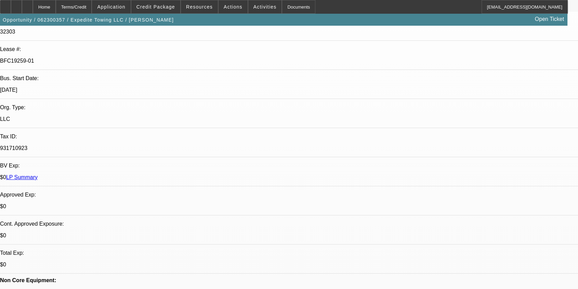
drag, startPoint x: 426, startPoint y: 240, endPoint x: 391, endPoint y: 220, distance: 40.8
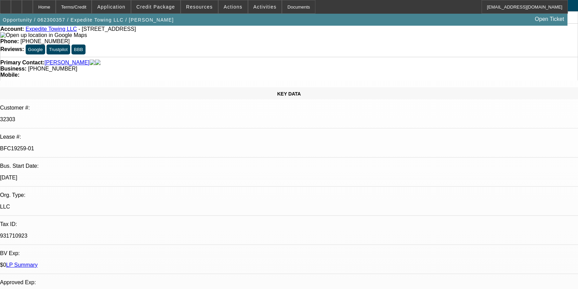
scroll to position [0, 0]
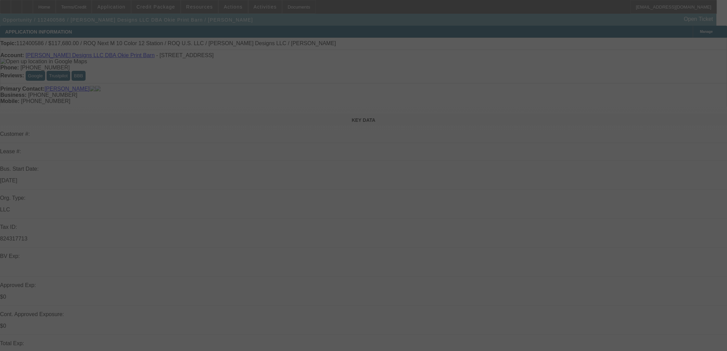
select select "0.2"
select select "2"
select select "0"
select select "0.2"
select select "2"
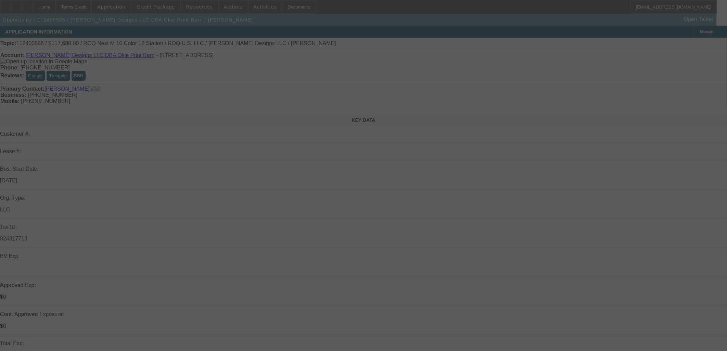
select select "0.1"
select select "0"
select select "2"
select select "0.1"
select select "0"
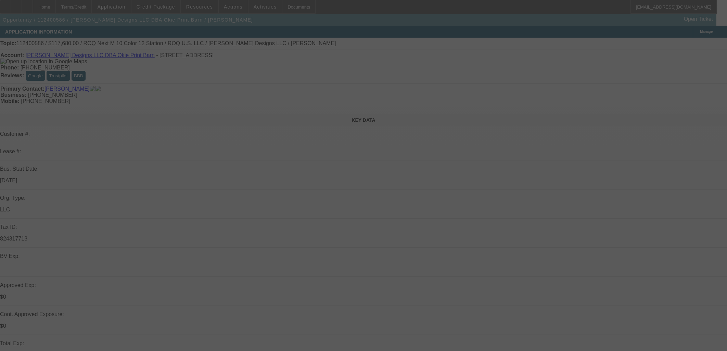
select select "2"
select select "0.1"
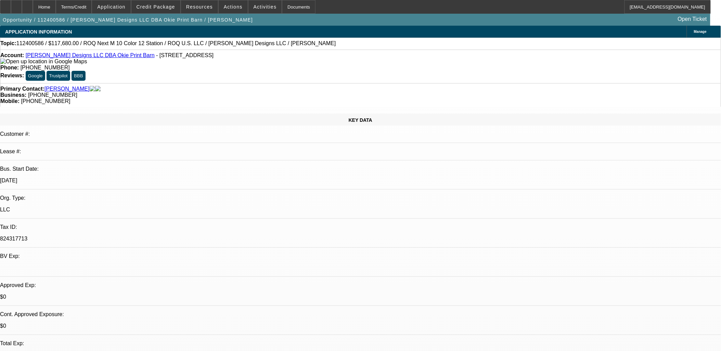
select select "1"
select select "2"
select select "6"
select select "1"
select select "2"
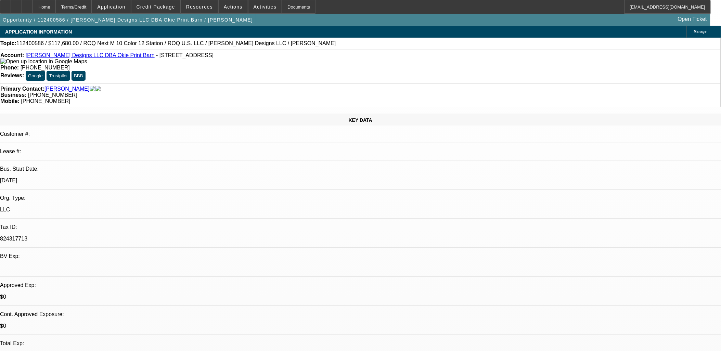
select select "4"
select select "1"
select select "2"
select select "4"
select select "1"
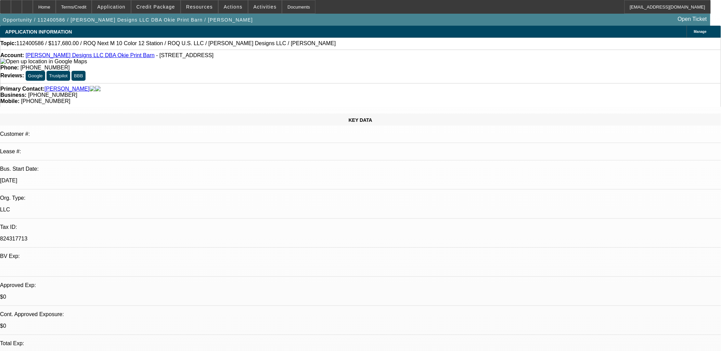
select select "2"
select select "4"
click at [256, 9] on span at bounding box center [265, 7] width 34 height 16
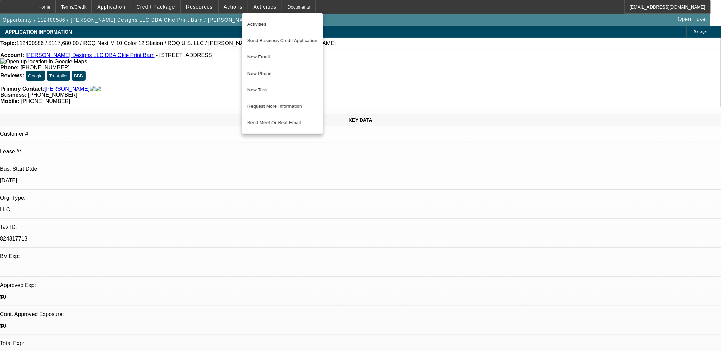
click at [230, 3] on div at bounding box center [360, 175] width 721 height 351
click at [230, 3] on span at bounding box center [233, 7] width 29 height 16
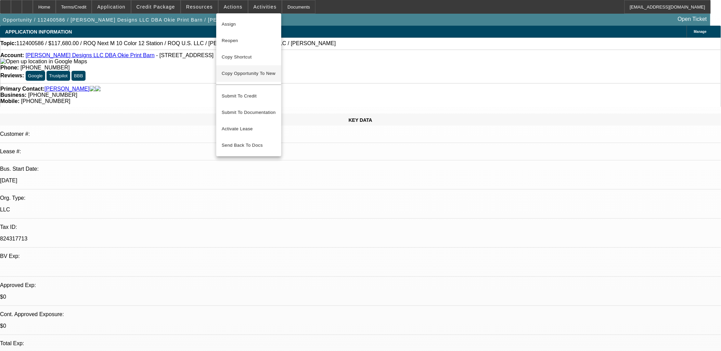
click at [253, 71] on span "Copy Opportunity To New" at bounding box center [249, 73] width 54 height 5
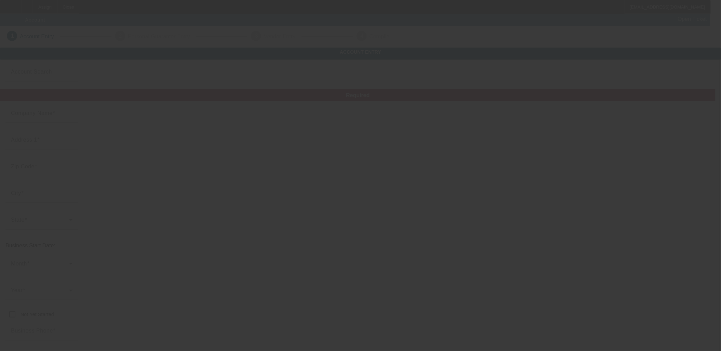
type input "[PERSON_NAME] Designs LLC"
type input "633 E State Highway 152"
type input "73064"
type input "Mustang"
type input "[PHONE_NUMBER]"
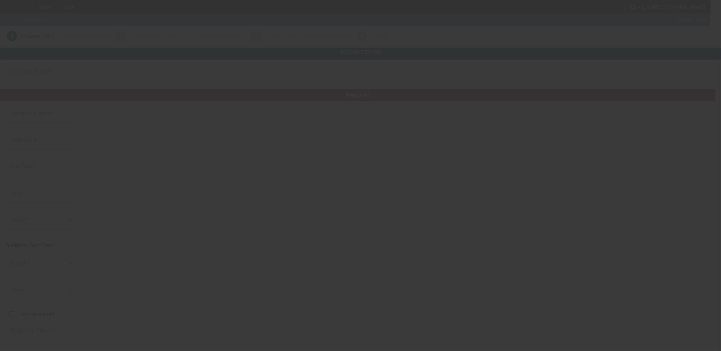
type input "Okie Print Barn"
type input "[PERSON_NAME][EMAIL_ADDRESS][DOMAIN_NAME]"
type input "824317713"
type input "https://okieprintbarn.com/"
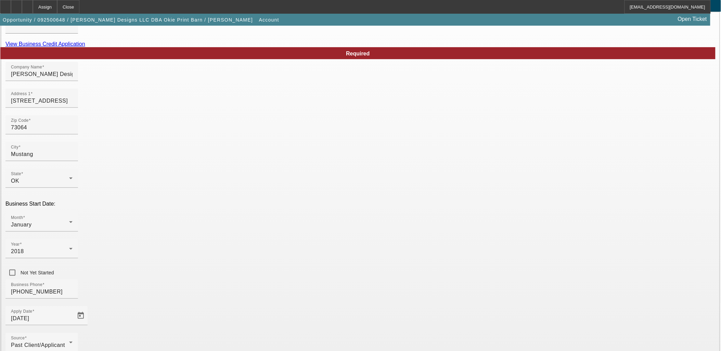
scroll to position [85, 0]
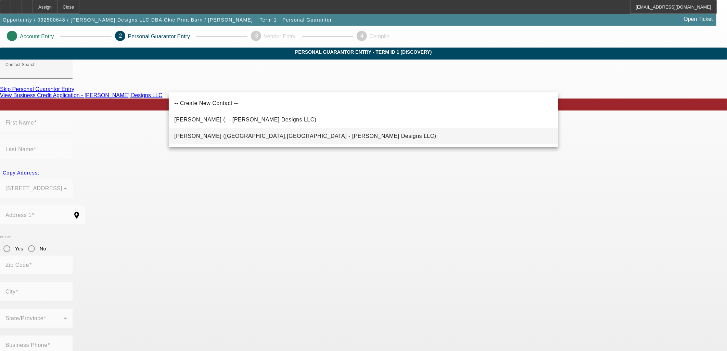
click at [224, 136] on span "Anderson, Matthew (Yukon,OK - VAnderson Designs LLC)" at bounding box center [305, 136] width 262 height 6
type input "Anderson, Matthew (Yukon,OK - VAnderson Designs LLC)"
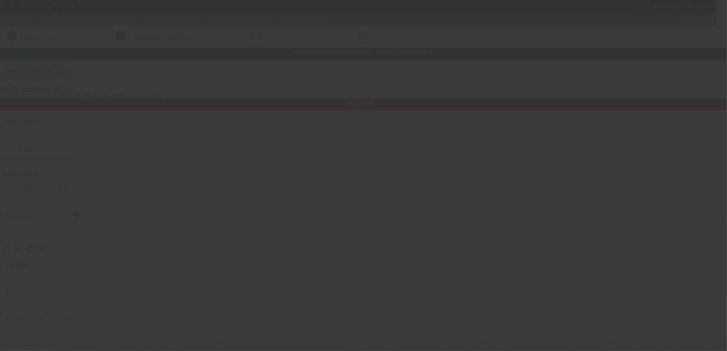
type input "Matthew"
type input "[PERSON_NAME]"
type input "[STREET_ADDRESS][PERSON_NAME]"
radio input "true"
type input "73099"
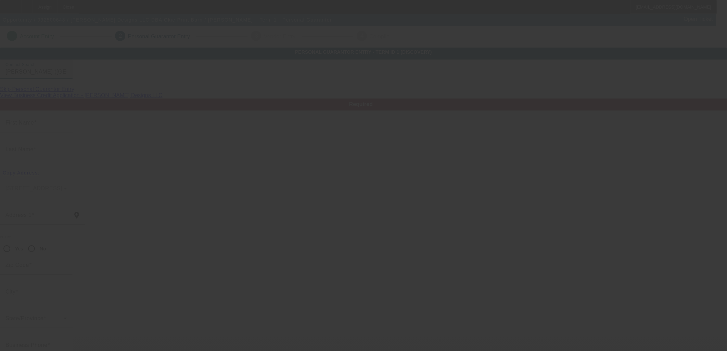
type input "Yukon"
type input "[PHONE_NUMBER]"
type input "0"
type input "327-70-5748"
type input "matt@okieprintbarn.com"
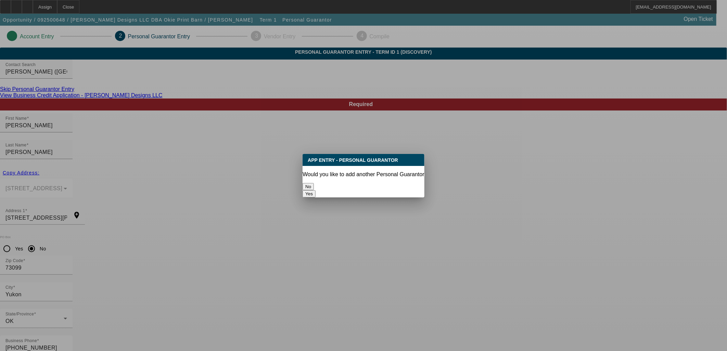
click at [316, 190] on button "Yes" at bounding box center [309, 193] width 13 height 7
radio input "false"
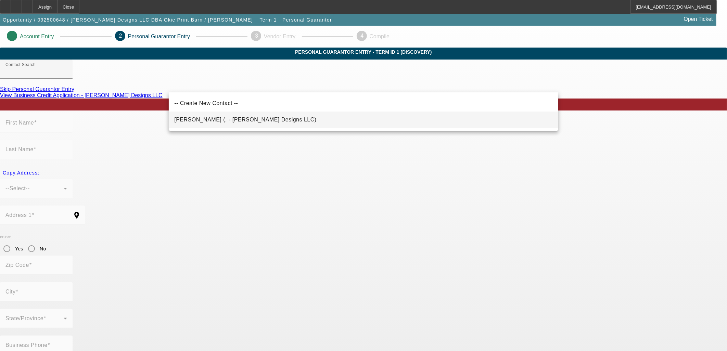
click at [249, 121] on span "Anderson, Veronica (, - VAnderson Designs LLC)" at bounding box center [245, 120] width 142 height 6
type input "Anderson, Veronica (, - VAnderson Designs LLC)"
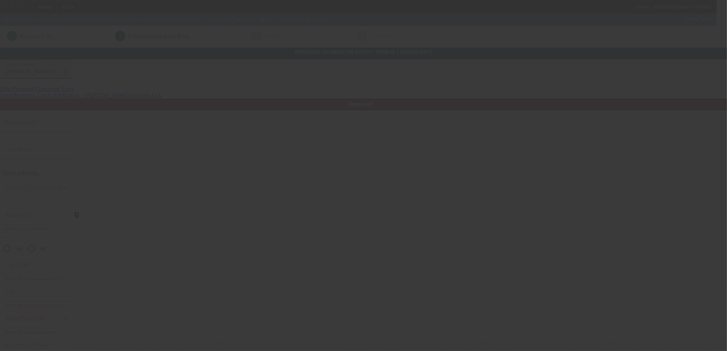
type input "Veronica"
type input "Anderson"
radio input "true"
type input "(405) 806-5391"
type input "veronica@okieprintbarn.com"
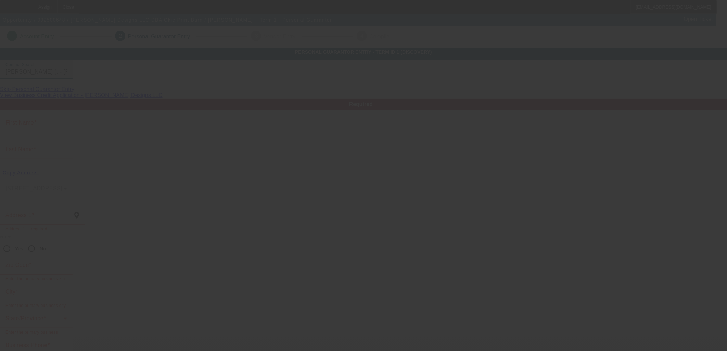
type input "(405) 512-1806"
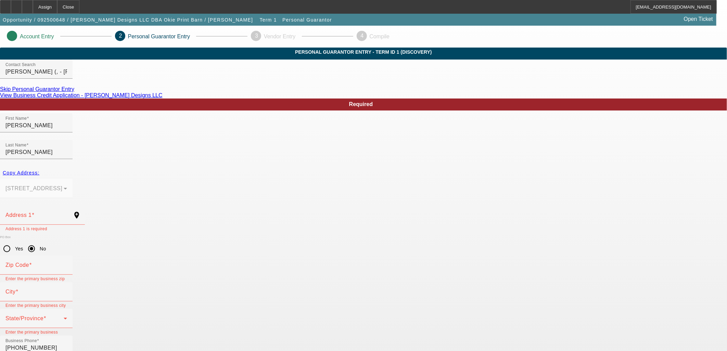
click at [74, 92] on link "Skip Personal Guarantor Entry" at bounding box center [37, 89] width 74 height 6
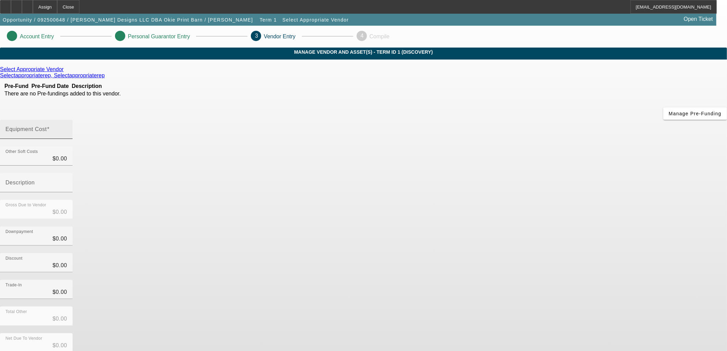
click at [47, 126] on mat-label "Equipment Cost" at bounding box center [25, 129] width 41 height 6
click at [67, 128] on input "Equipment Cost" at bounding box center [36, 132] width 62 height 8
type input "6"
type input "$6.00"
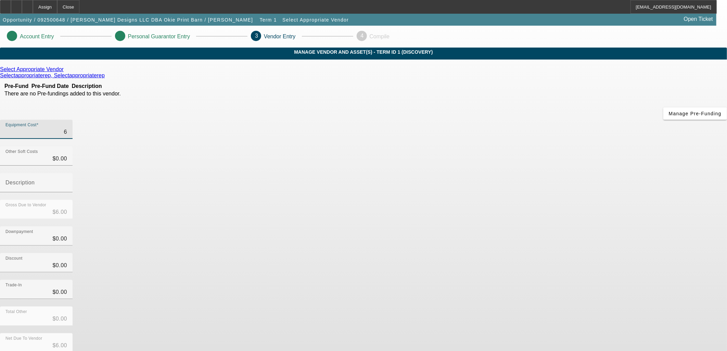
type input "65"
type input "$65.00"
type input "650"
type input "$650.00"
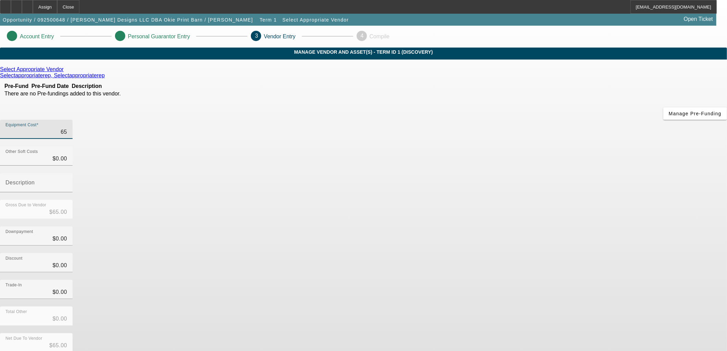
type input "$650.00"
type input "6500"
type input "$6,500.00"
type input "65000"
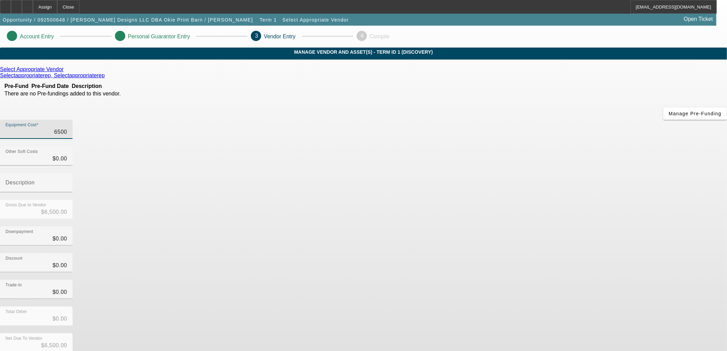
type input "$65,000.00"
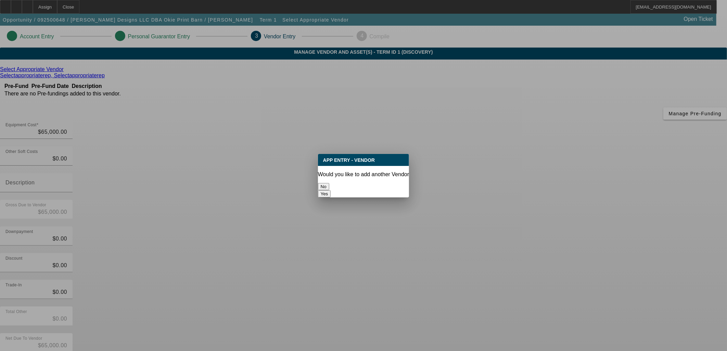
click at [329, 183] on button "No" at bounding box center [323, 186] width 11 height 7
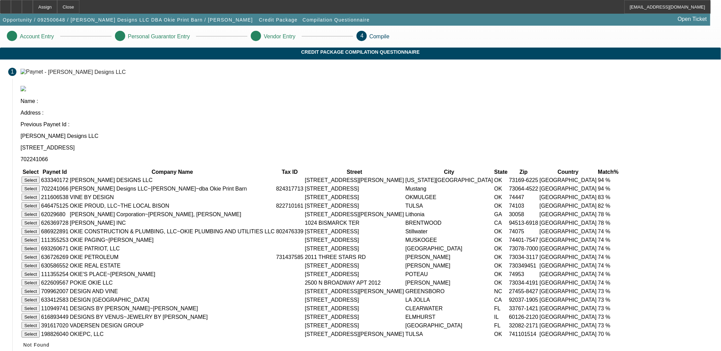
click at [40, 185] on button "Select" at bounding box center [31, 188] width 18 height 7
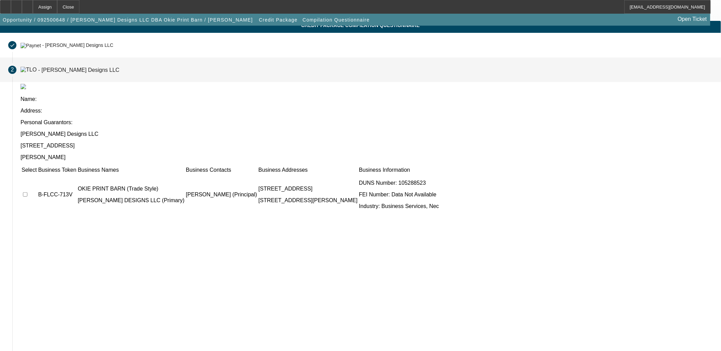
scroll to position [26, 0]
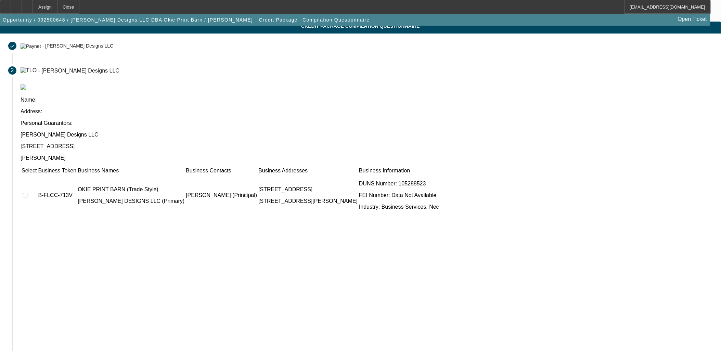
click at [27, 193] on input "checkbox" at bounding box center [25, 195] width 4 height 4
checkbox input "true"
click at [288, 206] on div "Select Business Token Business Names Business Contacts Business Addresses Busin…" at bounding box center [367, 261] width 692 height 188
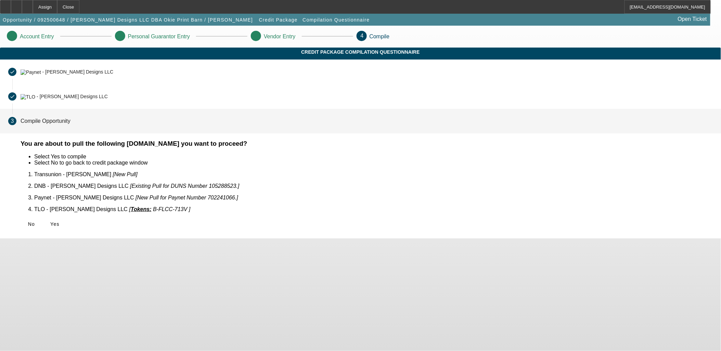
scroll to position [0, 0]
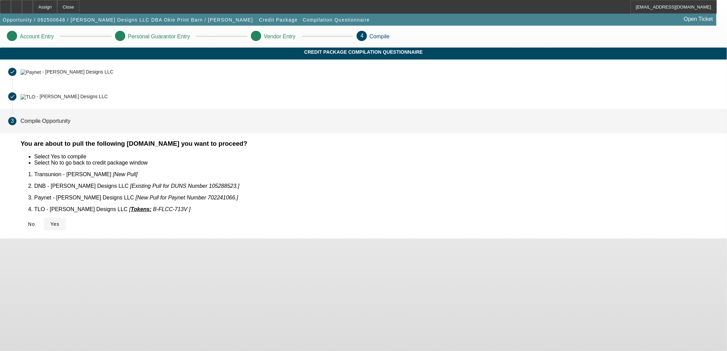
click at [60, 221] on span "Yes" at bounding box center [54, 223] width 9 height 5
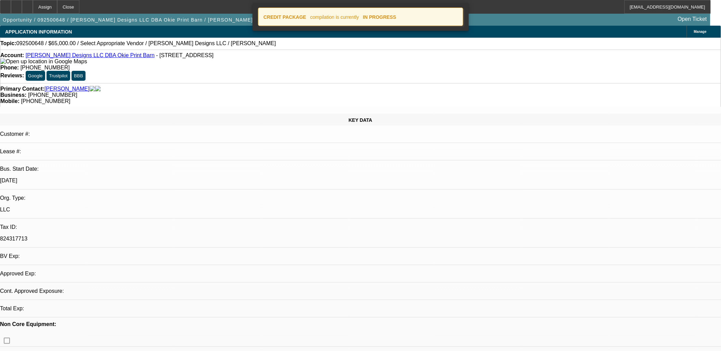
select select "0"
select select "2"
select select "0.1"
select select "4"
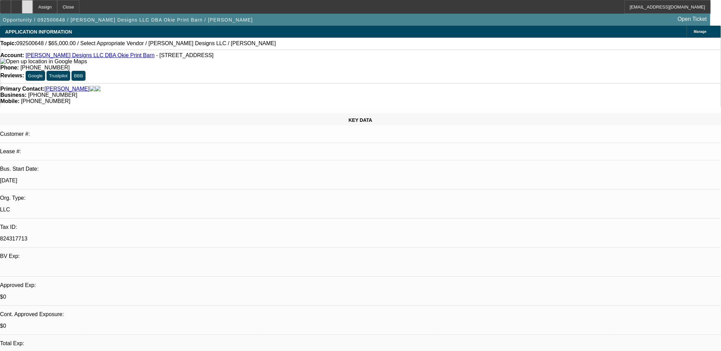
click at [33, 7] on div at bounding box center [27, 7] width 11 height 14
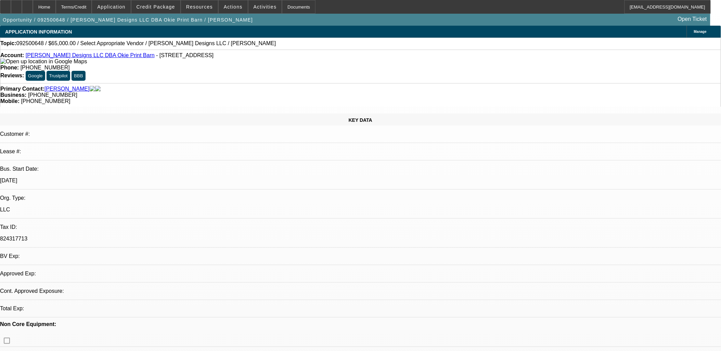
select select "0"
select select "2"
select select "0.1"
select select "4"
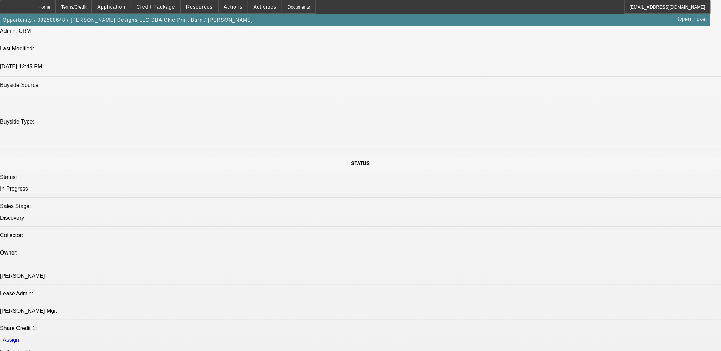
scroll to position [380, 0]
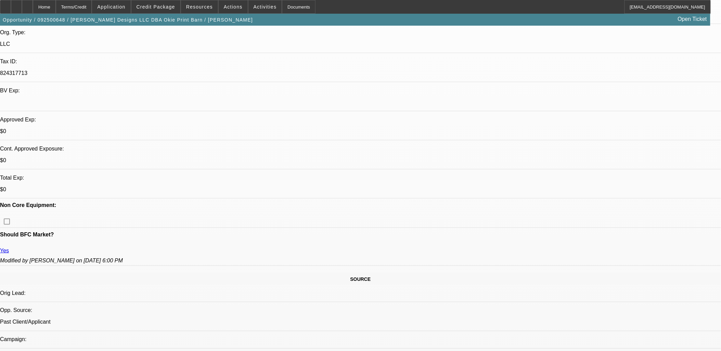
scroll to position [152, 0]
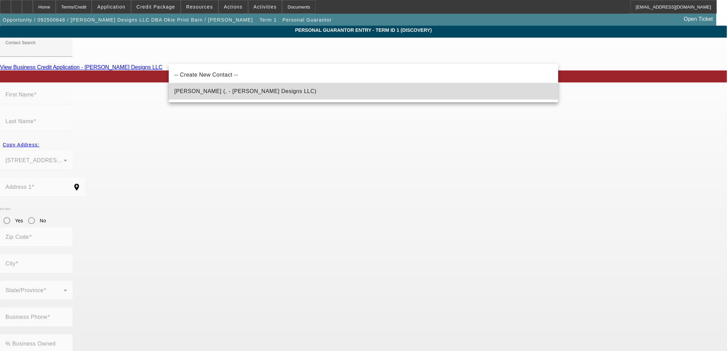
click at [235, 90] on span "[PERSON_NAME] (, - [PERSON_NAME] Designs LLC)" at bounding box center [245, 91] width 142 height 6
type input "[PERSON_NAME] (, - [PERSON_NAME] Designs LLC)"
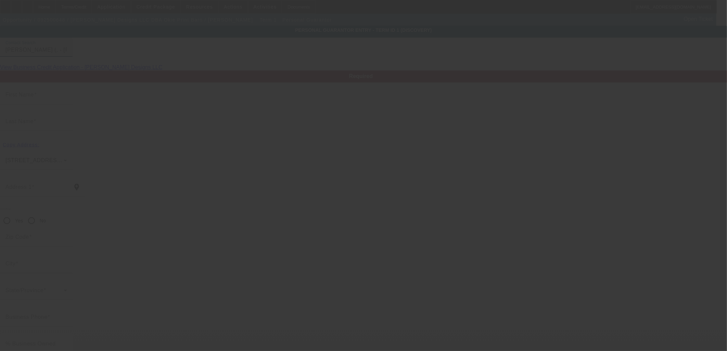
type input "[PERSON_NAME]"
radio input "true"
type input "[PHONE_NUMBER]"
type input "[PERSON_NAME][EMAIL_ADDRESS][DOMAIN_NAME]"
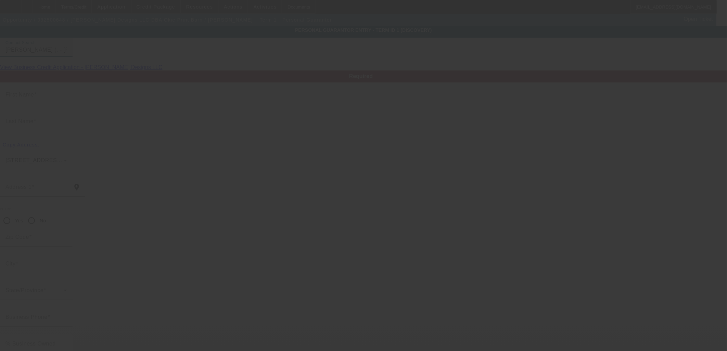
type input "[PHONE_NUMBER]"
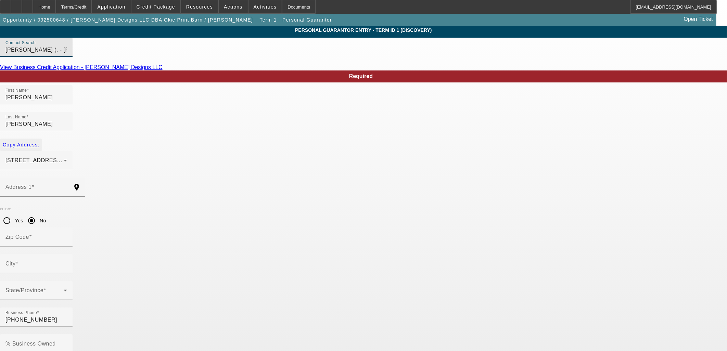
click at [42, 137] on span "button" at bounding box center [21, 145] width 42 height 16
type input "[STREET_ADDRESS][PERSON_NAME]"
radio input "false"
type input "73099"
type input "Yukon"
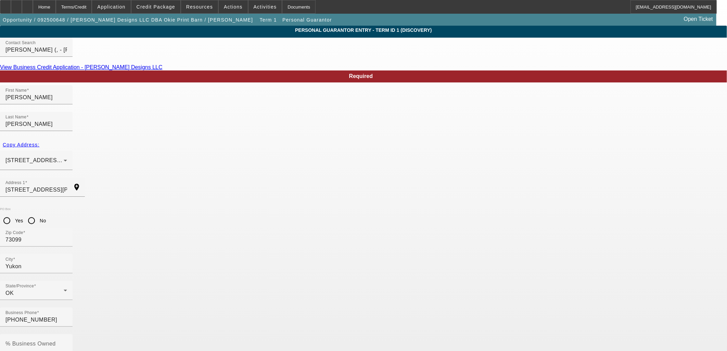
paste input "442-02-1267"
type input "442-02-1267"
click at [56, 341] on mat-label "% Business Owned" at bounding box center [30, 344] width 50 height 6
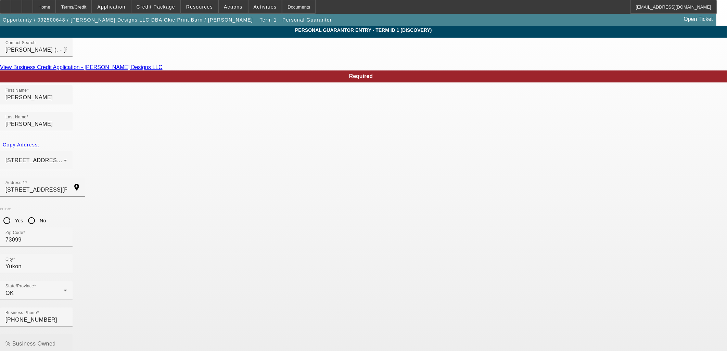
click at [67, 343] on input "% Business Owned" at bounding box center [36, 347] width 62 height 8
type input "100"
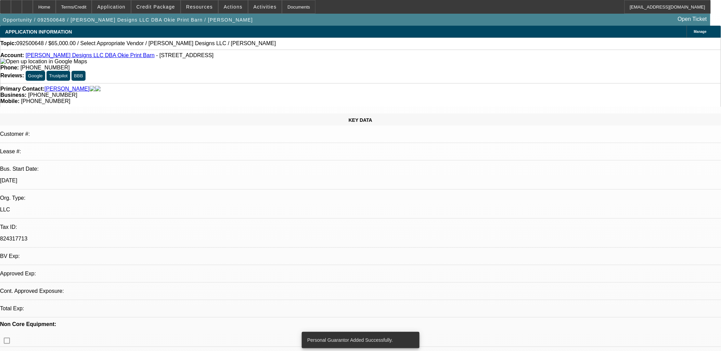
select select "0"
select select "2"
select select "0.1"
select select "4"
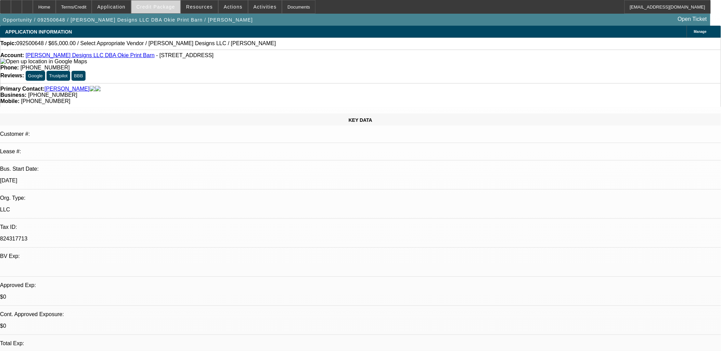
click at [159, 6] on span "Credit Package" at bounding box center [156, 6] width 39 height 5
click at [168, 4] on span "Credit Package" at bounding box center [156, 6] width 39 height 5
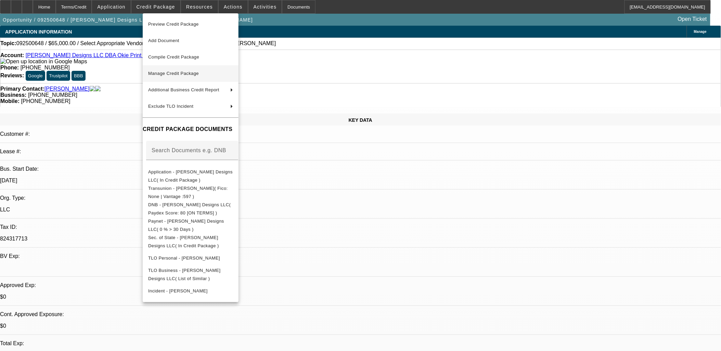
click at [187, 75] on span "Manage Credit Package" at bounding box center [173, 73] width 51 height 5
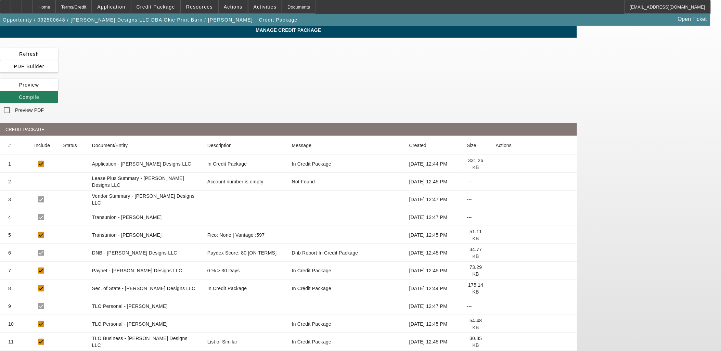
click at [58, 89] on span at bounding box center [29, 97] width 58 height 16
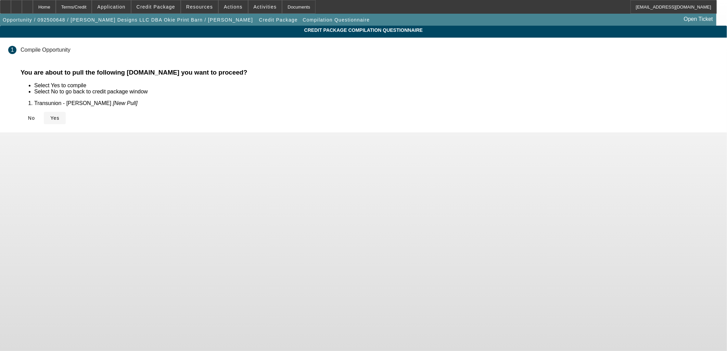
click at [50, 120] on icon at bounding box center [50, 117] width 0 height 5
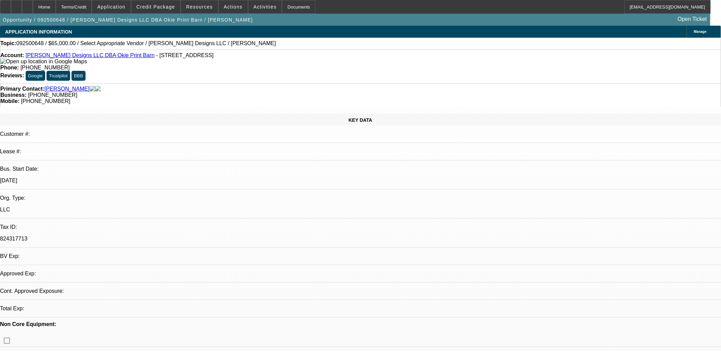
select select "0"
select select "2"
select select "0.1"
select select "4"
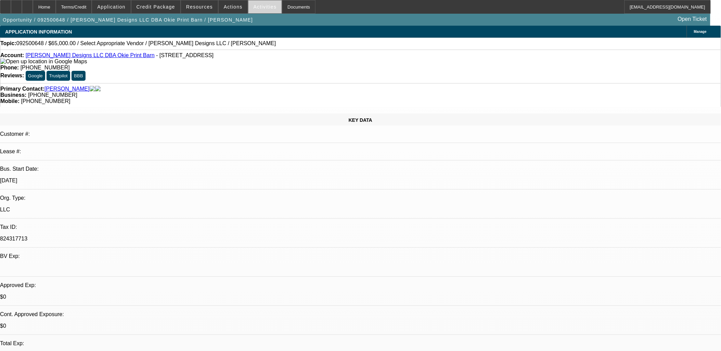
click at [254, 6] on span "Activities" at bounding box center [265, 6] width 23 height 5
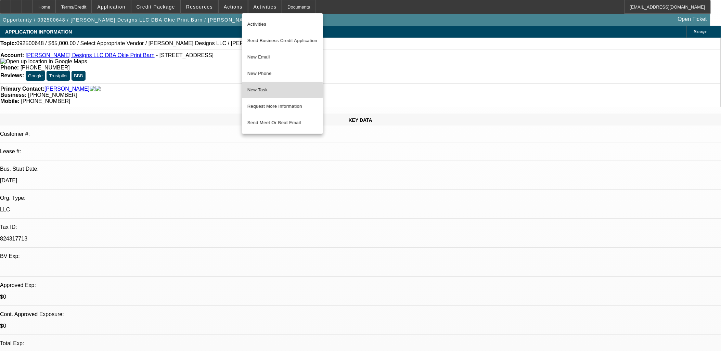
click at [267, 91] on span "New Task" at bounding box center [282, 90] width 70 height 8
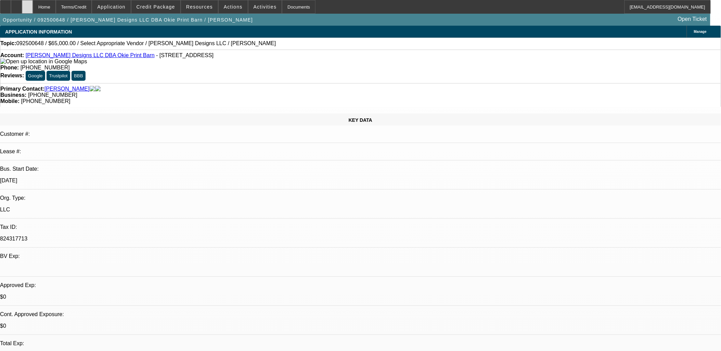
click at [33, 6] on div at bounding box center [27, 7] width 11 height 14
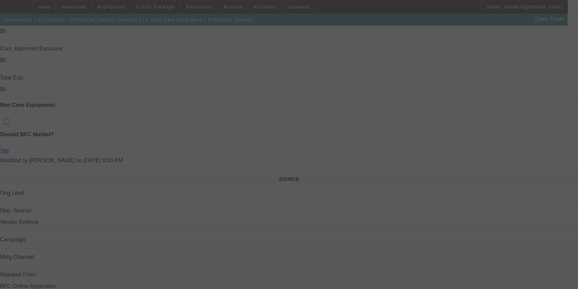
scroll to position [282, 0]
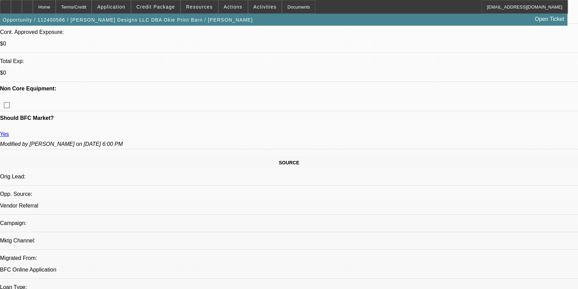
select select "0.2"
select select "2"
select select "0"
select select "0.2"
select select "2"
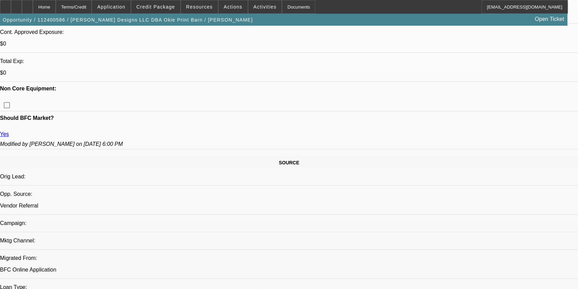
select select "0.1"
select select "0"
select select "2"
select select "0.1"
select select "0"
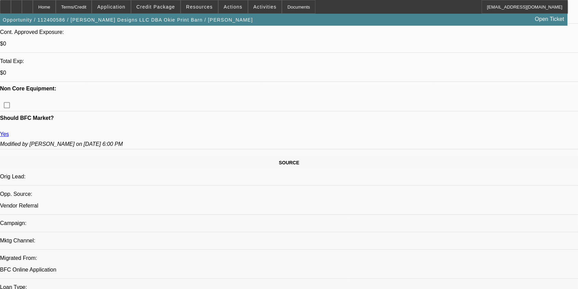
select select "2"
select select "0.1"
select select "1"
select select "2"
select select "6"
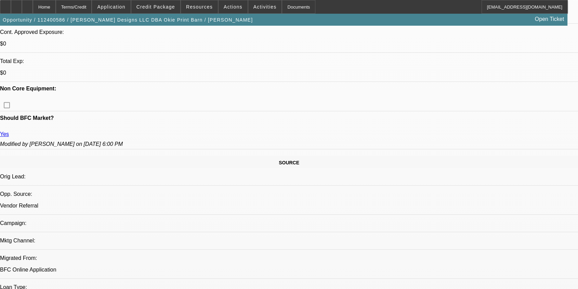
select select "1"
select select "2"
select select "4"
select select "1"
select select "2"
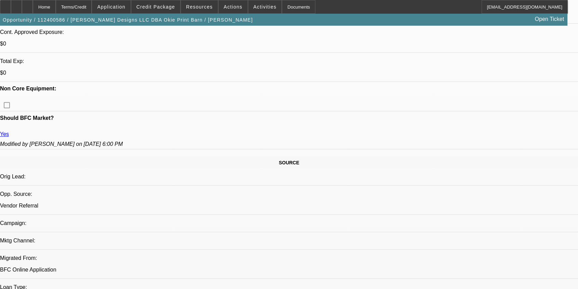
select select "4"
select select "1"
select select "2"
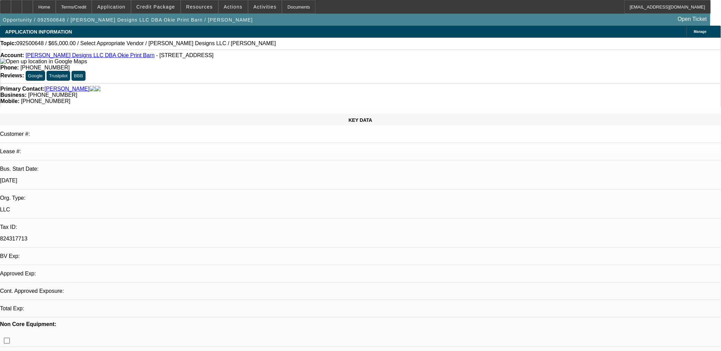
select select "0"
select select "2"
select select "0.1"
select select "1"
select select "2"
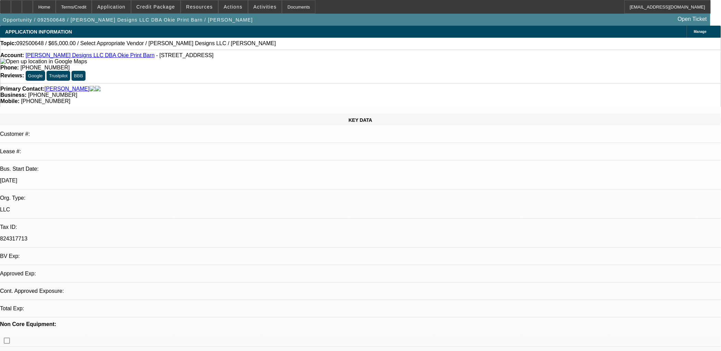
select select "4"
click at [254, 12] on span at bounding box center [265, 7] width 34 height 16
click at [253, 10] on div at bounding box center [360, 175] width 721 height 351
click at [254, 8] on span "Activities" at bounding box center [265, 6] width 23 height 5
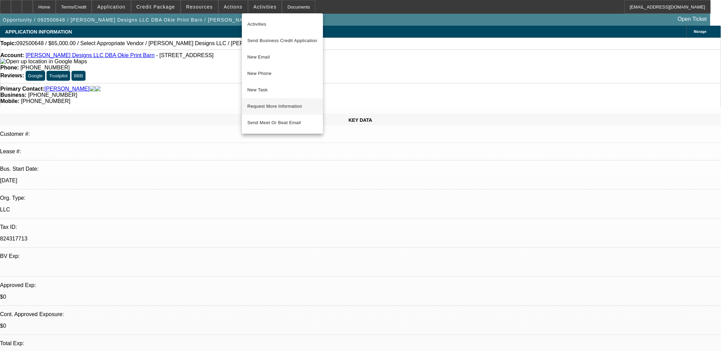
click at [271, 105] on span "Request More Information" at bounding box center [282, 106] width 70 height 8
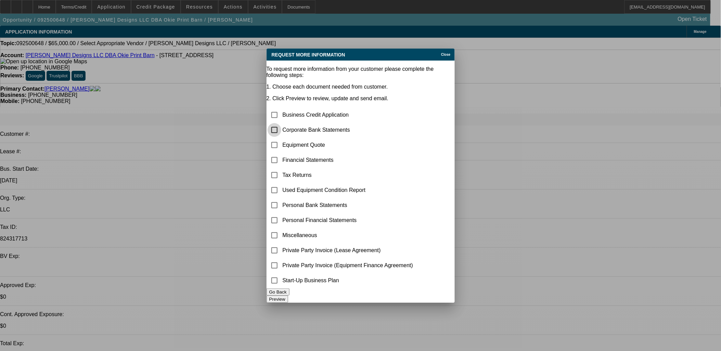
click at [281, 123] on input "checkbox" at bounding box center [275, 130] width 14 height 14
checkbox input "true"
click at [288, 296] on button "Preview" at bounding box center [278, 299] width 22 height 7
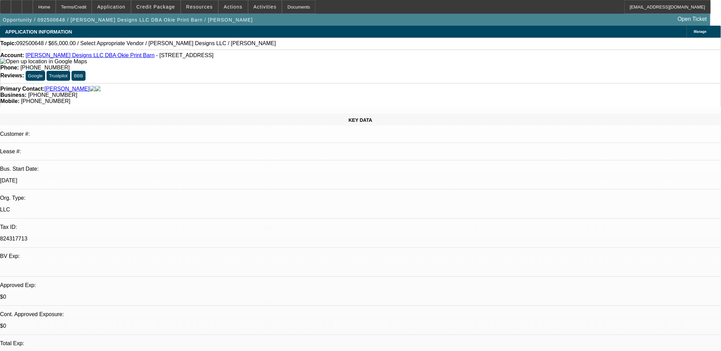
radio input "true"
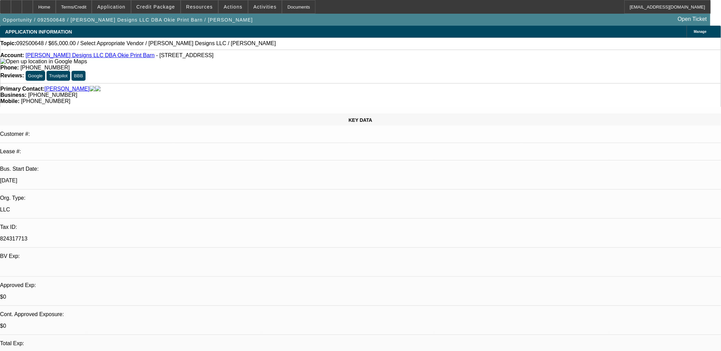
paste textarea "Veronica Anderson runs Vanderson Designs LLC DBA Okie Print Barn. Started the c…"
type textarea "Veronica Anderson runs Vanderson Designs LLC DBA Okie Print Barn. Started the c…"
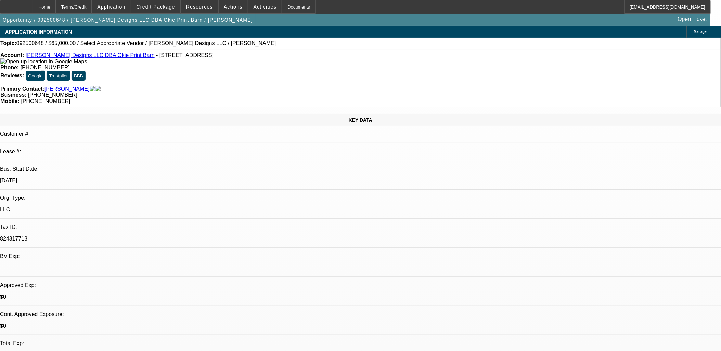
radio input "true"
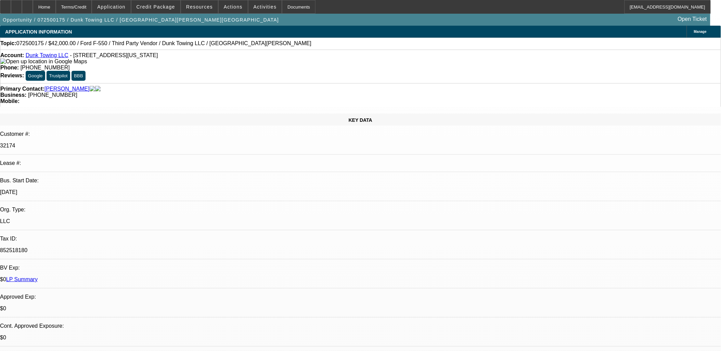
select select "0"
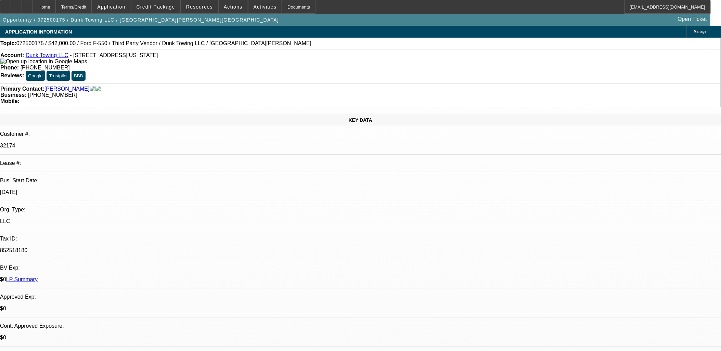
select select "0"
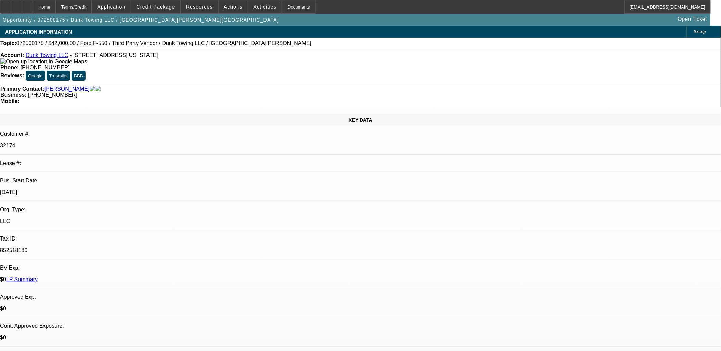
select select "0"
select select "1"
select select "3"
select select "6"
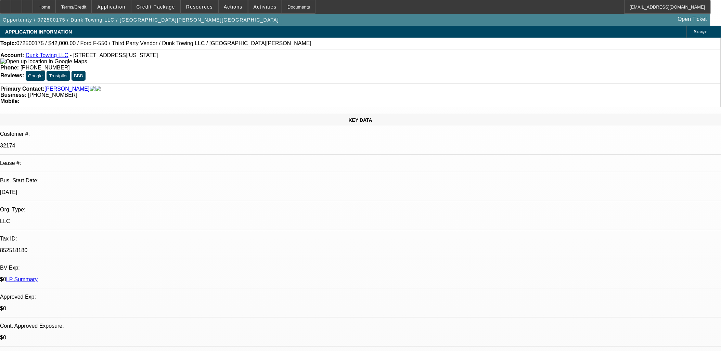
select select "1"
select select "3"
select select "6"
select select "1"
select select "3"
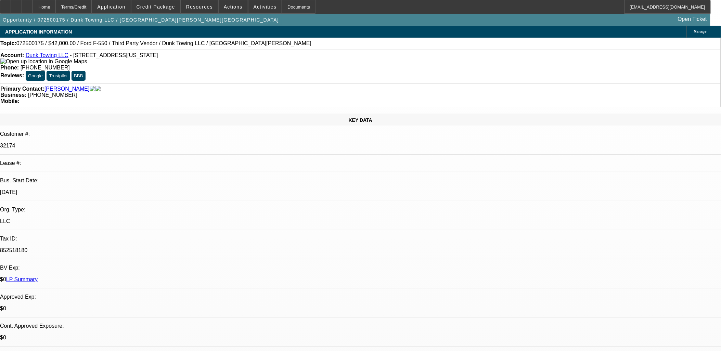
select select "6"
select select "1"
select select "6"
click at [150, 5] on span "Credit Package" at bounding box center [156, 6] width 39 height 5
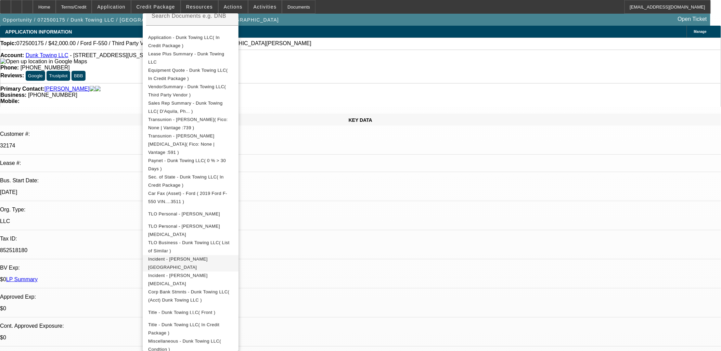
scroll to position [38, 0]
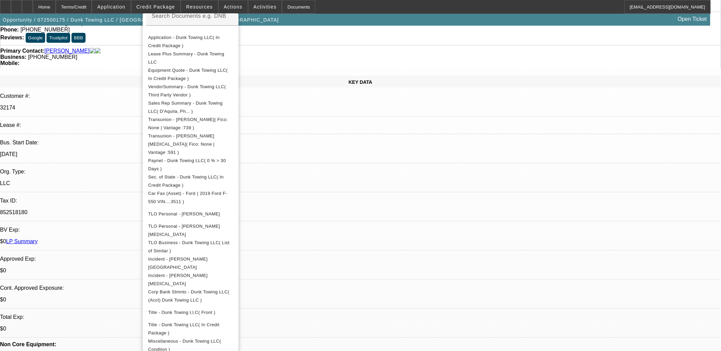
click at [355, 168] on div at bounding box center [360, 175] width 721 height 351
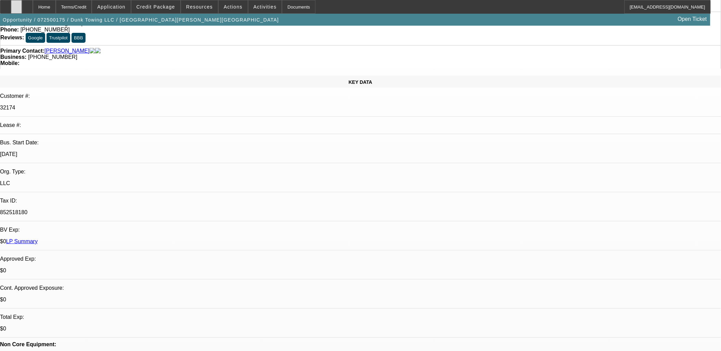
click at [22, 8] on div at bounding box center [16, 7] width 11 height 14
click at [151, 6] on span "Credit Package" at bounding box center [156, 6] width 39 height 5
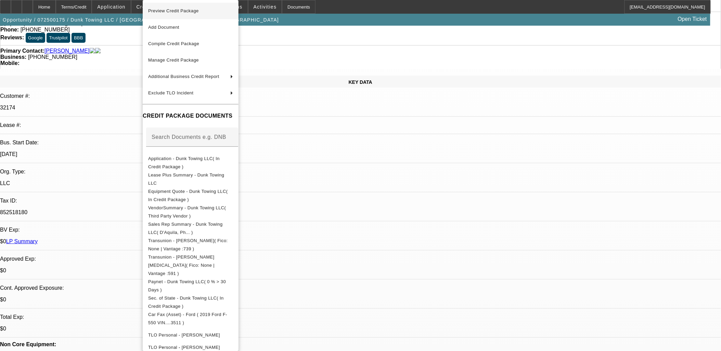
click at [193, 10] on span "Preview Credit Package" at bounding box center [173, 10] width 51 height 5
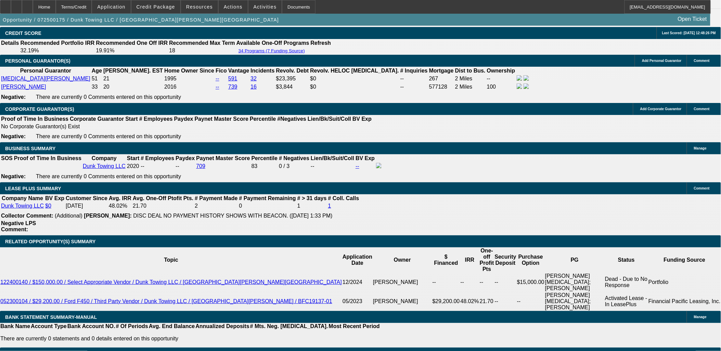
scroll to position [1065, 0]
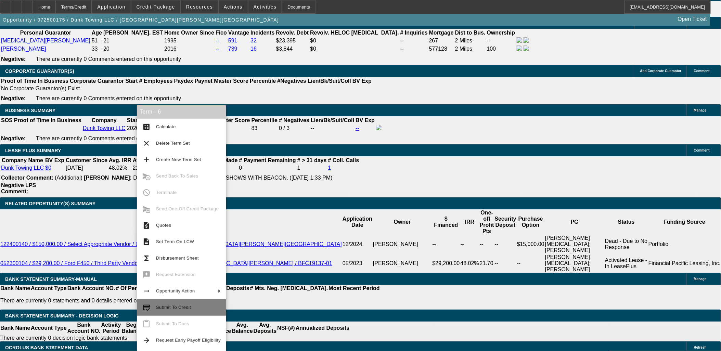
click at [182, 307] on span "Submit To Credit" at bounding box center [173, 307] width 35 height 5
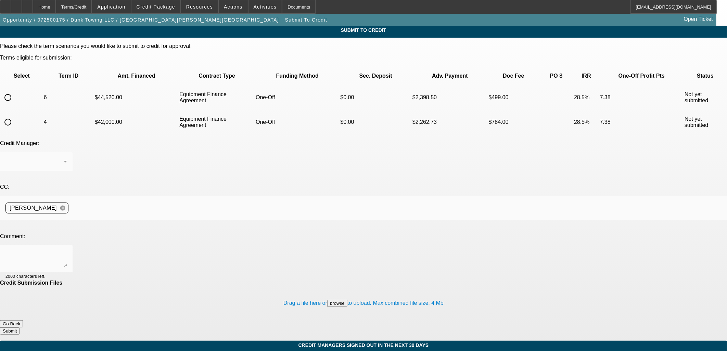
click at [15, 91] on input "radio" at bounding box center [8, 98] width 14 height 14
radio input "true"
click at [67, 251] on textarea at bounding box center [36, 259] width 62 height 16
type textarea "added now sorry"
click at [20, 328] on button "Submit" at bounding box center [10, 331] width 20 height 7
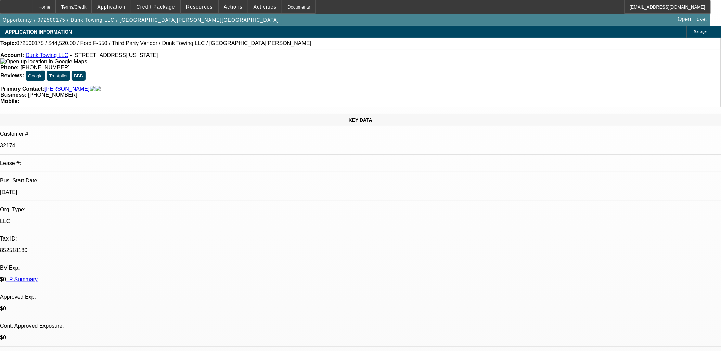
select select "0"
select select "3"
select select "0"
select select "6"
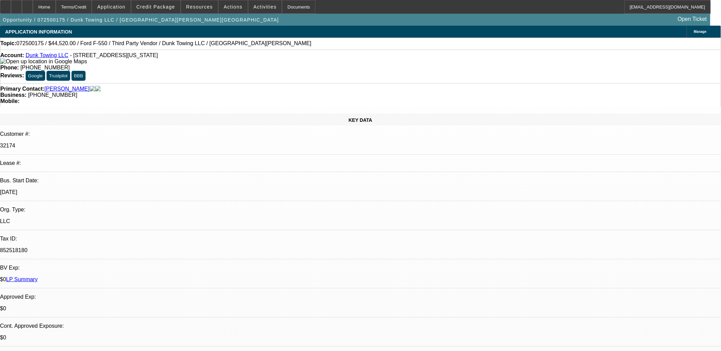
select select "0"
select select "3"
select select "0"
select select "6"
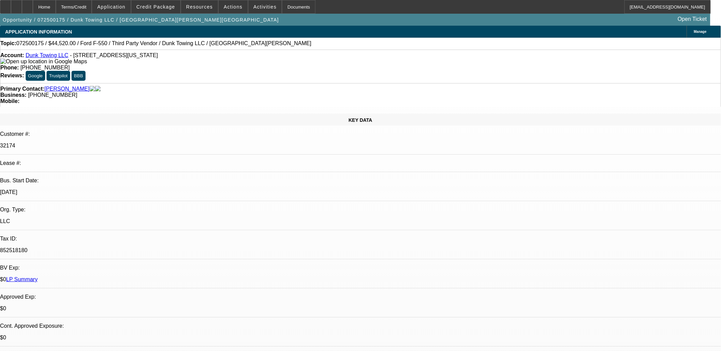
select select "0"
select select "3"
select select "0"
select select "6"
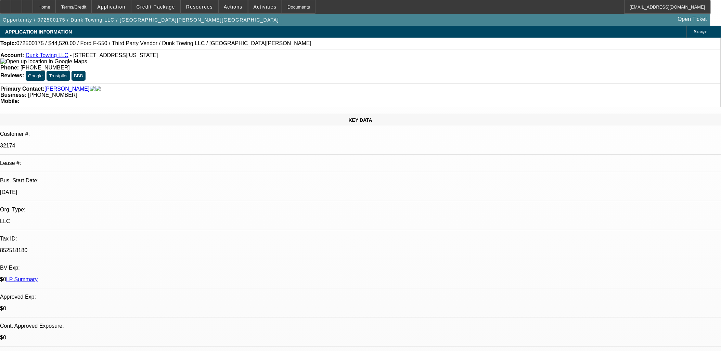
select select "0"
select select "6"
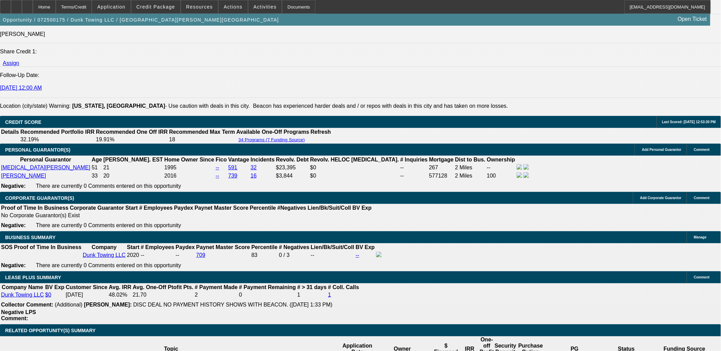
scroll to position [1027, 0]
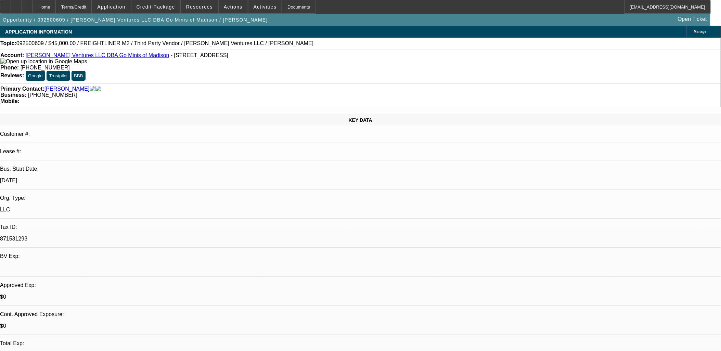
select select "0"
select select "0.1"
select select "0"
select select "0.1"
select select "1"
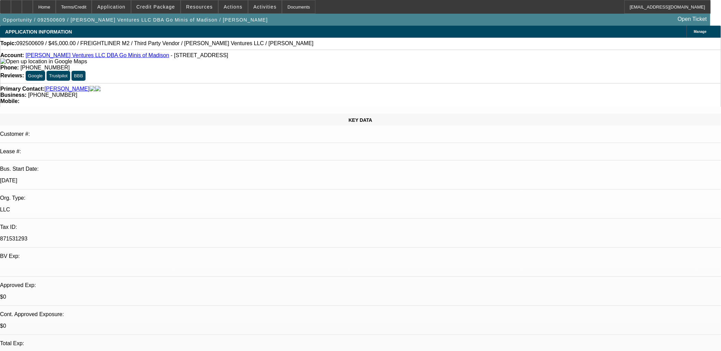
select select "2"
select select "4"
select select "1"
select select "2"
select select "4"
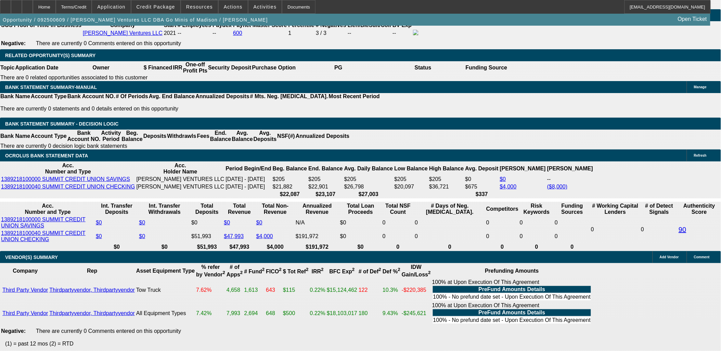
scroll to position [984, 0]
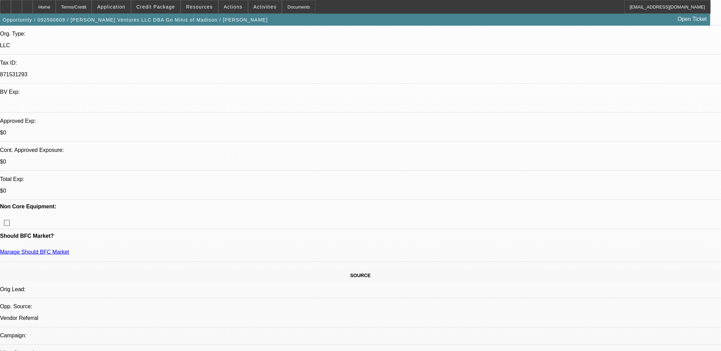
scroll to position [148, 0]
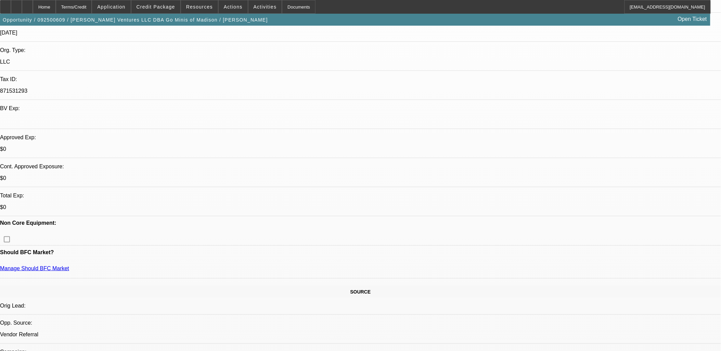
click at [259, 11] on span at bounding box center [265, 7] width 34 height 16
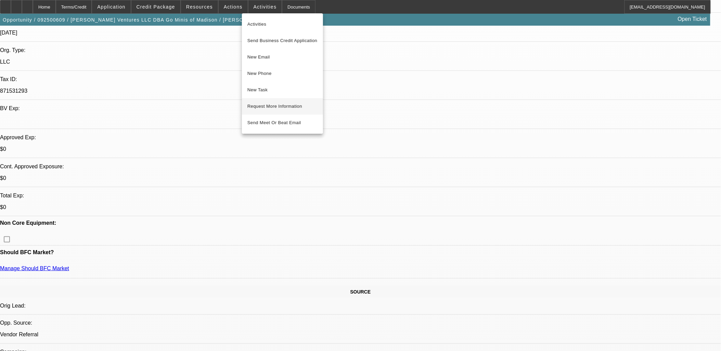
click at [282, 103] on span "Request More Information" at bounding box center [282, 106] width 70 height 8
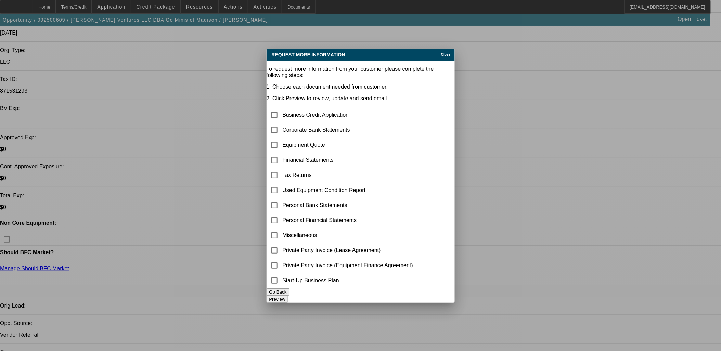
scroll to position [0, 0]
click at [288, 296] on button "Preview" at bounding box center [278, 299] width 22 height 7
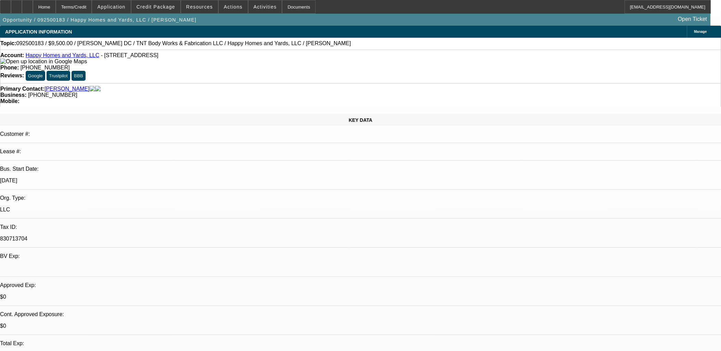
select select "0"
select select "6"
select select "0"
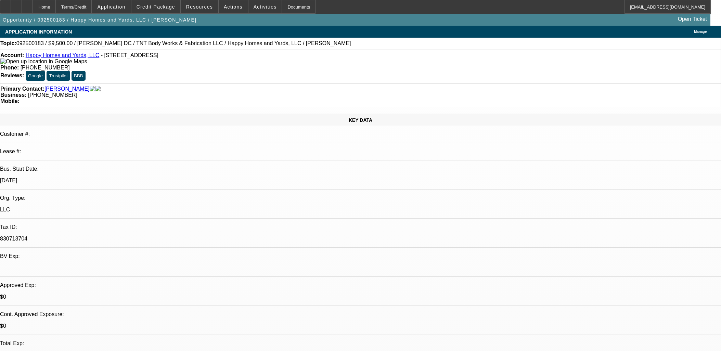
select select "0"
select select "6"
select select "0"
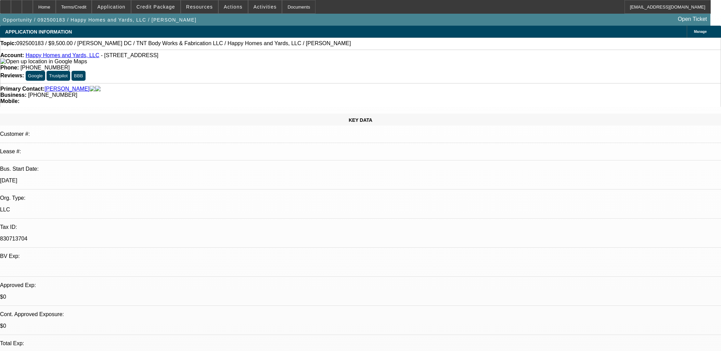
select select "0"
select select "6"
select select "0"
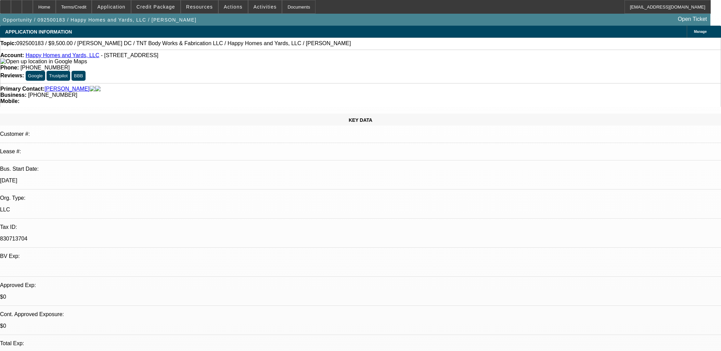
select select "6"
select select "0"
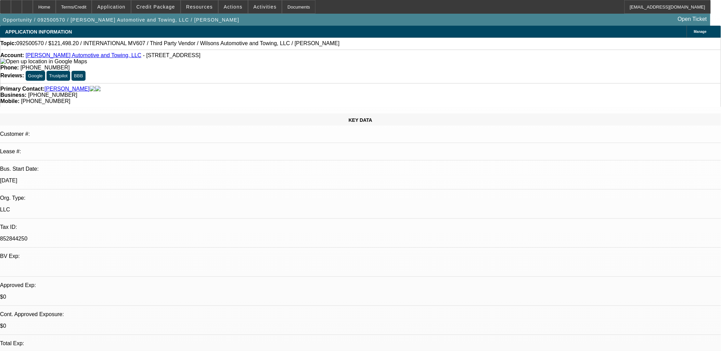
select select "0"
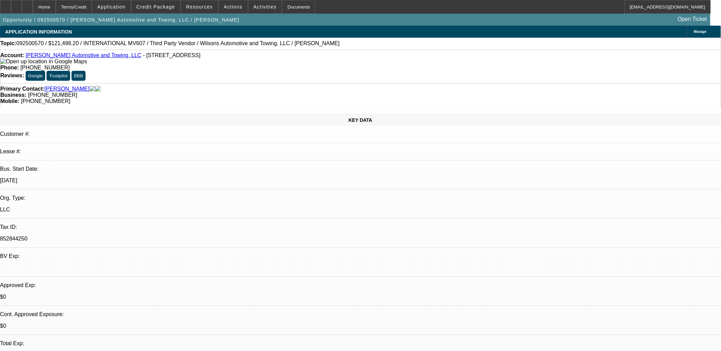
select select "0"
select select "1"
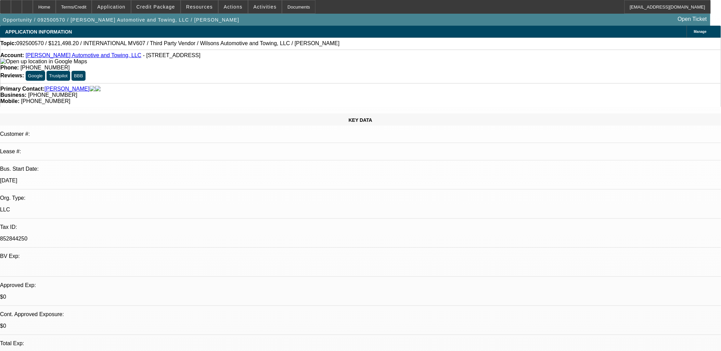
select select "1"
select select "6"
select select "1"
select select "6"
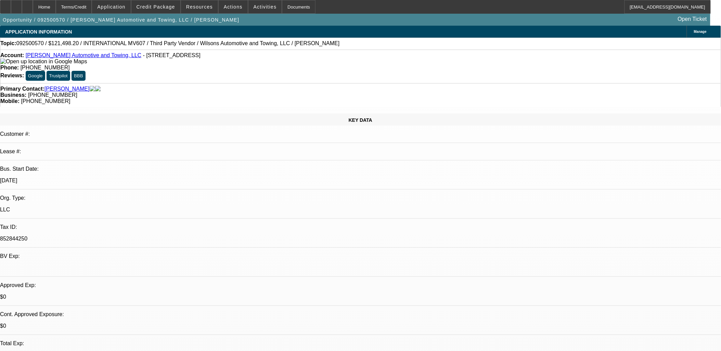
select select "1"
select select "6"
select select "1"
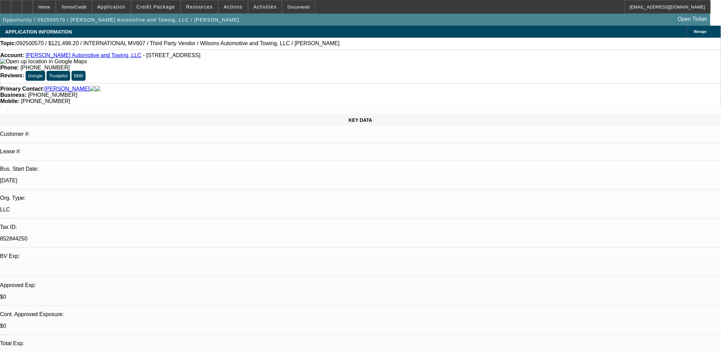
select select "6"
click at [231, 5] on span "Actions" at bounding box center [233, 6] width 19 height 5
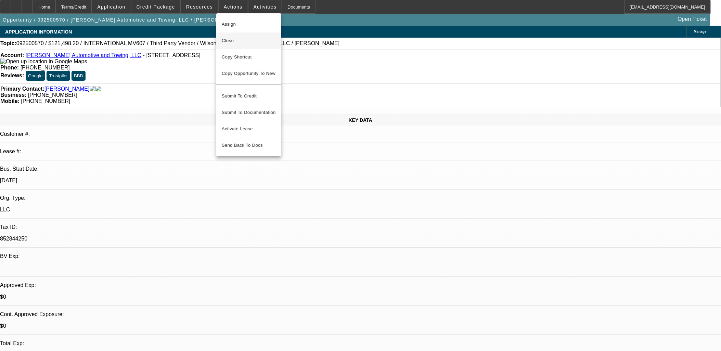
click at [260, 41] on span "Close" at bounding box center [249, 41] width 54 height 8
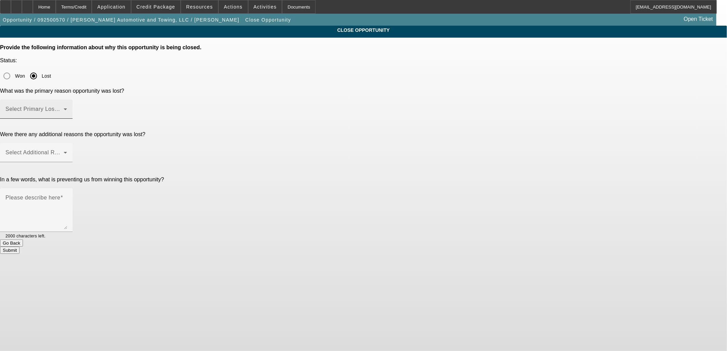
click at [64, 108] on span at bounding box center [34, 112] width 58 height 8
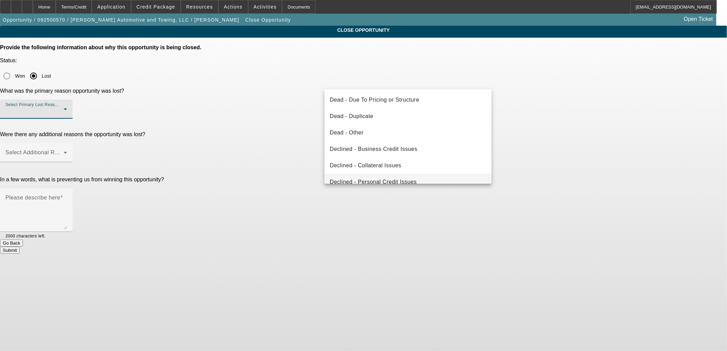
scroll to position [91, 0]
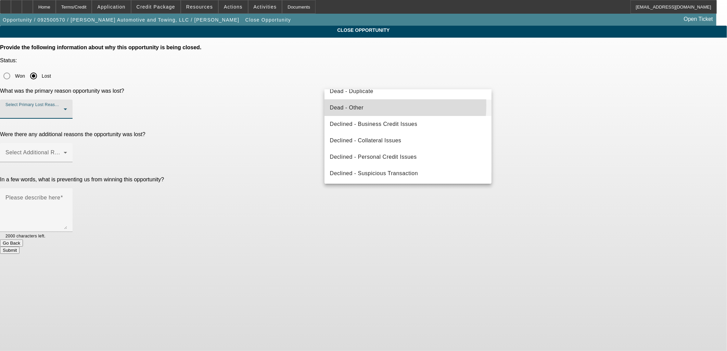
click at [353, 105] on span "Dead - Other" at bounding box center [347, 108] width 34 height 8
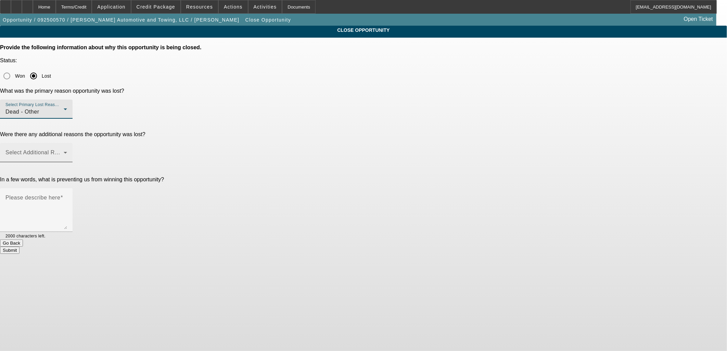
click at [64, 151] on span at bounding box center [34, 155] width 58 height 8
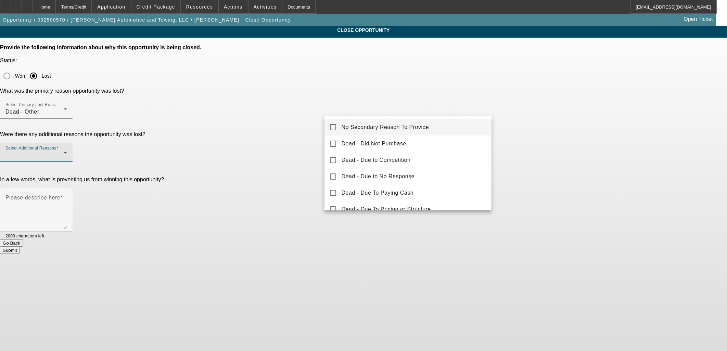
click at [367, 132] on mat-option "No Secondary Reason To Provide" at bounding box center [407, 127] width 167 height 16
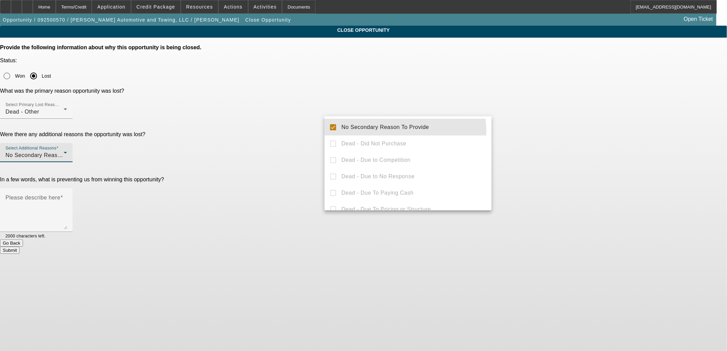
drag, startPoint x: 310, startPoint y: 122, endPoint x: 317, endPoint y: 125, distance: 7.1
click at [310, 122] on div at bounding box center [363, 175] width 727 height 351
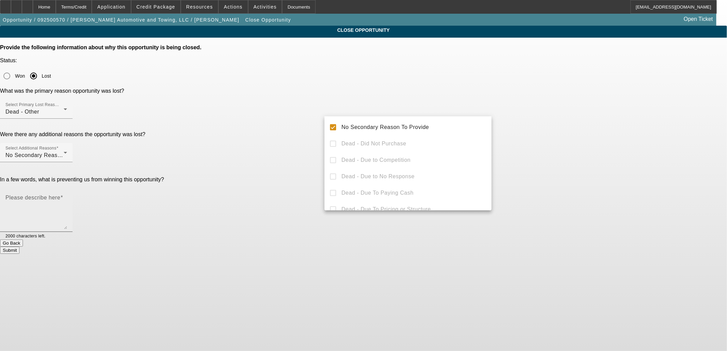
click at [67, 196] on textarea "Please describe here" at bounding box center [36, 212] width 62 height 33
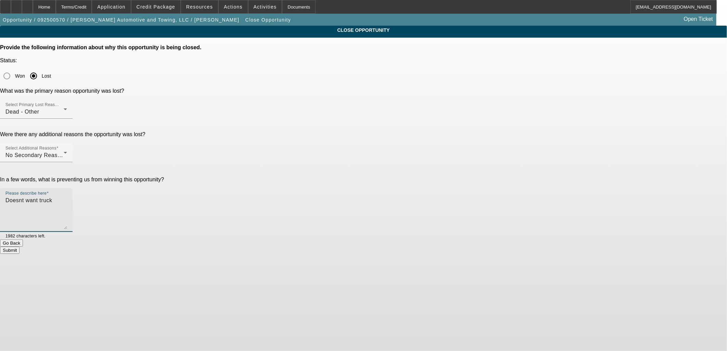
type textarea "Doesnt want truck"
click at [417, 247] on div "Submit" at bounding box center [363, 250] width 727 height 7
click at [20, 247] on button "Submit" at bounding box center [10, 250] width 20 height 7
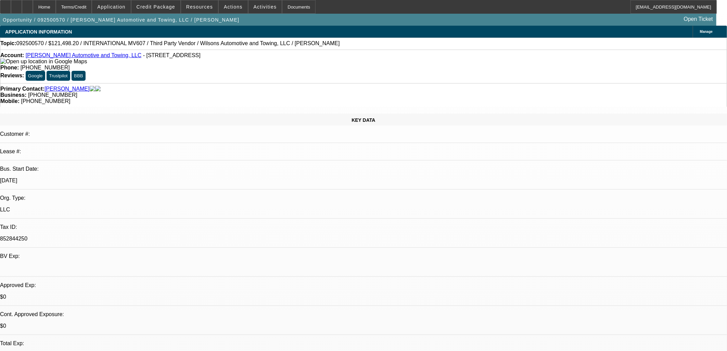
select select "0"
select select "6"
select select "0"
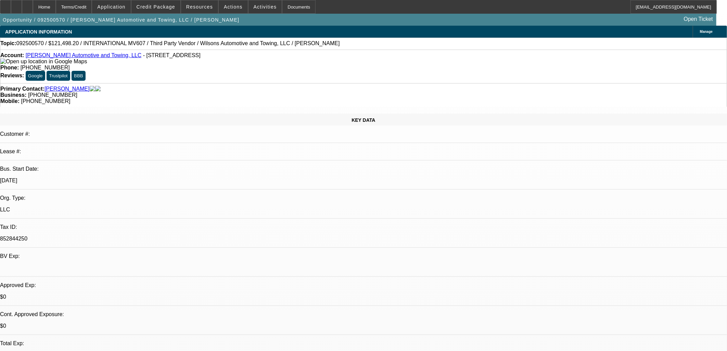
select select "0"
select select "6"
select select "0"
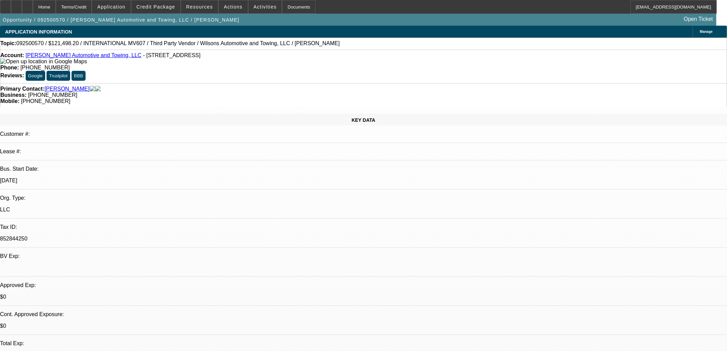
select select "0"
select select "6"
select select "0"
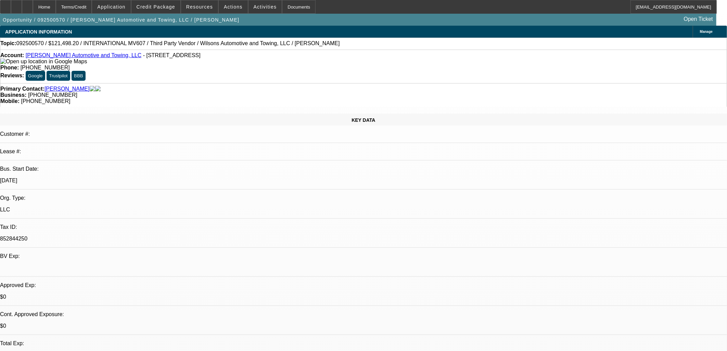
select select "6"
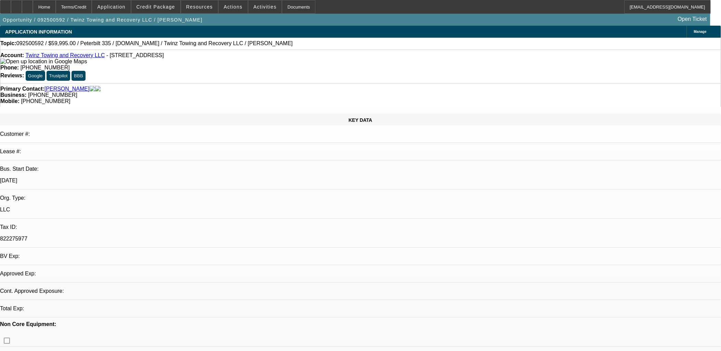
select select "0"
select select "2"
select select "0.1"
select select "1"
select select "2"
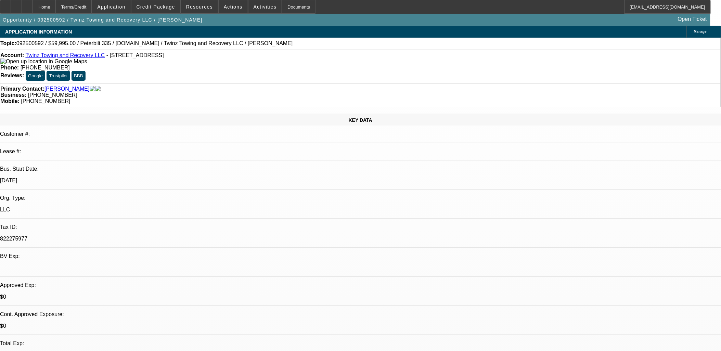
select select "4"
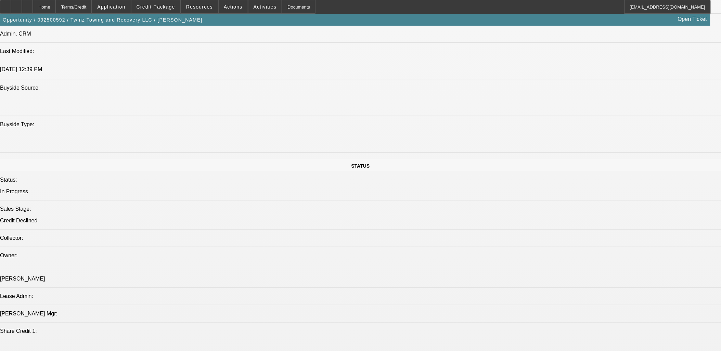
scroll to position [837, 0]
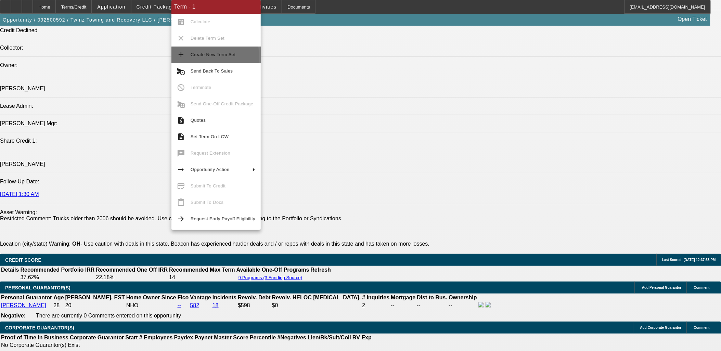
click at [215, 56] on span "Create New Term Set" at bounding box center [213, 54] width 45 height 5
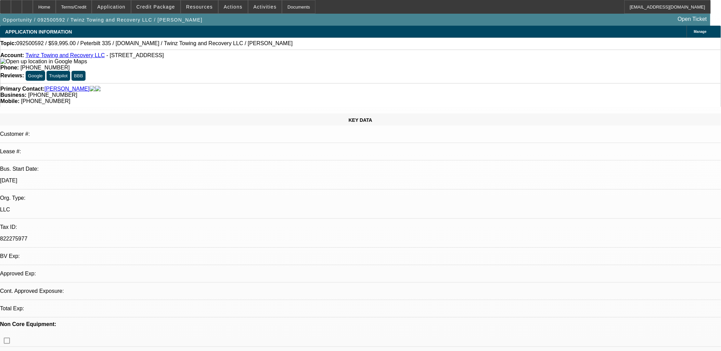
select select "0"
select select "2"
select select "0.1"
select select "0"
select select "2"
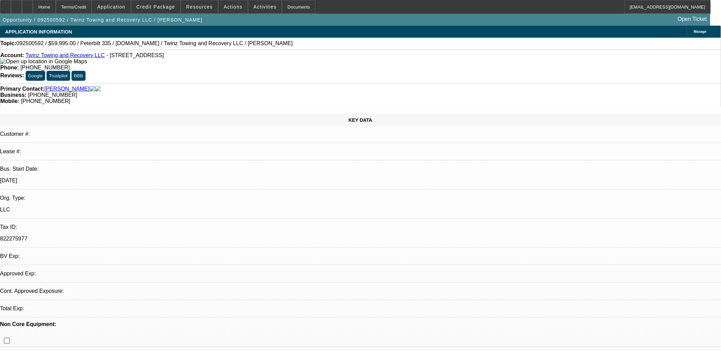
select select "0.1"
select select "1"
select select "2"
select select "4"
select select "1"
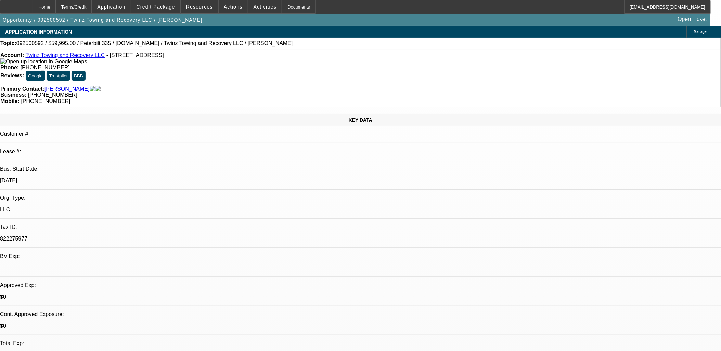
select select "2"
select select "4"
click at [248, 7] on span at bounding box center [265, 7] width 34 height 16
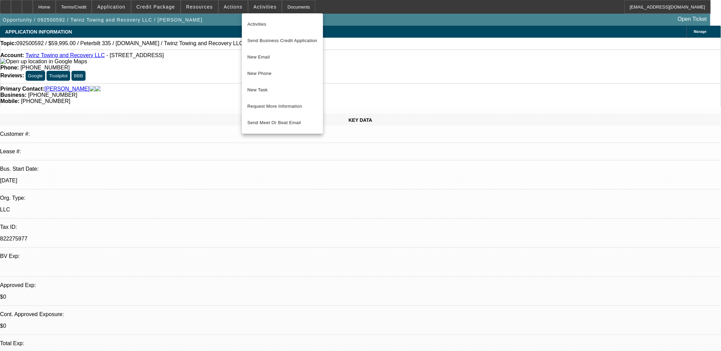
click at [235, 7] on div at bounding box center [360, 175] width 721 height 351
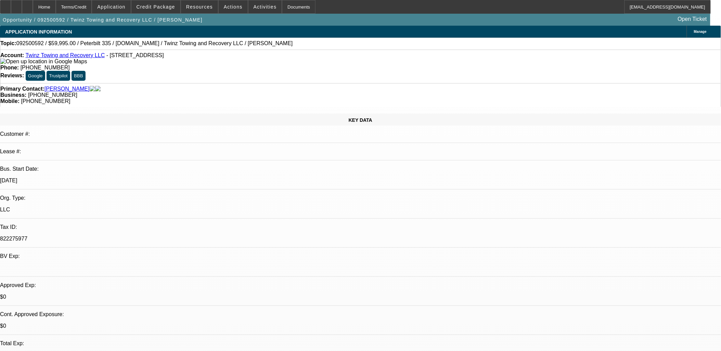
click at [235, 7] on span "Actions" at bounding box center [233, 6] width 19 height 5
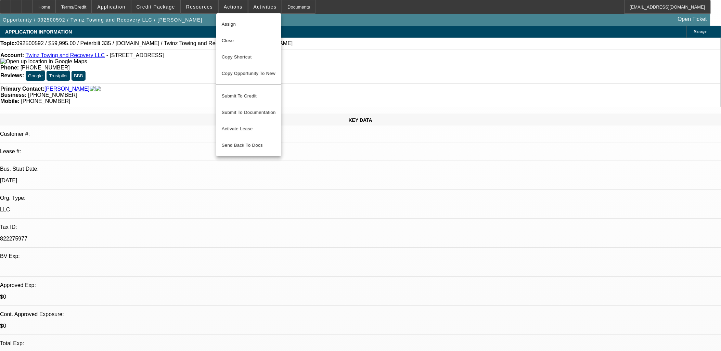
click at [357, 186] on div at bounding box center [360, 175] width 721 height 351
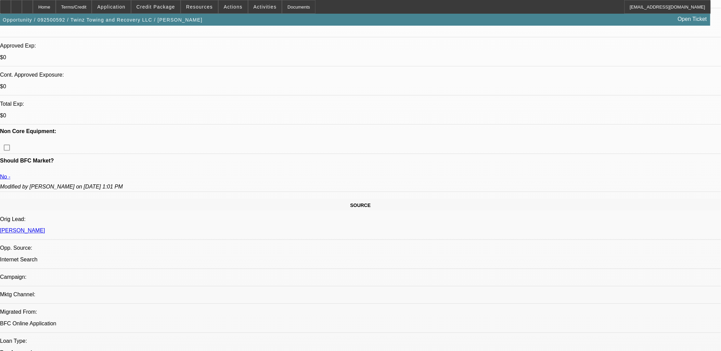
scroll to position [266, 0]
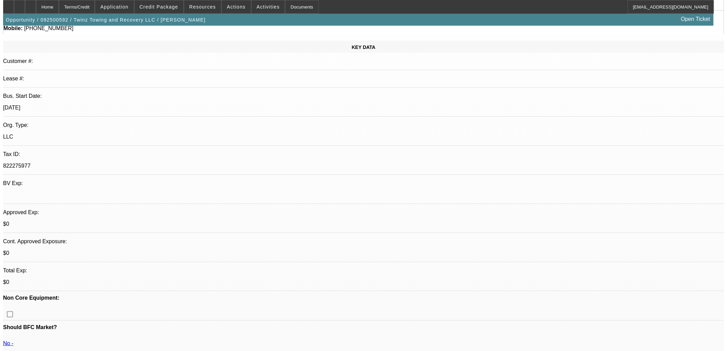
scroll to position [0, 0]
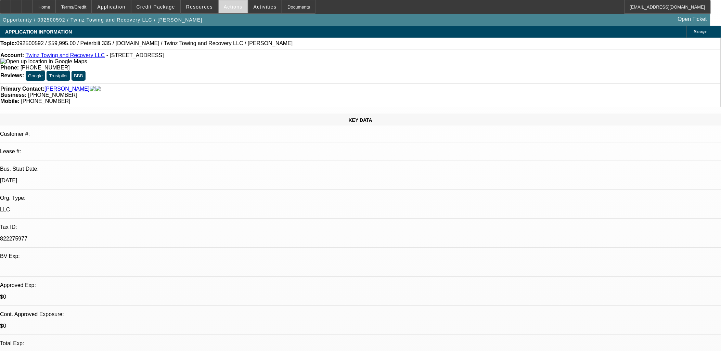
click at [225, 6] on span "Actions" at bounding box center [233, 6] width 19 height 5
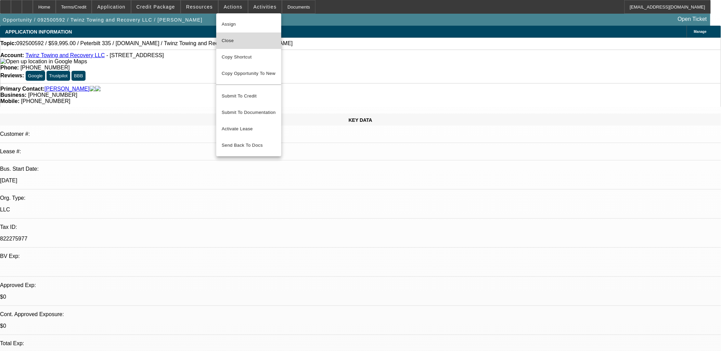
click at [233, 45] on button "Close" at bounding box center [248, 41] width 65 height 16
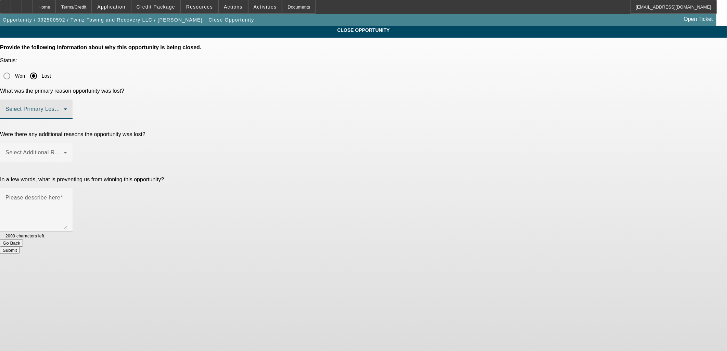
click at [64, 108] on span at bounding box center [34, 112] width 58 height 8
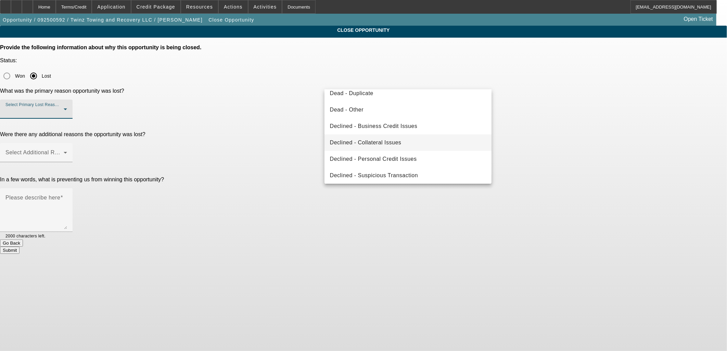
scroll to position [91, 0]
click at [396, 156] on span "Declined - Personal Credit Issues" at bounding box center [373, 157] width 87 height 8
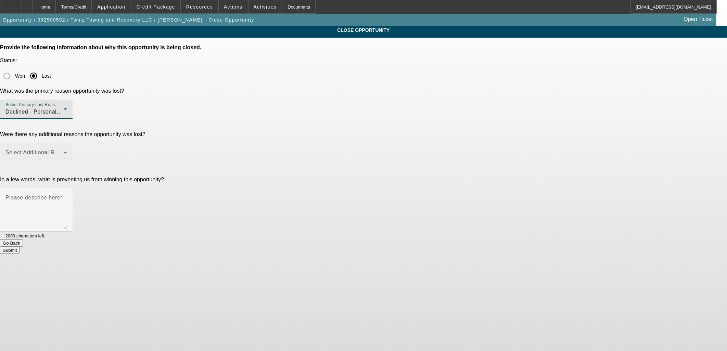
click at [64, 151] on span at bounding box center [34, 155] width 58 height 8
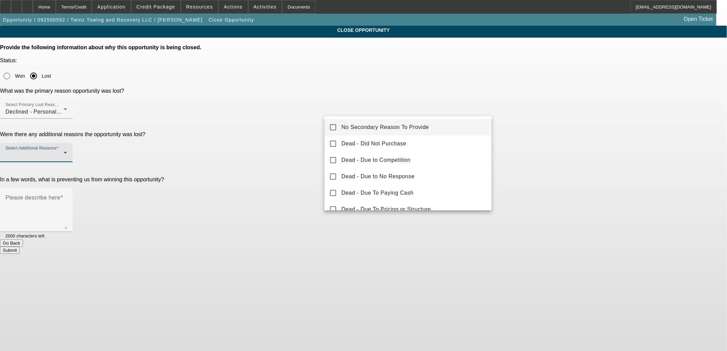
click at [389, 130] on span "No Secondary Reason To Provide" at bounding box center [386, 127] width 88 height 8
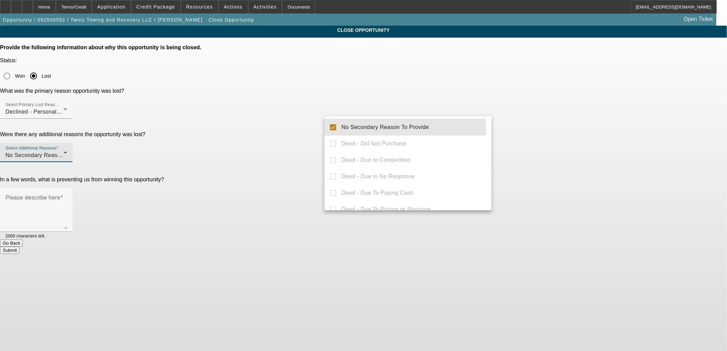
click at [285, 105] on div at bounding box center [363, 175] width 727 height 351
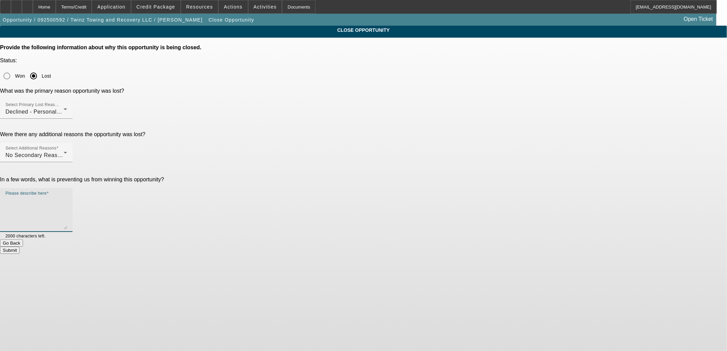
click at [67, 196] on textarea "Please describe here" at bounding box center [36, 212] width 62 height 33
type textarea "declined"
click at [20, 247] on button "Submit" at bounding box center [10, 250] width 20 height 7
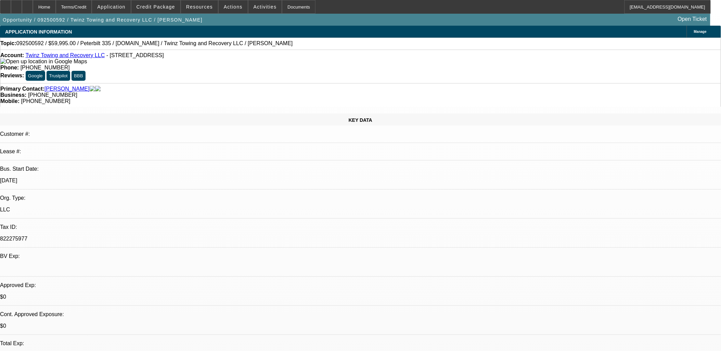
select select "0"
select select "2"
select select "0.1"
select select "4"
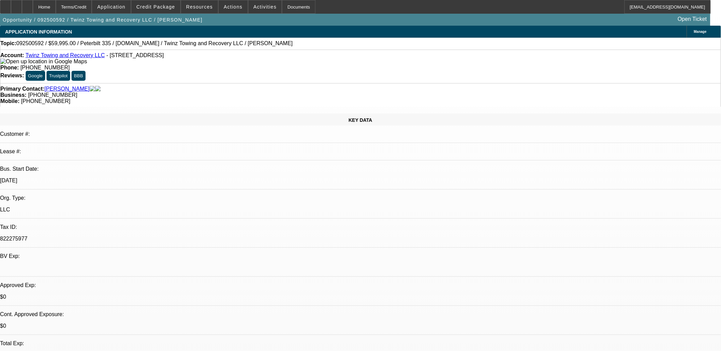
select select "0"
select select "2"
select select "0.1"
select select "4"
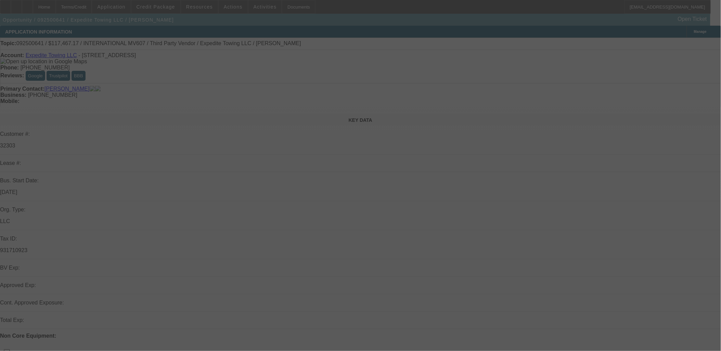
select select "0"
select select "2"
select select "0.1"
select select "0"
select select "2"
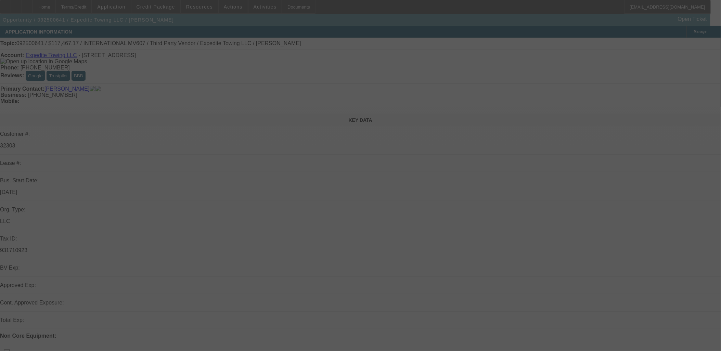
select select "0.1"
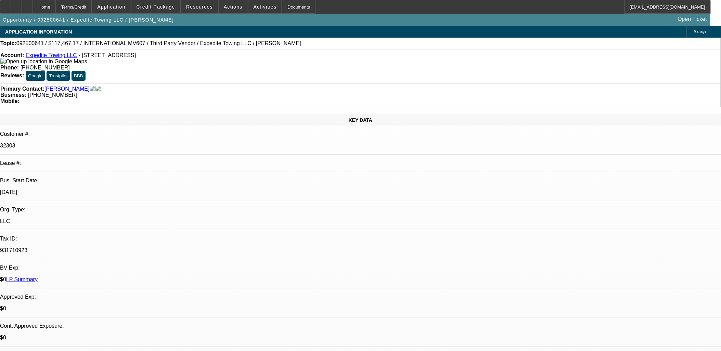
select select "1"
select select "2"
select select "4"
select select "1"
select select "2"
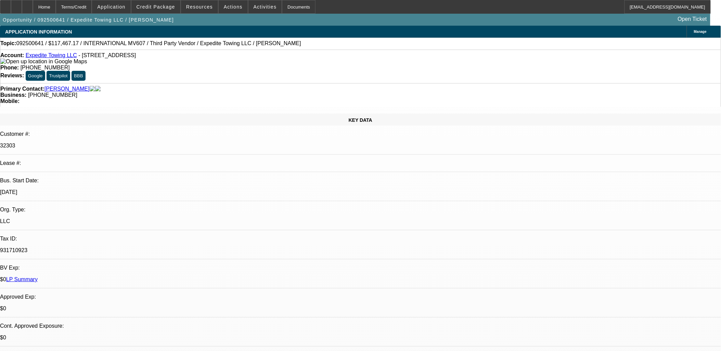
select select "4"
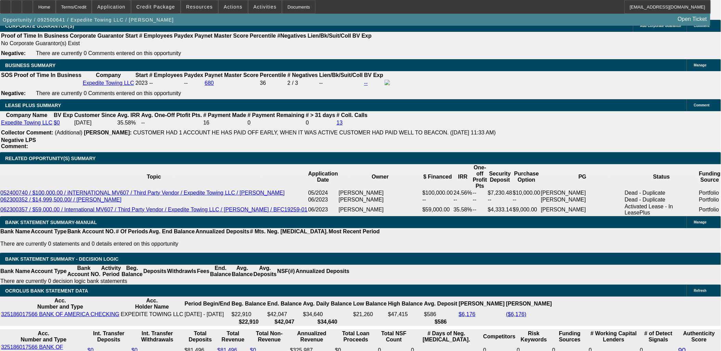
scroll to position [1065, 0]
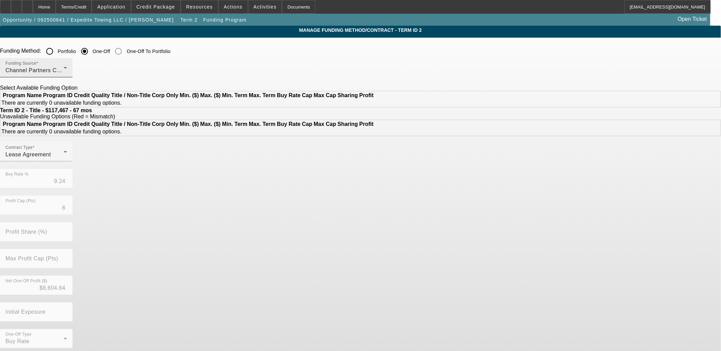
click at [96, 69] on span "Channel Partners Capital LLC (EF)" at bounding box center [50, 70] width 91 height 6
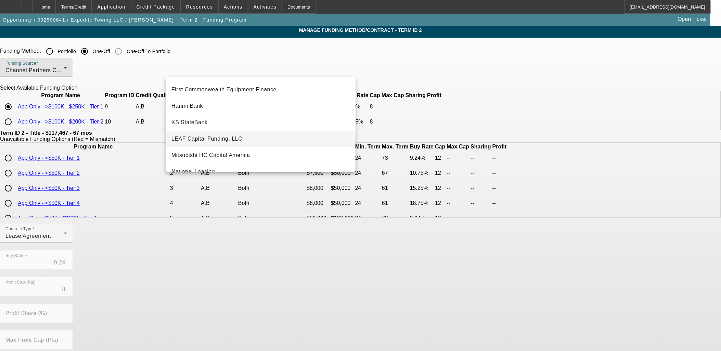
scroll to position [76, 0]
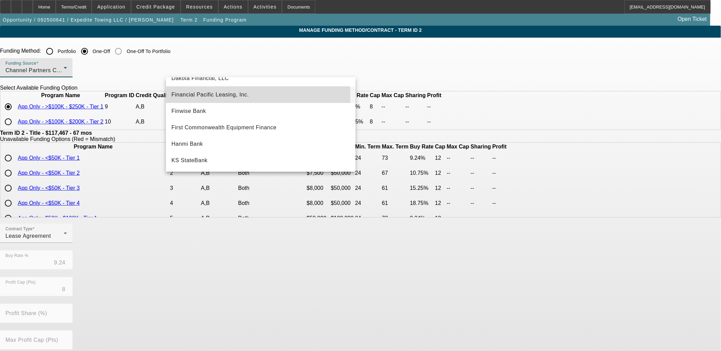
click at [217, 98] on span "Financial Pacific Leasing, Inc." at bounding box center [209, 95] width 77 height 8
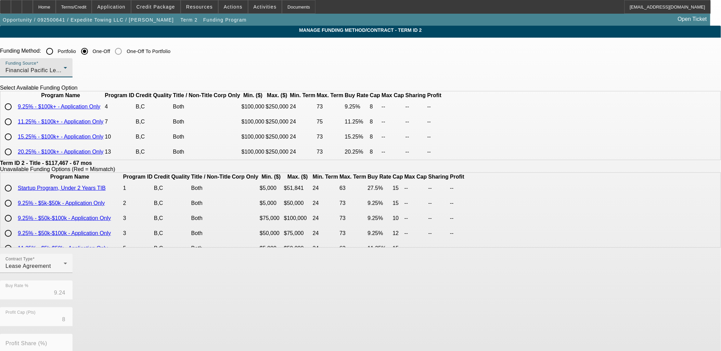
click at [15, 114] on input "radio" at bounding box center [8, 107] width 14 height 14
radio input "true"
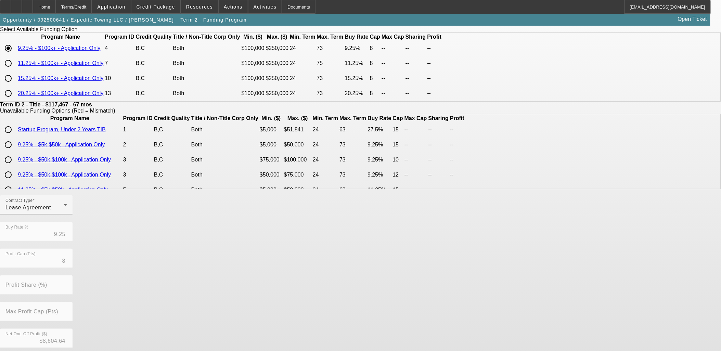
scroll to position [120, 0]
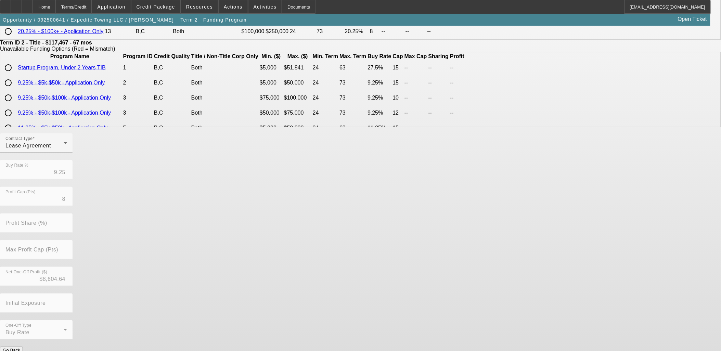
click at [20, 351] on button "Submit" at bounding box center [10, 357] width 20 height 7
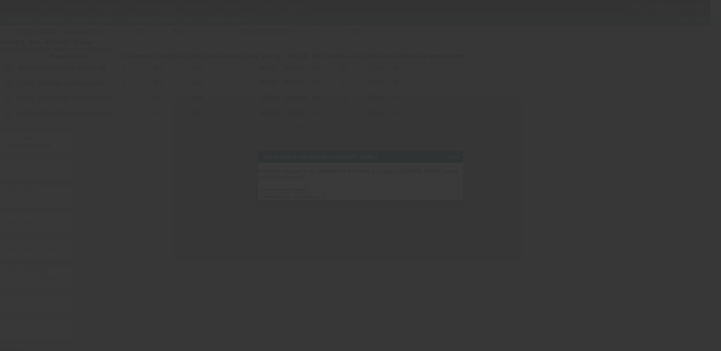
scroll to position [0, 0]
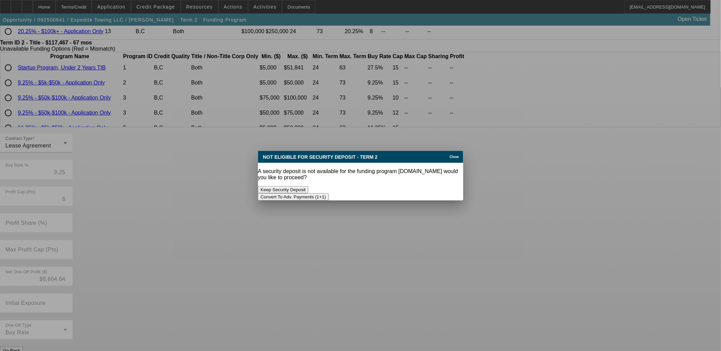
click at [329, 193] on button "Convert To Adv. Payments (1+1)" at bounding box center [293, 196] width 71 height 7
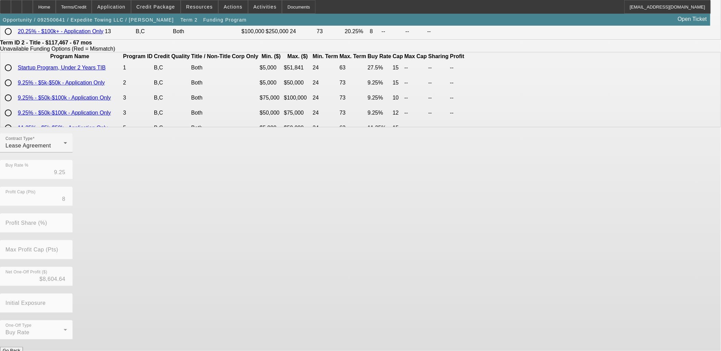
scroll to position [120, 0]
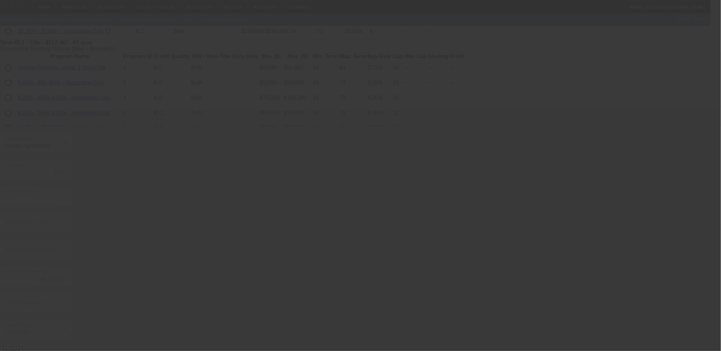
type input "9.24"
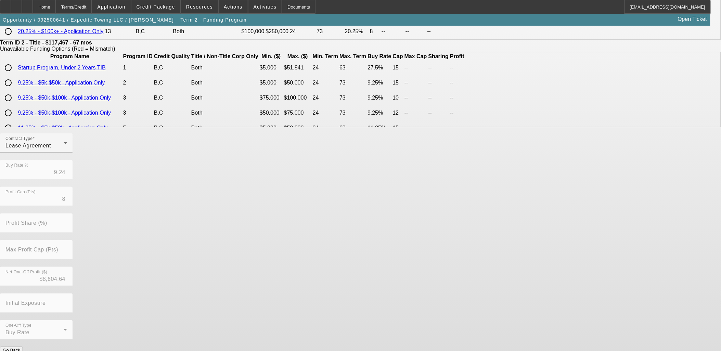
scroll to position [0, 0]
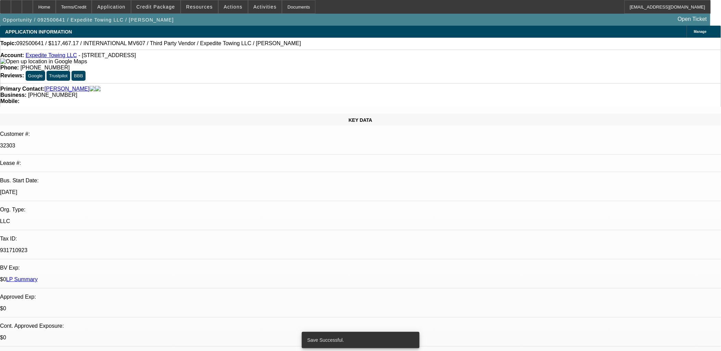
select select "0"
select select "0.1"
select select "4"
select select "0"
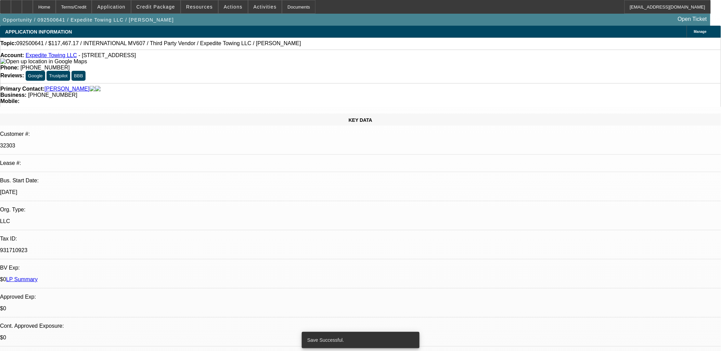
select select "2"
select select "0.1"
select select "4"
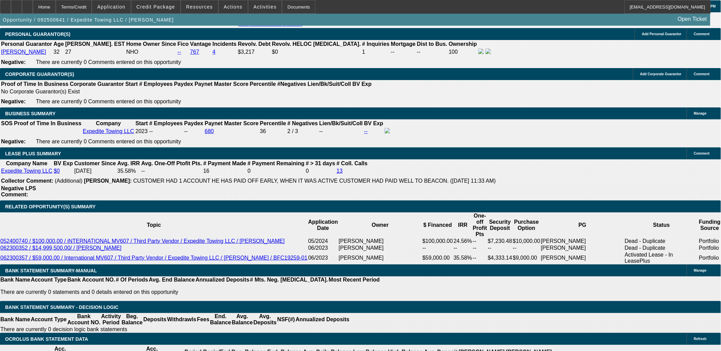
scroll to position [1065, 0]
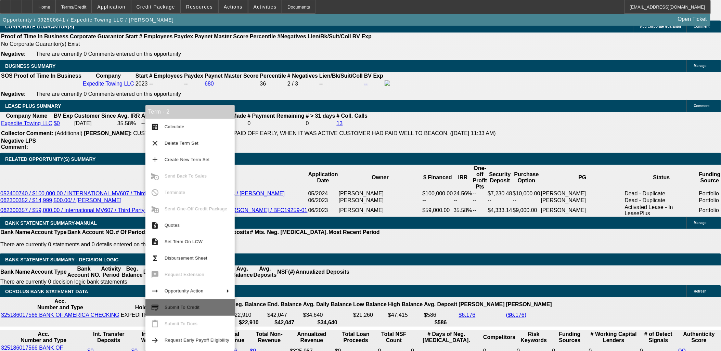
click at [203, 308] on span "Submit To Credit" at bounding box center [197, 308] width 65 height 8
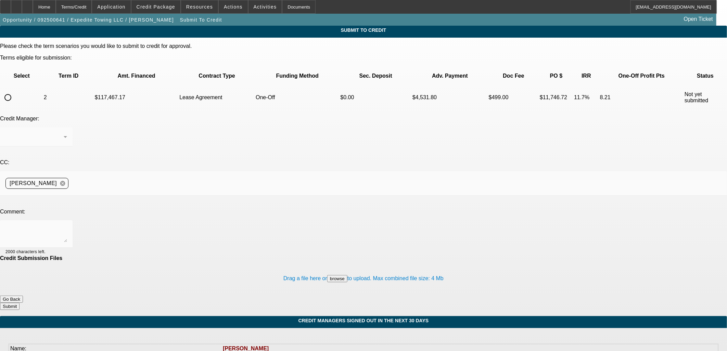
click at [15, 91] on input "radio" at bounding box center [8, 98] width 14 height 14
radio input "true"
click at [67, 226] on textarea at bounding box center [36, 234] width 62 height 16
type textarea "please send to fin"
click at [20, 303] on button "Submit" at bounding box center [10, 306] width 20 height 7
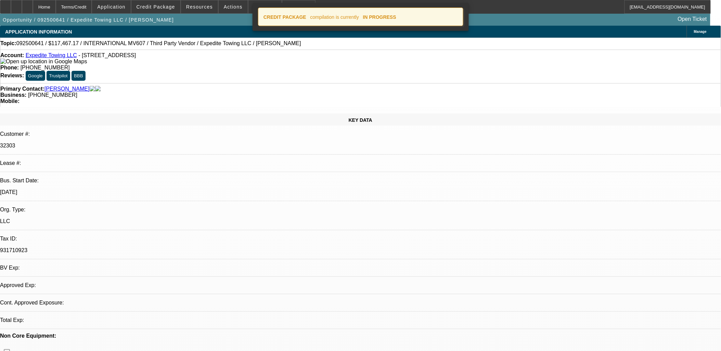
select select "0"
select select "0.1"
select select "4"
select select "0"
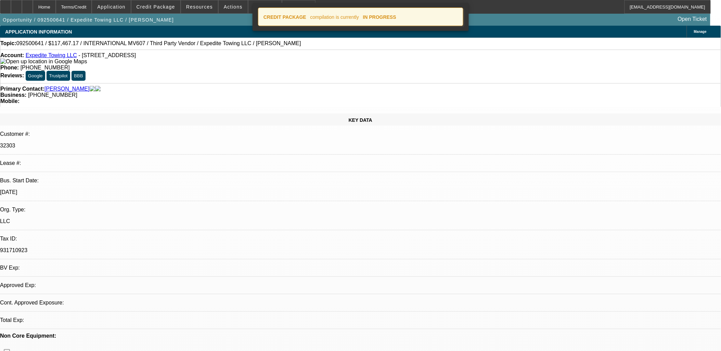
select select "2"
select select "0.1"
select select "4"
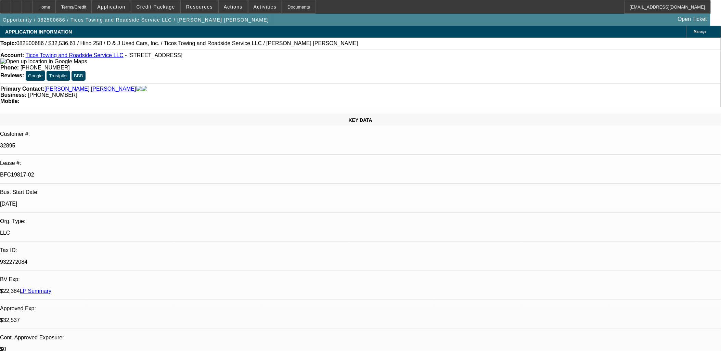
select select "0.15"
select select "2"
select select "0.1"
select select "4"
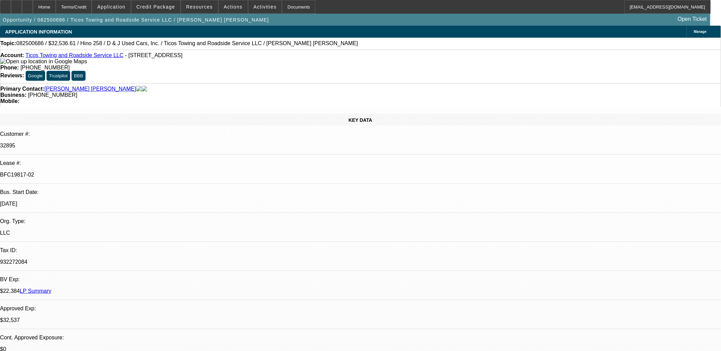
select select "0.1"
select select "2"
select select "0.1"
select select "4"
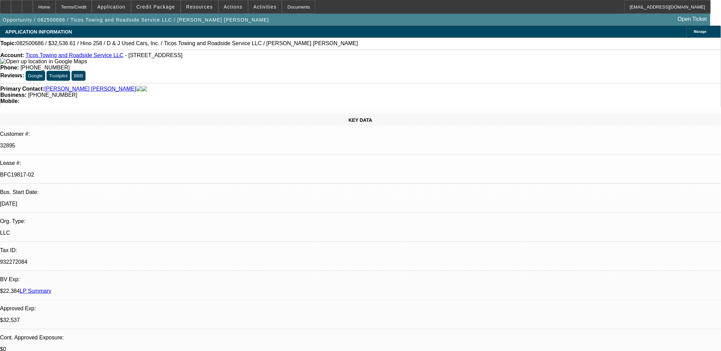
select select "0"
select select "2"
select select "0.1"
select select "4"
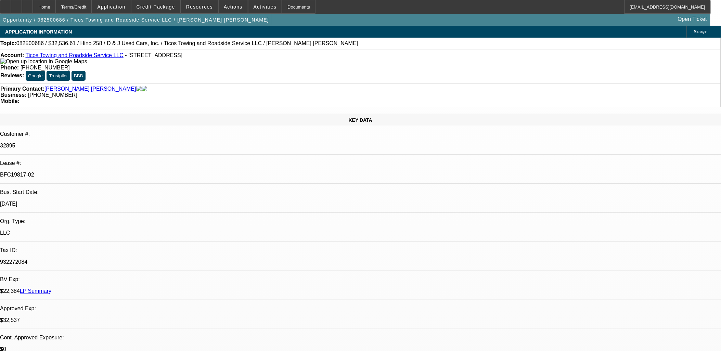
select select "0"
select select "2"
select select "0.1"
select select "4"
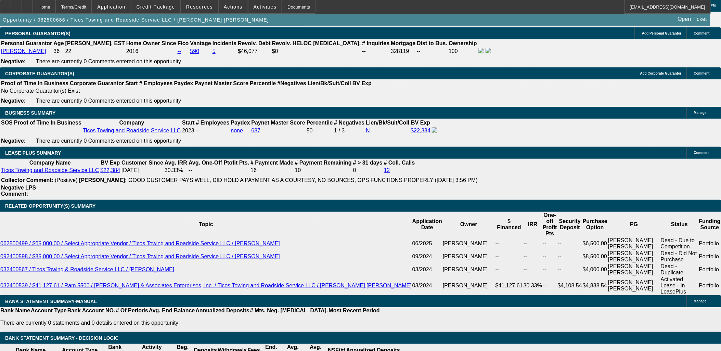
scroll to position [1027, 0]
